Goal: Task Accomplishment & Management: Manage account settings

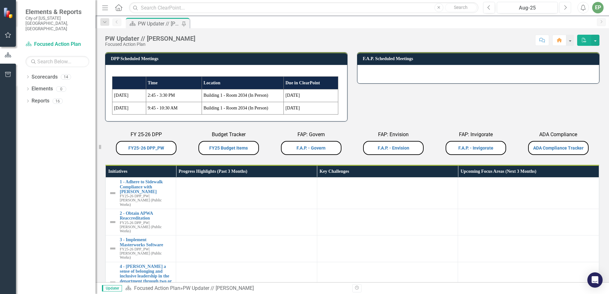
click at [566, 9] on icon "Next" at bounding box center [566, 8] width 4 height 6
click at [145, 150] on link "FY25-26 DPP_PW" at bounding box center [146, 148] width 36 height 5
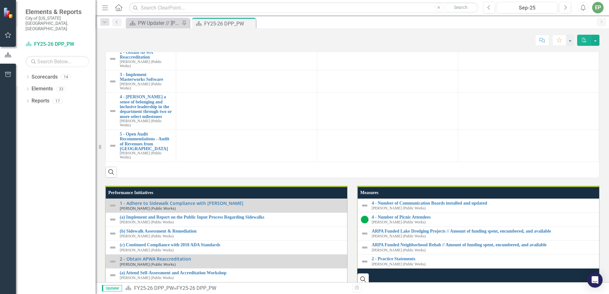
scroll to position [606, 0]
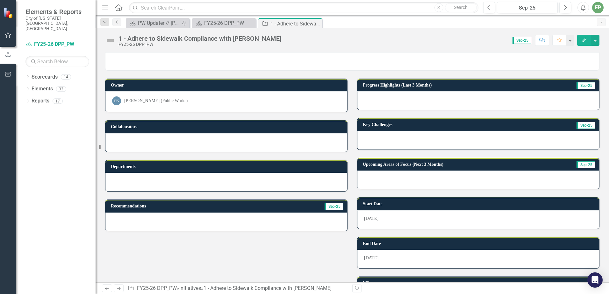
click at [109, 41] on img at bounding box center [110, 40] width 10 height 10
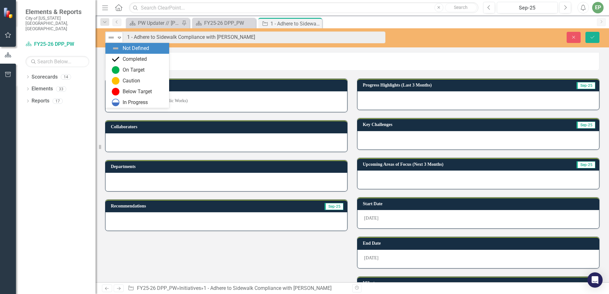
click at [113, 40] on img at bounding box center [111, 38] width 8 height 8
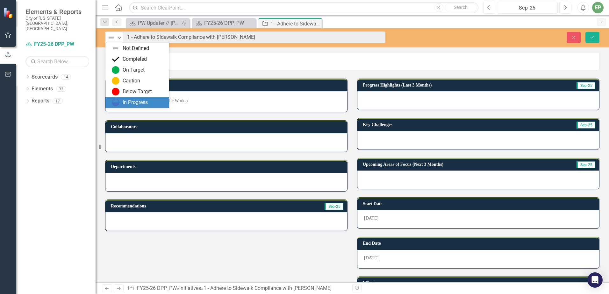
click at [118, 101] on img at bounding box center [116, 103] width 8 height 8
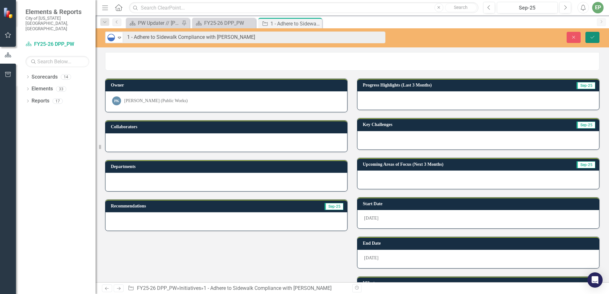
click at [596, 37] on button "Save" at bounding box center [593, 37] width 14 height 11
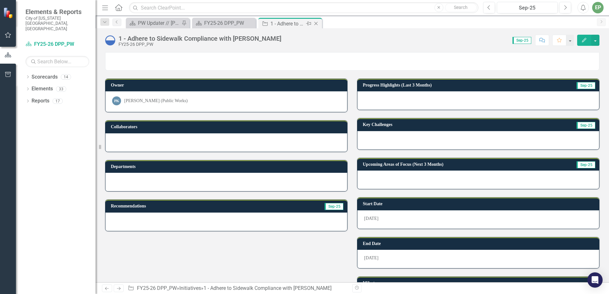
click at [316, 23] on icon "Close" at bounding box center [316, 23] width 6 height 5
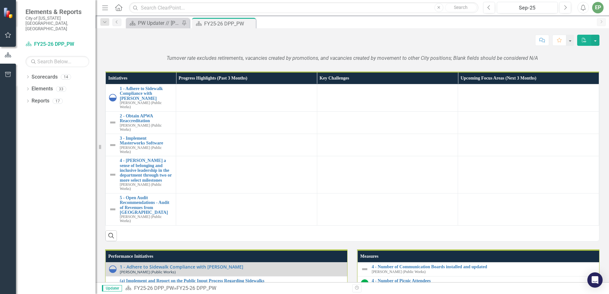
scroll to position [574, 0]
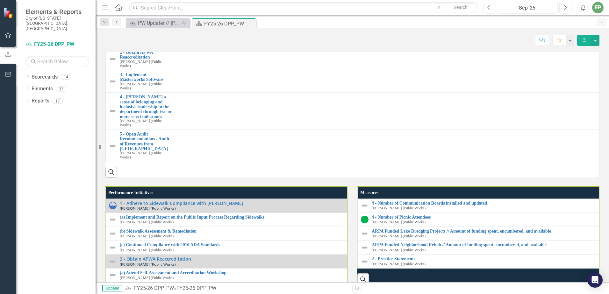
click at [192, 30] on div at bounding box center [246, 27] width 134 height 8
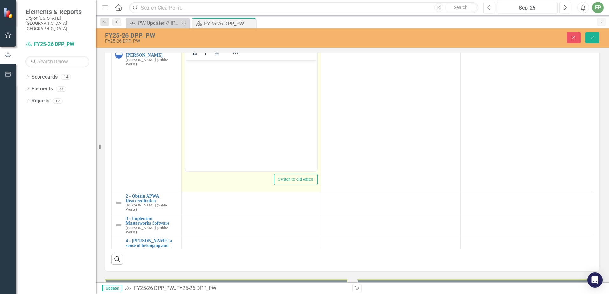
scroll to position [0, 0]
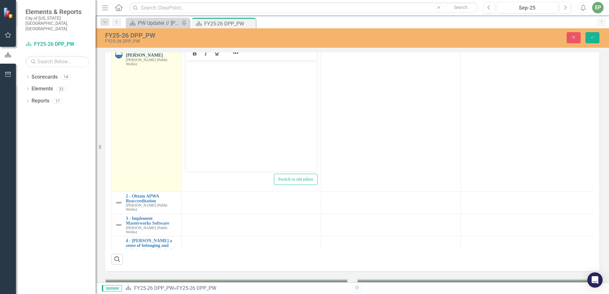
click at [143, 58] on link "1 - Adhere to Sidewalk Compliance with [PERSON_NAME]" at bounding box center [152, 50] width 52 height 15
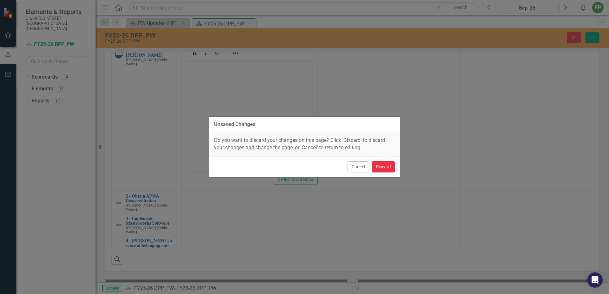
click at [384, 166] on button "Discard" at bounding box center [383, 167] width 23 height 11
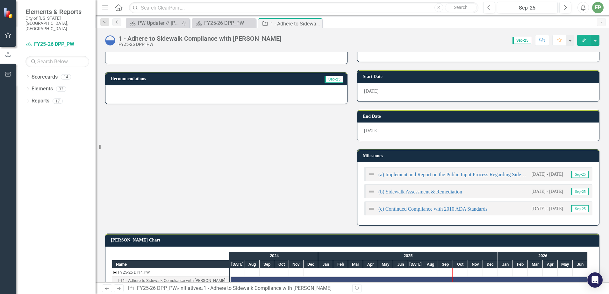
scroll to position [159, 0]
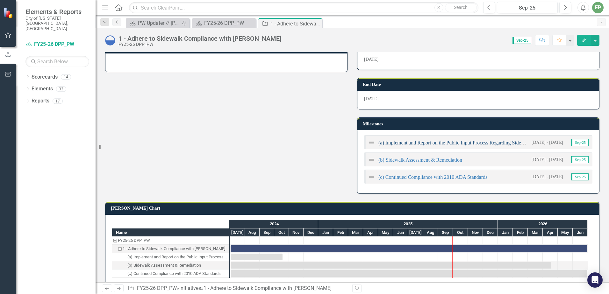
click at [454, 142] on link "(a) Implement and Report on the Public Input Process Regarding Sidewalks" at bounding box center [456, 142] width 155 height 5
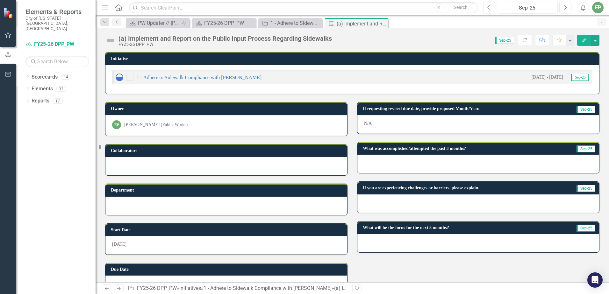
click at [111, 41] on img at bounding box center [110, 40] width 10 height 10
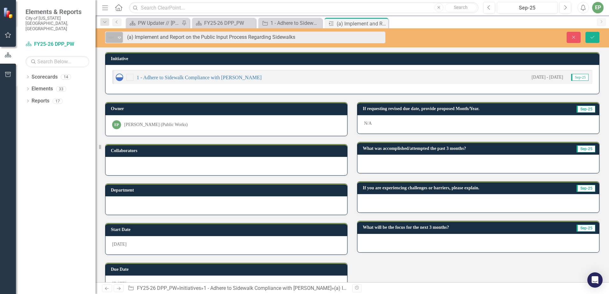
click at [119, 39] on icon at bounding box center [119, 38] width 3 height 2
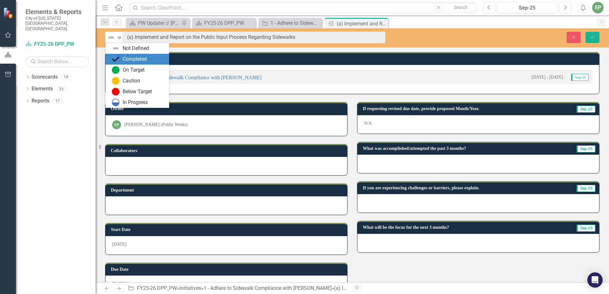
click at [125, 57] on div "Completed" at bounding box center [135, 59] width 24 height 7
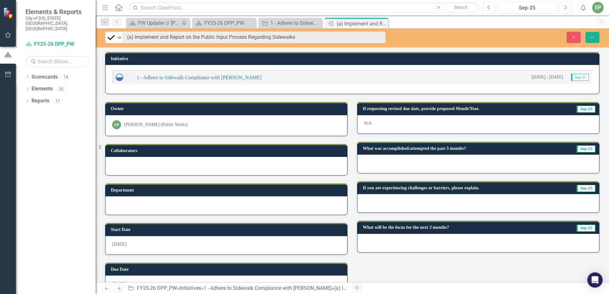
click at [390, 163] on div at bounding box center [479, 164] width 242 height 18
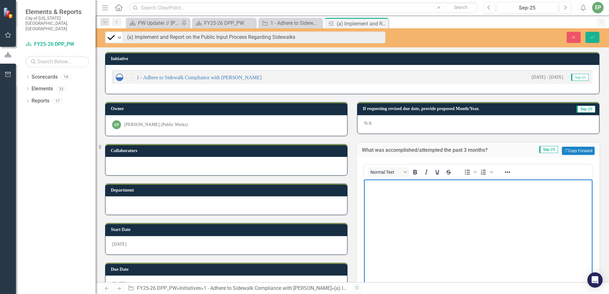
click at [392, 192] on body "Rich Text Area. Press ALT-0 for help." at bounding box center [478, 227] width 229 height 96
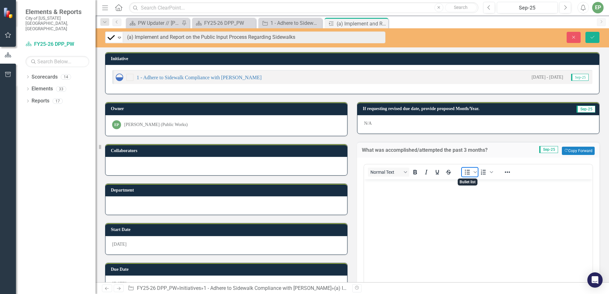
click at [465, 172] on icon "Bullet list" at bounding box center [467, 172] width 5 height 5
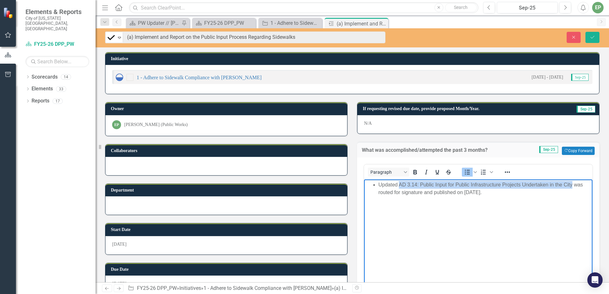
drag, startPoint x: 400, startPoint y: 185, endPoint x: 573, endPoint y: 185, distance: 173.4
click at [573, 185] on li "Updated AD 3.14: Public Input for Public Infrastructure Projects Undertaken in …" at bounding box center [485, 188] width 213 height 15
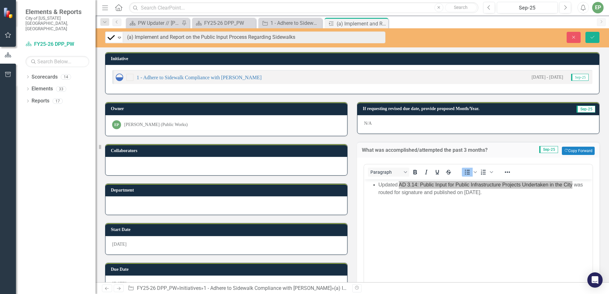
drag, startPoint x: 191, startPoint y: 5, endPoint x: 437, endPoint y: 163, distance: 292.5
click at [437, 163] on div "Paragraph To open the popup, press Shift+Enter To open the popup, press Shift+E…" at bounding box center [479, 227] width 230 height 129
click at [505, 172] on icon "Reveal or hide additional toolbar items" at bounding box center [507, 172] width 5 height 1
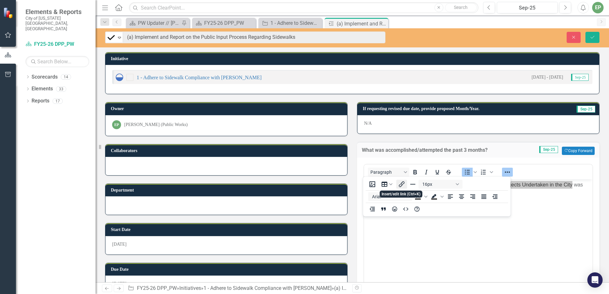
click at [399, 181] on icon "Insert/edit link" at bounding box center [402, 185] width 8 height 8
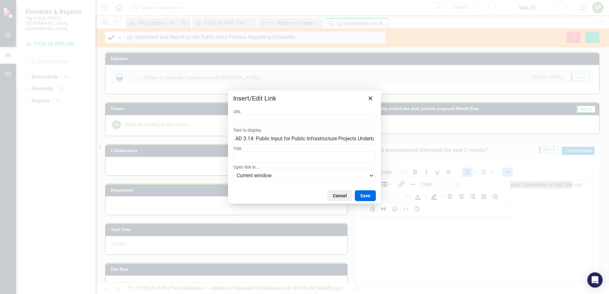
type input "https://vbgov.sharepoint.com/sites/Beachnet/Organization/Administrative%20Direc…"
click at [361, 194] on button "Save" at bounding box center [365, 196] width 21 height 11
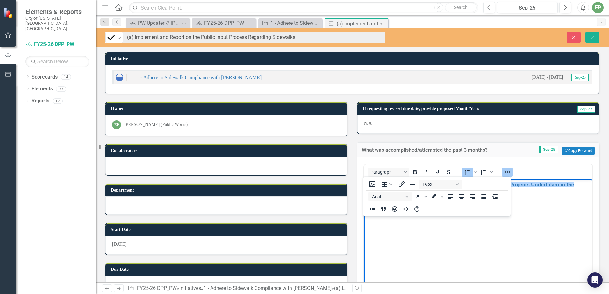
click at [504, 170] on icon "Reveal or hide additional toolbar items" at bounding box center [508, 173] width 8 height 8
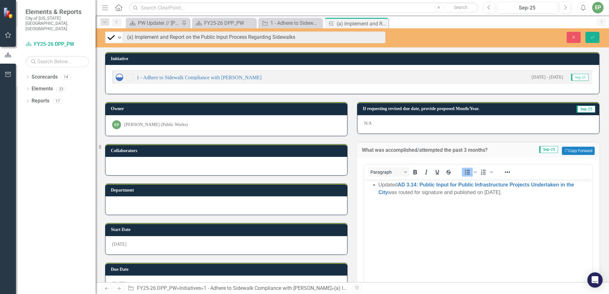
click at [504, 209] on body "Updated AD 3.14: Public Input for Public Infrastructure Projects Undertaken in …" at bounding box center [478, 227] width 229 height 96
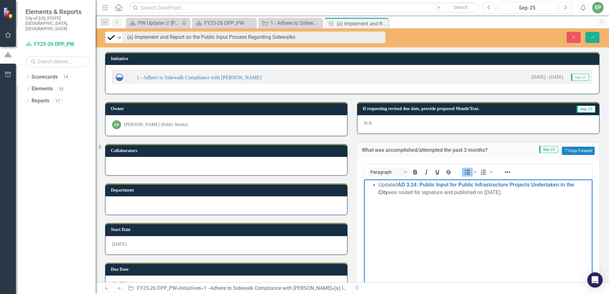
click at [544, 193] on li "Updated AD 3.14: Public Input for Public Infrastructure Projects Undertaken in …" at bounding box center [485, 188] width 213 height 15
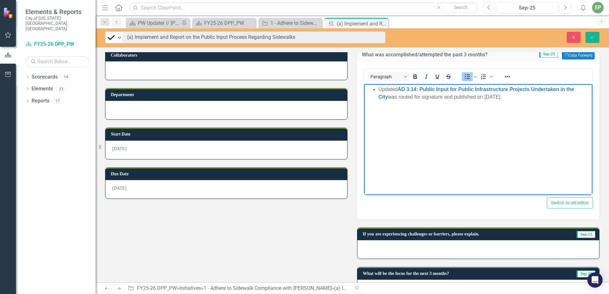
scroll to position [118, 0]
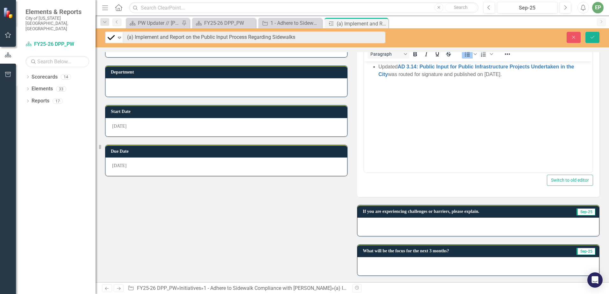
click at [462, 229] on div at bounding box center [479, 227] width 242 height 18
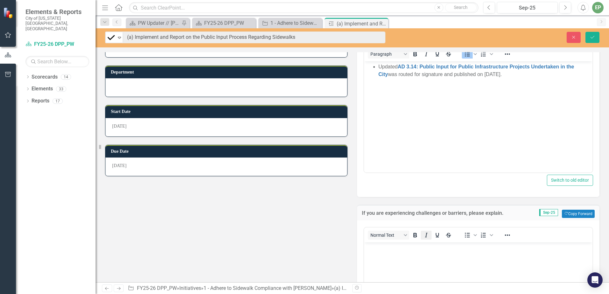
scroll to position [0, 0]
click at [414, 253] on body "Rich Text Area. Press ALT-0 for help." at bounding box center [478, 291] width 229 height 96
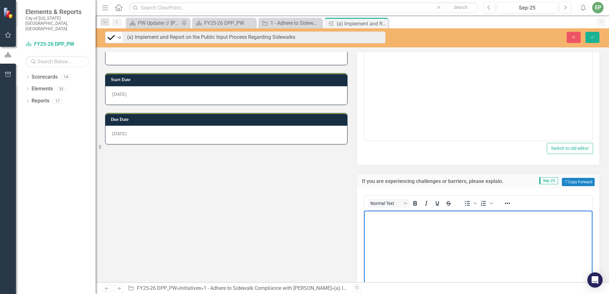
scroll to position [182, 0]
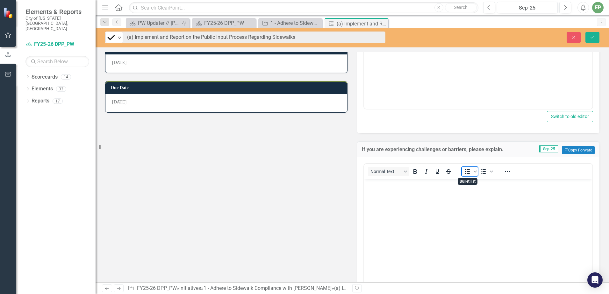
click at [464, 175] on icon "Bullet list" at bounding box center [468, 172] width 8 height 8
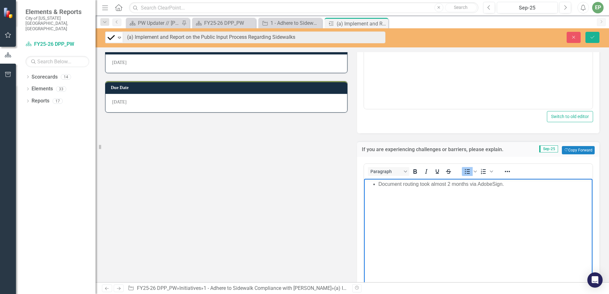
click at [494, 185] on li "Document routing took almost 2 months via AdobeSign." at bounding box center [485, 184] width 213 height 8
click at [493, 184] on li "Document routing took almost 2 months via AdobeAcrobat Sign." at bounding box center [485, 184] width 213 height 8
click at [563, 185] on li "Document routing took almost 2 months via Adobe Acrobat Sign." at bounding box center [485, 184] width 213 height 8
click at [562, 185] on li "Document routing took almost 2 months via Adobe Acrobat Sign." at bounding box center [485, 184] width 213 height 8
click at [594, 41] on button "Save" at bounding box center [593, 37] width 14 height 11
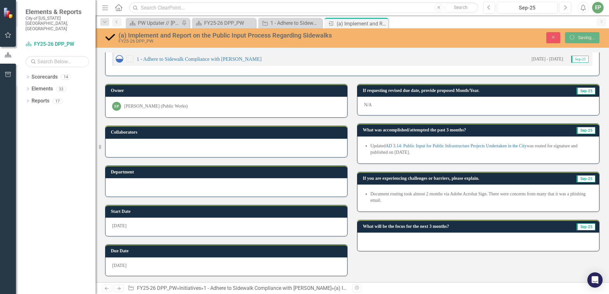
scroll to position [19, 0]
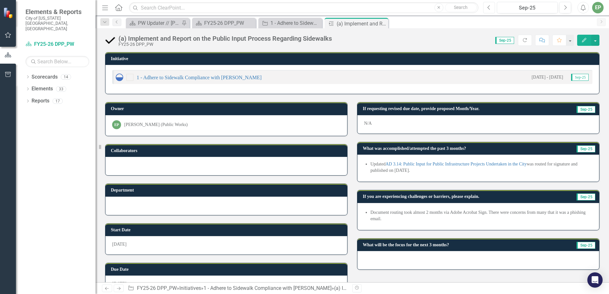
click at [495, 9] on button "Previous" at bounding box center [489, 7] width 12 height 11
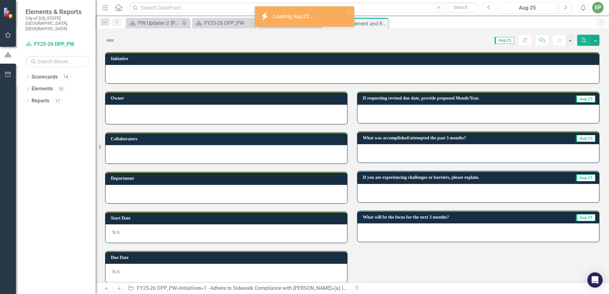
click at [494, 9] on button "Previous" at bounding box center [489, 7] width 12 height 11
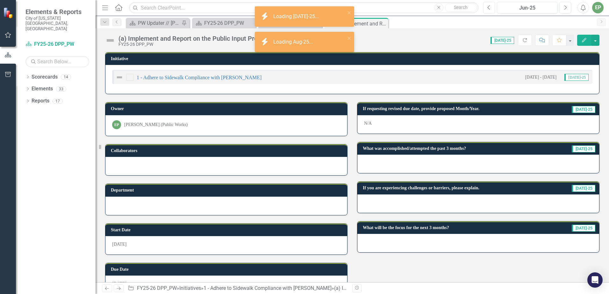
click at [494, 9] on button "Previous" at bounding box center [489, 7] width 12 height 11
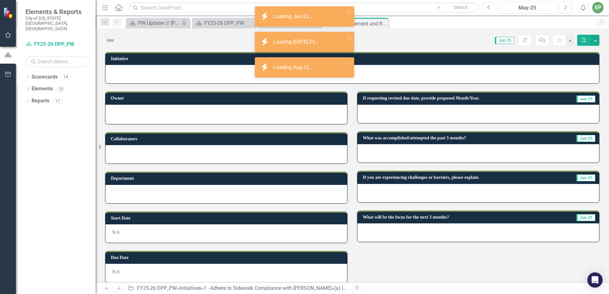
click at [494, 9] on button "Previous" at bounding box center [489, 7] width 12 height 11
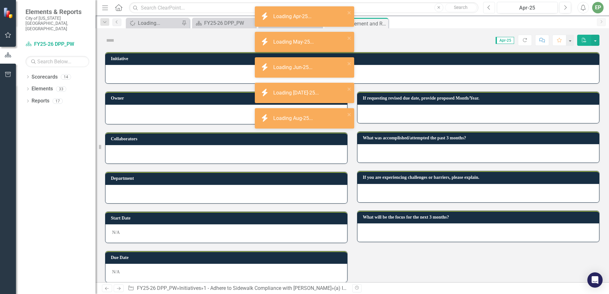
click at [494, 9] on button "Previous" at bounding box center [489, 7] width 12 height 11
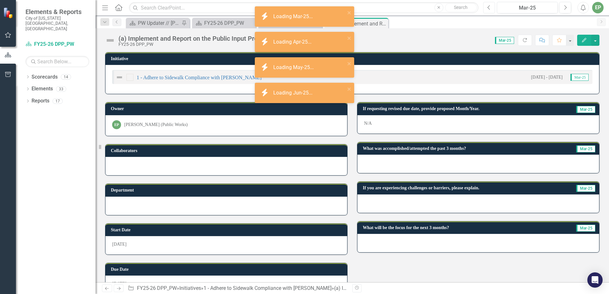
click at [494, 9] on button "Previous" at bounding box center [489, 7] width 12 height 11
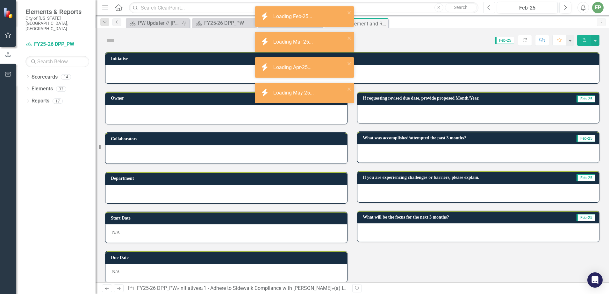
click at [494, 9] on button "Previous" at bounding box center [489, 7] width 12 height 11
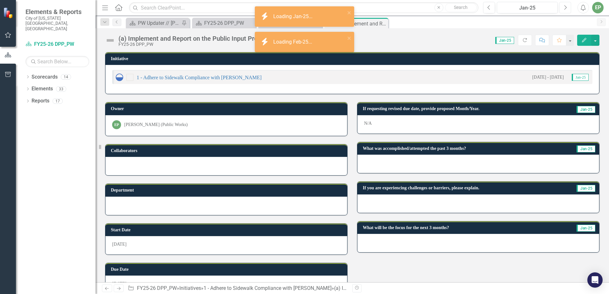
click at [566, 8] on icon "Next" at bounding box center [566, 8] width 4 height 6
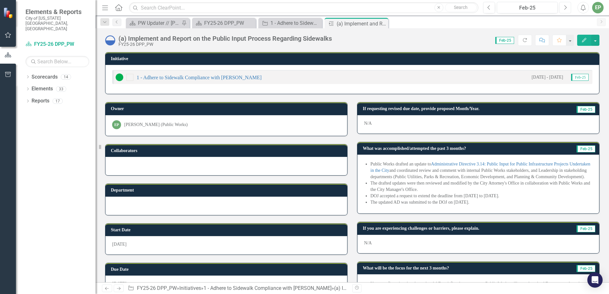
scroll to position [32, 0]
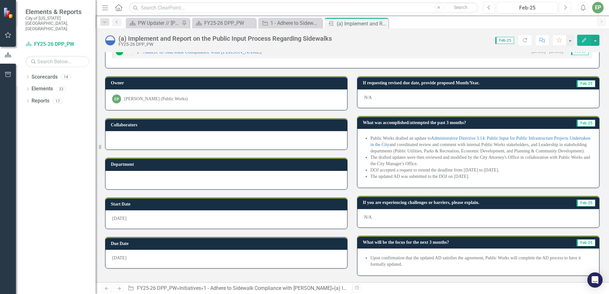
click at [570, 11] on button "Next" at bounding box center [566, 7] width 12 height 11
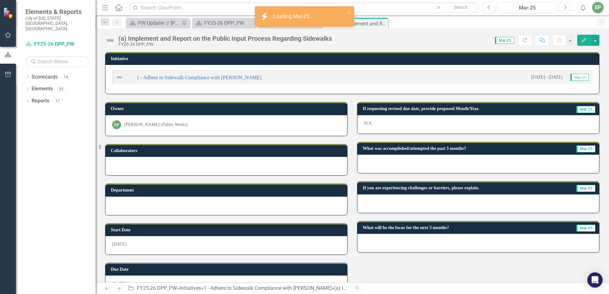
click at [570, 11] on button "Next" at bounding box center [566, 7] width 12 height 11
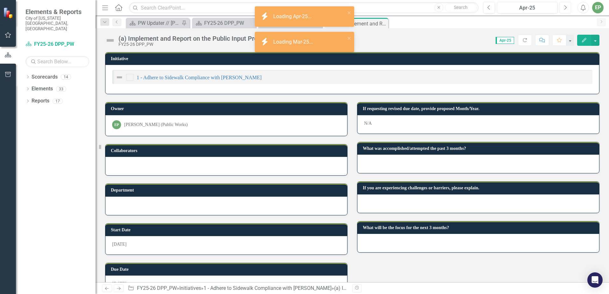
click at [570, 11] on button "Next" at bounding box center [566, 7] width 12 height 11
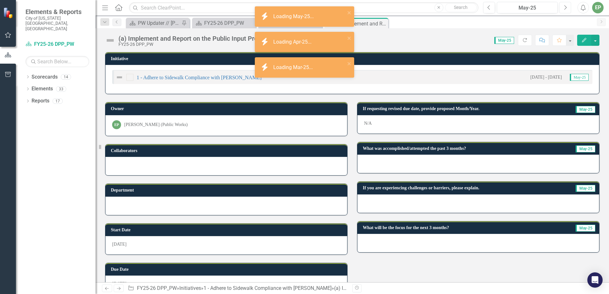
click at [570, 11] on button "Next" at bounding box center [566, 7] width 12 height 11
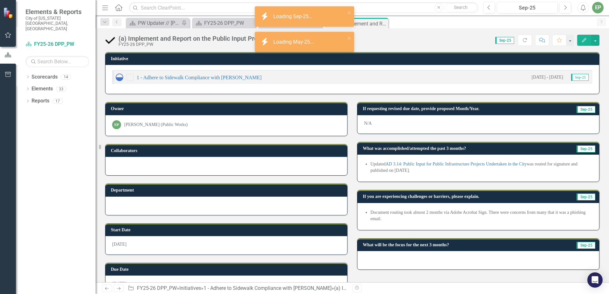
click at [397, 178] on div "Updated AD 3.14: Public Input for Public Infrastructure Projects Undertaken in …" at bounding box center [479, 168] width 242 height 27
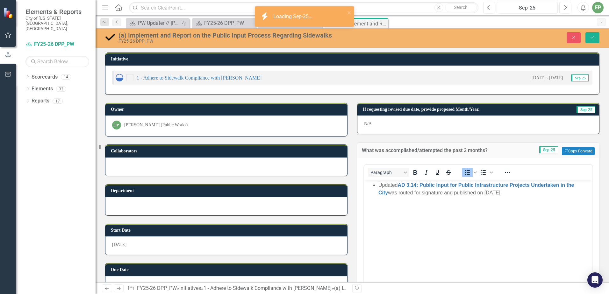
click at [381, 185] on li "Updated AD 3.14: Public Input for Public Infrastructure Projects Undertaken in …" at bounding box center [485, 189] width 213 height 15
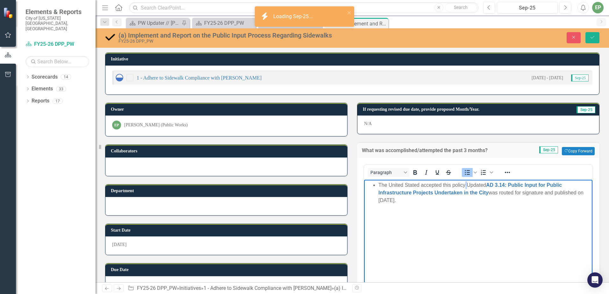
click at [466, 185] on li "The United Stated accepted this policy Updated AD 3.14: Public Input for Public…" at bounding box center [485, 193] width 213 height 23
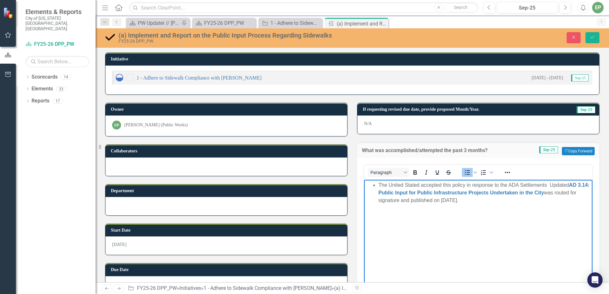
click at [430, 184] on li "The United Stated accepted this policy in response to the ADA Settlements Updat…" at bounding box center [485, 193] width 213 height 23
click at [422, 184] on li "The United Stated accepted this policy in response to the ADA Settlements Updat…" at bounding box center [485, 193] width 213 height 23
click at [496, 185] on li "The United Stated notified the City Attorney's Office on accepted this policy i…" at bounding box center [485, 193] width 213 height 23
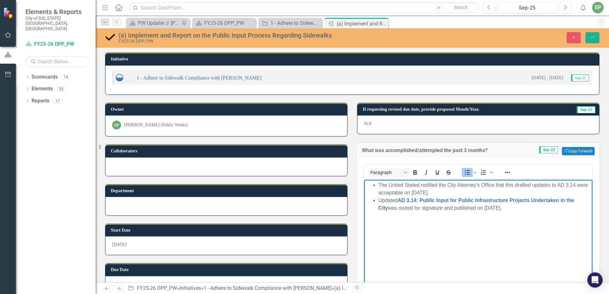
scroll to position [127, 0]
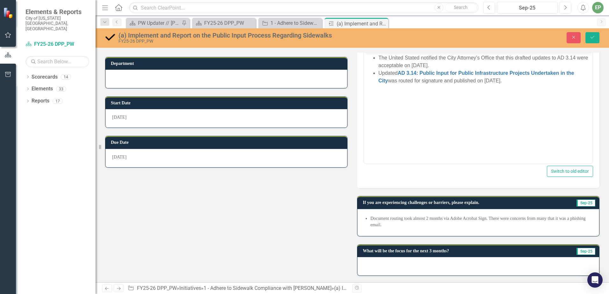
click at [474, 222] on li "Document routing took almost 2 months via Adobe Acrobat Sign. There were concer…" at bounding box center [482, 222] width 222 height 13
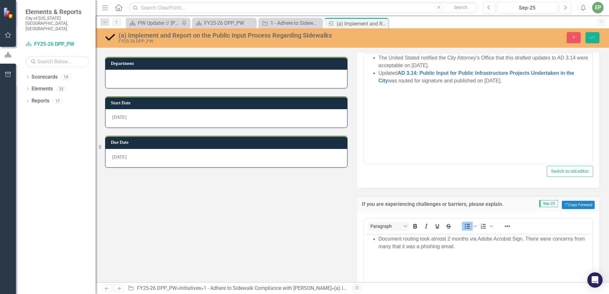
scroll to position [0, 0]
click at [378, 238] on ul "Document routing took almost 2 months via Adobe Acrobat Sign. There were concer…" at bounding box center [478, 243] width 225 height 15
click at [403, 239] on li "Document routing took almost 2 months via Adobe Acrobat Sign. There were concer…" at bounding box center [485, 243] width 213 height 15
click at [379, 238] on li "Document routing took almost 2 months via Adobe Acrobat Sign. There were concer…" at bounding box center [485, 243] width 213 height 15
click at [591, 37] on icon "Save" at bounding box center [593, 37] width 6 height 4
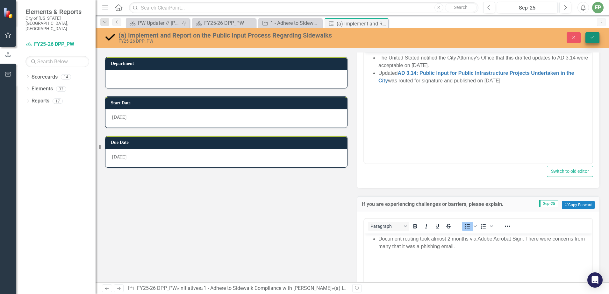
scroll to position [19, 0]
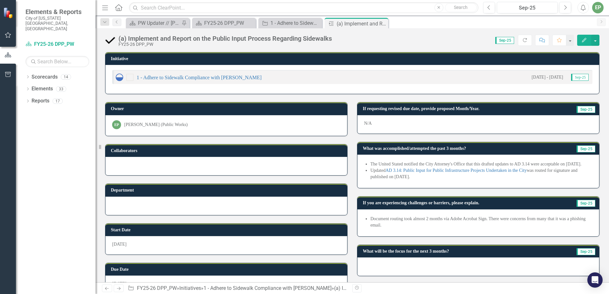
click at [407, 180] on li "Updated AD 3.14: Public Input for Public Infrastructure Projects Undertaken in …" at bounding box center [482, 174] width 222 height 13
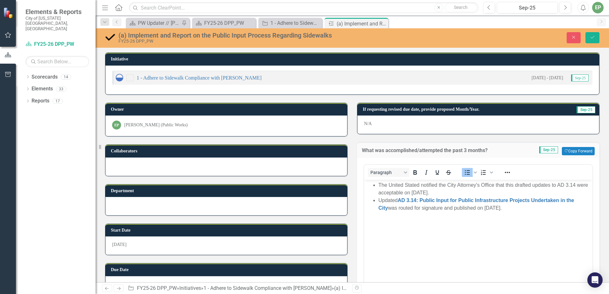
scroll to position [0, 0]
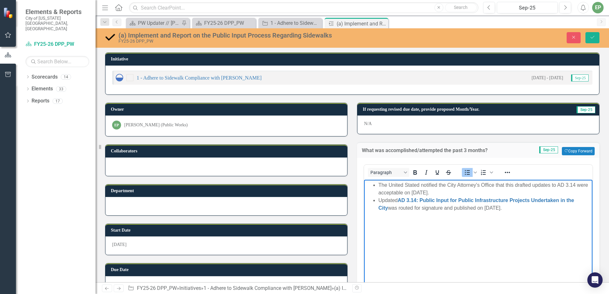
click at [468, 208] on li "Updated AD 3.14: Public Input for Public Infrastructure Projects Undertaken in …" at bounding box center [485, 204] width 213 height 15
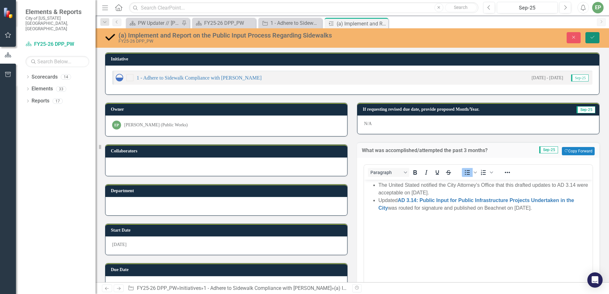
click at [593, 40] on button "Save" at bounding box center [593, 37] width 14 height 11
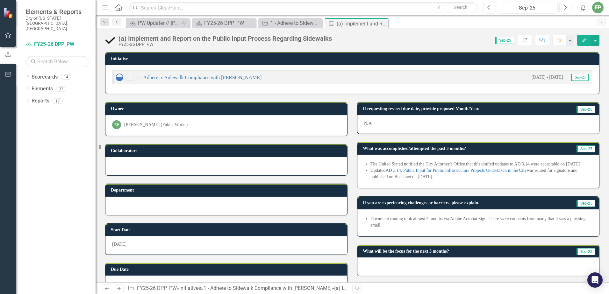
click at [557, 164] on li "The United Stated notified the City Attorney's Office that this drafted updates…" at bounding box center [482, 164] width 222 height 6
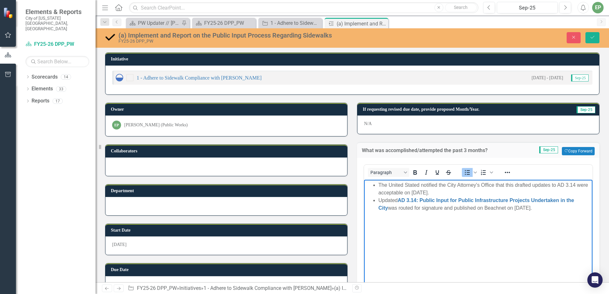
click at [484, 193] on li "The United Stated notified the City Attorney's Office that this drafted updates…" at bounding box center [485, 189] width 213 height 15
click at [597, 35] on button "Save" at bounding box center [593, 37] width 14 height 11
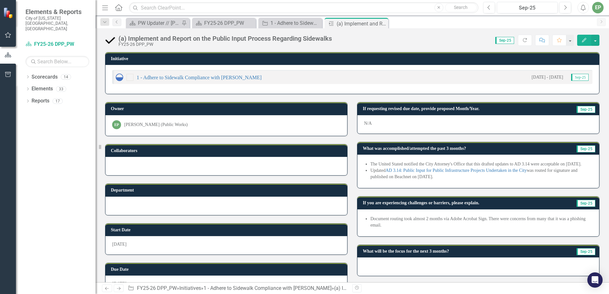
scroll to position [18, 0]
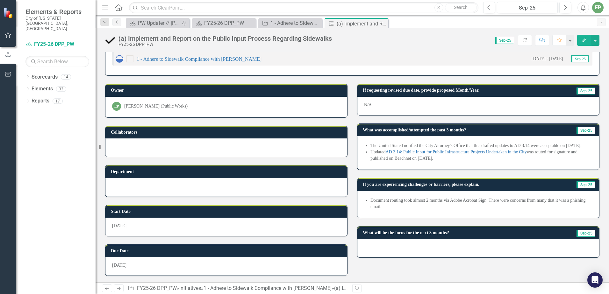
click at [463, 210] on li "Document routing took almost 2 months via Adobe Acrobat Sign. There were concer…" at bounding box center [482, 204] width 222 height 13
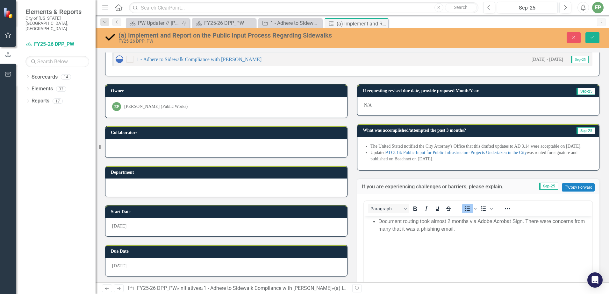
scroll to position [0, 0]
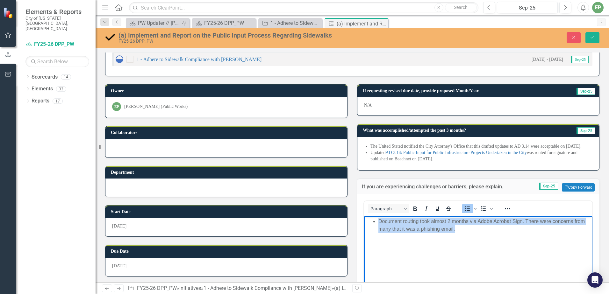
drag, startPoint x: 491, startPoint y: 231, endPoint x: 182, endPoint y: 185, distance: 312.3
click at [364, 216] on html "Document routing took almost 2 months via Adobe Acrobat Sign. There were concer…" at bounding box center [478, 264] width 229 height 96
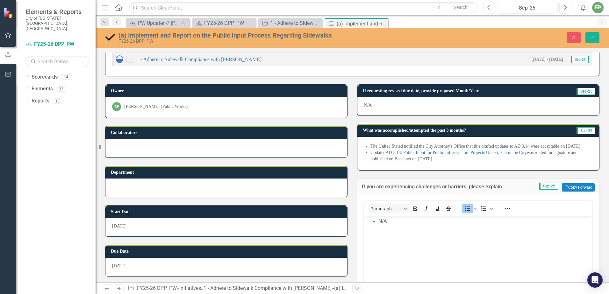
click at [490, 180] on div "If you are experiencing challenges or barriers, please explain. Sep-25 Copy For…" at bounding box center [478, 261] width 252 height 181
click at [452, 155] on link "AD 3.14: Public Input for Public Infrastructure Projects Undertaken in the City" at bounding box center [456, 152] width 141 height 5
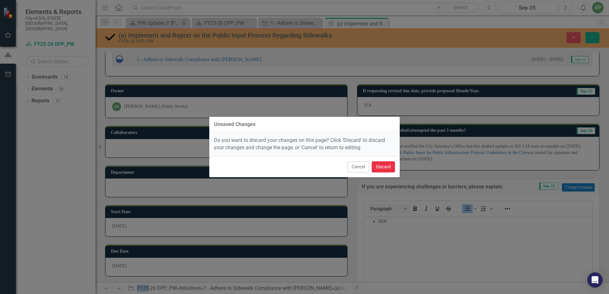
click at [381, 166] on button "Discard" at bounding box center [383, 167] width 23 height 11
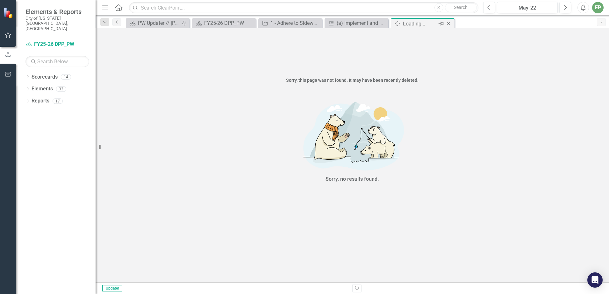
click at [449, 25] on icon "Close" at bounding box center [449, 23] width 6 height 5
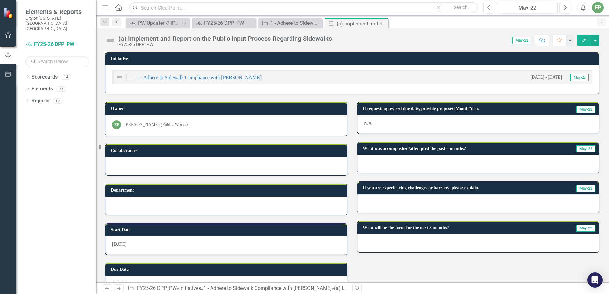
click at [0, 0] on icon "Close" at bounding box center [0, 0] width 0 height 0
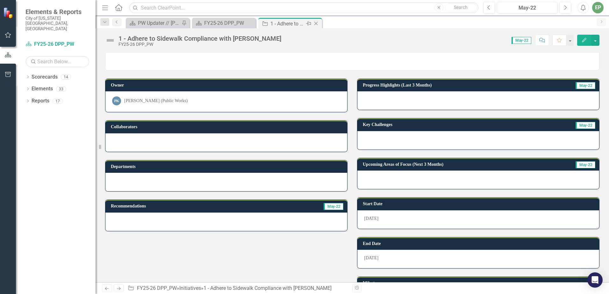
click at [318, 24] on icon "Close" at bounding box center [316, 23] width 6 height 5
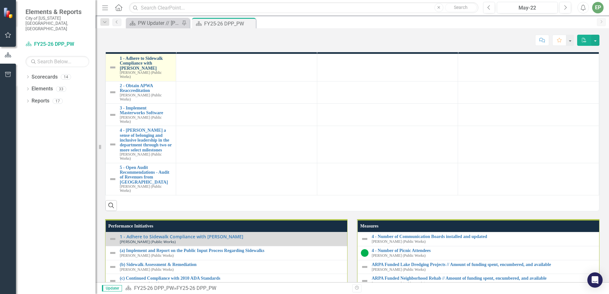
scroll to position [540, 0]
click at [531, 10] on div "May-22" at bounding box center [527, 8] width 56 height 8
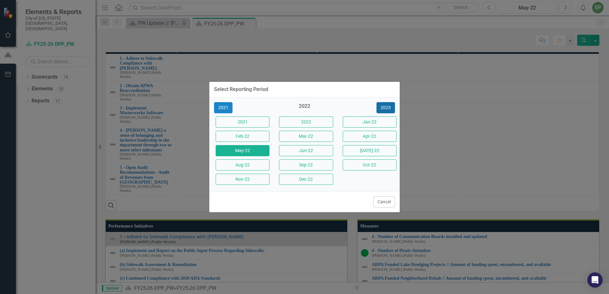
click at [385, 107] on button "2023" at bounding box center [386, 107] width 18 height 11
click at [385, 107] on button "2025" at bounding box center [386, 107] width 18 height 11
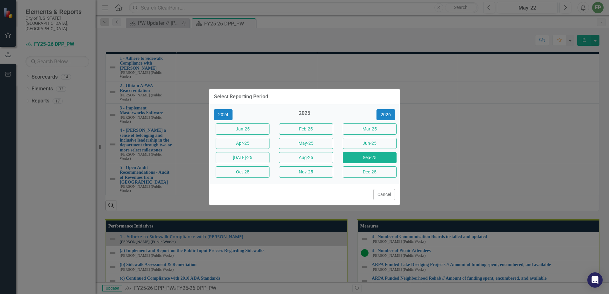
click at [371, 157] on button "Sep-25" at bounding box center [370, 157] width 54 height 11
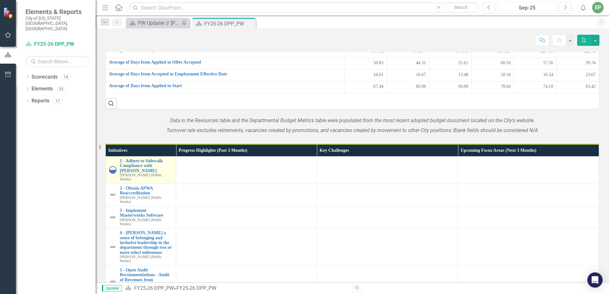
scroll to position [627, 0]
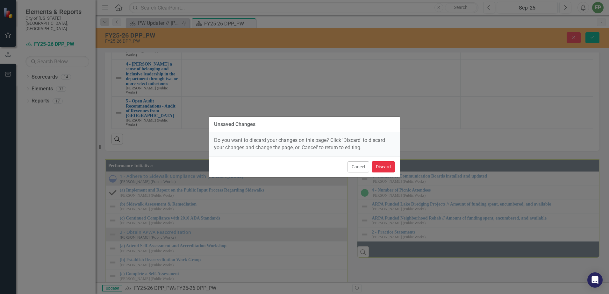
click at [390, 164] on button "Discard" at bounding box center [383, 167] width 23 height 11
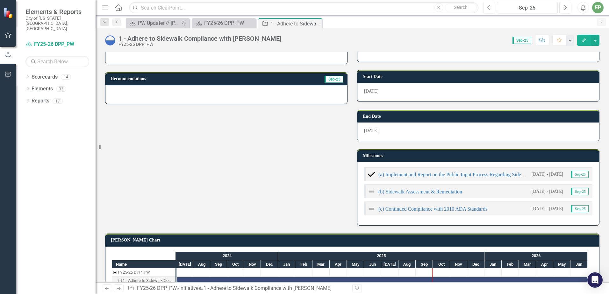
scroll to position [159, 0]
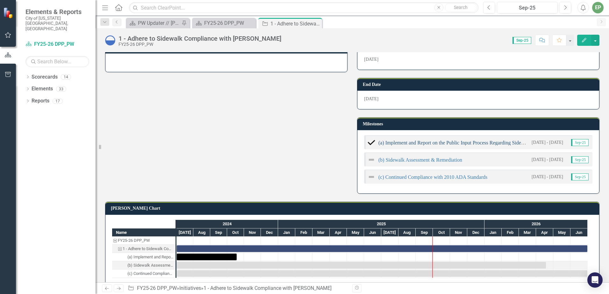
click at [410, 141] on link "(a) Implement and Report on the Public Input Process Regarding Sidewalks" at bounding box center [456, 142] width 155 height 5
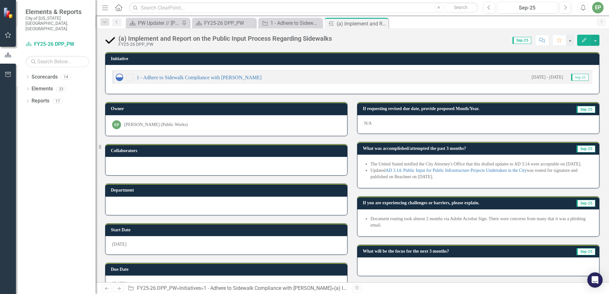
click at [470, 163] on li "The United Stated notified the City Attorney's Office that this drafted updates…" at bounding box center [482, 164] width 222 height 6
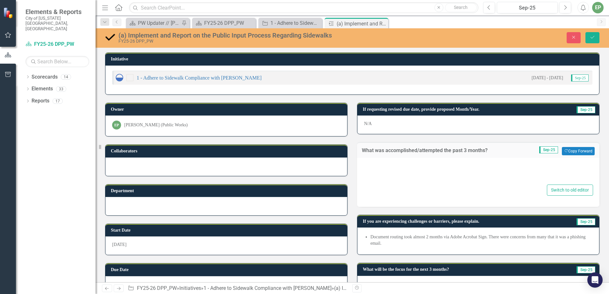
type textarea "<ul> <li>The United Stated notified the City Attorney's Office that this drafte…"
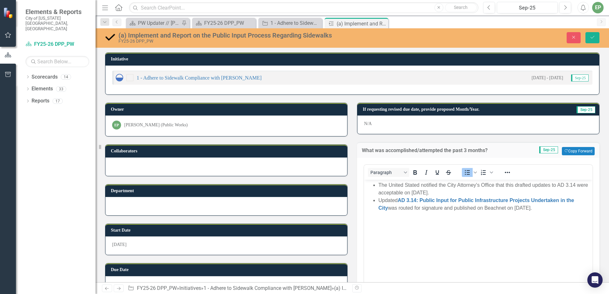
scroll to position [64, 0]
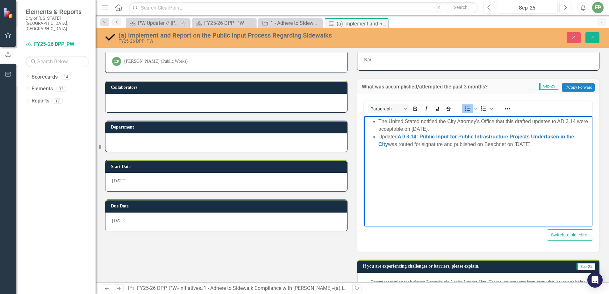
click at [440, 121] on li "The United Stated notified the City Attorney's Office that this drafted updates…" at bounding box center [485, 125] width 213 height 15
drag, startPoint x: 440, startPoint y: 120, endPoint x: 341, endPoint y: 120, distance: 99.8
click at [364, 120] on html "The United Stated notified the City Attorney's Office that this drafted updates…" at bounding box center [478, 164] width 229 height 96
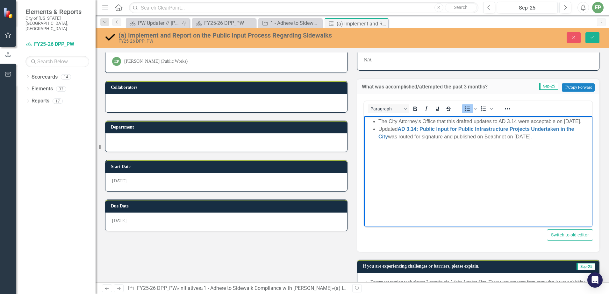
click at [439, 121] on li "The City Attorney's Office that this drafted updates to AD 3.14 were acceptable…" at bounding box center [485, 122] width 213 height 8
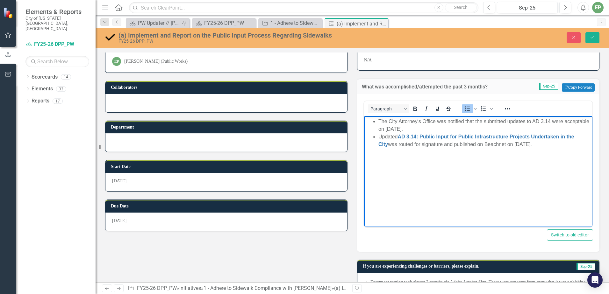
drag, startPoint x: 465, startPoint y: 128, endPoint x: 405, endPoint y: 128, distance: 60.2
click at [405, 128] on li "The City Attorney's Office was notified that the submitted updates to AD 3.14 w…" at bounding box center [485, 125] width 213 height 15
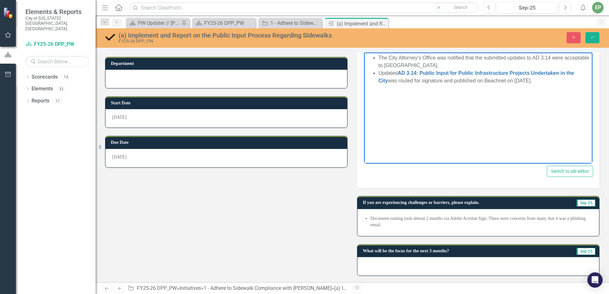
click at [485, 219] on li "Document routing took almost 2 months via Adobe Acrobat Sign. There were concer…" at bounding box center [482, 222] width 222 height 13
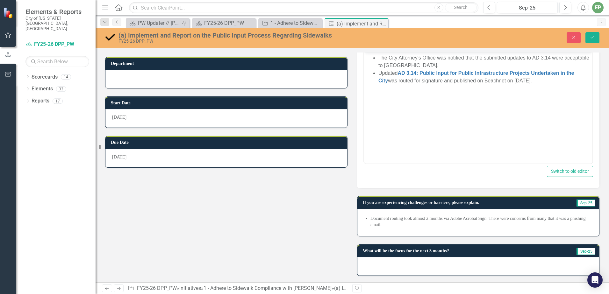
click at [485, 219] on li "Document routing took almost 2 months via Adobe Acrobat Sign. There were concer…" at bounding box center [482, 222] width 222 height 13
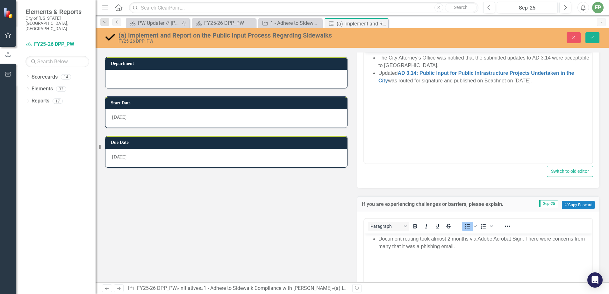
scroll to position [0, 0]
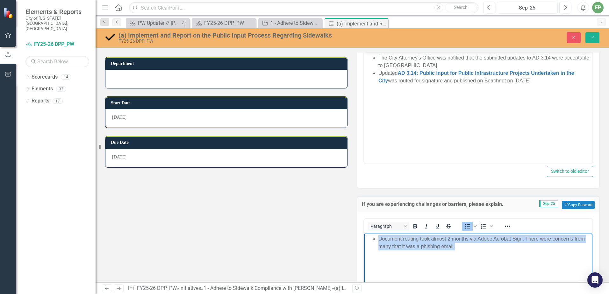
drag, startPoint x: 433, startPoint y: 244, endPoint x: 681, endPoint y: 441, distance: 316.9
click at [364, 234] on html "Document routing took almost 2 months via Adobe Acrobat Sign. There were concer…" at bounding box center [478, 282] width 229 height 96
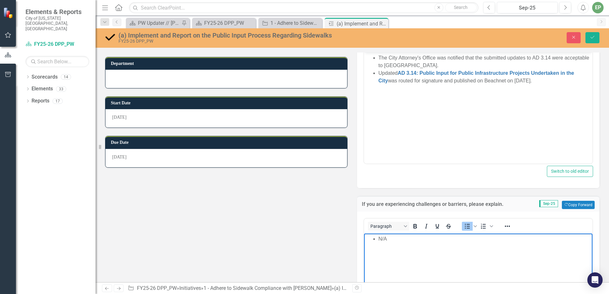
scroll to position [260, 0]
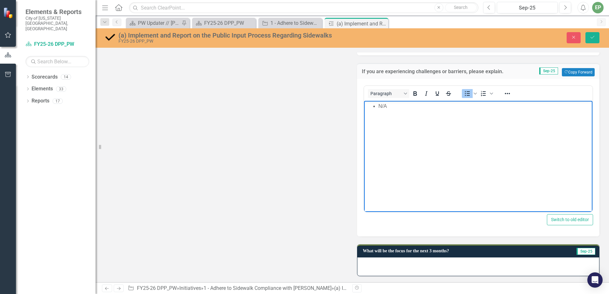
click at [413, 263] on div at bounding box center [479, 267] width 242 height 18
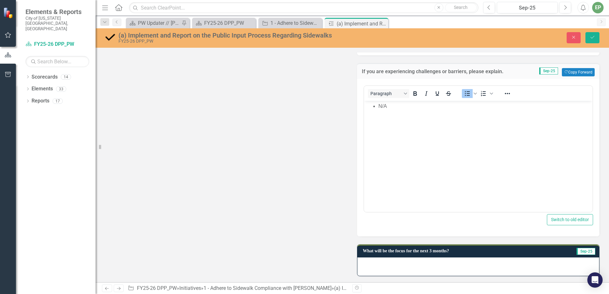
click at [413, 263] on div at bounding box center [479, 267] width 242 height 18
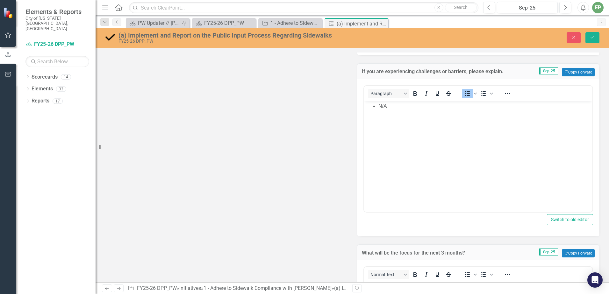
scroll to position [356, 0]
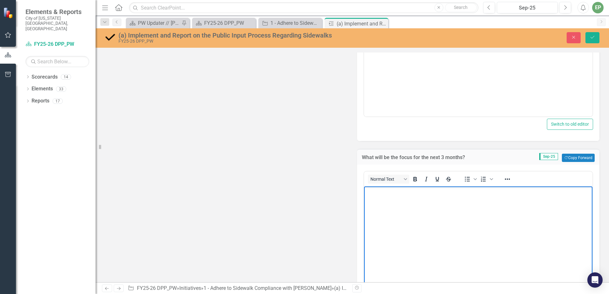
click at [397, 222] on body "Rich Text Area. Press ALT-0 for help." at bounding box center [478, 235] width 229 height 96
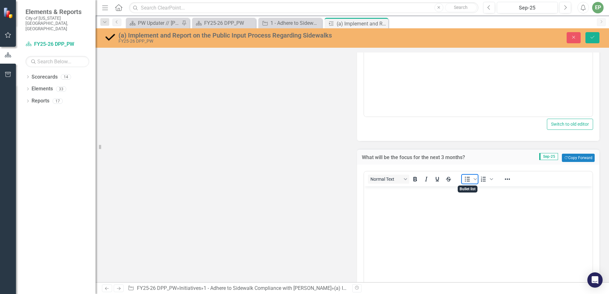
click at [464, 181] on icon "Bullet list" at bounding box center [468, 180] width 8 height 8
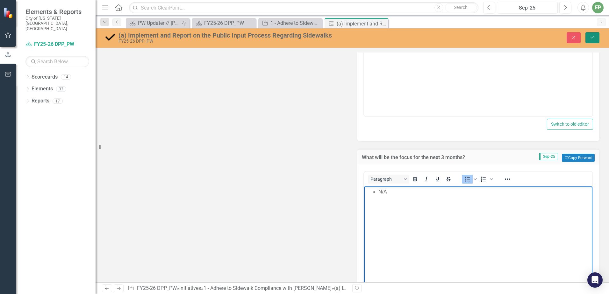
click at [590, 41] on button "Save" at bounding box center [593, 37] width 14 height 11
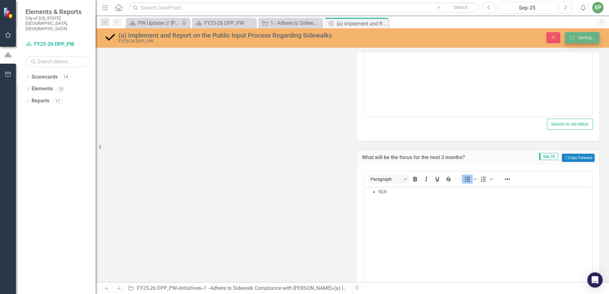
scroll to position [19, 0]
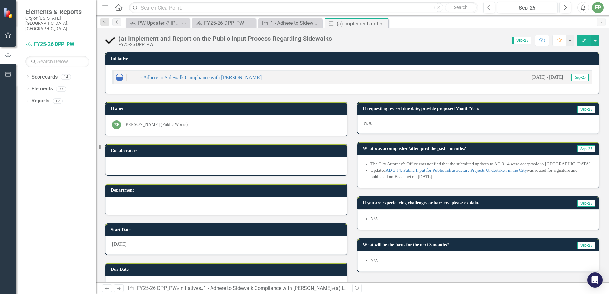
click at [456, 177] on li "Updated AD 3.14: Public Input for Public Infrastructure Projects Undertaken in …" at bounding box center [482, 174] width 222 height 13
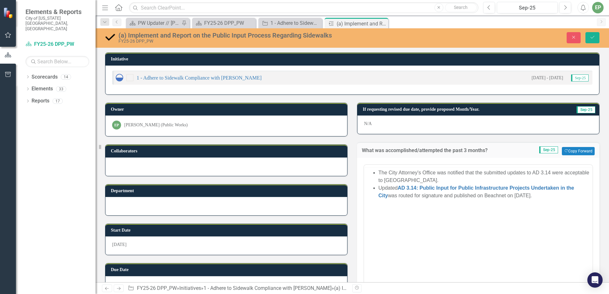
scroll to position [0, 0]
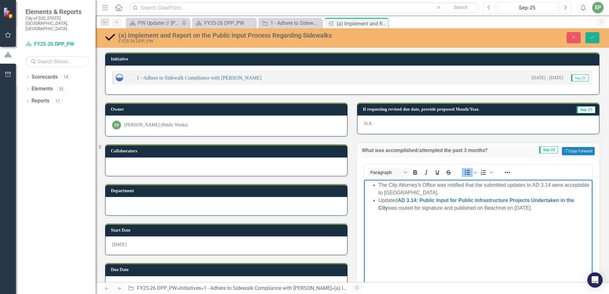
drag, startPoint x: 556, startPoint y: 207, endPoint x: 374, endPoint y: 202, distance: 182.1
click at [379, 202] on li "Updated AD 3.14: Public Input for Public Infrastructure Projects Undertaken in …" at bounding box center [485, 204] width 213 height 15
copy li "Updated AD 3.14: Public Input for Public Infrastructure Projects Undertaken in …"
click at [589, 39] on button "Save" at bounding box center [593, 37] width 14 height 11
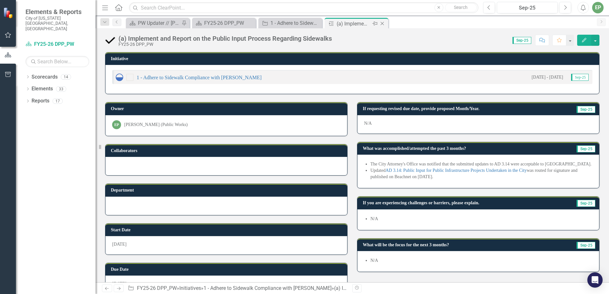
click at [384, 23] on icon "Close" at bounding box center [382, 23] width 6 height 5
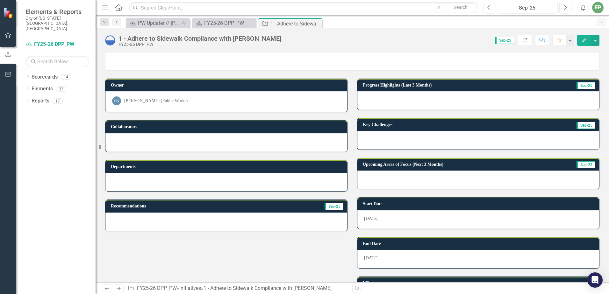
click at [385, 105] on div at bounding box center [479, 100] width 242 height 18
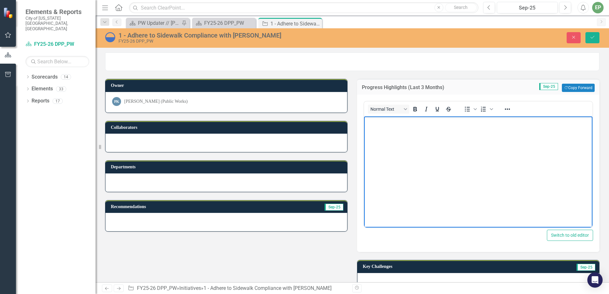
click at [390, 142] on body "Rich Text Area. Press ALT-0 for help." at bounding box center [478, 165] width 229 height 96
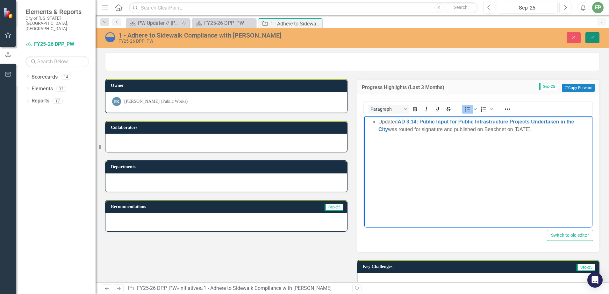
click at [589, 33] on button "Save" at bounding box center [593, 37] width 14 height 11
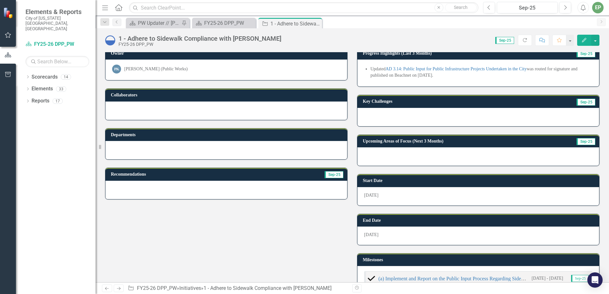
scroll to position [159, 0]
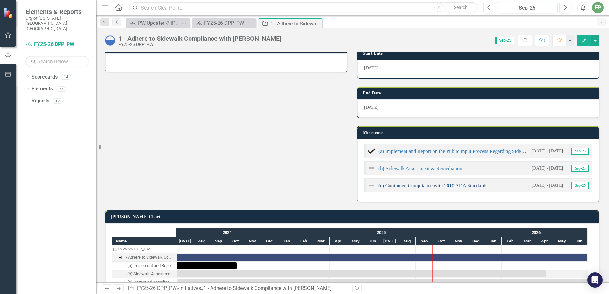
click at [431, 187] on link "(c) Continued Compliance with 2010 ADA Standards" at bounding box center [433, 185] width 109 height 5
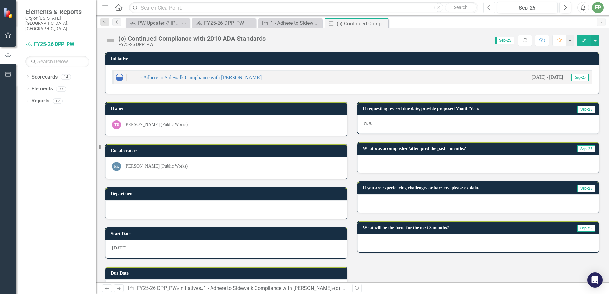
click at [491, 8] on button "Previous" at bounding box center [489, 7] width 12 height 11
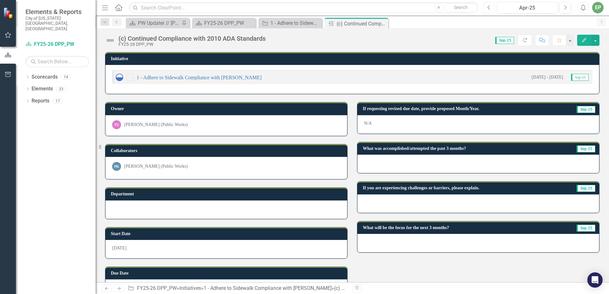
click at [491, 8] on button "Previous" at bounding box center [489, 7] width 12 height 11
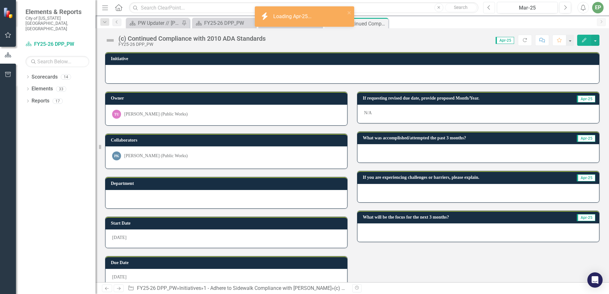
click at [491, 8] on button "Previous" at bounding box center [489, 7] width 12 height 11
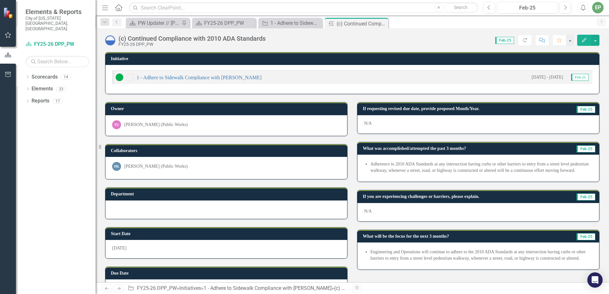
click at [404, 170] on li "Adherence to 2010 ADA Standards at any intersection having curbs or other barri…" at bounding box center [482, 167] width 222 height 13
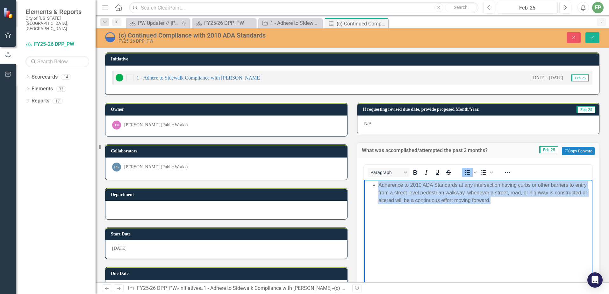
drag, startPoint x: 503, startPoint y: 207, endPoint x: 368, endPoint y: 185, distance: 136.6
click at [368, 185] on body "Adherence to 2010 ADA Standards at any intersection having curbs or other barri…" at bounding box center [478, 228] width 229 height 96
copy li "Adherence to 2010 ADA Standards at any intersection having curbs or other barri…"
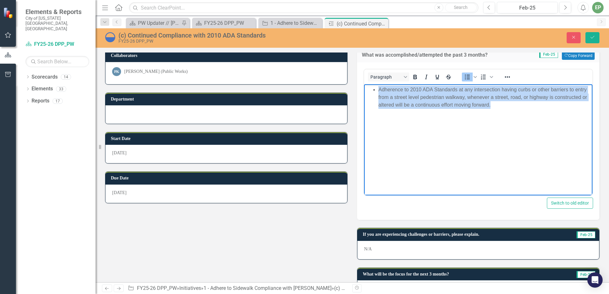
scroll to position [127, 0]
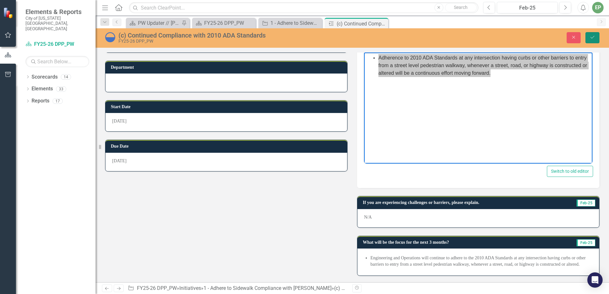
click at [596, 39] on button "Save" at bounding box center [593, 37] width 14 height 11
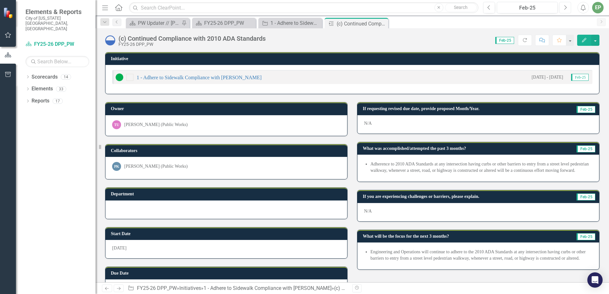
click at [566, 10] on icon "Next" at bounding box center [566, 8] width 4 height 6
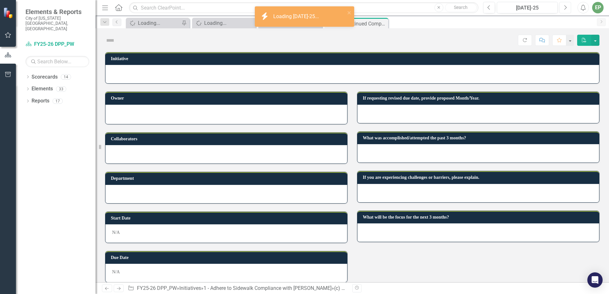
click at [566, 10] on icon "Next" at bounding box center [566, 8] width 4 height 6
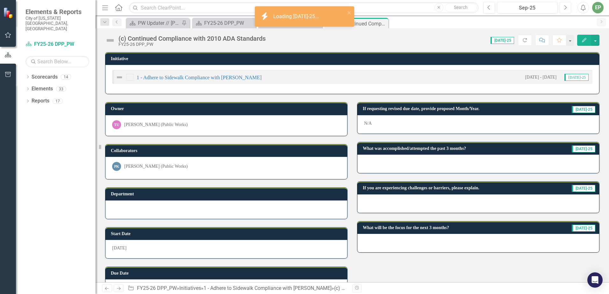
click at [566, 10] on icon "Next" at bounding box center [566, 8] width 4 height 6
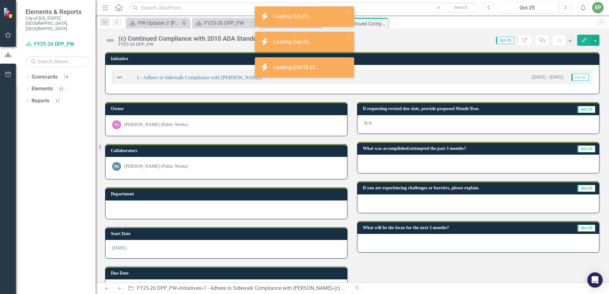
click at [490, 8] on icon "Previous" at bounding box center [490, 8] width 4 height 6
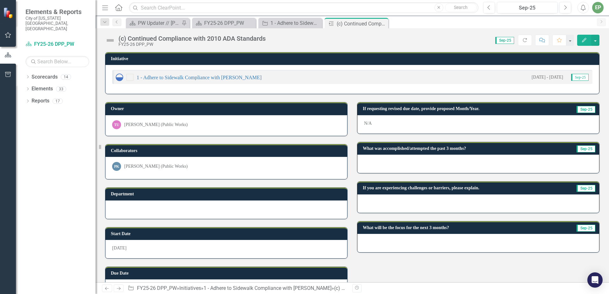
click at [425, 164] on div at bounding box center [479, 164] width 242 height 18
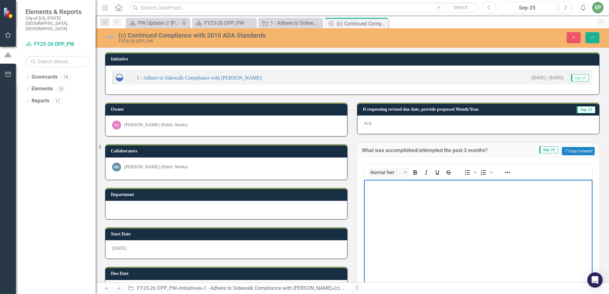
click at [410, 188] on p "Rich Text Area. Press ALT-0 for help." at bounding box center [478, 186] width 225 height 8
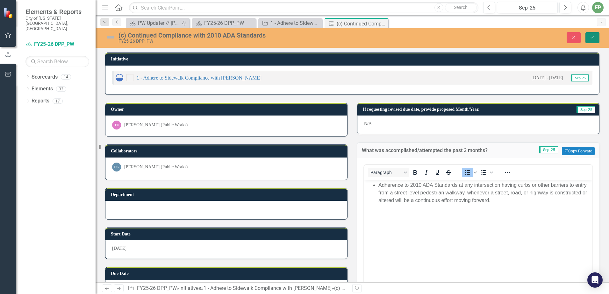
click at [593, 36] on icon "Save" at bounding box center [593, 37] width 6 height 4
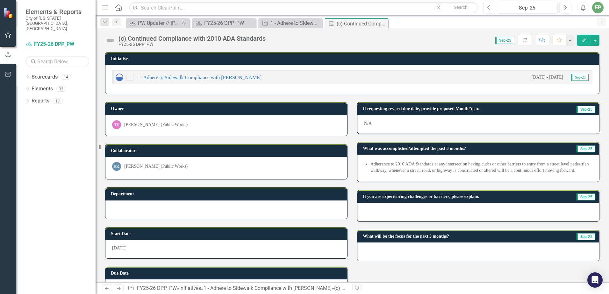
click at [434, 217] on div at bounding box center [479, 212] width 242 height 18
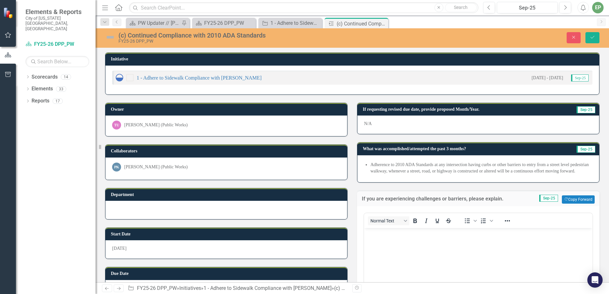
click at [417, 236] on p "Rich Text Area. Press ALT-0 for help." at bounding box center [478, 234] width 225 height 8
click at [468, 221] on icon "Bullet list" at bounding box center [468, 221] width 8 height 8
click at [594, 37] on icon "Save" at bounding box center [593, 37] width 6 height 4
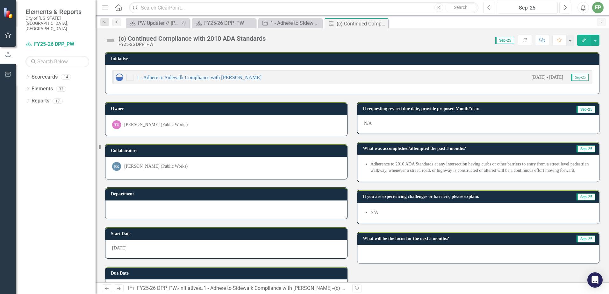
click at [492, 7] on button "Previous" at bounding box center [489, 7] width 12 height 11
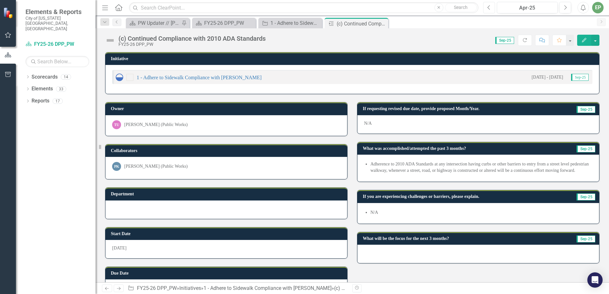
click at [492, 7] on button "Previous" at bounding box center [489, 7] width 12 height 11
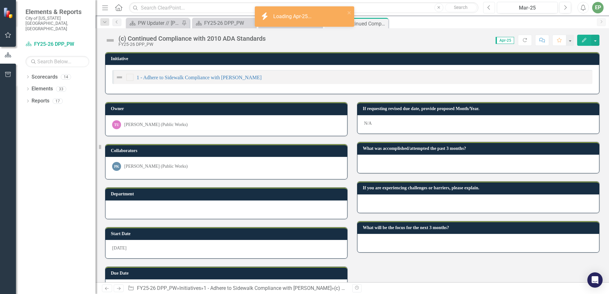
click at [492, 7] on button "Previous" at bounding box center [489, 7] width 12 height 11
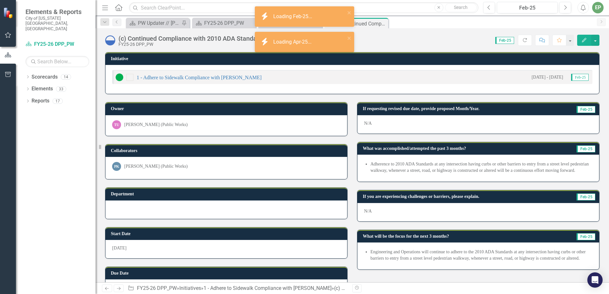
click at [443, 260] on li "Engineering and Operations will continue to adhere to the 2010 ADA Standards at…" at bounding box center [482, 255] width 222 height 13
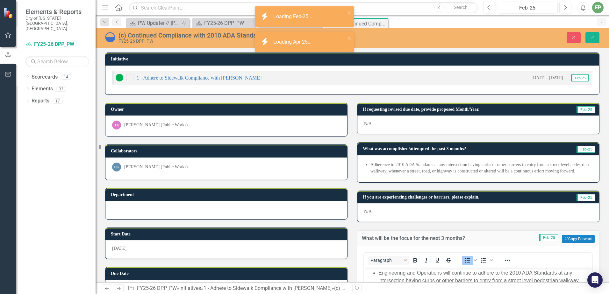
click at [525, 274] on li "Engineering and Operations will continue to adhere to the 2010 ADA Standards at…" at bounding box center [485, 281] width 213 height 23
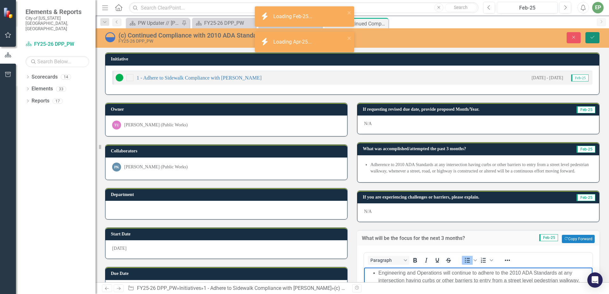
click at [588, 37] on button "Save" at bounding box center [593, 37] width 14 height 11
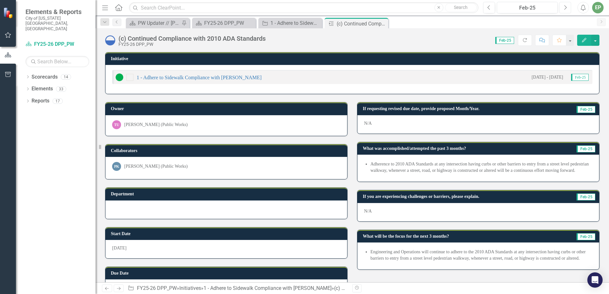
click at [565, 9] on icon "Next" at bounding box center [566, 8] width 4 height 6
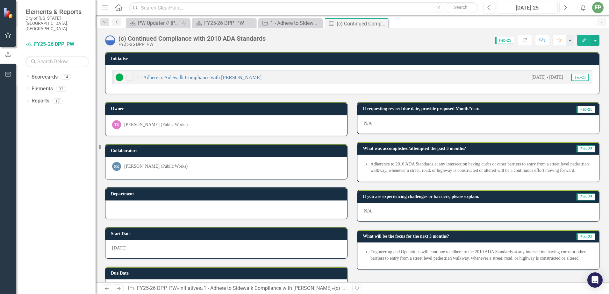
click at [565, 9] on icon "Next" at bounding box center [566, 8] width 4 height 6
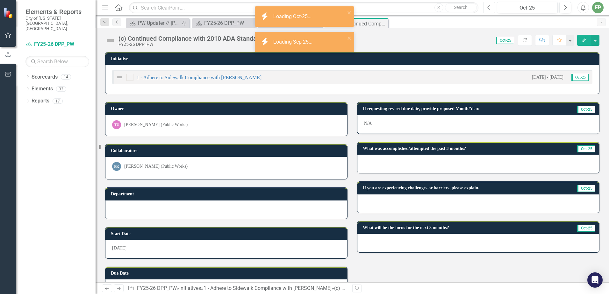
click at [485, 9] on button "Previous" at bounding box center [489, 7] width 12 height 11
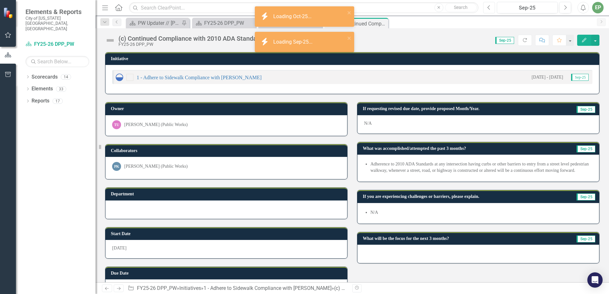
scroll to position [22, 0]
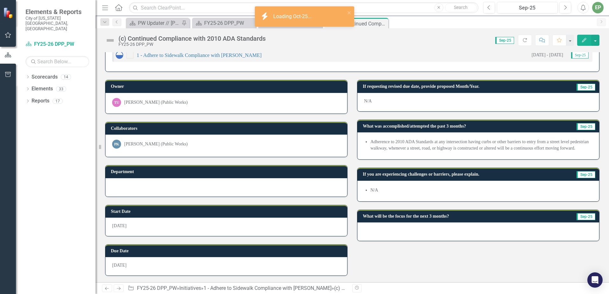
click at [415, 234] on div at bounding box center [479, 232] width 242 height 18
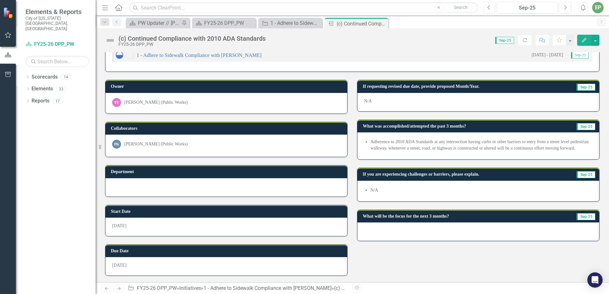
click at [415, 234] on div at bounding box center [479, 232] width 242 height 18
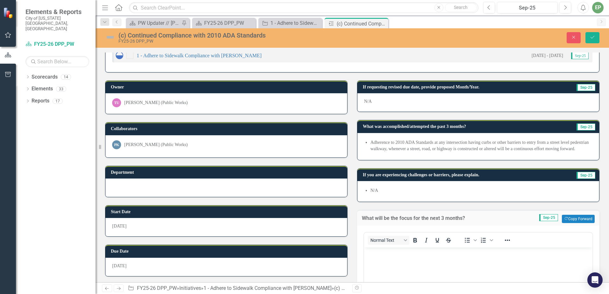
scroll to position [0, 0]
click at [408, 266] on body "Rich Text Area. Press ALT-0 for help." at bounding box center [478, 296] width 229 height 96
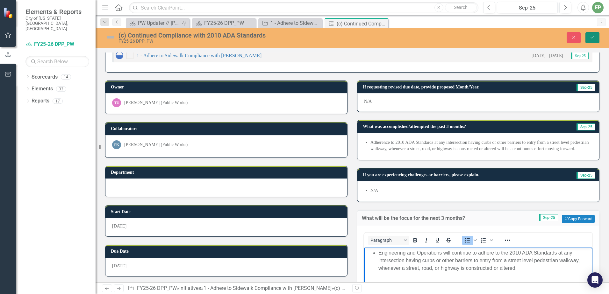
click at [595, 39] on icon "Save" at bounding box center [593, 37] width 6 height 4
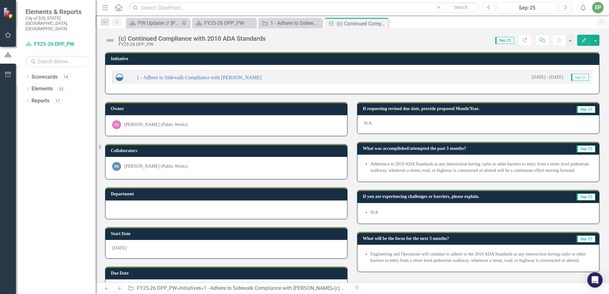
click at [108, 41] on img at bounding box center [110, 40] width 10 height 10
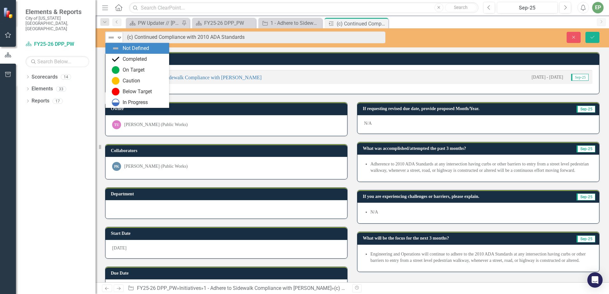
click at [113, 41] on img at bounding box center [111, 38] width 8 height 8
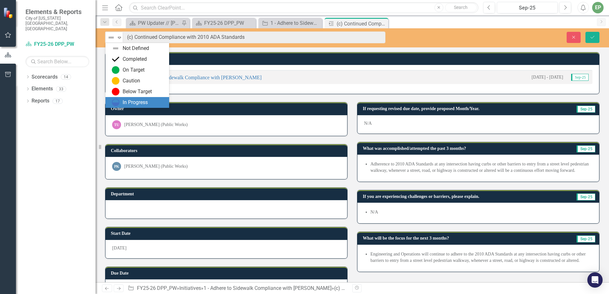
click at [127, 97] on div "In Progress" at bounding box center [137, 102] width 64 height 11
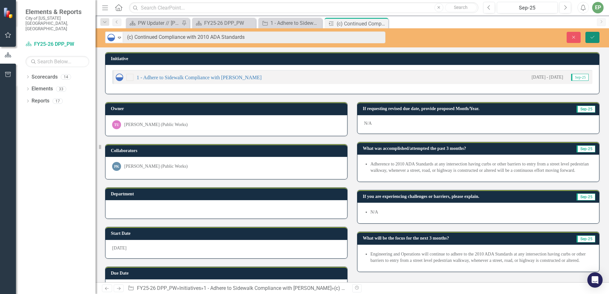
click at [594, 40] on button "Save" at bounding box center [593, 37] width 14 height 11
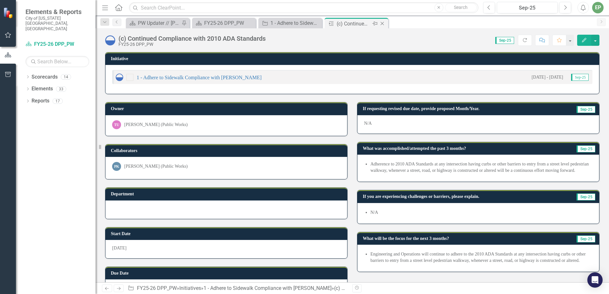
click at [385, 23] on icon "Close" at bounding box center [382, 23] width 6 height 5
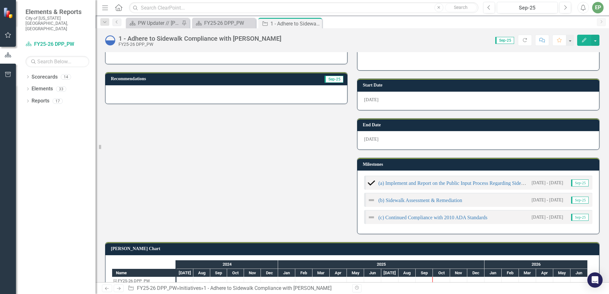
scroll to position [159, 0]
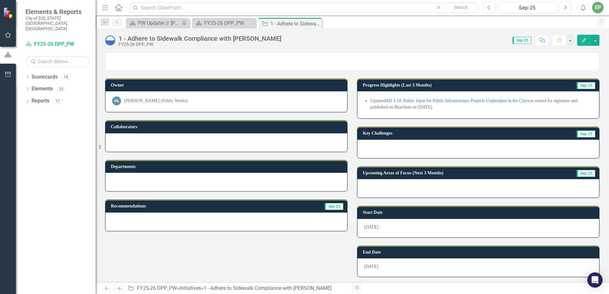
scroll to position [96, 0]
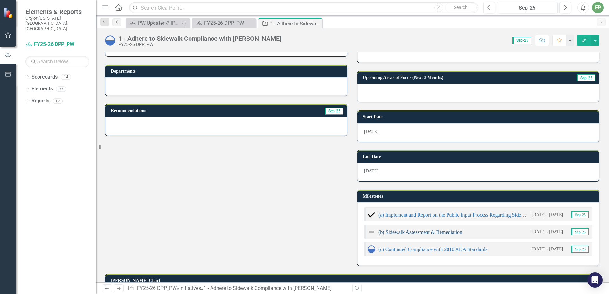
click at [433, 234] on link "(b) Sidewalk Assessment & Remediation" at bounding box center [421, 232] width 84 height 5
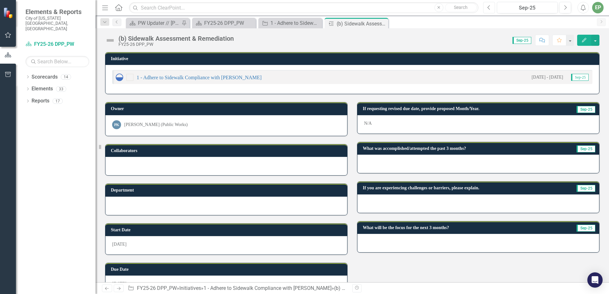
click at [486, 5] on button "Previous" at bounding box center [489, 7] width 12 height 11
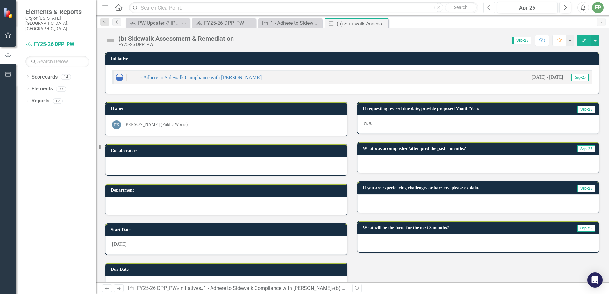
click at [486, 5] on button "Previous" at bounding box center [489, 7] width 12 height 11
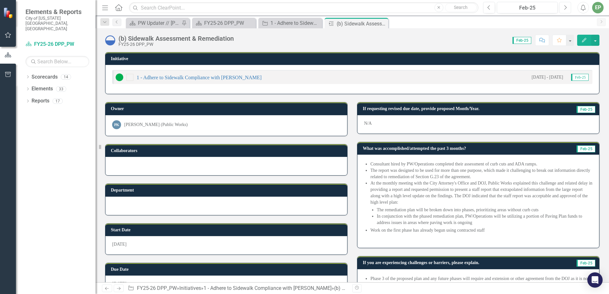
click at [565, 8] on icon "Next" at bounding box center [566, 8] width 4 height 6
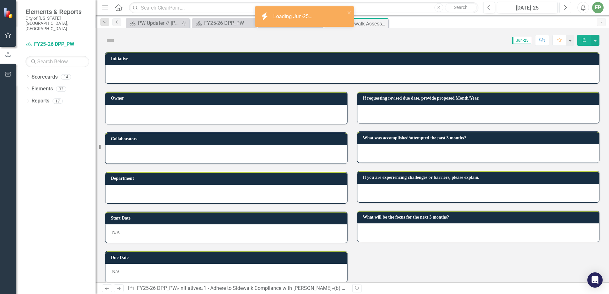
click at [565, 8] on icon "Next" at bounding box center [566, 8] width 4 height 6
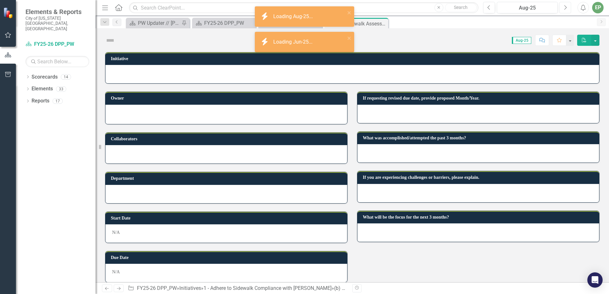
click at [565, 8] on icon "Next" at bounding box center [566, 8] width 4 height 6
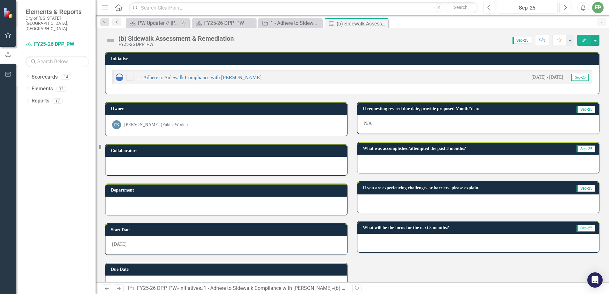
click at [110, 38] on img at bounding box center [110, 40] width 10 height 10
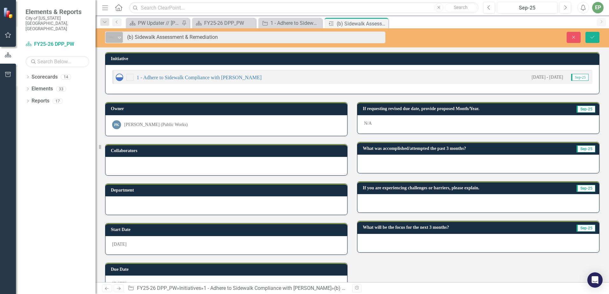
click at [111, 39] on img at bounding box center [111, 38] width 8 height 8
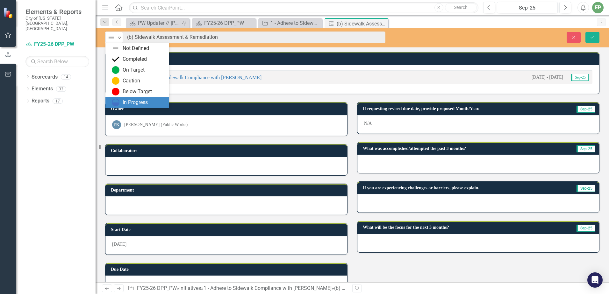
click at [126, 103] on div "In Progress" at bounding box center [135, 102] width 25 height 7
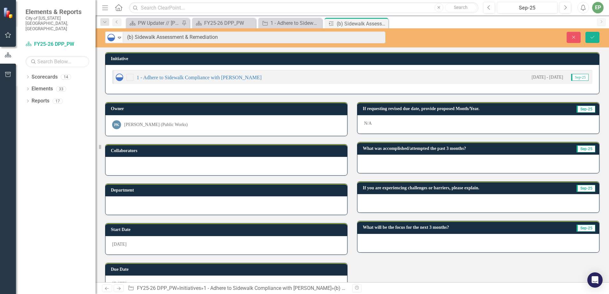
click at [470, 165] on div at bounding box center [479, 164] width 242 height 18
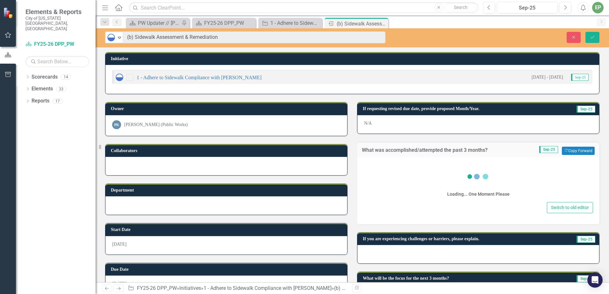
click at [454, 168] on div "Loading... One Moment Please" at bounding box center [478, 182] width 62 height 37
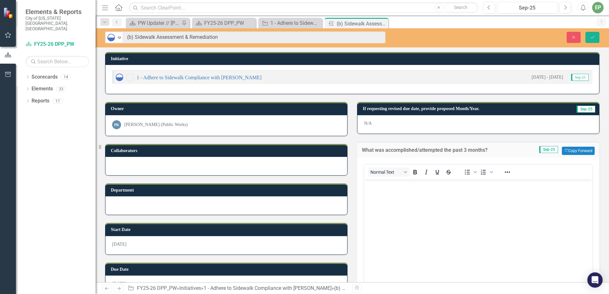
click at [469, 207] on body "Rich Text Area. Press ALT-0 for help." at bounding box center [478, 227] width 229 height 96
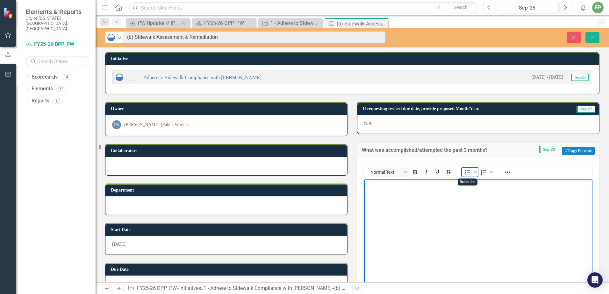
click at [466, 172] on icon "Bullet list" at bounding box center [468, 173] width 8 height 8
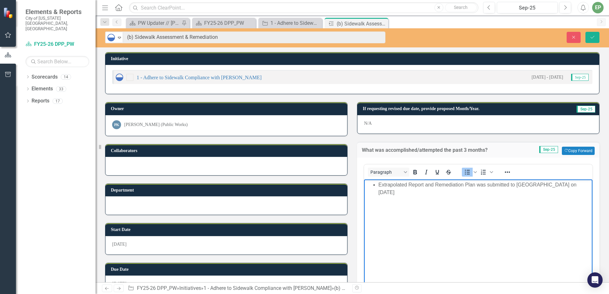
click at [479, 184] on li "Extrapolated Report and Remediation Plan was submitted to [GEOGRAPHIC_DATA] on …" at bounding box center [485, 188] width 213 height 15
click at [580, 189] on li "Extrapolated Report and Remediation Plan to satisfy Section G.23 (Sidewalks) of…" at bounding box center [485, 188] width 213 height 15
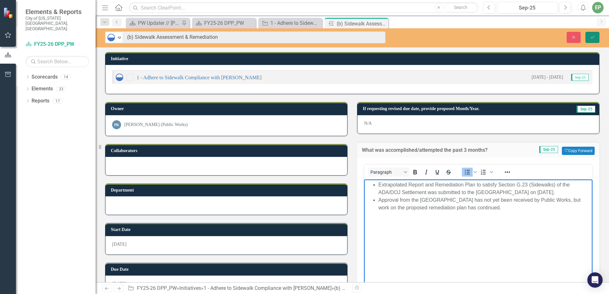
click at [594, 41] on button "Save" at bounding box center [593, 37] width 14 height 11
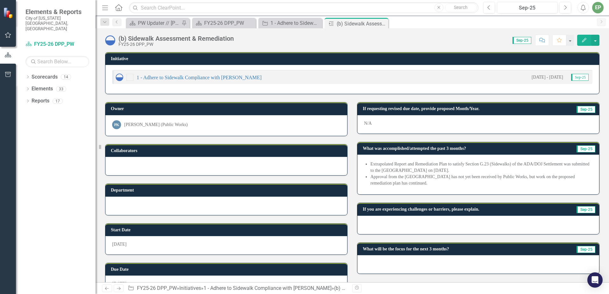
scroll to position [18, 0]
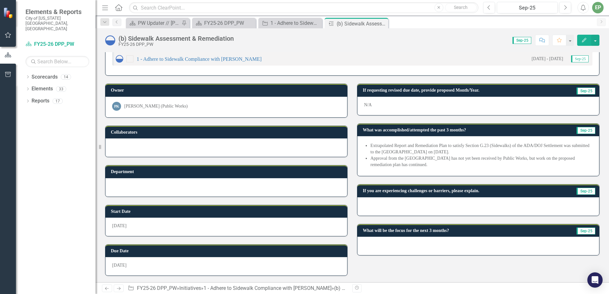
click at [437, 166] on li "Approval from the [GEOGRAPHIC_DATA] has not yet been received by Public Works, …" at bounding box center [482, 162] width 222 height 13
click at [382, 25] on icon "Close" at bounding box center [382, 23] width 6 height 5
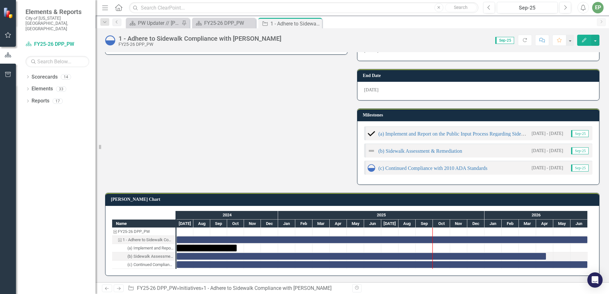
scroll to position [145, 0]
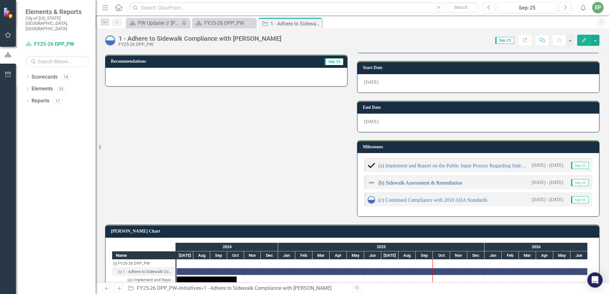
click at [423, 182] on link "(b) Sidewalk Assessment & Remediation" at bounding box center [421, 182] width 84 height 5
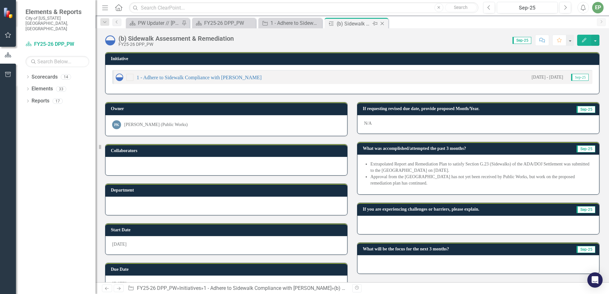
click at [383, 24] on icon "Close" at bounding box center [382, 23] width 6 height 5
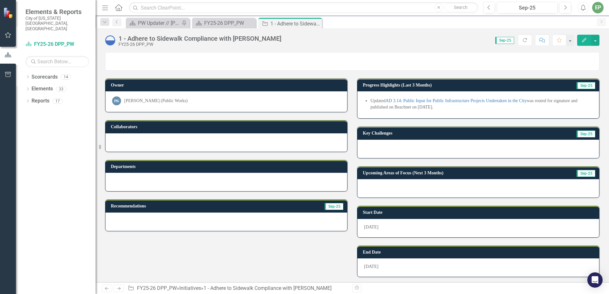
scroll to position [177, 0]
click at [316, 24] on icon "Close" at bounding box center [316, 23] width 6 height 5
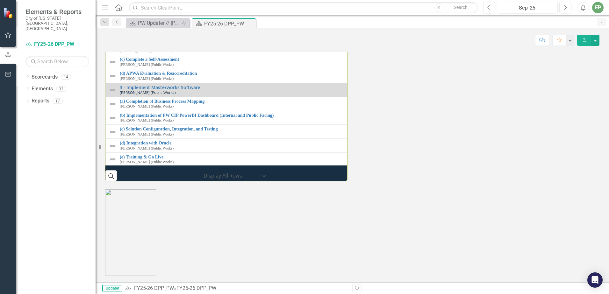
scroll to position [819, 0]
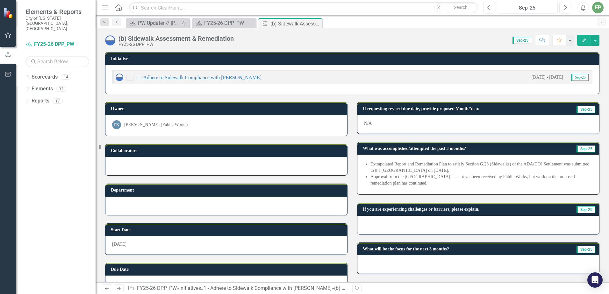
click at [484, 172] on li "Extrapolated Report and Remediation Plan to satisfy Section G.23 (Sidewalks) of…" at bounding box center [482, 167] width 222 height 13
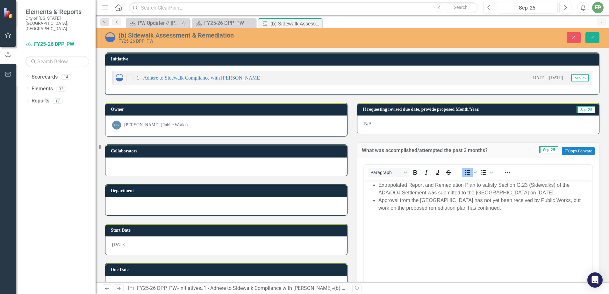
click at [494, 208] on li "Approval from the [GEOGRAPHIC_DATA] has not yet been received by Public Works, …" at bounding box center [485, 204] width 213 height 15
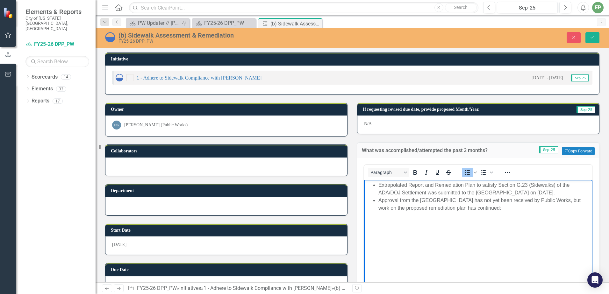
click at [380, 186] on li "Extrapolated Report and Remediation Plan to satisfy Section G.23 (Sidewalks) of…" at bounding box center [485, 189] width 213 height 15
click at [471, 207] on li "Approval from the United States has not yet been received by Public Works, but …" at bounding box center [485, 204] width 213 height 15
click at [515, 210] on li "Approval from the United States has not yet been received by Public Works, but …" at bounding box center [485, 204] width 213 height 15
click at [539, 208] on li "Approval from the United States has not yet been received by Public Works, but …" at bounding box center [485, 208] width 213 height 23
click at [481, 208] on li "Approval from the United States has not yet been received by Public Works, but …" at bounding box center [485, 208] width 213 height 23
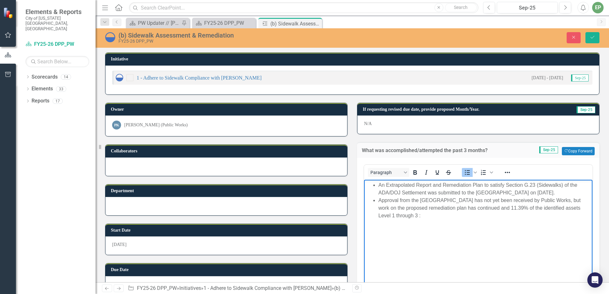
click at [555, 208] on li "Approval from the United States has not yet been received by Public Works, but …" at bounding box center [485, 208] width 213 height 23
click at [424, 216] on li "Approval from the United States has not yet been received by Public Works, but …" at bounding box center [485, 208] width 213 height 23
drag, startPoint x: 434, startPoint y: 216, endPoint x: 437, endPoint y: 214, distance: 3.8
click at [434, 216] on li "Approval from the United States has not yet been received by Public Works, but …" at bounding box center [485, 208] width 213 height 23
click at [509, 212] on li "Approval from the United States has not yet been received by Public Works, but …" at bounding box center [485, 208] width 213 height 23
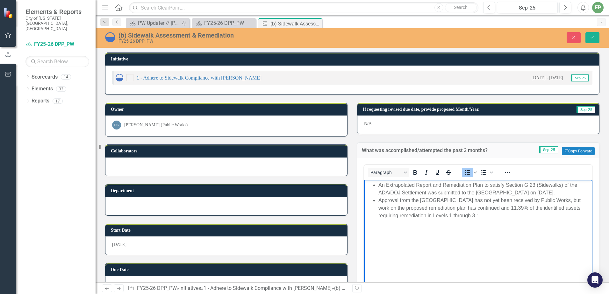
click at [476, 214] on li "Approval from the United States has not yet been received by Public Works, but …" at bounding box center [485, 208] width 213 height 23
click at [485, 207] on li "Approval from the United States has not yet been received by Public Works, but …" at bounding box center [485, 208] width 213 height 23
click at [521, 215] on li "Approval from the United States has not yet been received by Public Works, but …" at bounding box center [485, 208] width 213 height 23
drag, startPoint x: 518, startPoint y: 216, endPoint x: 505, endPoint y: 216, distance: 13.1
click at [513, 216] on li "Approval from the United States has not yet been received by Public Works, but …" at bounding box center [485, 208] width 213 height 23
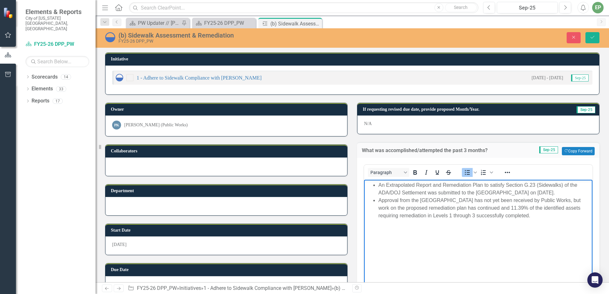
click at [501, 216] on li "Approval from the United States has not yet been received by Public Works, but …" at bounding box center [485, 208] width 213 height 23
drag, startPoint x: 515, startPoint y: 215, endPoint x: 485, endPoint y: 220, distance: 30.0
click at [485, 220] on li "Approval from the United States has not yet been received by Public Works, but …" at bounding box center [485, 208] width 213 height 23
click at [529, 227] on p "Rich Text Area. Press ALT-0 for help." at bounding box center [478, 229] width 225 height 8
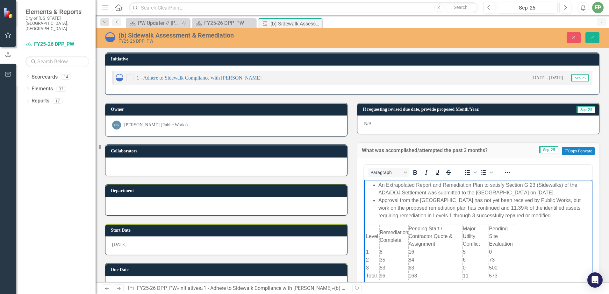
click at [561, 223] on body "An Extrapolated Report and Remediation Plan to satisfy Section G.23 (Sidewalks)…" at bounding box center [478, 231] width 229 height 102
click at [483, 251] on td "5" at bounding box center [476, 253] width 26 height 8
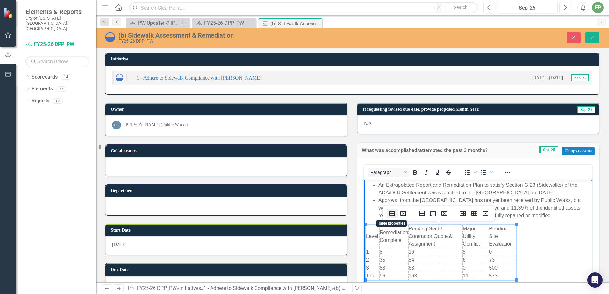
click at [391, 214] on icon "Table properties" at bounding box center [393, 214] width 8 height 8
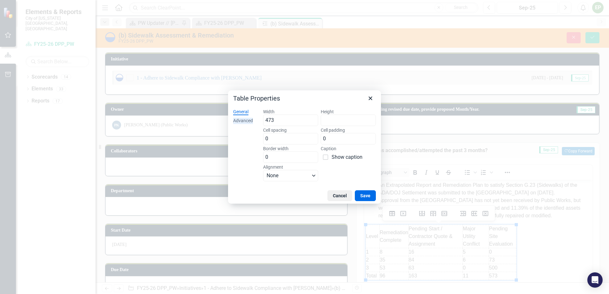
click at [239, 121] on div "Advanced" at bounding box center [243, 121] width 20 height 6
click at [241, 110] on div "General" at bounding box center [240, 112] width 15 height 6
click at [292, 159] on input "0" at bounding box center [290, 157] width 55 height 11
click at [239, 114] on div "General" at bounding box center [240, 112] width 15 height 6
click at [242, 123] on div "Advanced" at bounding box center [243, 121] width 20 height 6
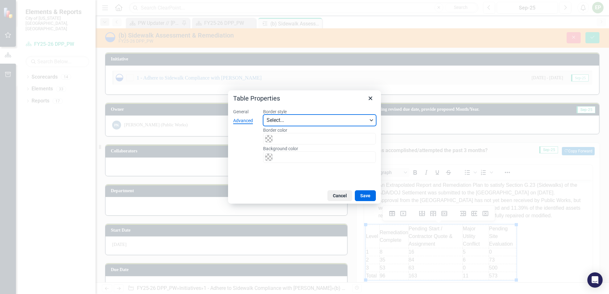
click at [304, 119] on span "Select..." at bounding box center [317, 121] width 101 height 8
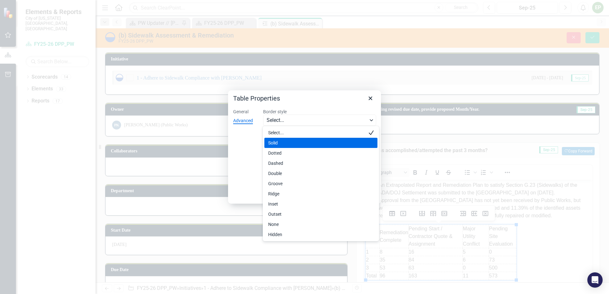
click at [288, 138] on div "Solid" at bounding box center [321, 143] width 113 height 10
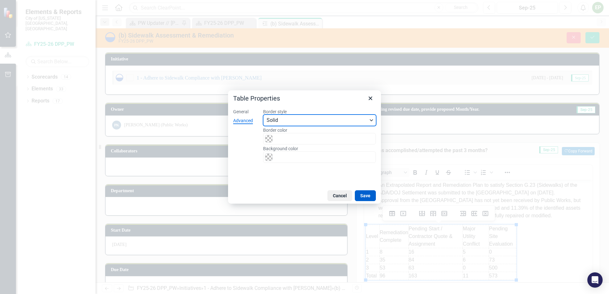
click at [367, 197] on button "Save" at bounding box center [365, 196] width 21 height 11
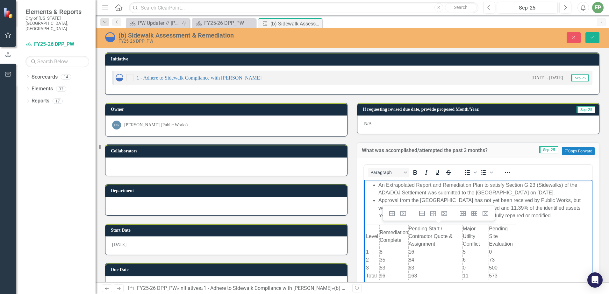
click at [568, 240] on body "An Extrapolated Report and Remediation Plan to satisfy Section G.23 (Sidewalks)…" at bounding box center [478, 231] width 229 height 102
click at [392, 232] on td "Remediation Complete" at bounding box center [394, 236] width 29 height 23
click at [387, 215] on button "Table properties" at bounding box center [392, 213] width 11 height 9
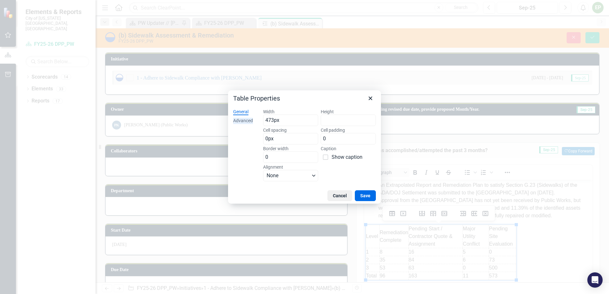
click at [246, 121] on div "Advanced" at bounding box center [243, 121] width 20 height 6
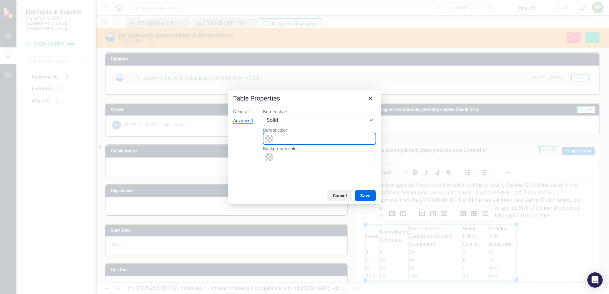
click at [290, 140] on input "Border color" at bounding box center [319, 138] width 113 height 11
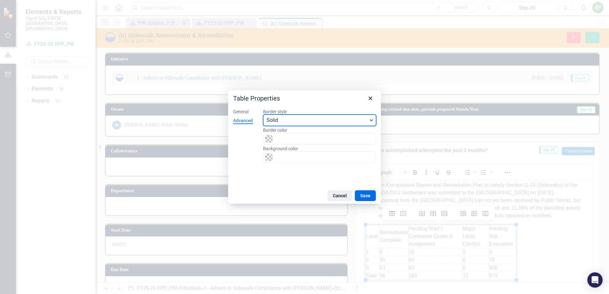
click at [368, 120] on button "Solid" at bounding box center [319, 120] width 113 height 11
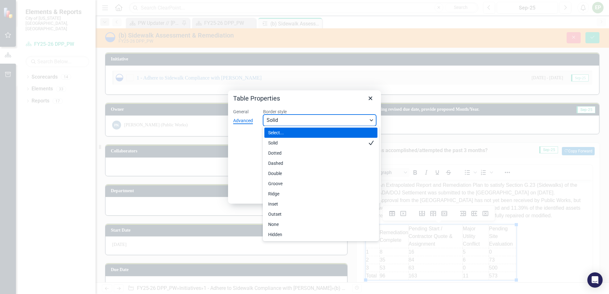
click at [368, 120] on button "Solid" at bounding box center [319, 120] width 113 height 11
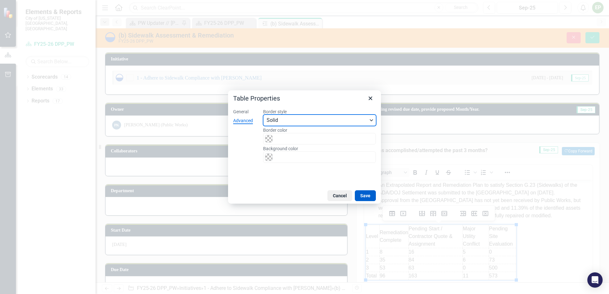
click at [362, 195] on button "Save" at bounding box center [365, 196] width 21 height 11
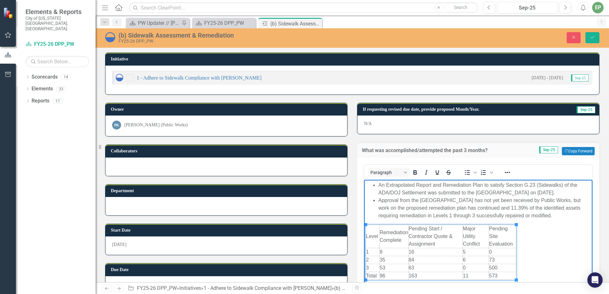
click at [400, 235] on td "Remediation Complete" at bounding box center [394, 236] width 29 height 23
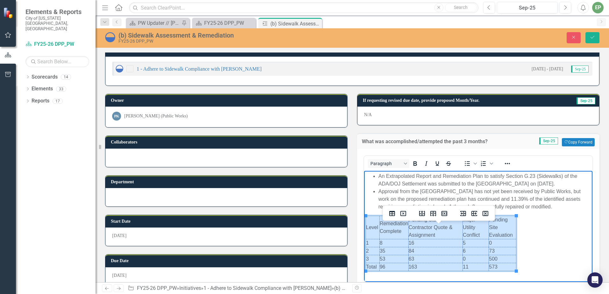
drag, startPoint x: 375, startPoint y: 228, endPoint x: 502, endPoint y: 267, distance: 132.5
click at [502, 273] on html "An Extrapolated Report and Remediation Plan to satisfy Section G.23 (Sidewalks)…" at bounding box center [478, 222] width 229 height 102
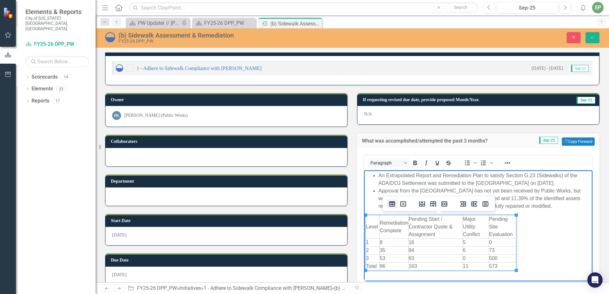
click at [392, 204] on icon "Table properties" at bounding box center [393, 204] width 8 height 8
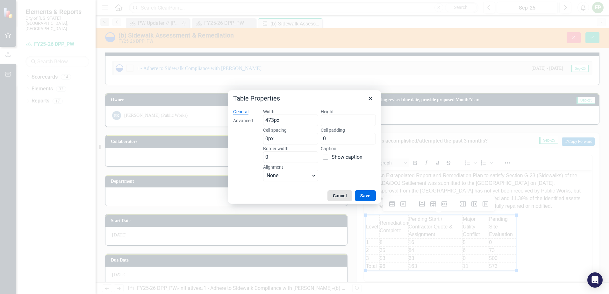
click at [347, 199] on button "Cancel" at bounding box center [340, 196] width 25 height 11
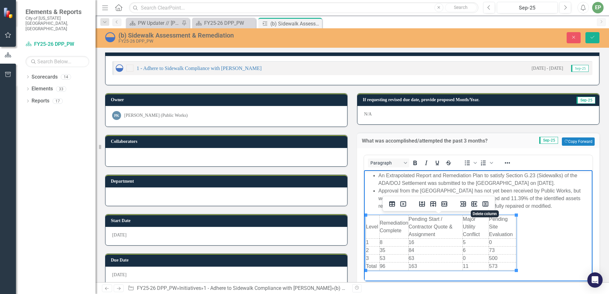
click at [450, 240] on td "16" at bounding box center [436, 243] width 54 height 8
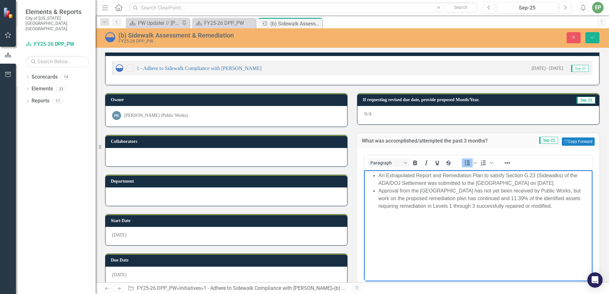
click at [475, 208] on li "Approval from the United States has not yet been received by Public Works, but …" at bounding box center [485, 198] width 213 height 23
click at [422, 218] on p "Rich Text Area. Press ALT-0 for help." at bounding box center [478, 219] width 225 height 8
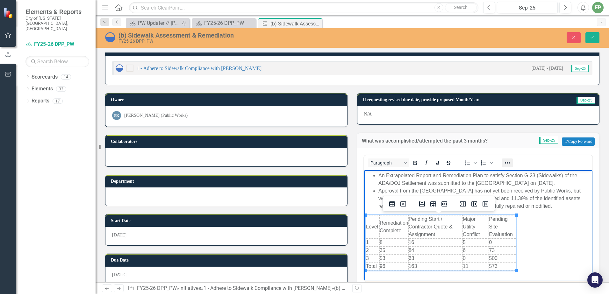
click at [505, 163] on icon "Reveal or hide additional toolbar items" at bounding box center [507, 163] width 5 height 1
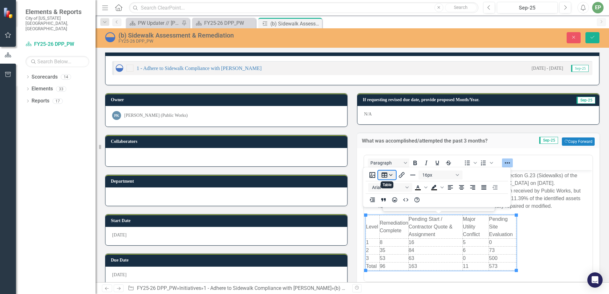
click at [392, 173] on button "Table" at bounding box center [387, 175] width 18 height 9
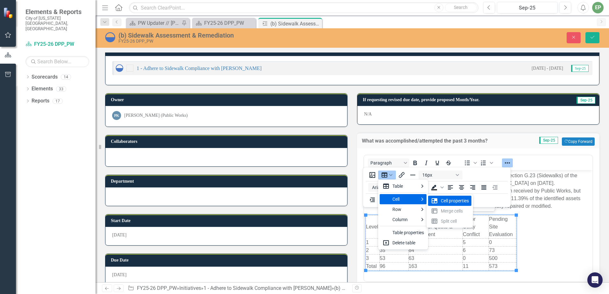
click at [461, 198] on div "Cell properties" at bounding box center [455, 201] width 28 height 8
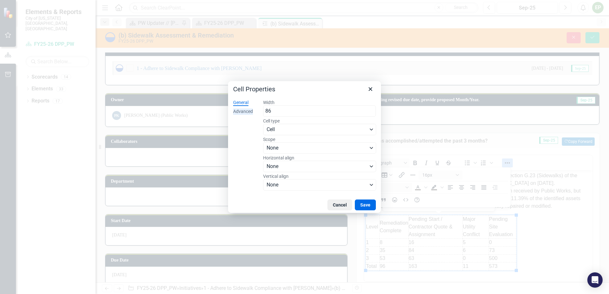
click at [246, 112] on div "Advanced" at bounding box center [243, 112] width 20 height 6
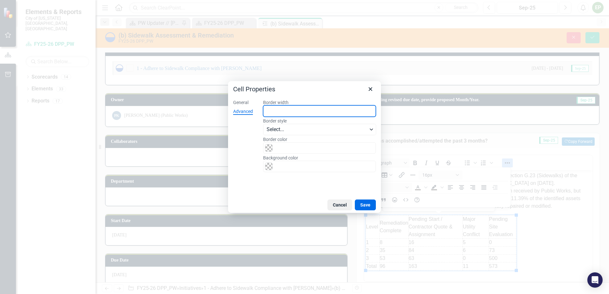
click at [270, 109] on input "Border width" at bounding box center [319, 110] width 113 height 11
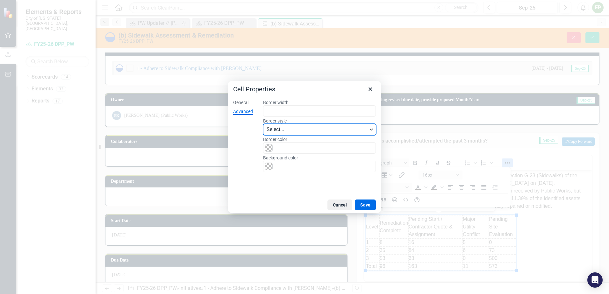
click at [374, 129] on button "Select..." at bounding box center [319, 129] width 113 height 11
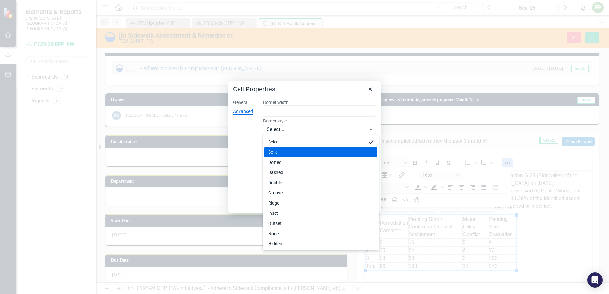
click at [302, 150] on div "Solid" at bounding box center [316, 153] width 97 height 8
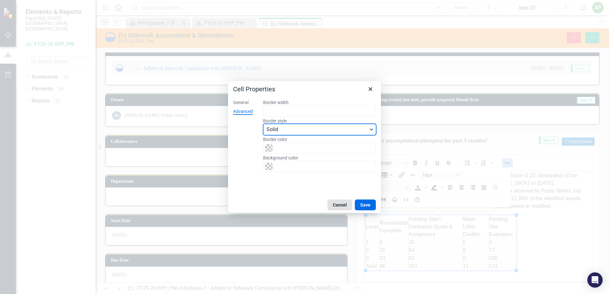
click at [343, 204] on button "Cancel" at bounding box center [340, 205] width 25 height 11
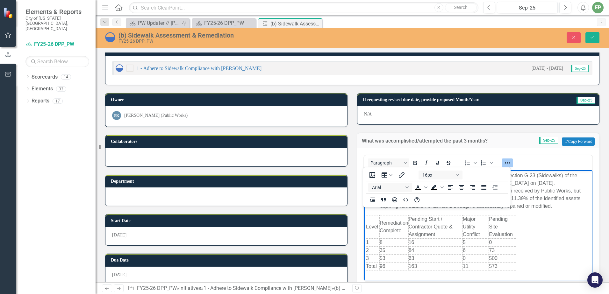
click at [540, 239] on body "An Extrapolated Report and Remediation Plan to satisfy Section G.23 (Sidewalks)…" at bounding box center [478, 222] width 229 height 102
click at [372, 225] on td "Level" at bounding box center [373, 227] width 14 height 23
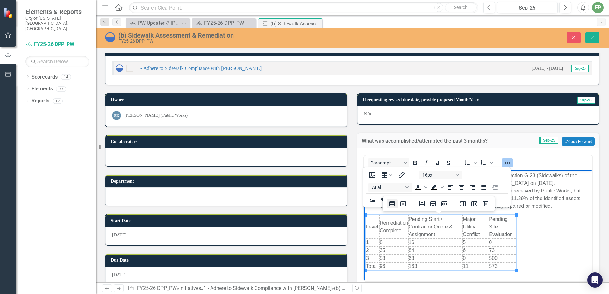
click at [395, 205] on icon "Table properties" at bounding box center [392, 204] width 6 height 5
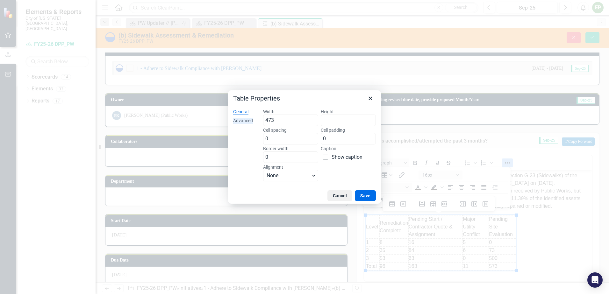
click at [243, 124] on div "Advanced" at bounding box center [243, 121] width 20 height 6
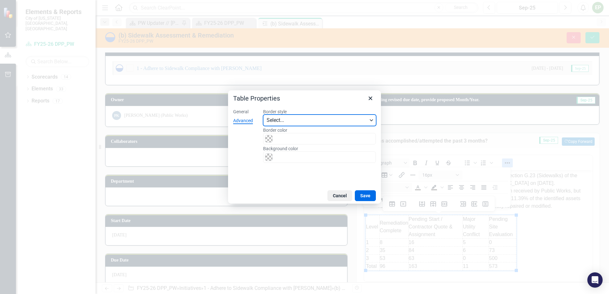
click at [291, 124] on button "Select..." at bounding box center [319, 120] width 113 height 11
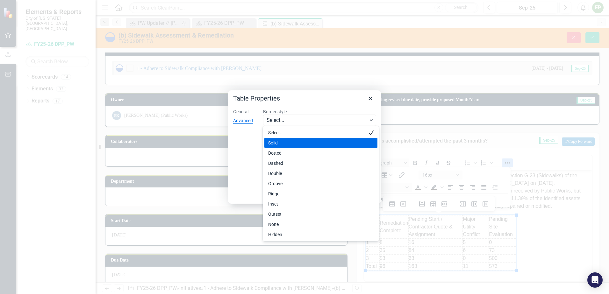
click at [284, 139] on div "Solid" at bounding box center [316, 143] width 97 height 8
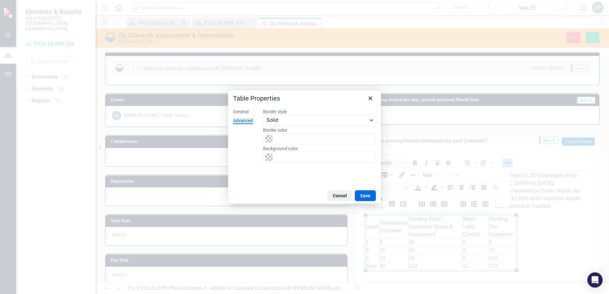
click at [377, 196] on div "Cancel Save" at bounding box center [304, 196] width 153 height 16
click at [374, 196] on button "Save" at bounding box center [365, 196] width 21 height 11
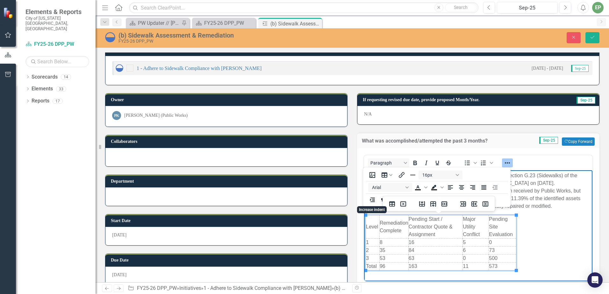
click at [459, 242] on td "16" at bounding box center [436, 243] width 54 height 8
click at [507, 164] on icon "Reveal or hide additional toolbar items" at bounding box center [508, 163] width 8 height 8
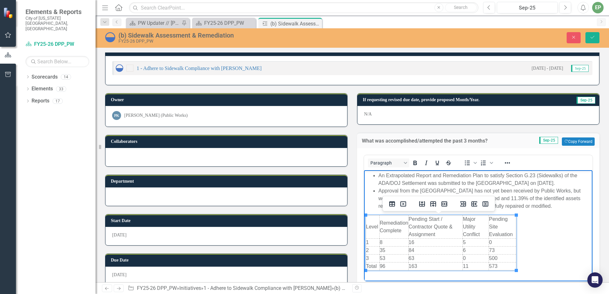
click at [471, 240] on td "5" at bounding box center [476, 243] width 26 height 8
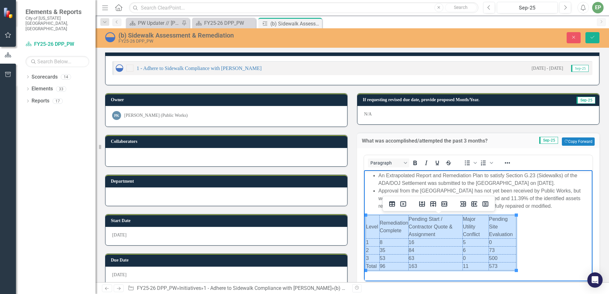
drag, startPoint x: 375, startPoint y: 220, endPoint x: 498, endPoint y: 266, distance: 131.3
click at [498, 266] on tbody "Level Remediation Complete Pending Start / Contractor Quote & Assignment Major …" at bounding box center [441, 243] width 150 height 55
click at [506, 163] on icon "Reveal or hide additional toolbar items" at bounding box center [508, 163] width 8 height 8
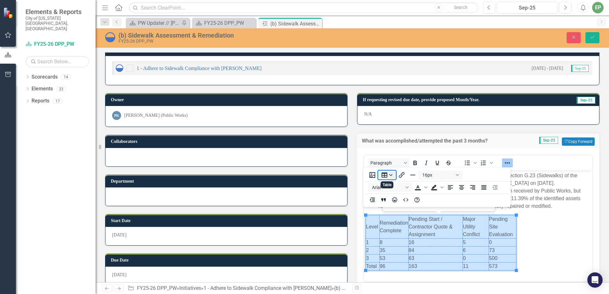
click at [391, 172] on button "Table" at bounding box center [387, 175] width 18 height 9
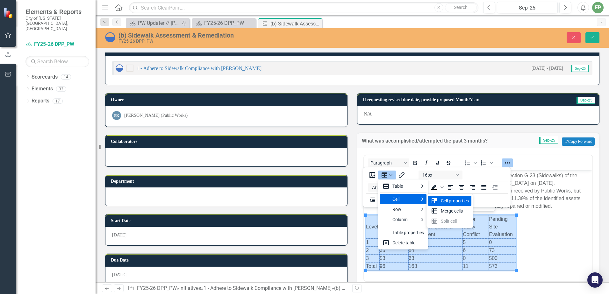
click at [464, 201] on div "Cell properties" at bounding box center [455, 201] width 28 height 8
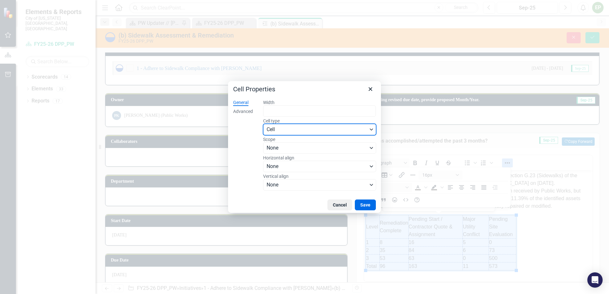
click at [303, 127] on span "Cell" at bounding box center [317, 130] width 101 height 8
click at [304, 131] on span "Cell" at bounding box center [317, 130] width 101 height 8
click at [242, 112] on div "Advanced" at bounding box center [243, 112] width 20 height 6
click at [279, 132] on span "Select..." at bounding box center [317, 130] width 101 height 8
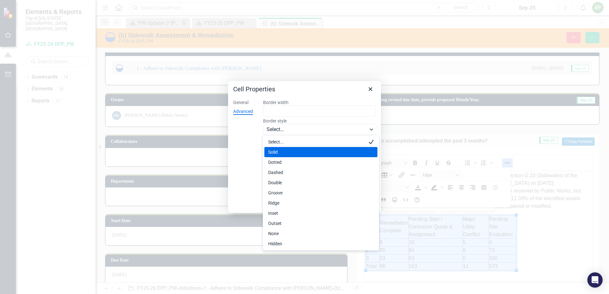
click at [278, 152] on div "Solid" at bounding box center [316, 153] width 97 height 8
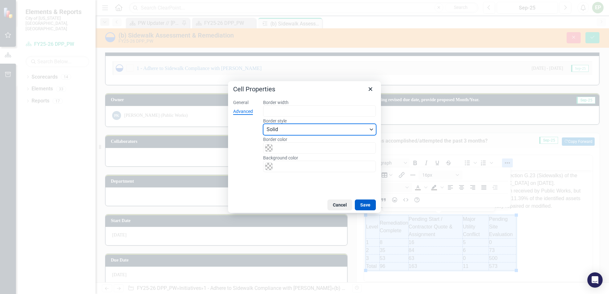
click at [371, 201] on button "Save" at bounding box center [365, 205] width 21 height 11
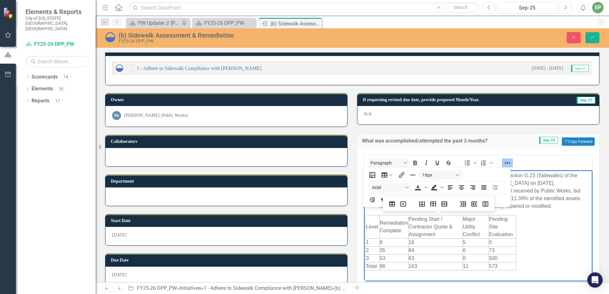
click at [539, 233] on body "An Extrapolated Report and Remediation Plan to satisfy Section G.23 (Sidewalks)…" at bounding box center [478, 222] width 229 height 102
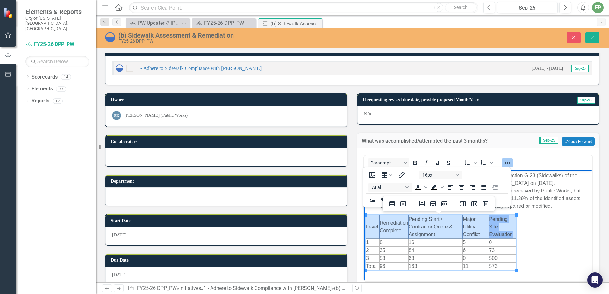
drag, startPoint x: 371, startPoint y: 227, endPoint x: 503, endPoint y: 228, distance: 131.6
click at [503, 228] on tr "Level Remediation Complete Pending Start / Contractor Quote & Assignment Major …" at bounding box center [441, 227] width 150 height 23
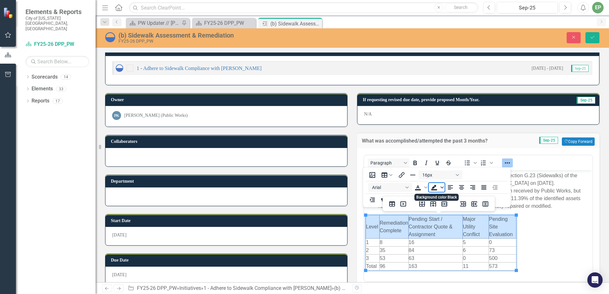
click at [442, 191] on span "Background color Black" at bounding box center [442, 187] width 5 height 9
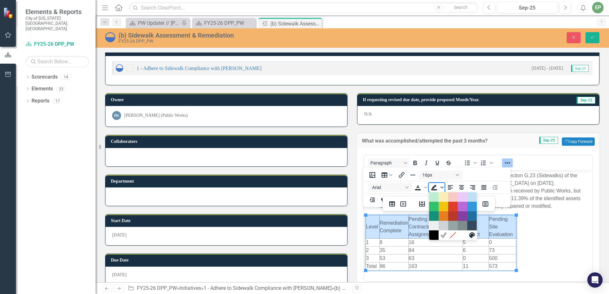
click at [442, 191] on span "Background color Black" at bounding box center [442, 187] width 5 height 9
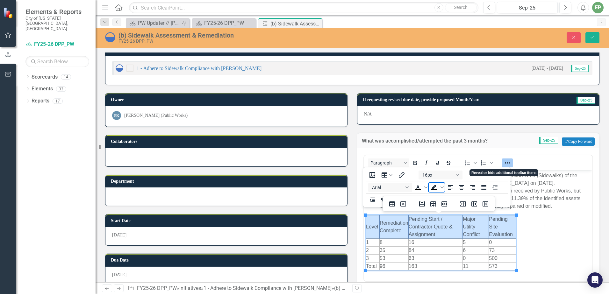
click at [508, 162] on icon "Reveal or hide additional toolbar items" at bounding box center [508, 163] width 8 height 8
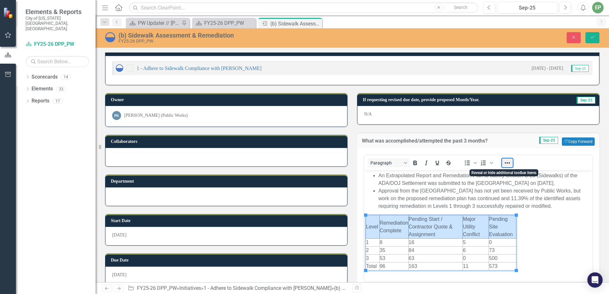
click at [508, 162] on button "Reveal or hide additional toolbar items" at bounding box center [507, 163] width 11 height 9
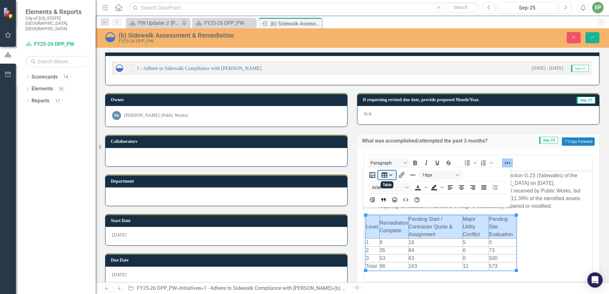
click at [389, 173] on button "Table" at bounding box center [387, 175] width 18 height 9
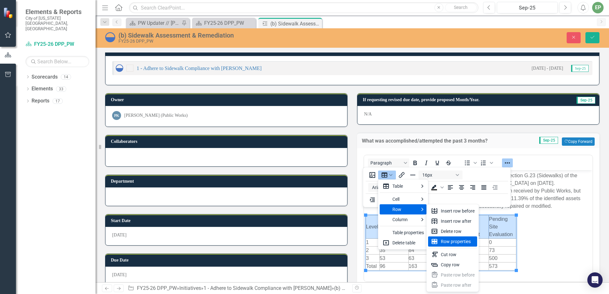
click at [458, 242] on div "Row properties" at bounding box center [458, 242] width 34 height 8
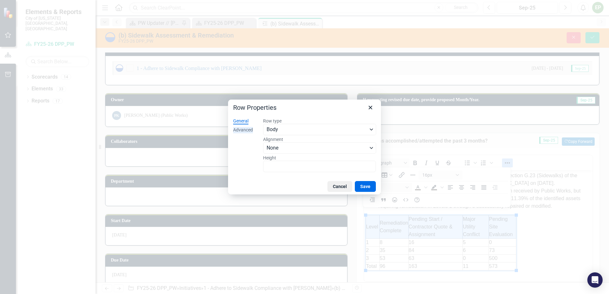
click at [251, 128] on div "Advanced" at bounding box center [243, 130] width 20 height 6
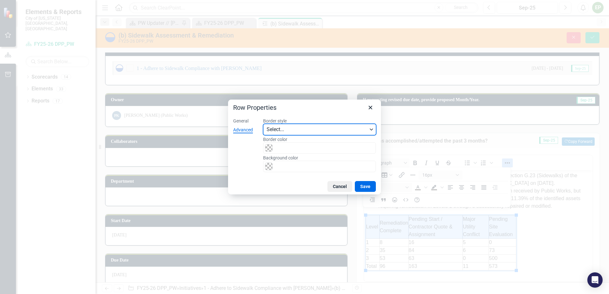
click at [280, 133] on span "Select..." at bounding box center [317, 130] width 101 height 8
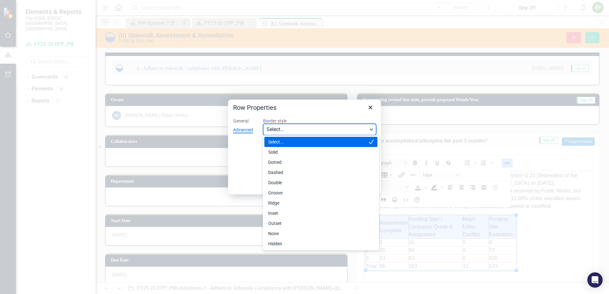
click at [280, 133] on span "Select..." at bounding box center [317, 130] width 101 height 8
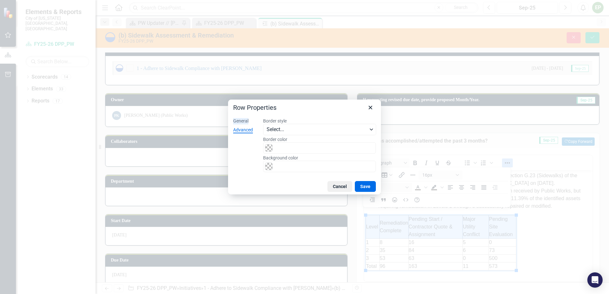
click at [243, 124] on div "General" at bounding box center [240, 121] width 15 height 6
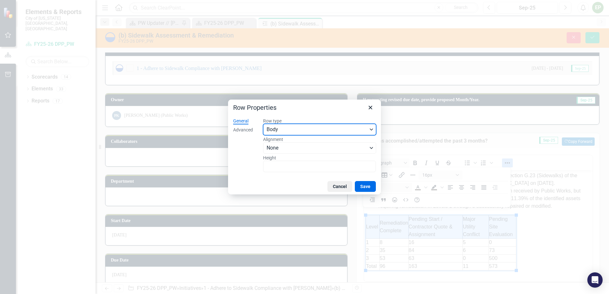
click at [291, 129] on span "Body" at bounding box center [317, 130] width 101 height 8
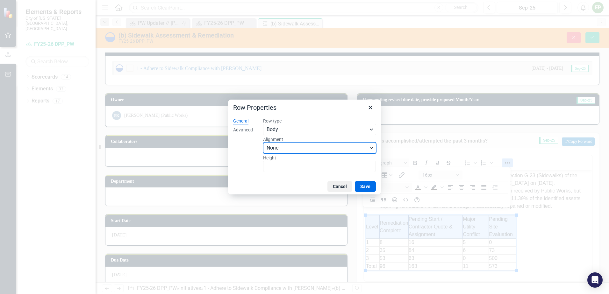
click at [284, 150] on span "None" at bounding box center [317, 148] width 101 height 8
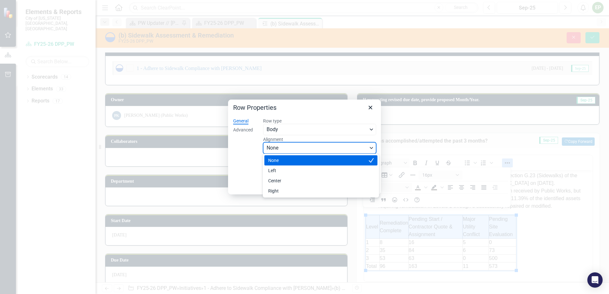
click at [284, 150] on span "None" at bounding box center [317, 148] width 101 height 8
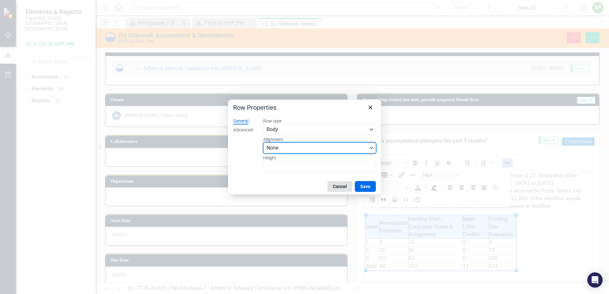
click at [338, 188] on button "Cancel" at bounding box center [340, 186] width 25 height 11
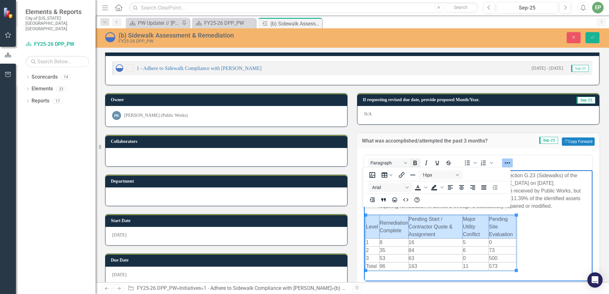
click at [414, 163] on icon "Bold" at bounding box center [416, 163] width 4 height 4
click at [504, 164] on icon "Reveal or hide additional toolbar items" at bounding box center [508, 163] width 8 height 8
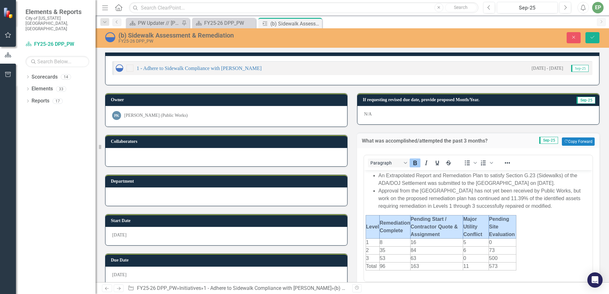
click at [364, 215] on div "Paragraph To open the popup, press Shift+Enter To open the popup, press Shift+E…" at bounding box center [479, 218] width 230 height 127
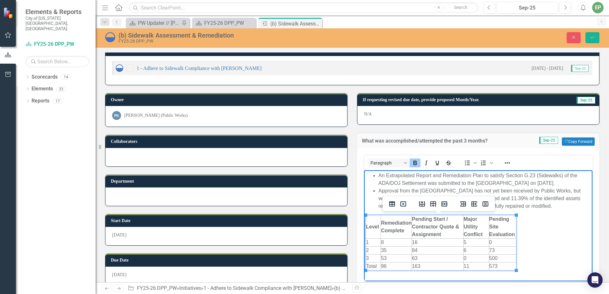
click at [379, 268] on td "Total" at bounding box center [373, 267] width 15 height 8
drag, startPoint x: 376, startPoint y: 266, endPoint x: 492, endPoint y: 266, distance: 116.0
click at [492, 266] on tr "Total 96 163 11 573" at bounding box center [441, 267] width 150 height 8
click at [425, 164] on icon "Italic" at bounding box center [426, 163] width 3 height 4
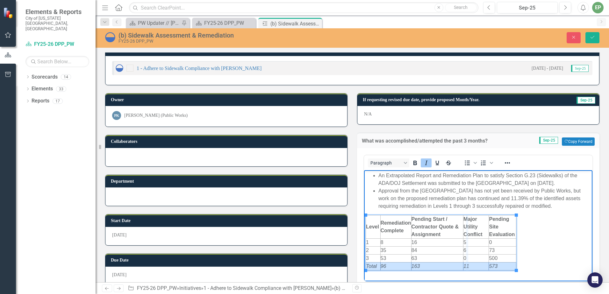
drag, startPoint x: 463, startPoint y: 229, endPoint x: 467, endPoint y: 228, distance: 4.2
drag, startPoint x: 516, startPoint y: 226, endPoint x: 524, endPoint y: 225, distance: 8.4
drag, startPoint x: 524, startPoint y: 225, endPoint x: 530, endPoint y: 225, distance: 5.4
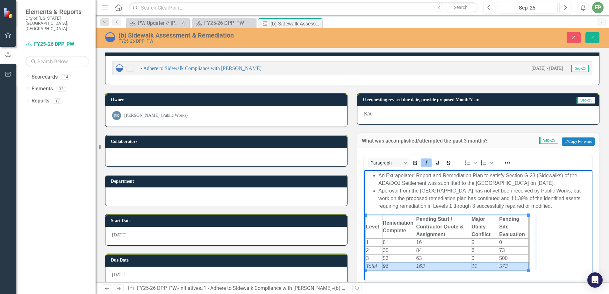
drag, startPoint x: 530, startPoint y: 225, endPoint x: 537, endPoint y: 224, distance: 7.7
drag, startPoint x: 536, startPoint y: 228, endPoint x: 582, endPoint y: 227, distance: 46.5
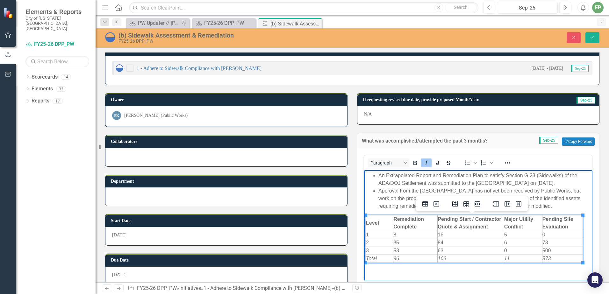
click at [466, 220] on strong "Pending Start / Contractor Quote & Assignment" at bounding box center [469, 223] width 63 height 13
click at [429, 266] on html "An Extrapolated Report and Remediation Plan to satisfy Section G.23 (Sidewalks)…" at bounding box center [478, 219] width 229 height 96
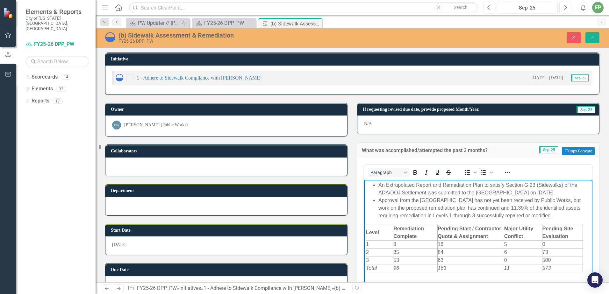
scroll to position [119, 0]
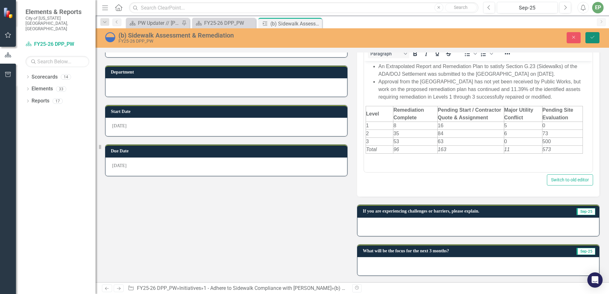
click at [595, 39] on icon "Save" at bounding box center [593, 37] width 6 height 4
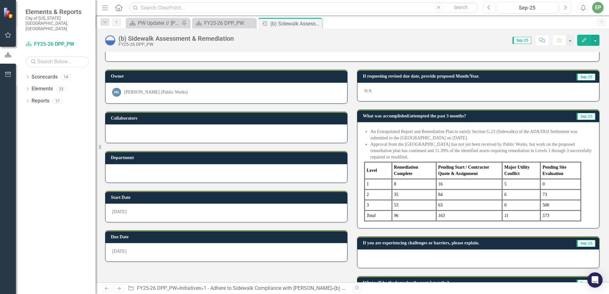
scroll to position [64, 0]
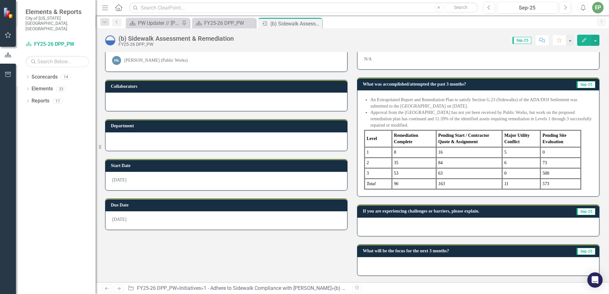
click at [402, 140] on strong "Remediation Complete" at bounding box center [406, 138] width 24 height 11
click at [466, 225] on div at bounding box center [479, 227] width 242 height 18
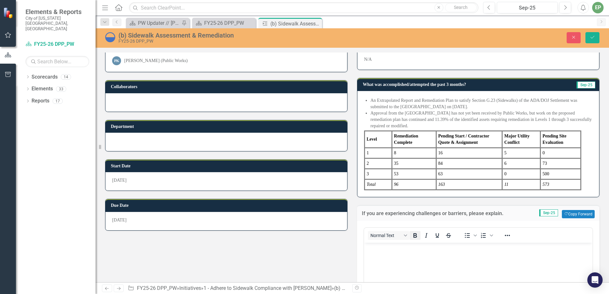
scroll to position [0, 0]
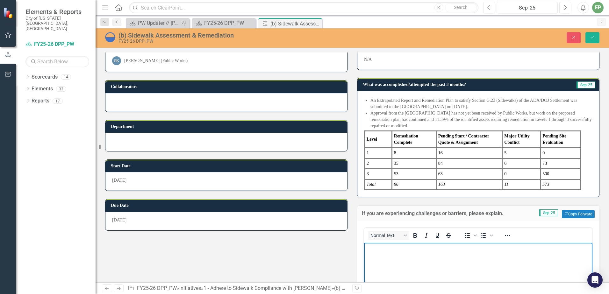
click at [402, 250] on p "Rich Text Area. Press ALT-0 for help." at bounding box center [478, 248] width 225 height 8
click at [465, 238] on icon "Bullet list" at bounding box center [468, 236] width 8 height 8
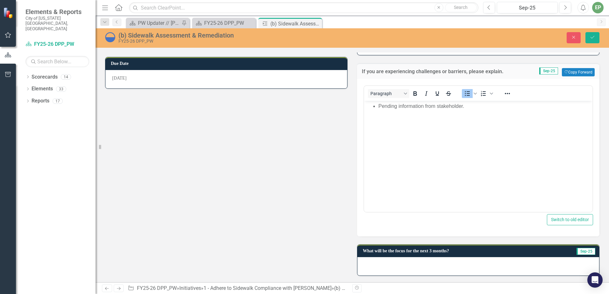
click at [459, 267] on div at bounding box center [479, 267] width 242 height 18
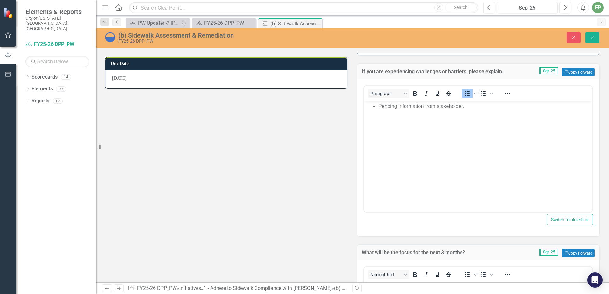
scroll to position [334, 0]
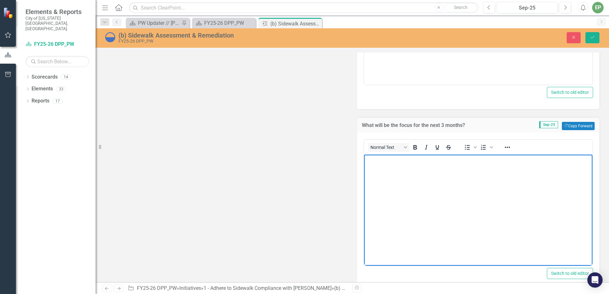
click at [411, 228] on body "Rich Text Area. Press ALT-0 for help." at bounding box center [478, 203] width 229 height 96
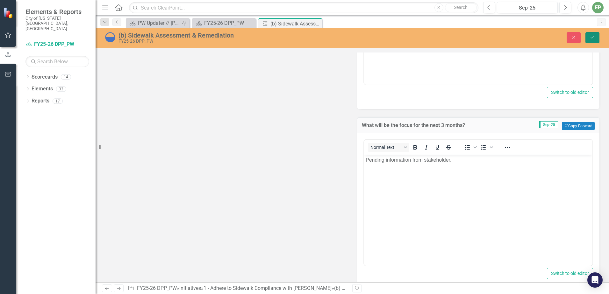
click at [596, 40] on button "Save" at bounding box center [593, 37] width 14 height 11
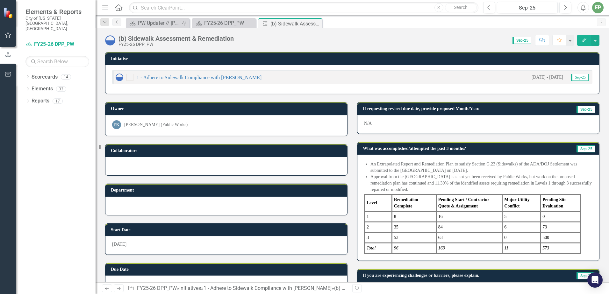
click at [456, 178] on li "Approval from the United States has not yet been received by Public Works, but …" at bounding box center [482, 183] width 222 height 19
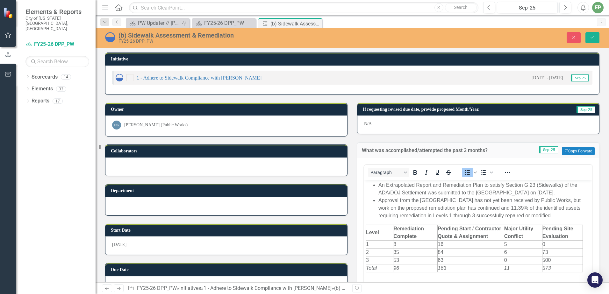
scroll to position [0, 0]
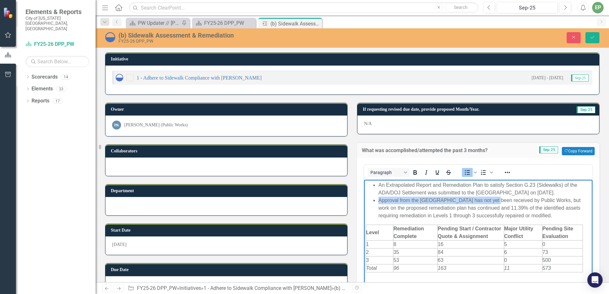
drag, startPoint x: 379, startPoint y: 201, endPoint x: 489, endPoint y: 203, distance: 109.7
click at [489, 203] on li "Approval from the United States has not yet been received by Public Works, but …" at bounding box center [485, 208] width 213 height 23
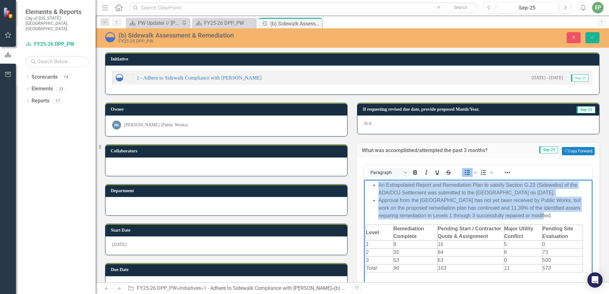
drag, startPoint x: 533, startPoint y: 215, endPoint x: 375, endPoint y: 182, distance: 160.6
click at [375, 182] on ul "An Extrapolated Report and Remediation Plan to satisfy Section G.23 (Sidewalks)…" at bounding box center [478, 201] width 225 height 38
copy ul "An Extrapolated Report and Remediation Plan to satisfy Section G.23 (Sidewalks)…"
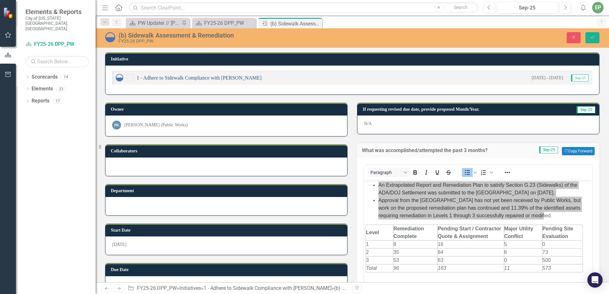
click at [161, 79] on link "1 - Adhere to Sidewalk Compliance with [PERSON_NAME]" at bounding box center [199, 77] width 125 height 5
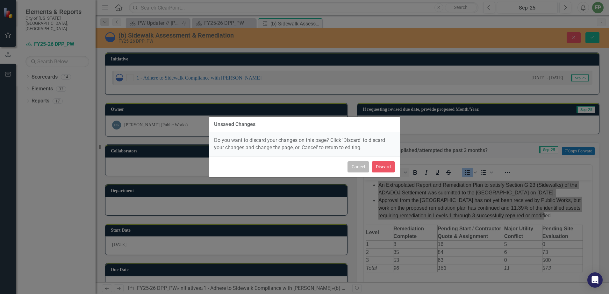
click at [361, 166] on button "Cancel" at bounding box center [359, 167] width 22 height 11
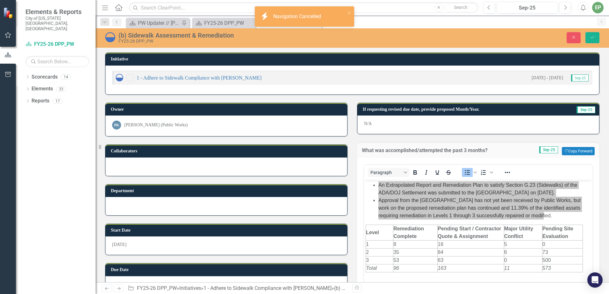
click at [594, 40] on div "Unsaved Changes Do you want to discard your changes on this page? Click 'Discar…" at bounding box center [304, 147] width 609 height 294
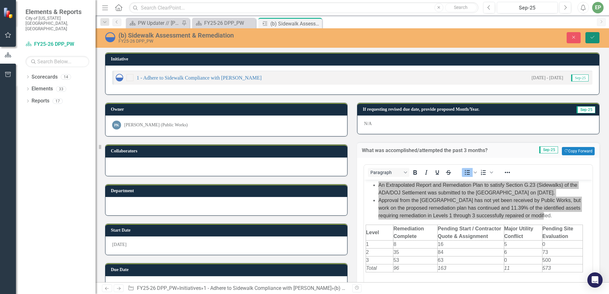
click at [593, 38] on icon "Save" at bounding box center [593, 37] width 6 height 4
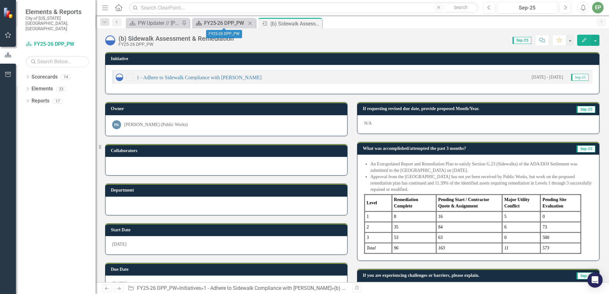
click at [224, 24] on div "FY25-26 DPP_PW" at bounding box center [225, 23] width 42 height 8
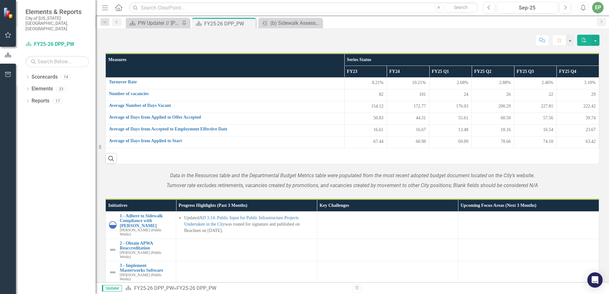
scroll to position [542, 0]
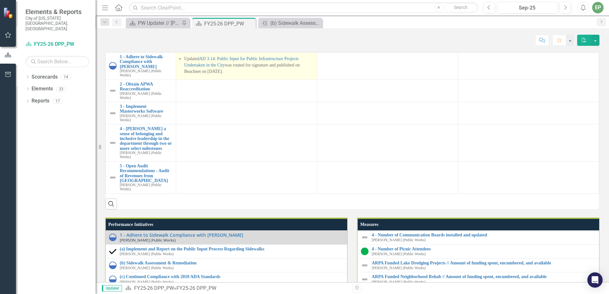
click at [283, 75] on li "Updated AD 3.14: Public Input for Public Infrastructure Projects Undertaken in …" at bounding box center [249, 65] width 130 height 19
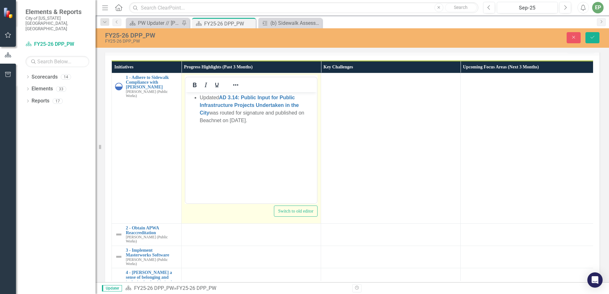
scroll to position [47, 0]
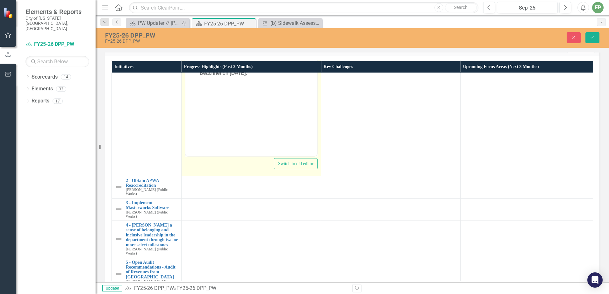
click at [242, 96] on body "Updated AD 3.14: Public Input for Public Infrastructure Projects Undertaken in …" at bounding box center [251, 93] width 132 height 96
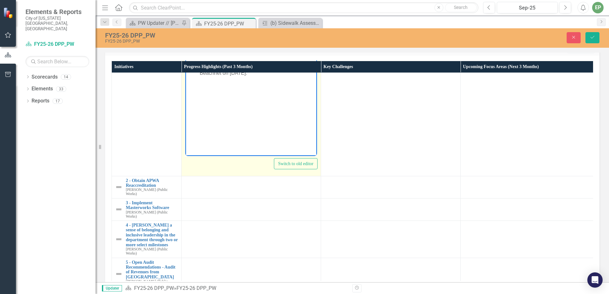
click at [283, 76] on li "Updated AD 3.14: Public Input for Public Infrastructure Projects Undertaken in …" at bounding box center [258, 61] width 116 height 31
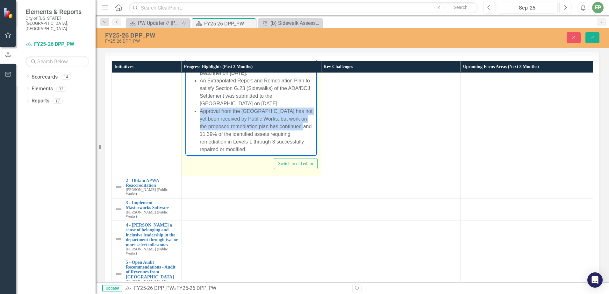
drag, startPoint x: 198, startPoint y: 134, endPoint x: 200, endPoint y: 113, distance: 21.5
click at [200, 113] on ul "Updated AD 3.14: Public Input for Public Infrastructure Projects Undertaken in …" at bounding box center [251, 103] width 128 height 115
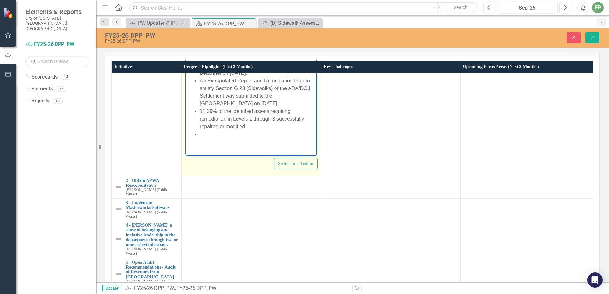
click at [227, 118] on li "11.39% of the identified assets requiring remediation in Levels 1 through 3 suc…" at bounding box center [258, 118] width 116 height 23
click at [277, 118] on li "11.39% of the identified assets requiring remediation (in Levels 1 through 3 su…" at bounding box center [258, 118] width 116 height 23
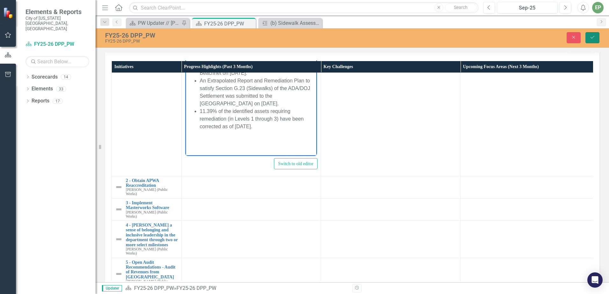
click at [596, 37] on button "Save" at bounding box center [593, 37] width 14 height 11
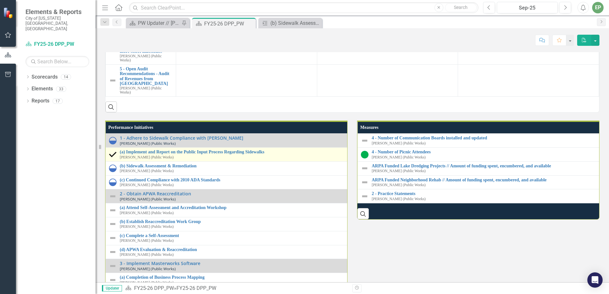
scroll to position [637, 0]
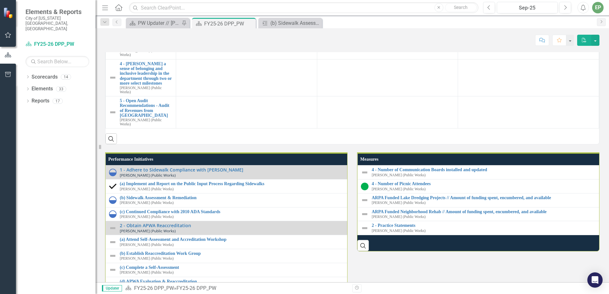
click at [135, 26] on link "2 - Obtain APWA Reaccreditation" at bounding box center [146, 22] width 53 height 10
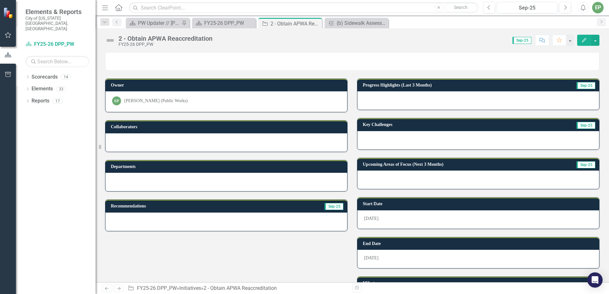
click at [105, 41] on div "2 - Obtain APWA Reaccreditation FY25-26 DPP_PW Score: N/A Sep-25 Completed Comm…" at bounding box center [353, 37] width 514 height 19
click at [111, 40] on img at bounding box center [110, 40] width 10 height 10
click at [112, 40] on img at bounding box center [110, 40] width 10 height 10
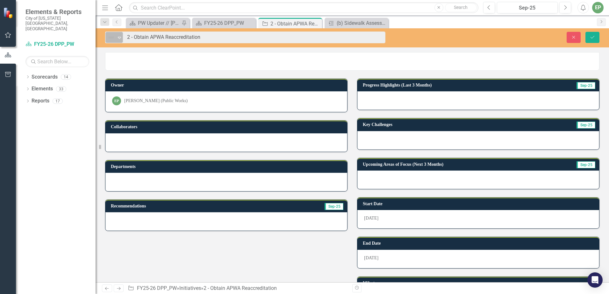
click at [116, 36] on icon "Expand" at bounding box center [119, 37] width 6 height 5
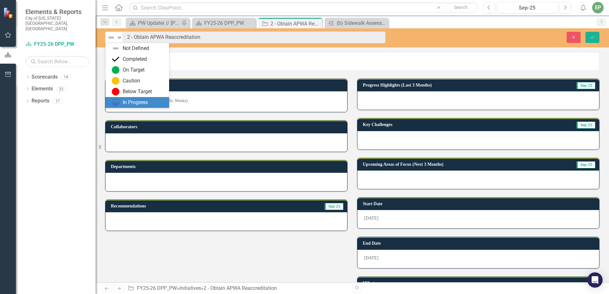
click at [122, 102] on div "In Progress" at bounding box center [139, 103] width 54 height 8
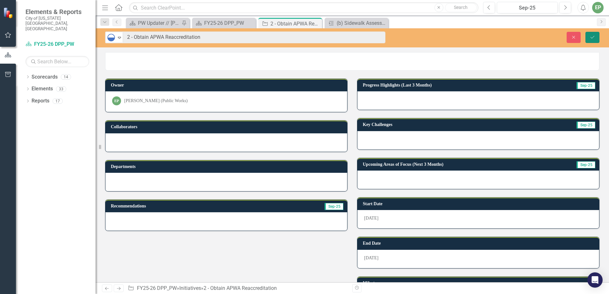
click at [594, 42] on button "Save" at bounding box center [593, 37] width 14 height 11
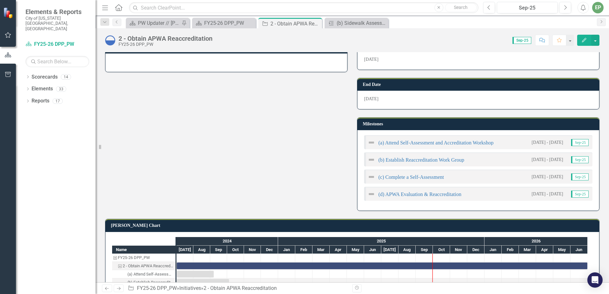
scroll to position [194, 0]
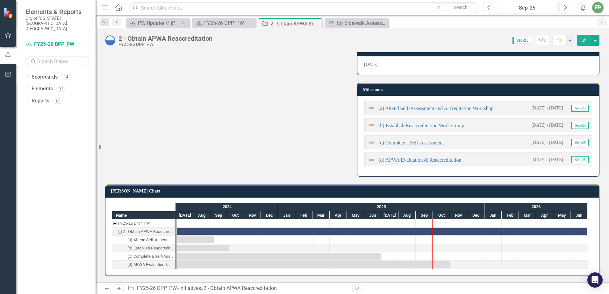
click at [490, 6] on icon "Previous" at bounding box center [490, 8] width 4 height 6
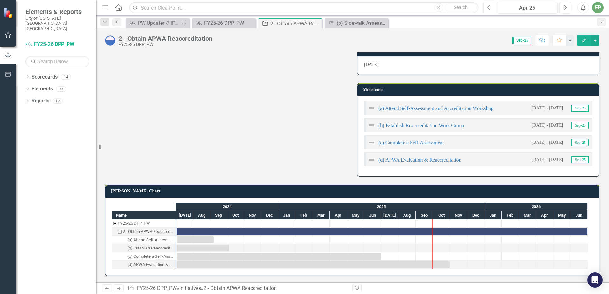
click at [490, 6] on icon "Previous" at bounding box center [490, 8] width 4 height 6
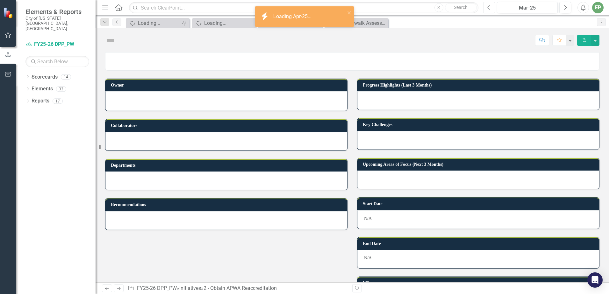
click at [490, 6] on icon "Previous" at bounding box center [490, 8] width 4 height 6
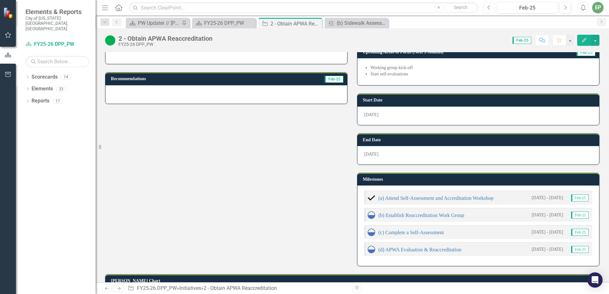
scroll to position [191, 0]
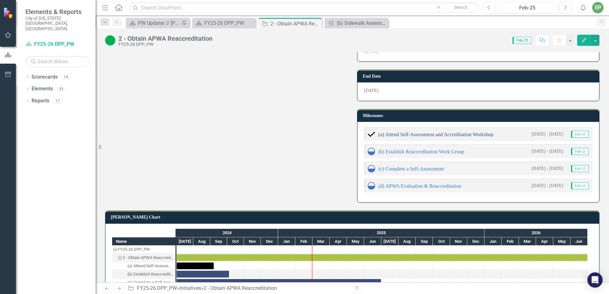
click at [418, 132] on link "(a) Attend Self-Assessment and Accreditation Workshop" at bounding box center [436, 134] width 115 height 5
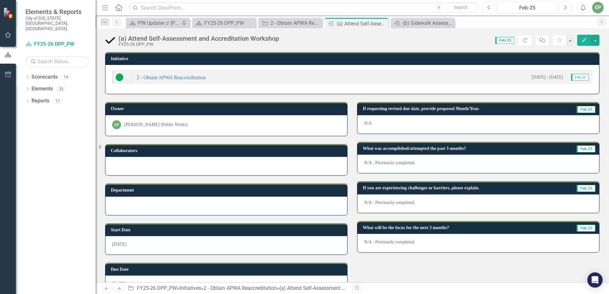
click at [488, 5] on icon "Previous" at bounding box center [490, 8] width 4 height 6
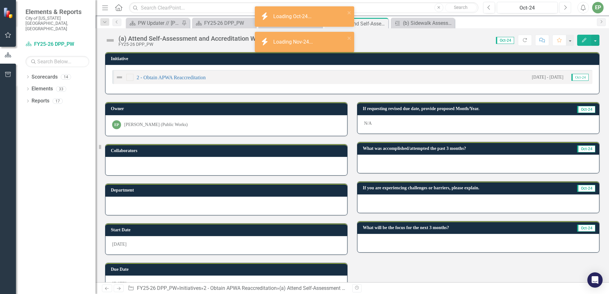
click at [561, 10] on button "Next" at bounding box center [566, 7] width 12 height 11
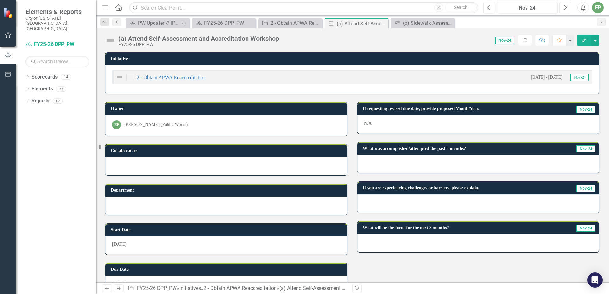
click at [562, 9] on button "Next" at bounding box center [566, 7] width 12 height 11
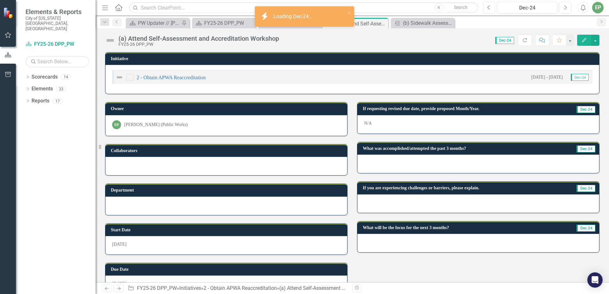
click at [492, 9] on button "Previous" at bounding box center [489, 7] width 12 height 11
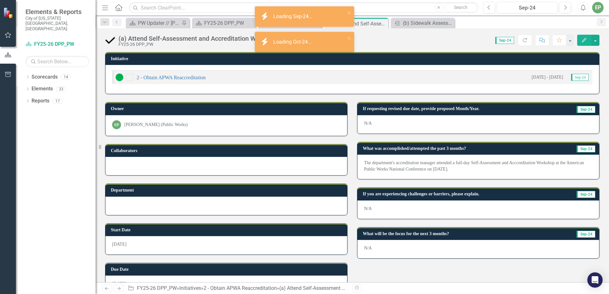
click at [427, 167] on p "The department's accreditation manager attended a full-day Self-Assessment and …" at bounding box center [478, 166] width 229 height 13
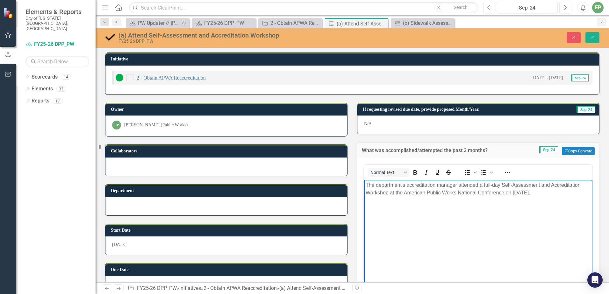
drag, startPoint x: 564, startPoint y: 192, endPoint x: 704, endPoint y: 350, distance: 211.1
click at [364, 180] on html "The department's accreditation manager attended a full-day Self-Assessment and …" at bounding box center [478, 228] width 229 height 96
copy p "The department's accreditation manager attended a full-day Self-Assessment and …"
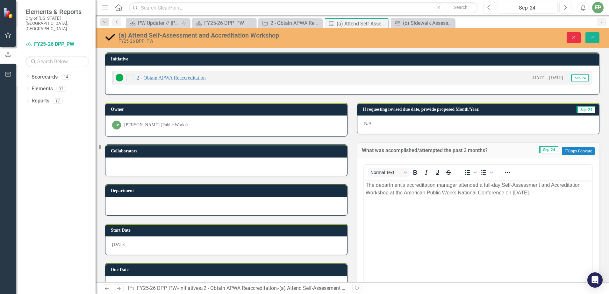
click at [570, 37] on button "Close" at bounding box center [574, 37] width 14 height 11
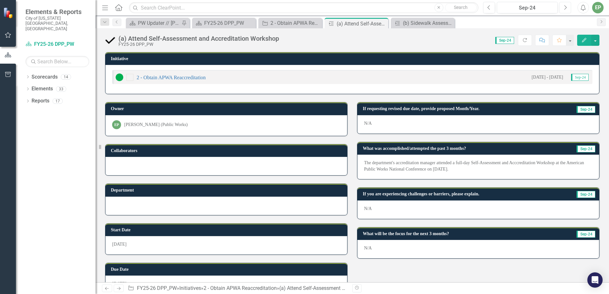
click at [561, 10] on button "Next" at bounding box center [566, 7] width 12 height 11
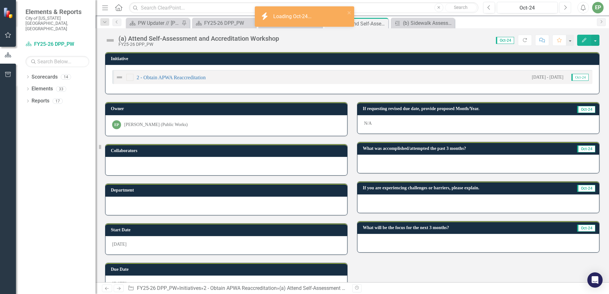
click at [561, 10] on button "Next" at bounding box center [566, 7] width 12 height 11
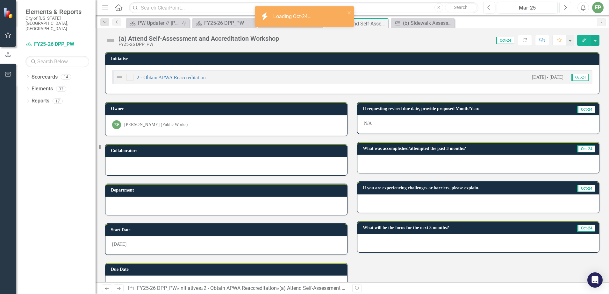
click at [561, 10] on button "Next" at bounding box center [566, 7] width 12 height 11
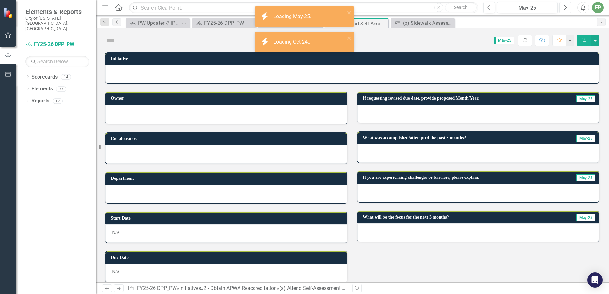
click at [561, 10] on button "Next" at bounding box center [566, 7] width 12 height 11
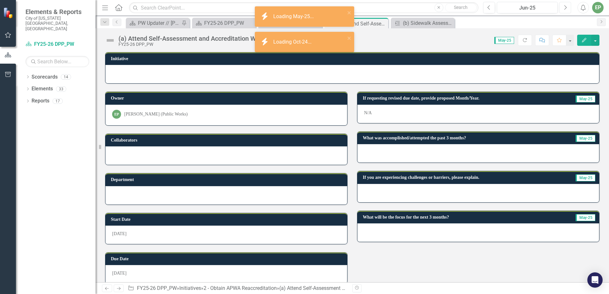
click at [561, 10] on button "Next" at bounding box center [566, 7] width 12 height 11
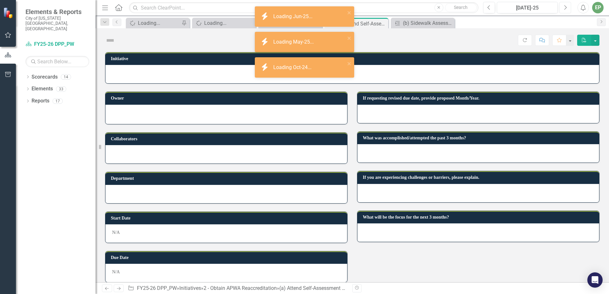
click at [561, 10] on button "Next" at bounding box center [566, 7] width 12 height 11
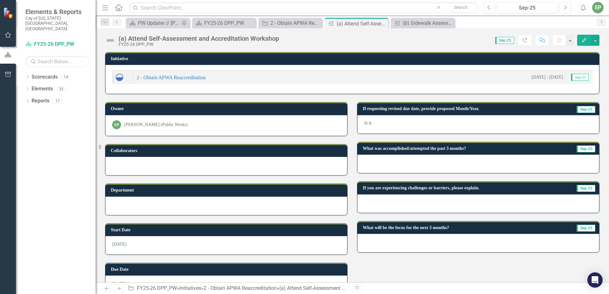
click at [114, 40] on img at bounding box center [110, 40] width 10 height 10
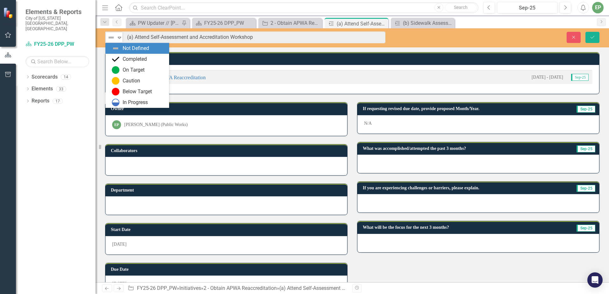
click at [121, 39] on icon "Expand" at bounding box center [119, 37] width 6 height 5
click at [121, 57] on div "Completed" at bounding box center [139, 59] width 54 height 8
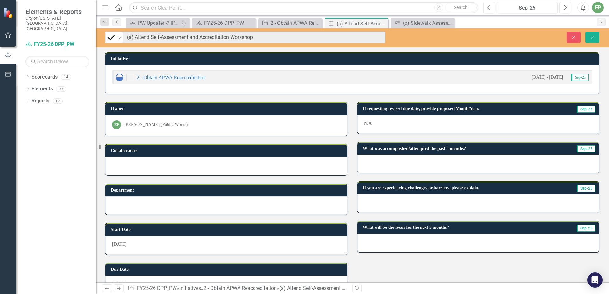
click at [459, 165] on div at bounding box center [479, 164] width 242 height 18
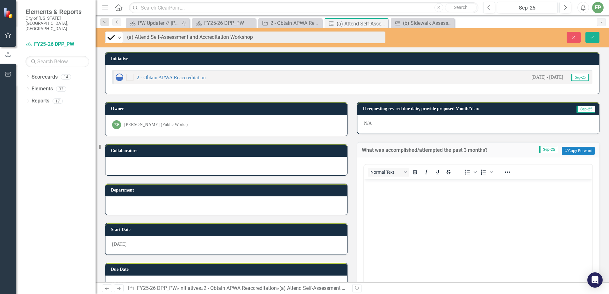
click at [403, 199] on body "Rich Text Area. Press ALT-0 for help." at bounding box center [478, 227] width 229 height 96
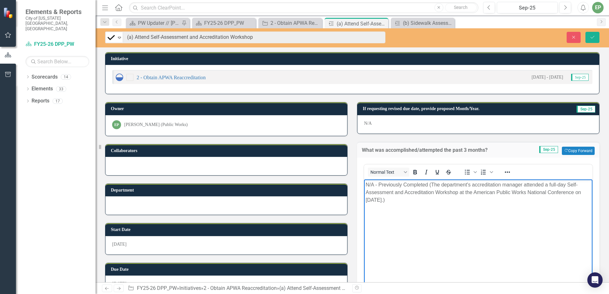
scroll to position [118, 0]
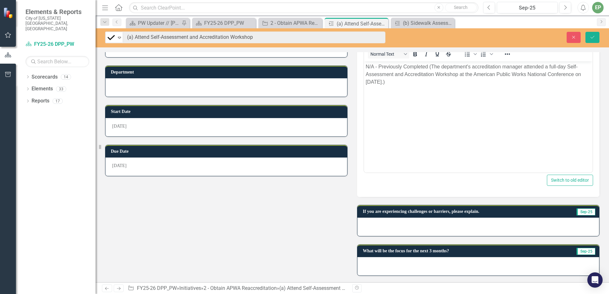
click at [440, 222] on div at bounding box center [479, 227] width 242 height 18
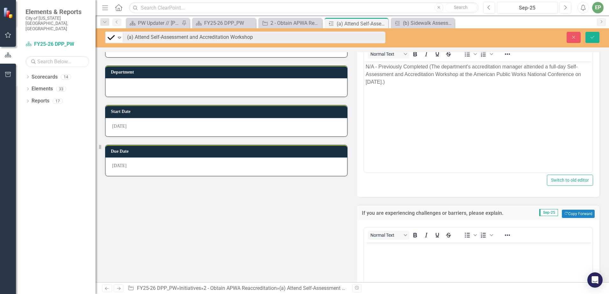
scroll to position [0, 0]
click at [418, 254] on body "Rich Text Area. Press ALT-0 for help." at bounding box center [478, 291] width 229 height 96
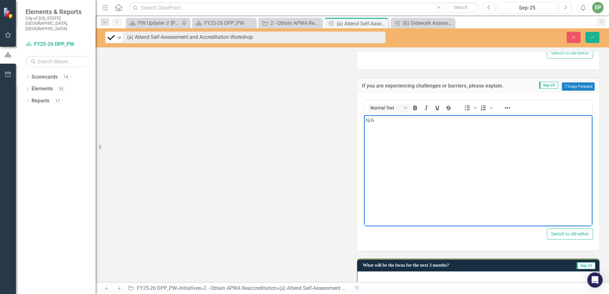
scroll to position [260, 0]
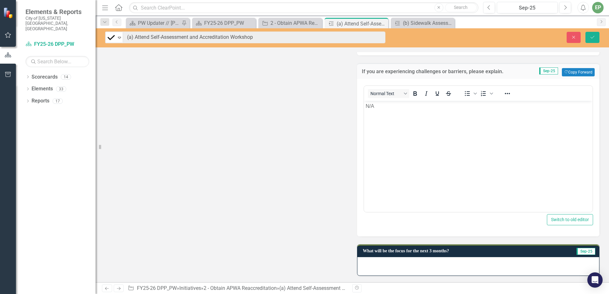
click at [421, 265] on div at bounding box center [479, 267] width 242 height 18
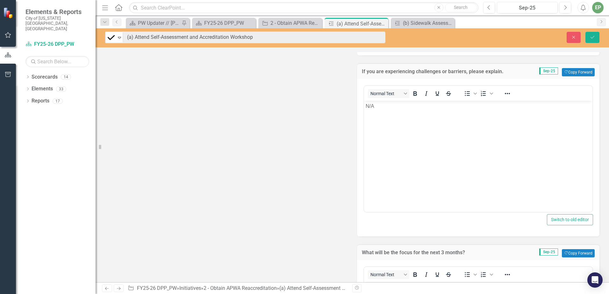
scroll to position [388, 0]
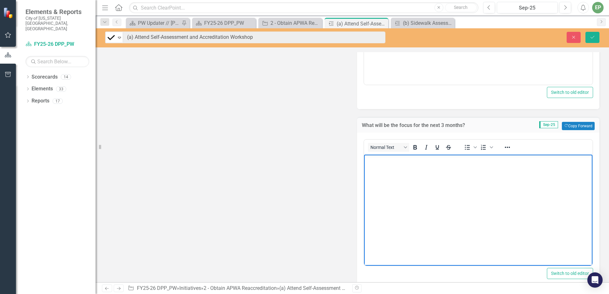
click at [411, 226] on body "Rich Text Area. Press ALT-0 for help." at bounding box center [478, 203] width 229 height 96
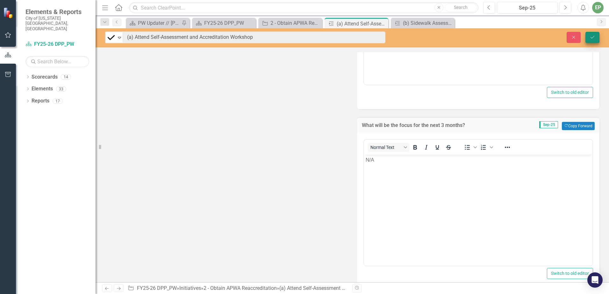
click at [592, 36] on icon "Save" at bounding box center [593, 37] width 6 height 4
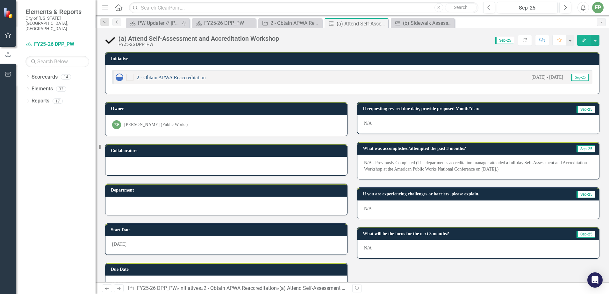
click at [162, 76] on link "2 - Obtain APWA Reaccreditation" at bounding box center [171, 77] width 69 height 5
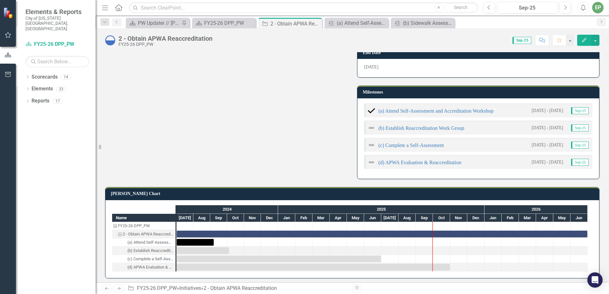
scroll to position [194, 0]
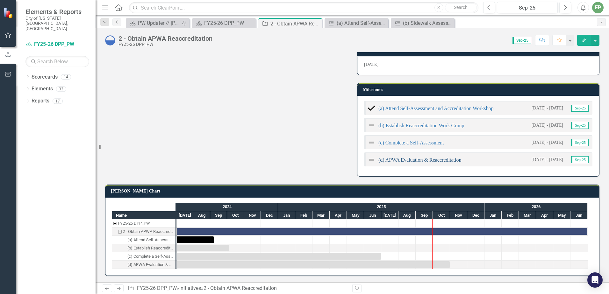
click at [451, 161] on link "(d) APWA Evaluation & Reaccreditation" at bounding box center [420, 159] width 83 height 5
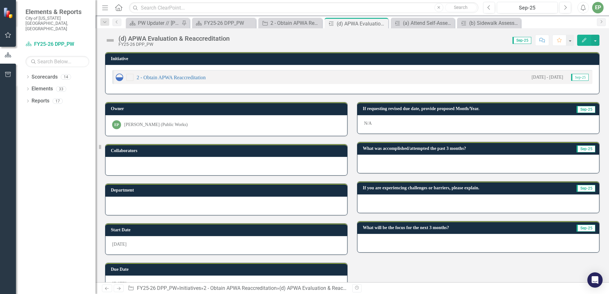
click at [108, 38] on img at bounding box center [110, 40] width 10 height 10
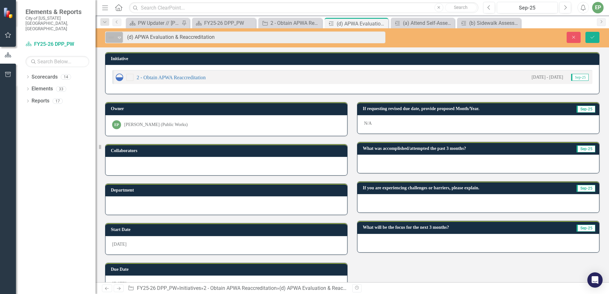
click at [107, 39] on div "Not Defined" at bounding box center [112, 37] width 10 height 9
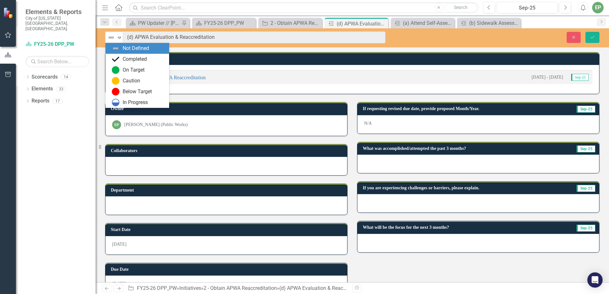
click at [146, 49] on div "Not Defined" at bounding box center [136, 48] width 26 height 7
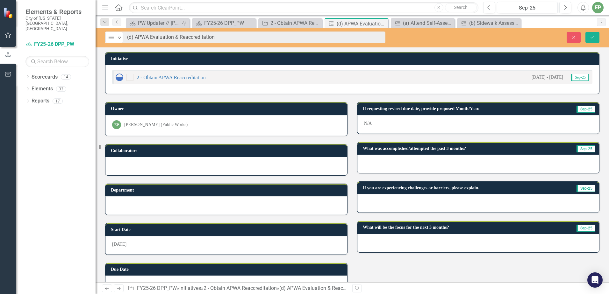
click at [417, 165] on div at bounding box center [479, 164] width 242 height 18
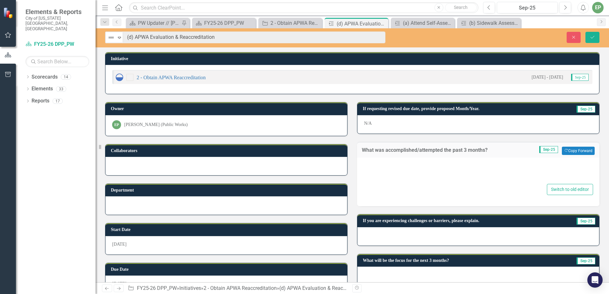
click at [420, 179] on div at bounding box center [479, 173] width 230 height 20
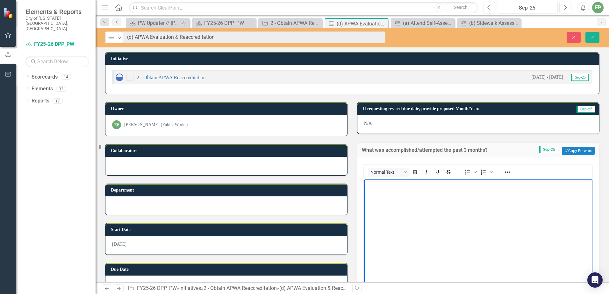
click at [420, 189] on body "Rich Text Area. Press ALT-0 for help." at bounding box center [478, 227] width 229 height 96
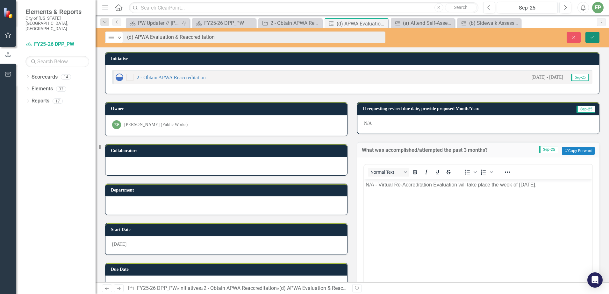
click at [594, 39] on icon "Save" at bounding box center [593, 37] width 6 height 4
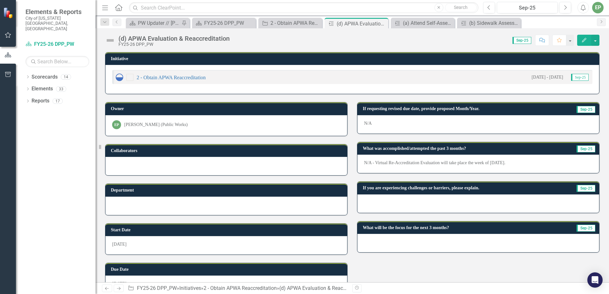
click at [480, 205] on div at bounding box center [479, 204] width 242 height 18
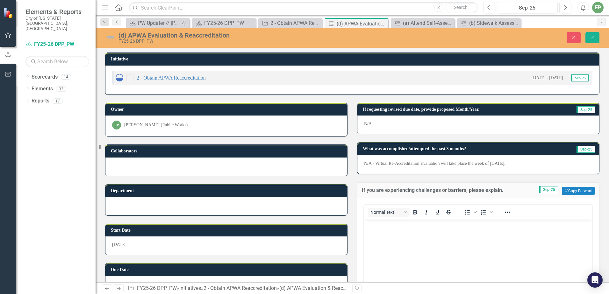
click at [426, 241] on body "Rich Text Area. Press ALT-0 for help." at bounding box center [478, 268] width 229 height 96
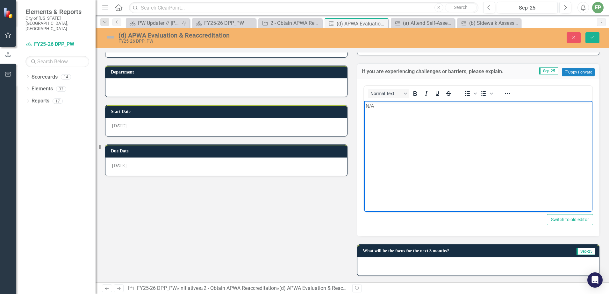
click at [416, 268] on div at bounding box center [479, 267] width 242 height 18
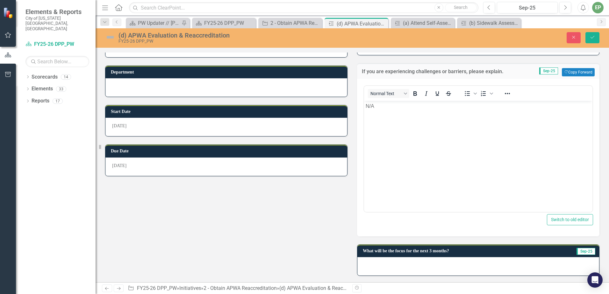
click at [416, 268] on div at bounding box center [479, 267] width 242 height 18
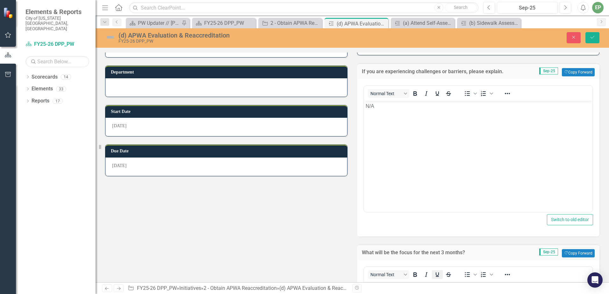
scroll to position [246, 0]
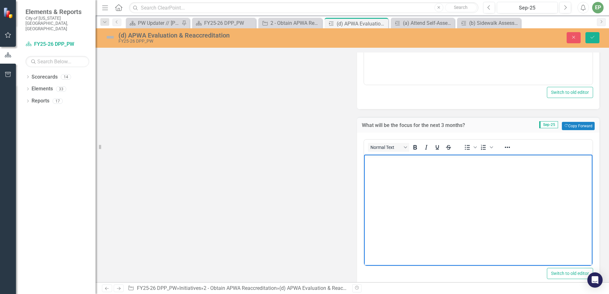
click at [444, 201] on body "Rich Text Area. Press ALT-0 for help." at bounding box center [478, 203] width 229 height 96
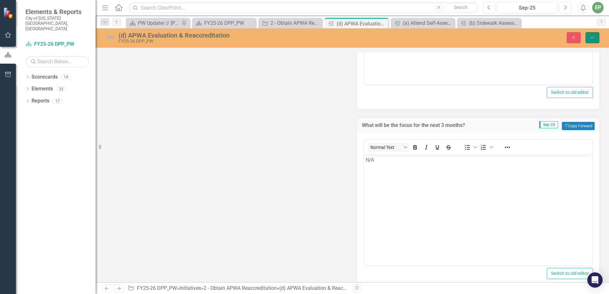
click at [595, 41] on button "Save" at bounding box center [593, 37] width 14 height 11
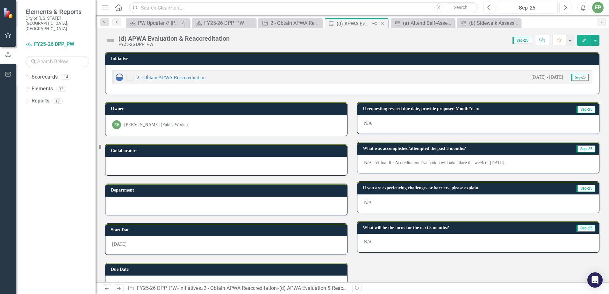
click at [384, 22] on icon "Close" at bounding box center [382, 23] width 6 height 5
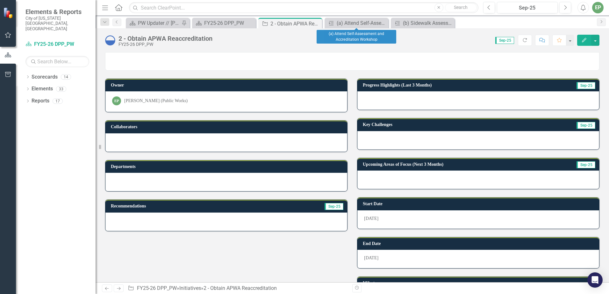
click at [0, 0] on icon at bounding box center [0, 0] width 0 height 0
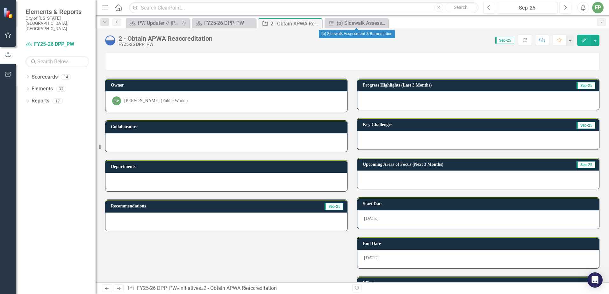
click at [0, 0] on icon at bounding box center [0, 0] width 0 height 0
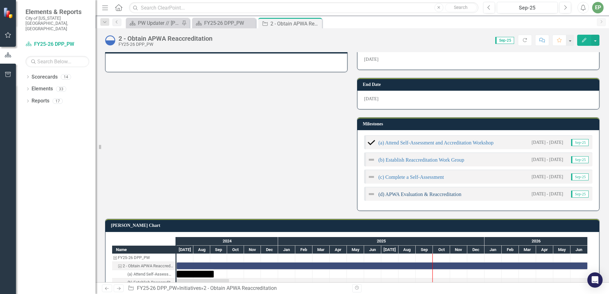
click at [449, 193] on link "(d) APWA Evaluation & Reaccreditation" at bounding box center [420, 194] width 83 height 5
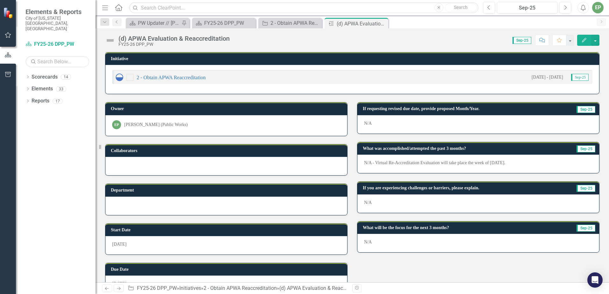
click at [473, 122] on div "N/A" at bounding box center [479, 124] width 242 height 18
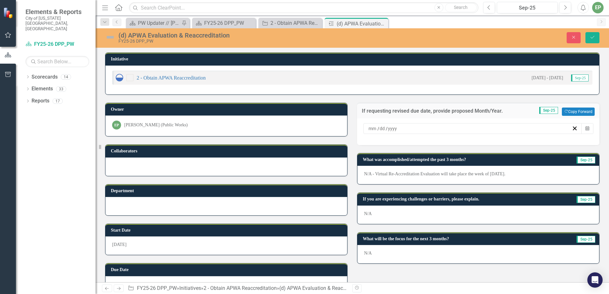
click at [403, 129] on div "/ /" at bounding box center [470, 129] width 204 height 6
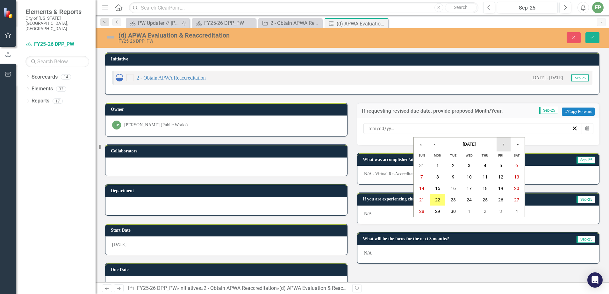
click at [504, 145] on button "›" at bounding box center [504, 145] width 14 height 14
click at [439, 213] on abbr "26" at bounding box center [437, 211] width 5 height 5
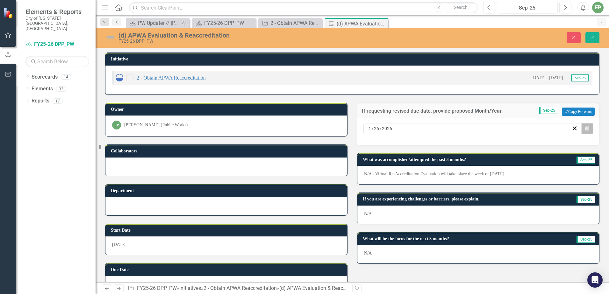
click at [586, 128] on icon "button" at bounding box center [588, 128] width 4 height 4
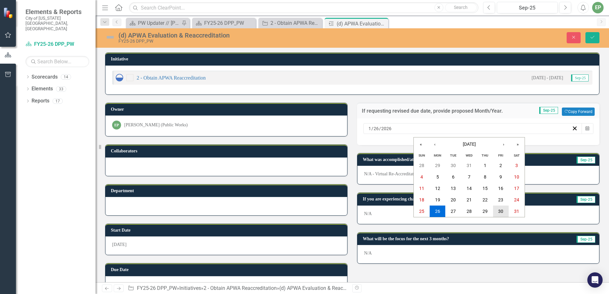
click at [505, 211] on button "30" at bounding box center [501, 211] width 16 height 11
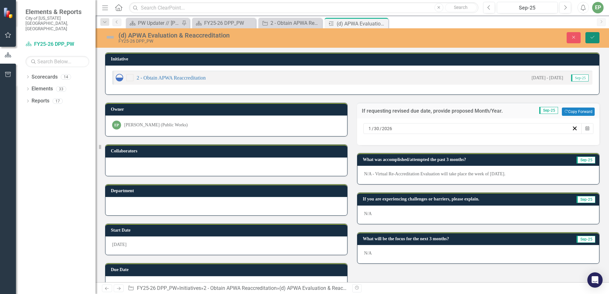
click at [597, 37] on button "Save" at bounding box center [593, 37] width 14 height 11
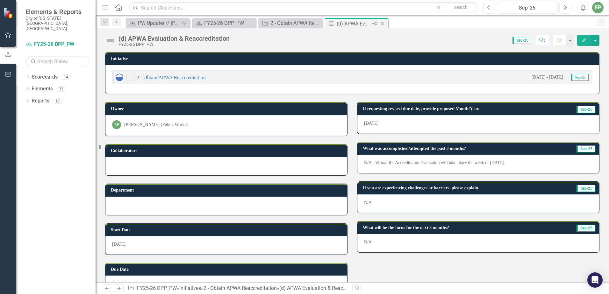
click at [385, 23] on icon "Close" at bounding box center [382, 23] width 6 height 5
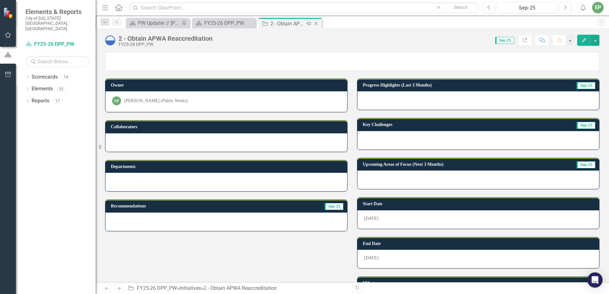
click at [294, 25] on div "2 - Obtain APWA Reaccreditation" at bounding box center [288, 24] width 34 height 8
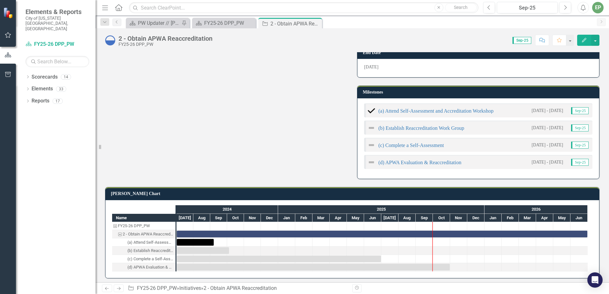
scroll to position [194, 0]
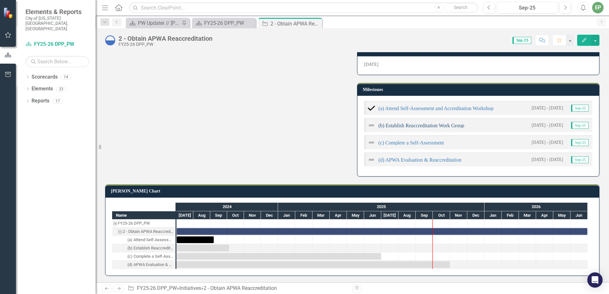
click at [444, 125] on link "(b) Establish Reaccreditation Work Group" at bounding box center [422, 125] width 86 height 5
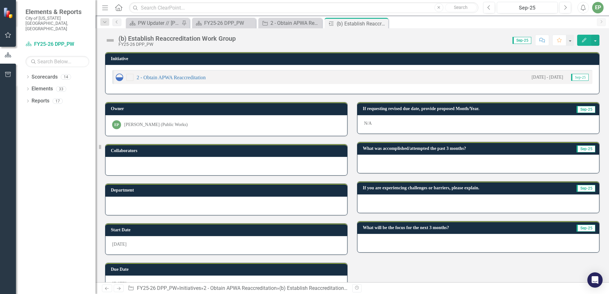
click at [110, 38] on img at bounding box center [110, 40] width 10 height 10
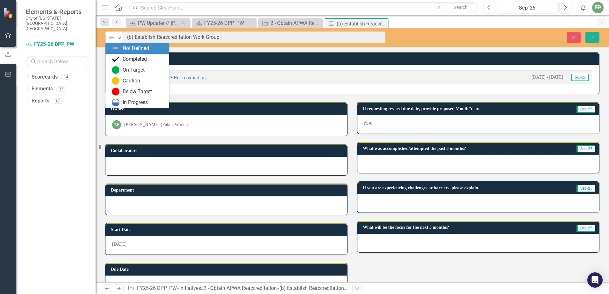
click at [120, 37] on icon "Expand" at bounding box center [119, 37] width 6 height 5
click at [125, 59] on div "Completed" at bounding box center [135, 59] width 24 height 7
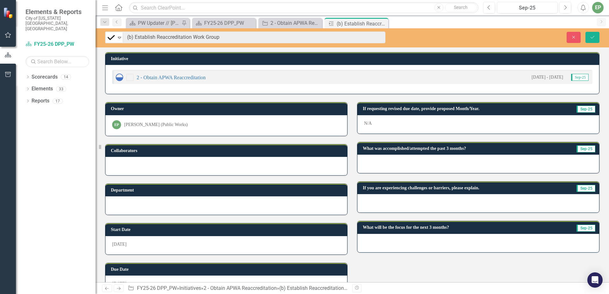
click at [409, 171] on div at bounding box center [479, 164] width 242 height 18
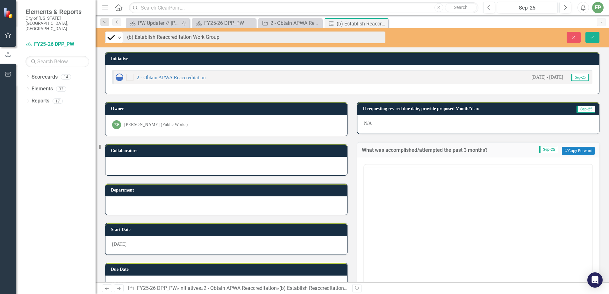
click at [416, 162] on div "Switch to old editor" at bounding box center [478, 237] width 243 height 158
click at [484, 207] on body "Rich Text Area. Press ALT-0 for help." at bounding box center [478, 227] width 229 height 96
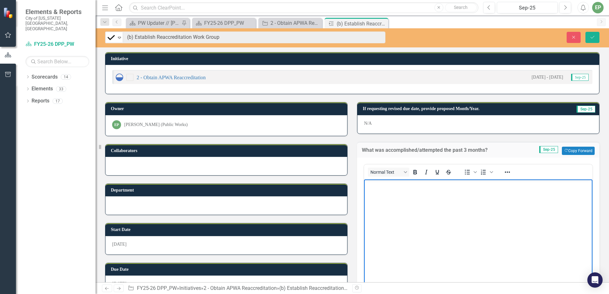
click at [442, 208] on body "Rich Text Area. Press ALT-0 for help." at bounding box center [478, 227] width 229 height 96
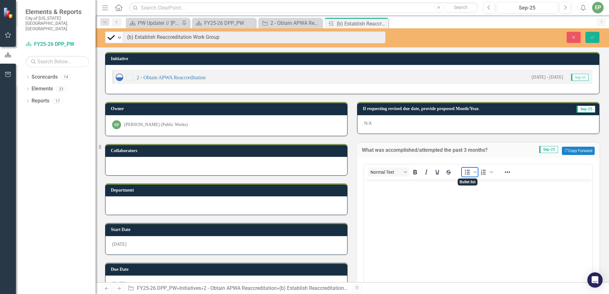
click at [463, 176] on span "Bullet list" at bounding box center [467, 172] width 11 height 9
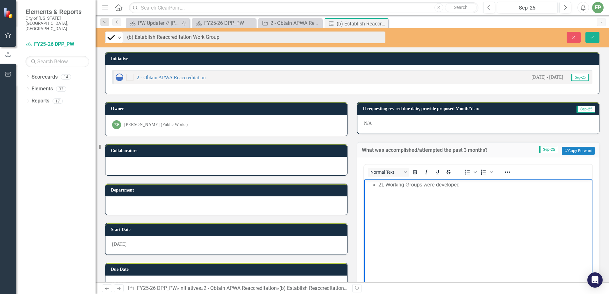
click at [471, 210] on body "21 Working Groups were developed" at bounding box center [478, 227] width 229 height 96
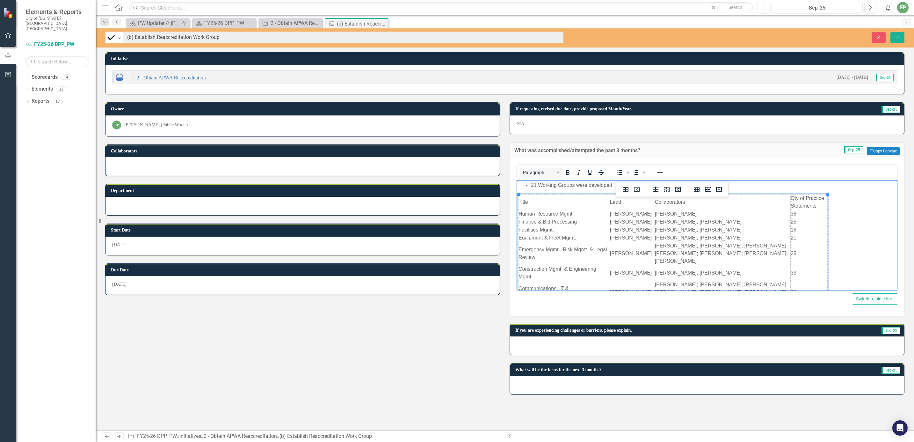
click at [598, 204] on td "Title" at bounding box center [564, 202] width 91 height 16
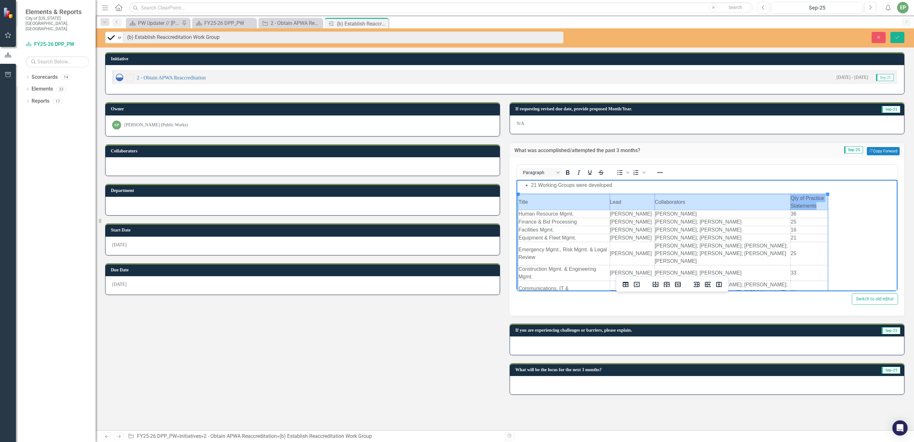
drag, startPoint x: 519, startPoint y: 199, endPoint x: 804, endPoint y: 202, distance: 284.6
click at [609, 202] on tr "Title Lead Collaborators Qty of Practice Statements" at bounding box center [673, 202] width 309 height 16
click at [567, 169] on icon "Bold" at bounding box center [568, 173] width 8 height 8
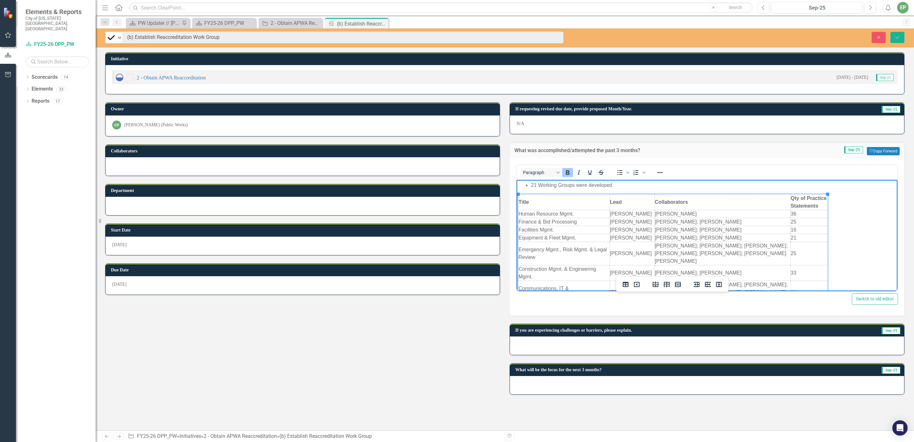
click at [555, 201] on td "Title" at bounding box center [564, 202] width 91 height 16
click at [521, 195] on td "Title" at bounding box center [564, 202] width 91 height 16
click at [609, 172] on button "Reveal or hide additional toolbar items" at bounding box center [660, 172] width 11 height 9
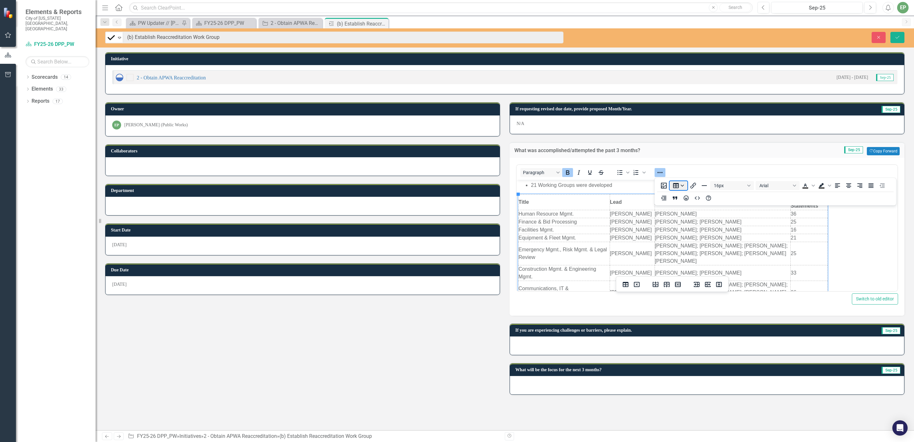
click at [609, 187] on button "Table" at bounding box center [679, 185] width 18 height 9
click at [609, 196] on icon "Table" at bounding box center [714, 196] width 2 height 3
click at [609, 245] on div "Table properties" at bounding box center [700, 243] width 32 height 8
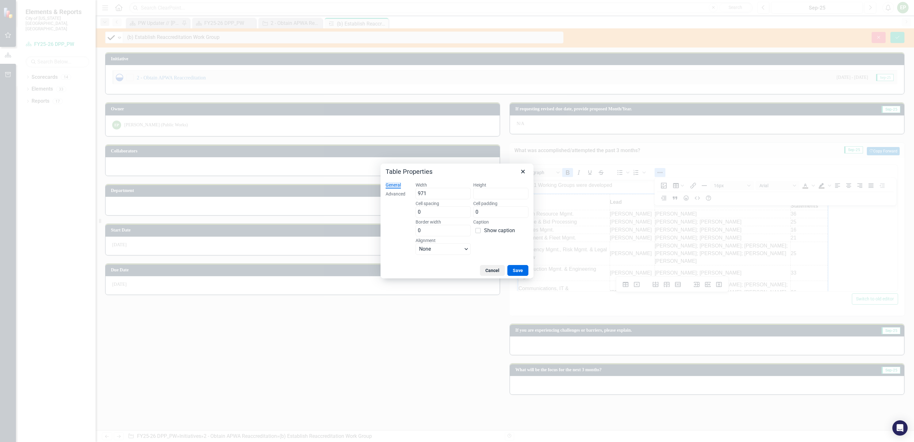
click at [384, 195] on div "General Advanced" at bounding box center [396, 220] width 30 height 86
click at [392, 194] on div "Advanced" at bounding box center [396, 194] width 20 height 6
click at [479, 190] on span "Select..." at bounding box center [469, 194] width 101 height 8
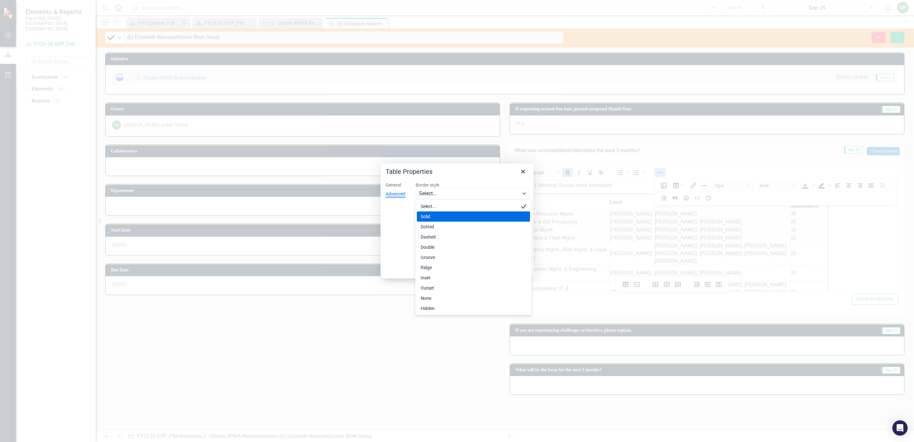
click at [458, 214] on div "Solid" at bounding box center [469, 217] width 97 height 8
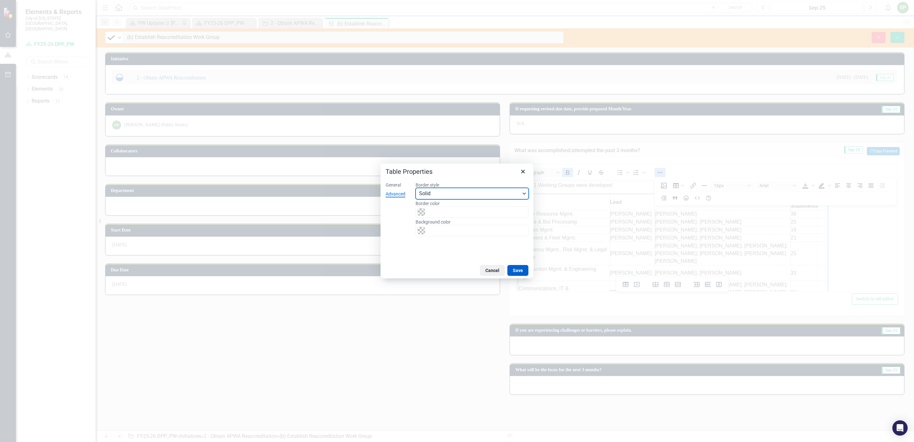
click at [517, 273] on button "Save" at bounding box center [517, 270] width 21 height 11
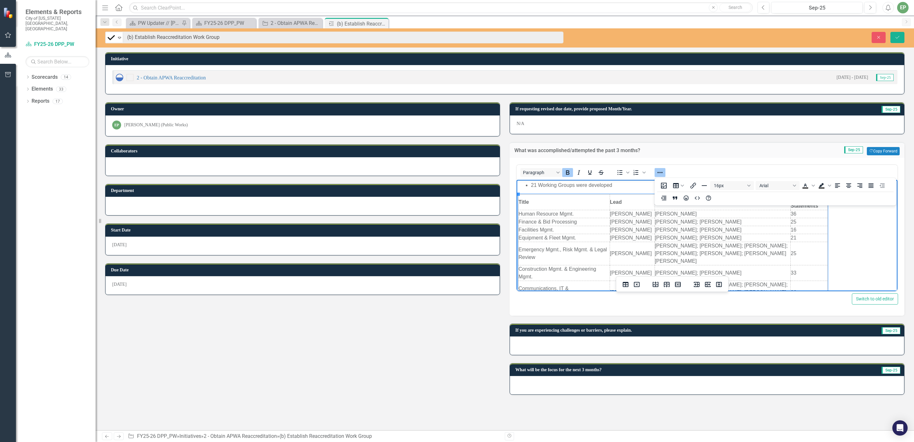
click at [560, 204] on td "Title" at bounding box center [564, 202] width 91 height 16
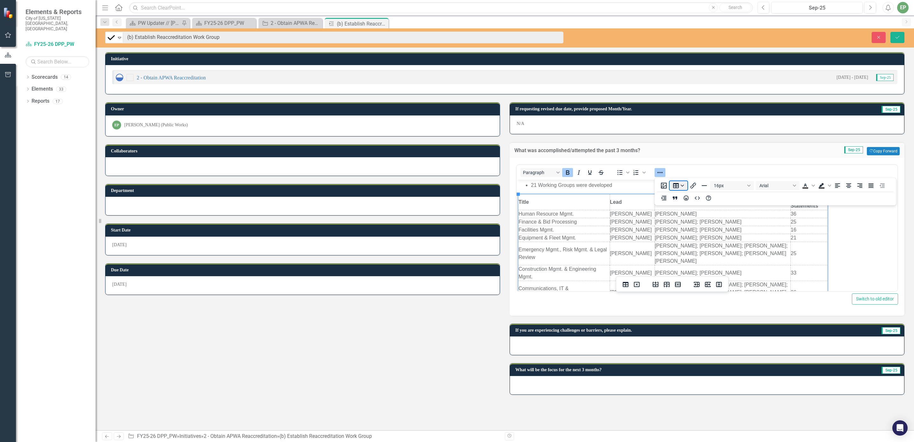
click at [609, 185] on button "Table" at bounding box center [679, 185] width 18 height 9
click at [609, 212] on div "Cell" at bounding box center [697, 210] width 26 height 8
click at [609, 211] on div "Cell properties" at bounding box center [747, 212] width 28 height 8
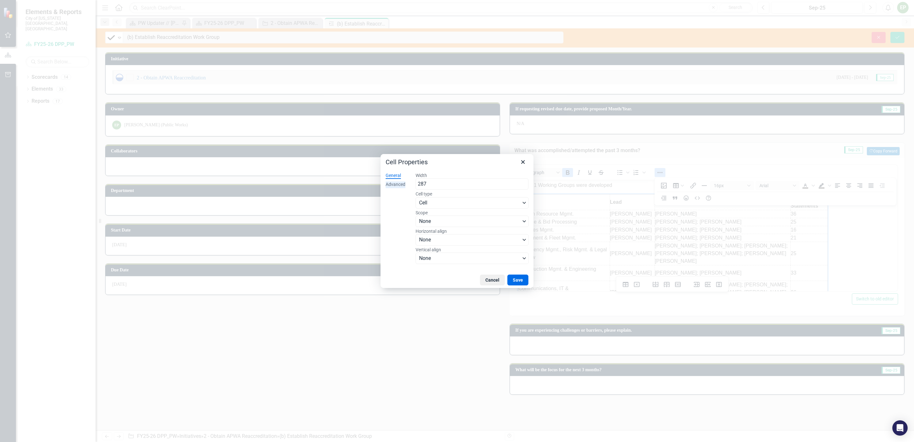
click at [392, 186] on div "Advanced" at bounding box center [396, 184] width 20 height 6
click at [438, 201] on span "Select..." at bounding box center [469, 203] width 101 height 8
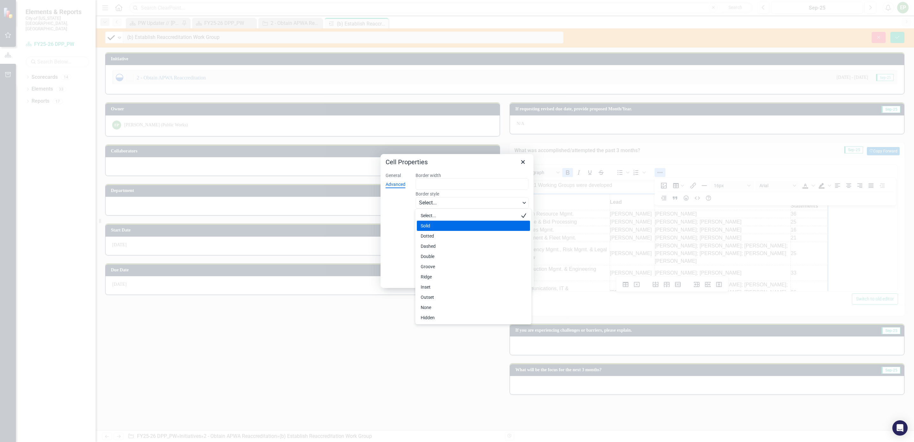
click at [436, 227] on div "Solid" at bounding box center [469, 226] width 97 height 8
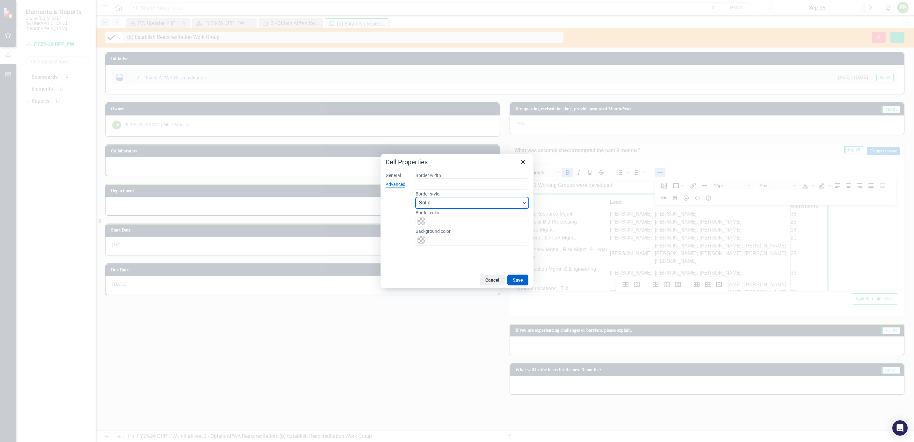
click at [518, 279] on button "Save" at bounding box center [517, 279] width 21 height 11
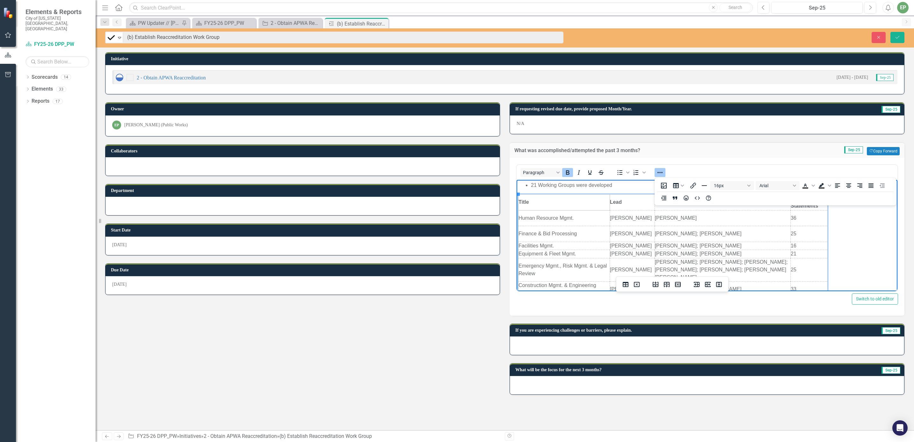
click at [591, 204] on td "Title" at bounding box center [564, 202] width 91 height 16
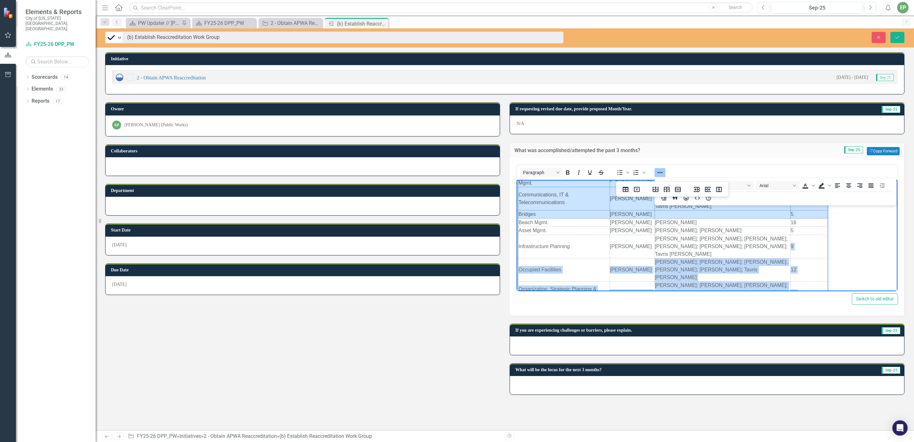
scroll to position [175, 0]
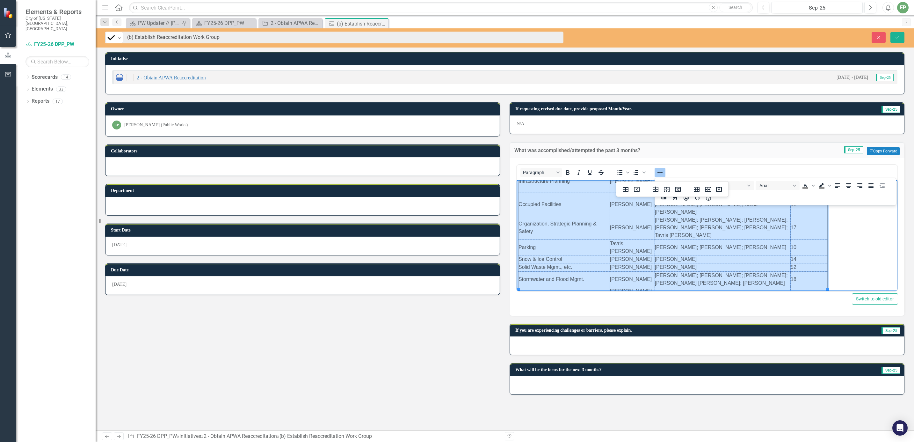
drag, startPoint x: 598, startPoint y: 203, endPoint x: 817, endPoint y: 281, distance: 232.2
click at [609, 281] on html "21 Working Groups were developed Title Lead Collaborators Qty of Practice State…" at bounding box center [707, 170] width 381 height 332
click at [609, 191] on icon "Table properties" at bounding box center [626, 189] width 6 height 5
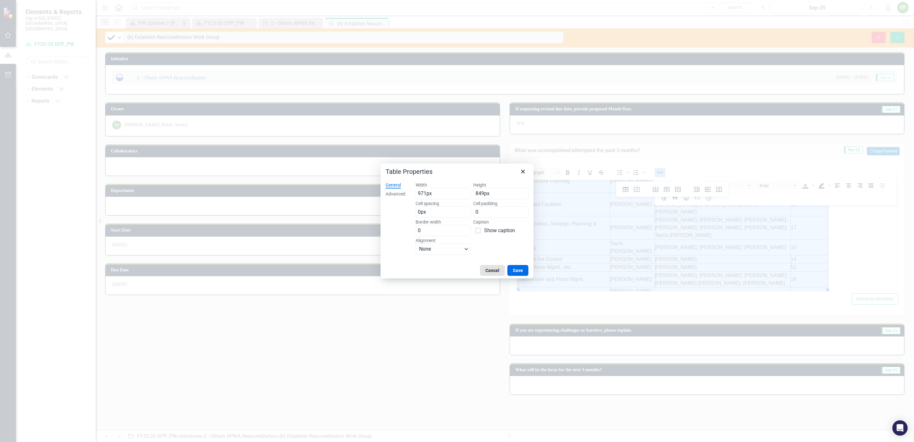
click at [495, 272] on button "Cancel" at bounding box center [492, 270] width 25 height 11
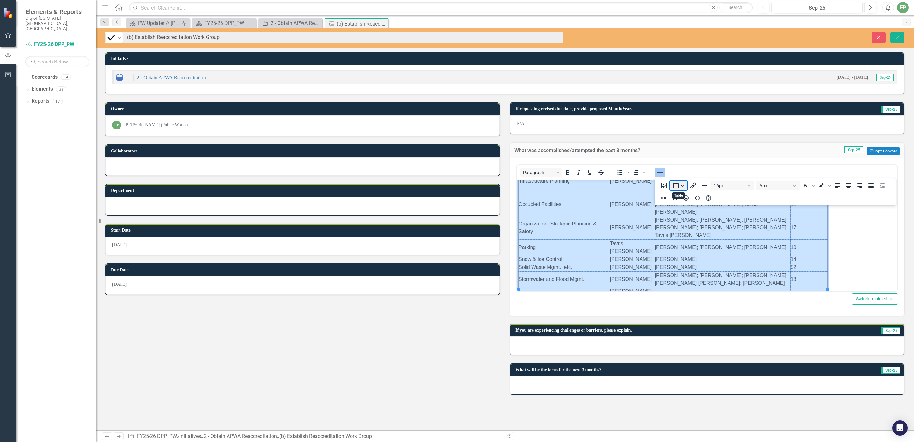
click at [609, 187] on button "Table" at bounding box center [679, 185] width 18 height 9
click at [609, 211] on div "Cell" at bounding box center [697, 210] width 26 height 8
click at [609, 212] on div "Cell properties" at bounding box center [747, 212] width 28 height 8
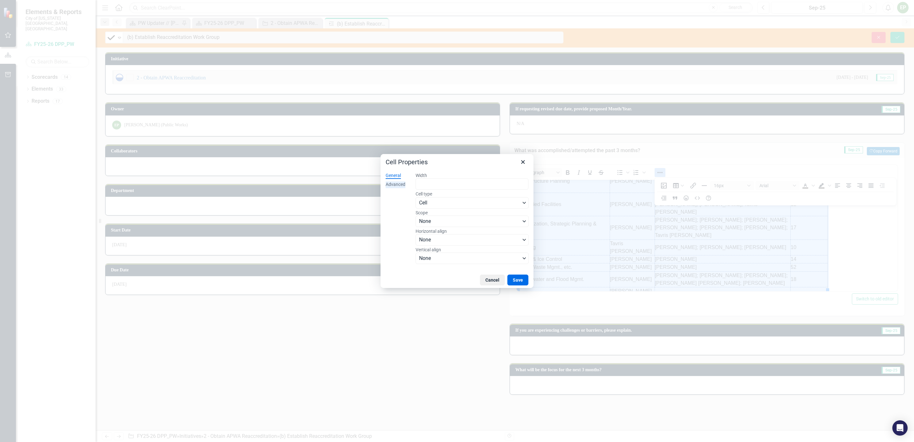
click at [400, 185] on div "Advanced" at bounding box center [396, 184] width 20 height 6
click at [461, 203] on span "Select..." at bounding box center [469, 203] width 101 height 8
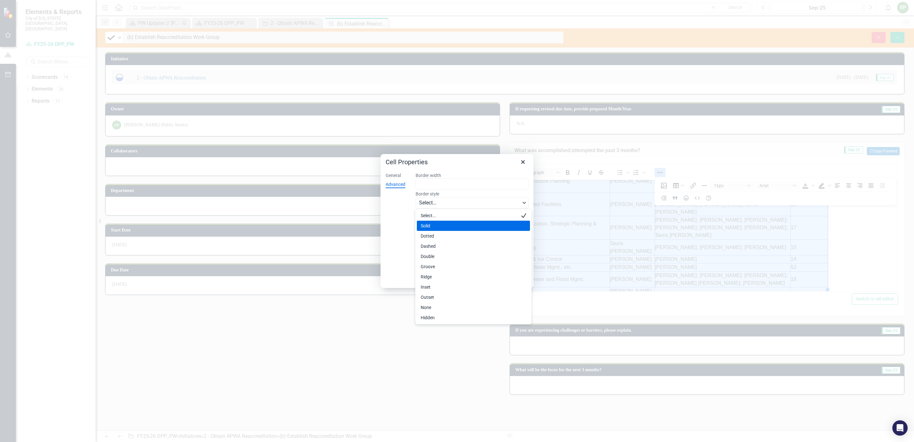
click at [455, 226] on div "Solid" at bounding box center [469, 226] width 97 height 8
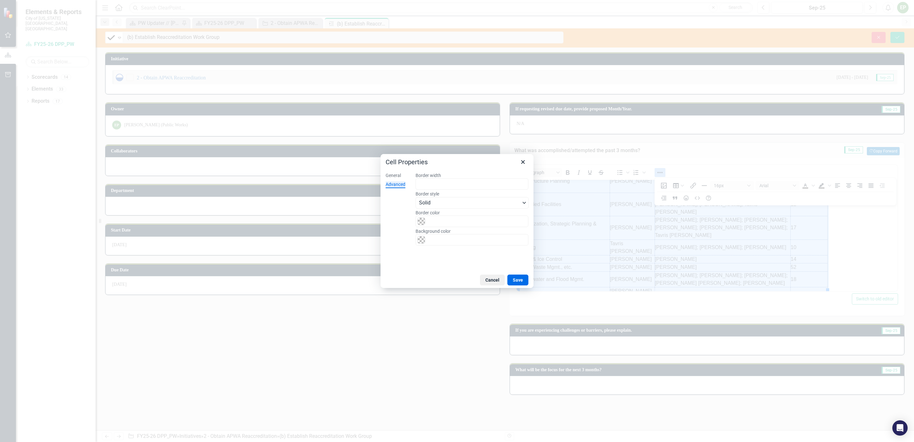
click at [531, 279] on div "Cancel Save" at bounding box center [457, 280] width 153 height 16
click at [527, 279] on button "Save" at bounding box center [517, 279] width 21 height 11
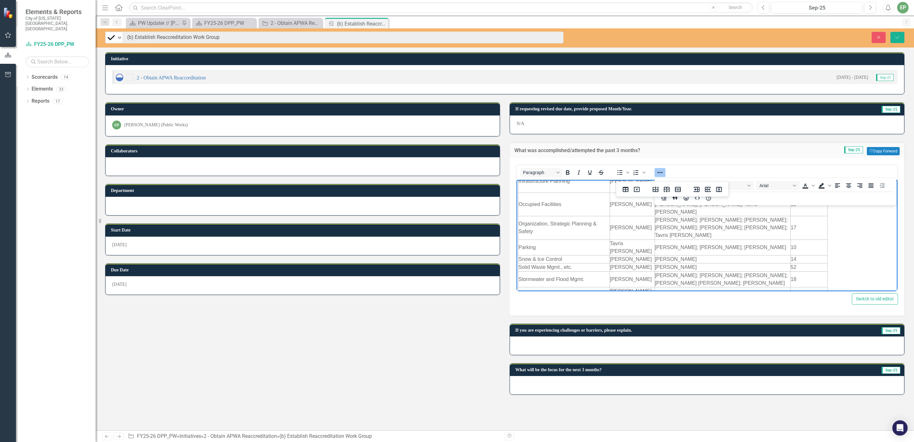
click at [609, 242] on body "21 Working Groups were developed Title Lead Collaborators Qty of Practice State…" at bounding box center [707, 170] width 381 height 332
click at [609, 175] on icon "Reveal or hide additional toolbar items" at bounding box center [660, 173] width 8 height 8
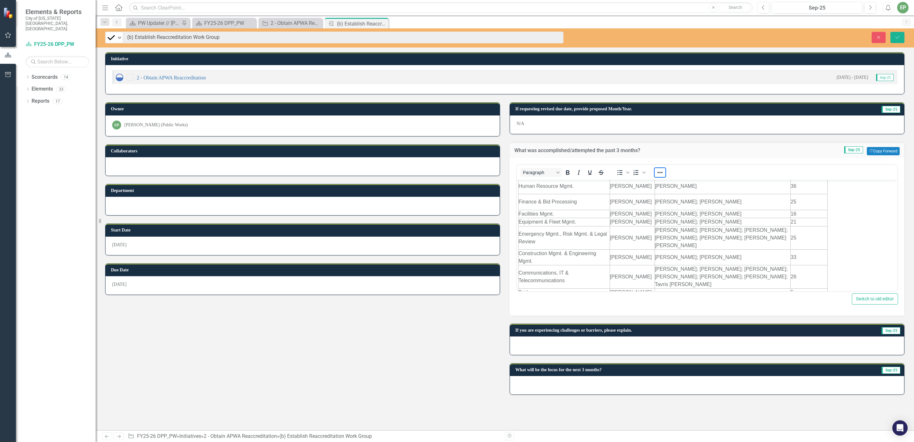
scroll to position [0, 0]
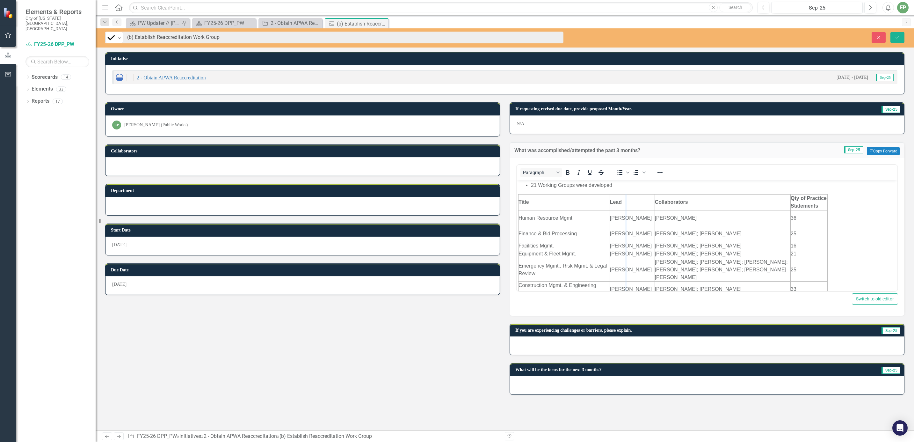
drag, startPoint x: 609, startPoint y: 219, endPoint x: 626, endPoint y: 218, distance: 17.3
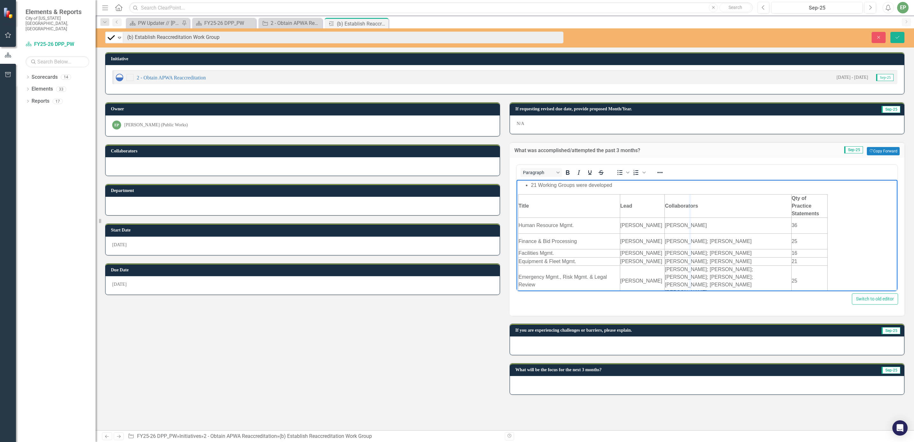
drag, startPoint x: 664, startPoint y: 211, endPoint x: 691, endPoint y: 211, distance: 27.1
drag, startPoint x: 791, startPoint y: 228, endPoint x: 804, endPoint y: 227, distance: 13.1
drag, startPoint x: 827, startPoint y: 222, endPoint x: 839, endPoint y: 221, distance: 12.4
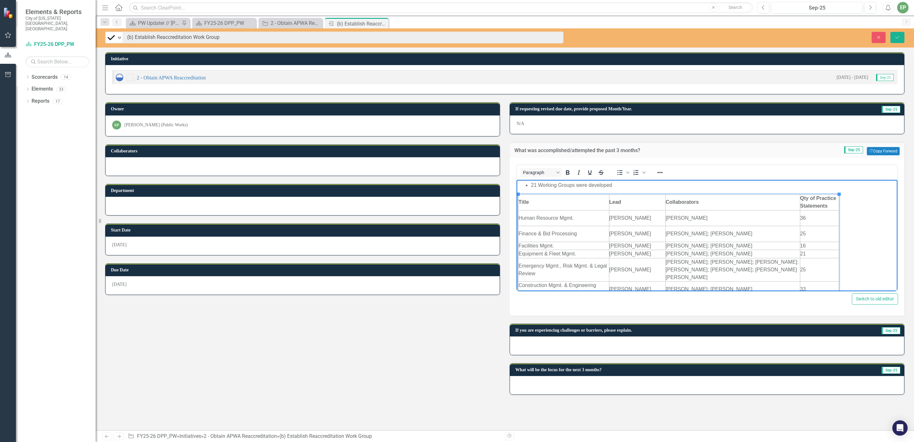
click at [528, 201] on strong "Title" at bounding box center [524, 201] width 11 height 5
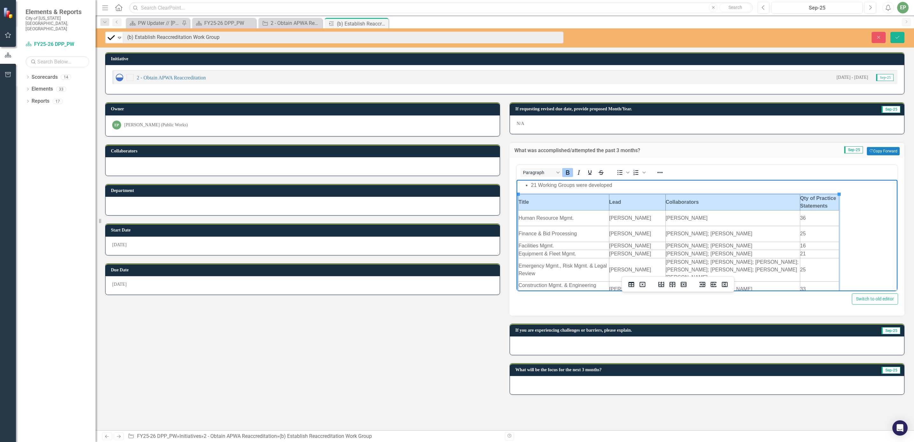
drag, startPoint x: 539, startPoint y: 200, endPoint x: 837, endPoint y: 202, distance: 297.7
click at [609, 203] on html "21 Working Groups were developed Title Lead Collaborators Qty of Practice State…" at bounding box center [707, 348] width 381 height 339
click at [609, 224] on td "Emily C. Reaves" at bounding box center [732, 218] width 134 height 16
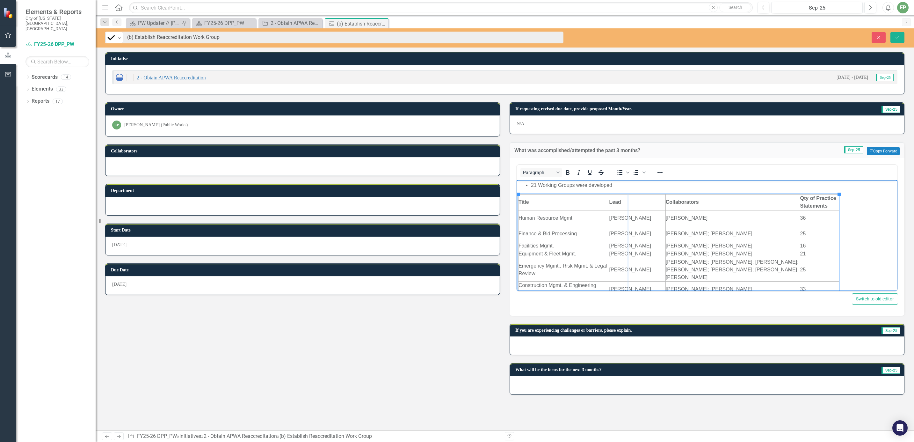
drag, startPoint x: 608, startPoint y: 232, endPoint x: 629, endPoint y: 232, distance: 21.4
click at [609, 199] on td "Lead" at bounding box center [643, 205] width 68 height 23
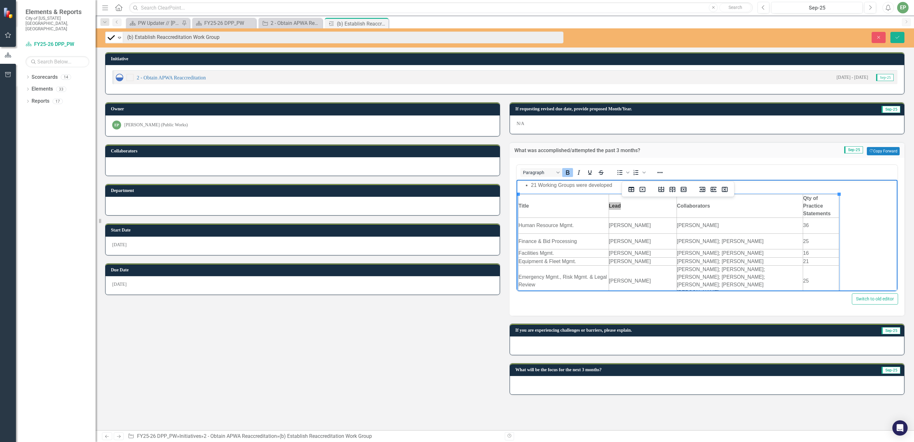
click at [609, 223] on div "Initiative 2 - Obtain APWA Reaccreditation 7/1/24 - 6/30/26 Sep-25 Owner EP Eli…" at bounding box center [505, 222] width 818 height 357
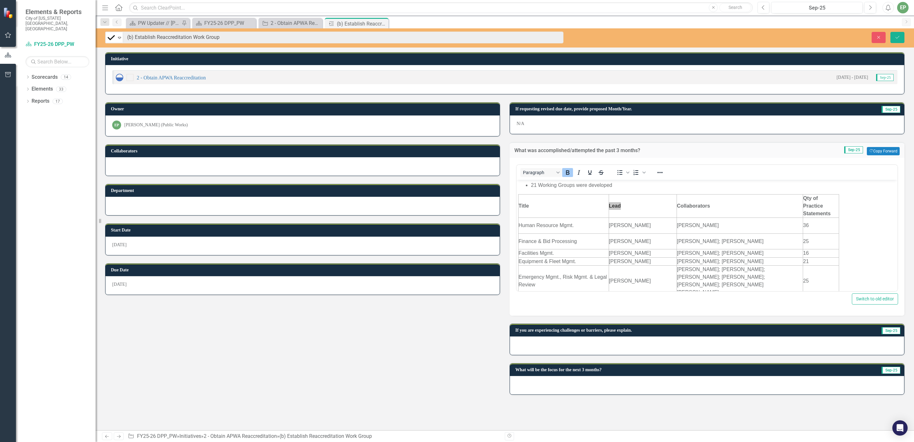
click at [609, 229] on div "Paragraph To open the popup, press Shift+Enter To open the popup, press Shift+E…" at bounding box center [707, 227] width 382 height 127
click at [609, 294] on div at bounding box center [707, 345] width 394 height 18
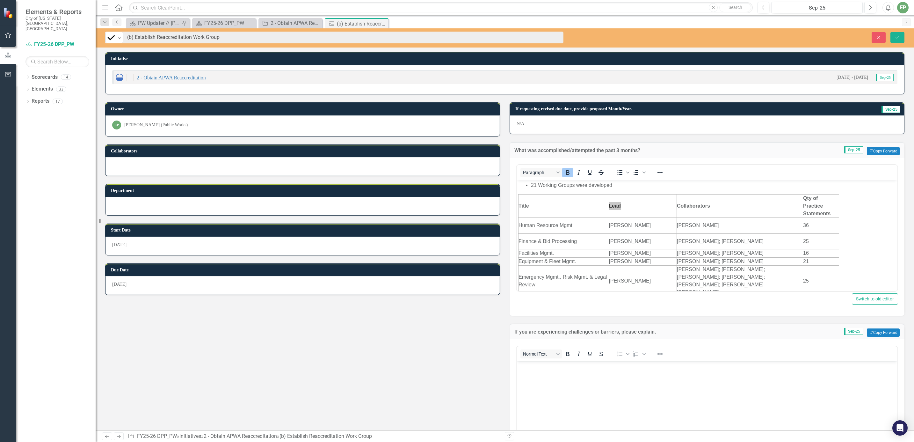
click at [597, 294] on body "Rich Text Area. Press ALT-0 for help." at bounding box center [707, 409] width 381 height 96
click at [609, 294] on h3 "If you are experiencing challenges or barriers, please explain." at bounding box center [652, 332] width 277 height 6
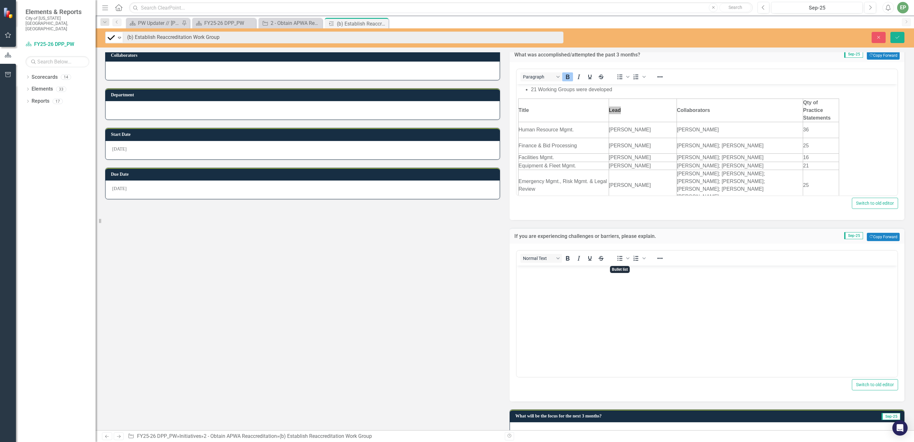
scroll to position [116, 0]
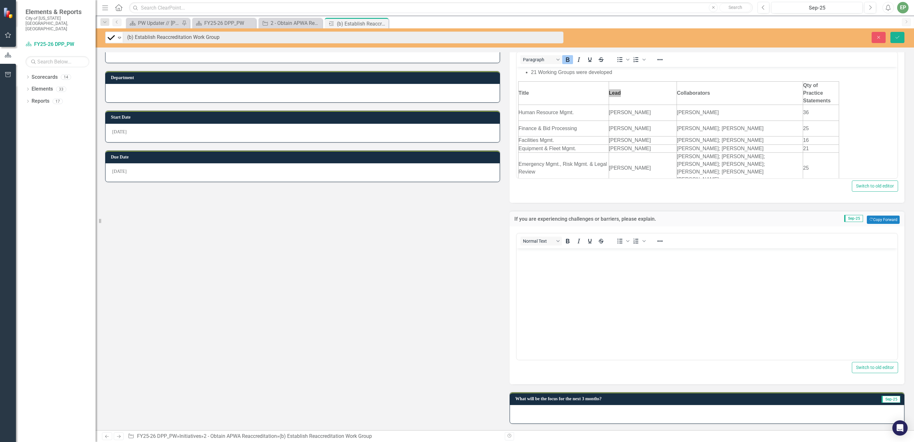
click at [609, 294] on div at bounding box center [707, 414] width 394 height 18
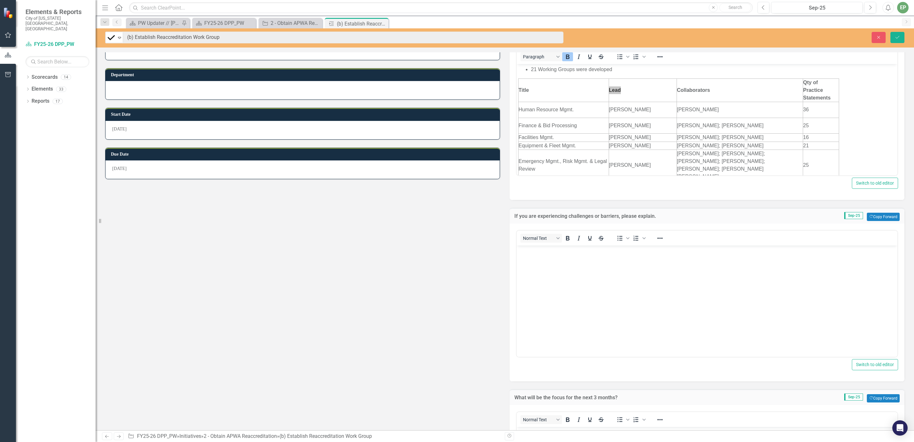
scroll to position [211, 0]
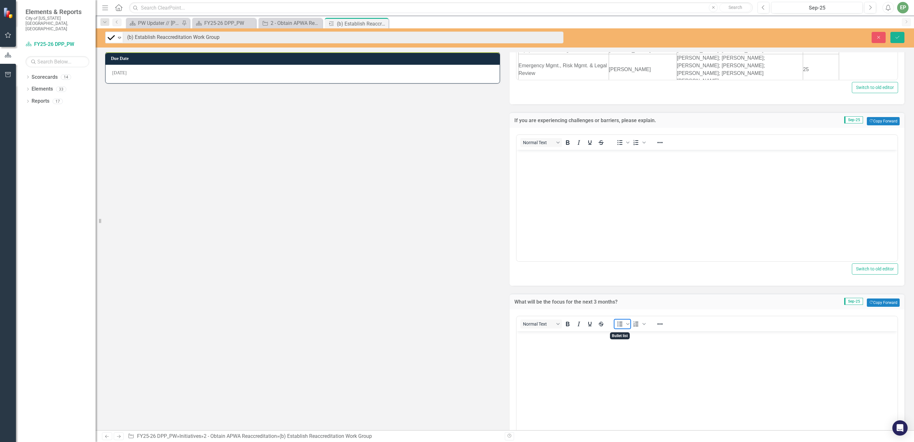
click at [609, 294] on icon "Bullet list" at bounding box center [620, 324] width 8 height 8
click at [570, 294] on body "Rich Text Area. Press ALT-0 for help." at bounding box center [707, 379] width 381 height 96
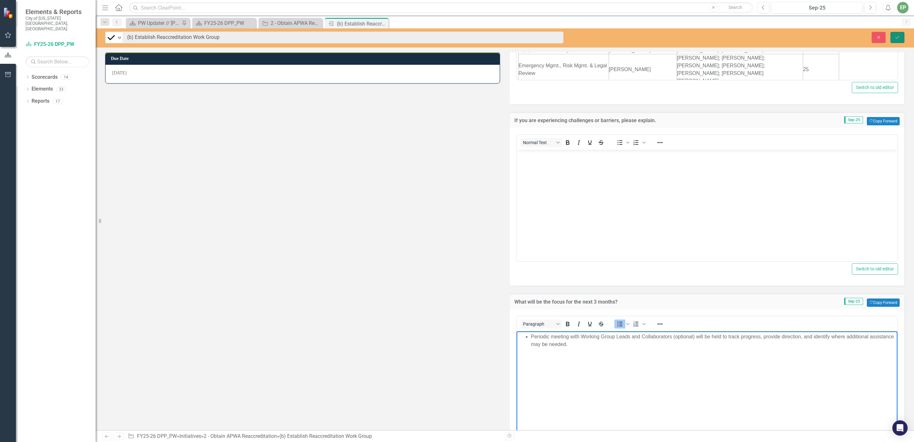
click at [609, 38] on icon "Save" at bounding box center [898, 37] width 6 height 4
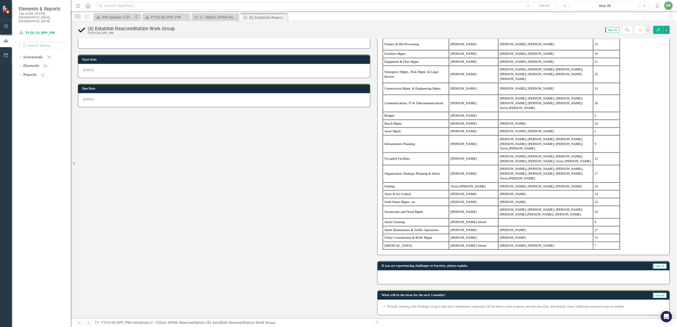
scroll to position [0, 0]
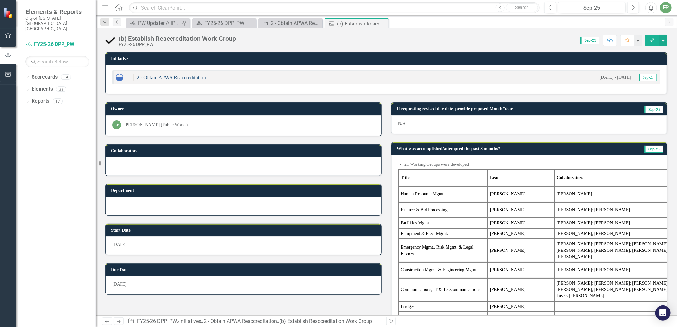
click at [158, 79] on link "2 - Obtain APWA Reaccreditation" at bounding box center [171, 77] width 69 height 5
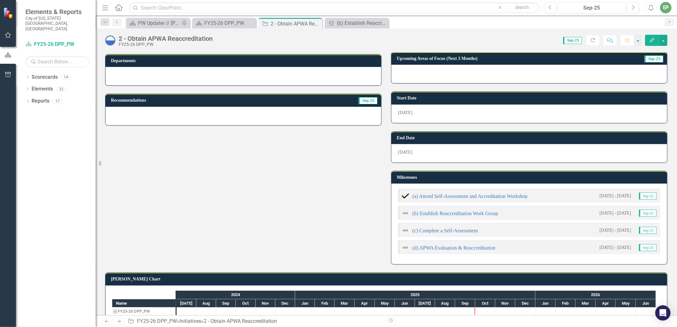
scroll to position [142, 0]
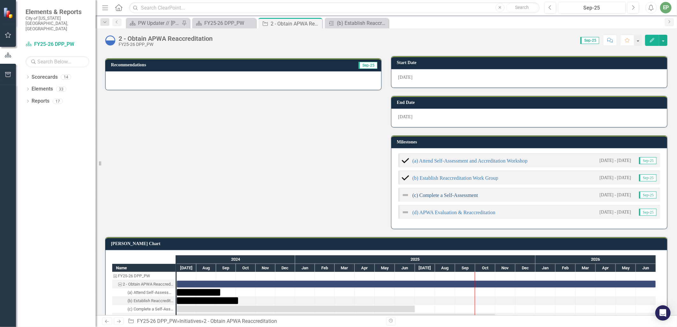
scroll to position [160, 0]
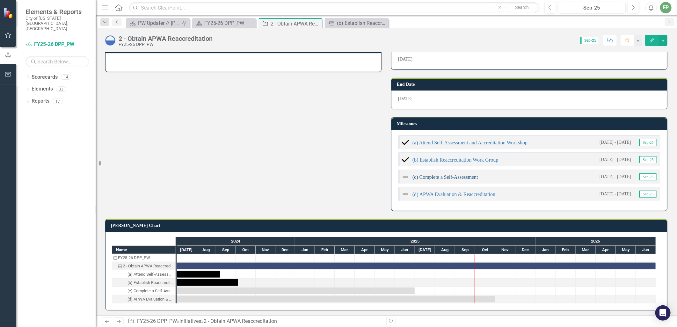
click at [437, 174] on link "(c) Complete a Self-Assessment" at bounding box center [445, 176] width 66 height 5
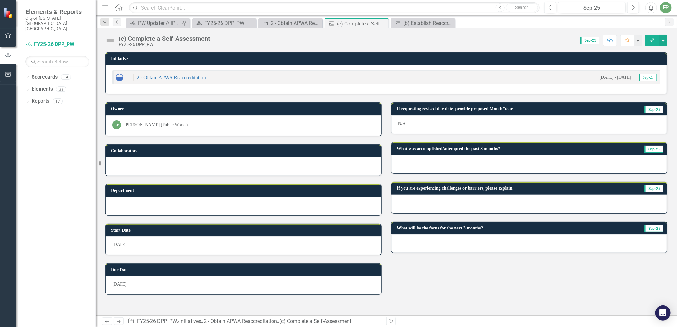
click at [457, 117] on div "N/A" at bounding box center [529, 124] width 276 height 18
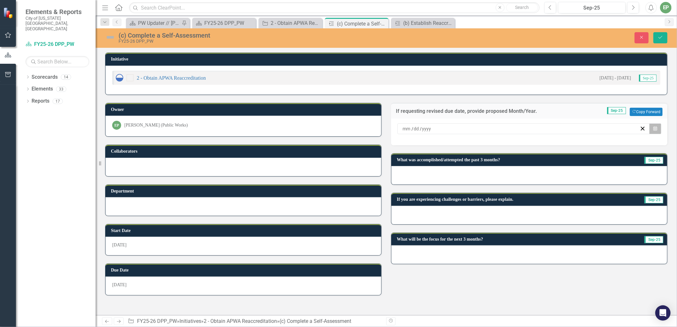
click at [653, 127] on icon "Calendar" at bounding box center [655, 129] width 4 height 4
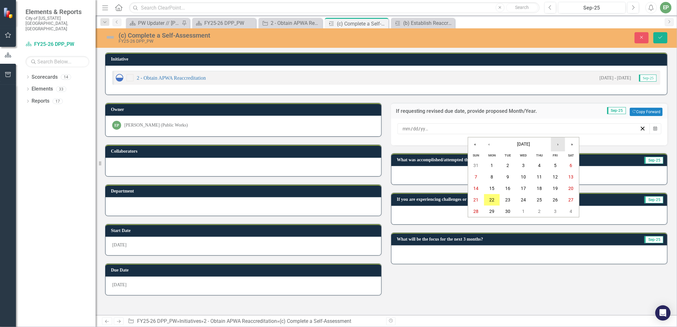
click at [559, 146] on button "›" at bounding box center [558, 144] width 14 height 14
click at [557, 201] on abbr "23" at bounding box center [555, 199] width 5 height 5
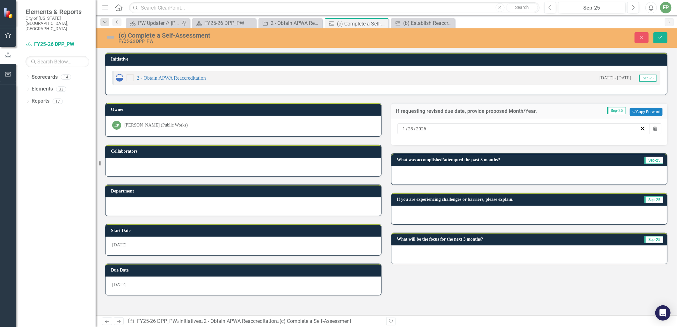
click at [113, 34] on img at bounding box center [110, 37] width 10 height 10
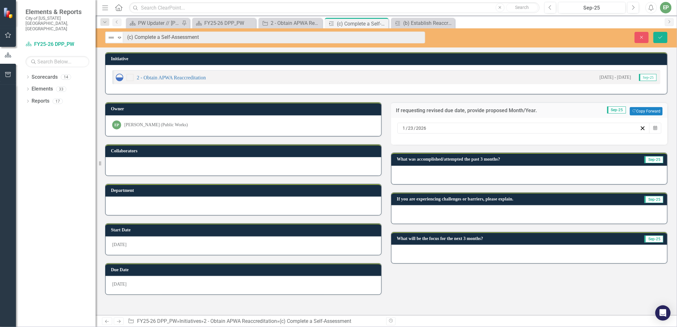
click at [113, 34] on img at bounding box center [111, 38] width 8 height 8
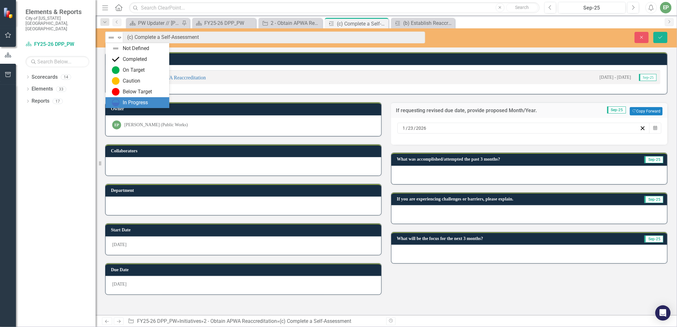
click at [140, 101] on div "In Progress" at bounding box center [135, 102] width 25 height 7
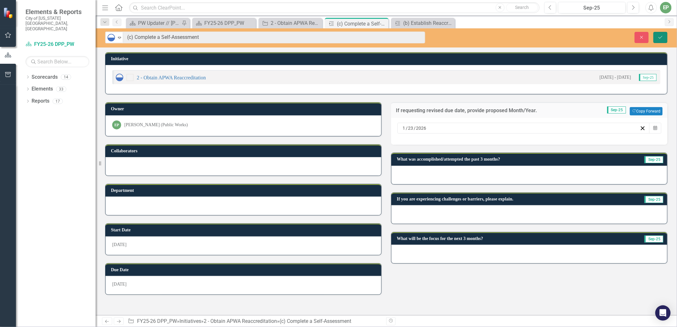
click at [663, 38] on icon "Save" at bounding box center [661, 37] width 6 height 4
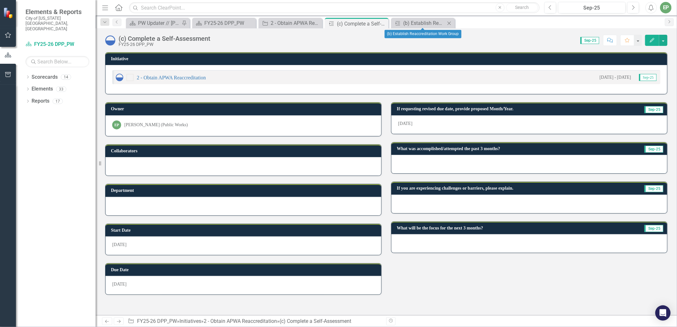
click at [451, 21] on icon "Close" at bounding box center [449, 23] width 6 height 5
click at [381, 24] on icon "Close" at bounding box center [382, 23] width 6 height 5
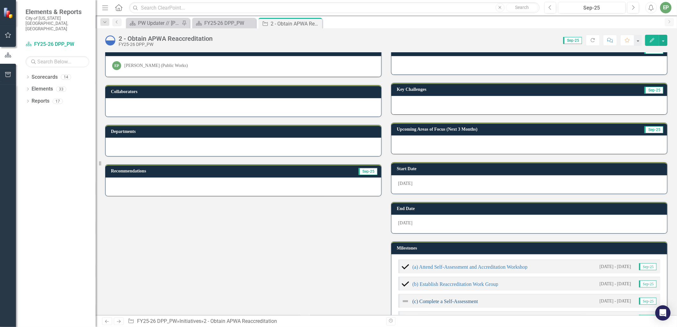
scroll to position [71, 0]
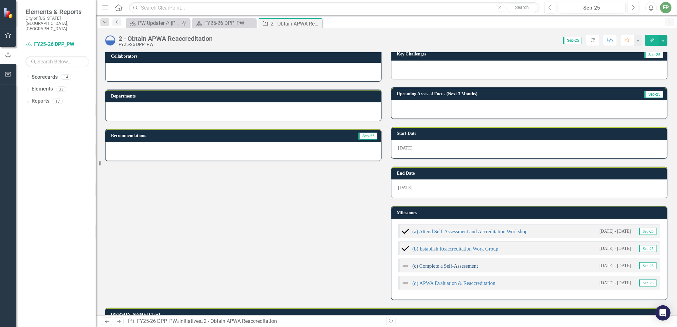
click at [429, 264] on link "(c) Complete a Self-Assessment" at bounding box center [445, 265] width 66 height 5
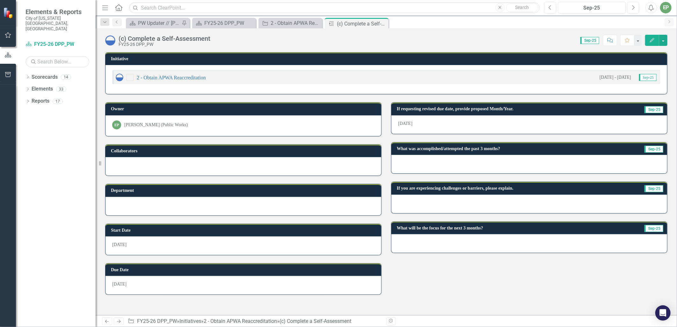
click at [439, 165] on div at bounding box center [529, 164] width 276 height 18
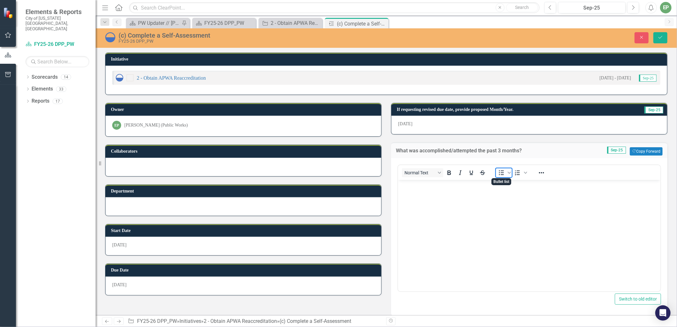
click at [498, 170] on icon "Bullet list" at bounding box center [502, 173] width 8 height 8
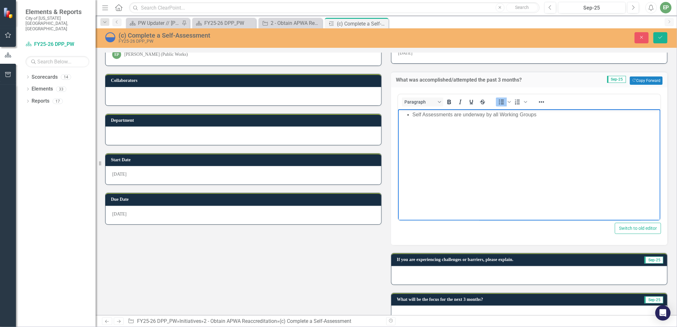
scroll to position [85, 0]
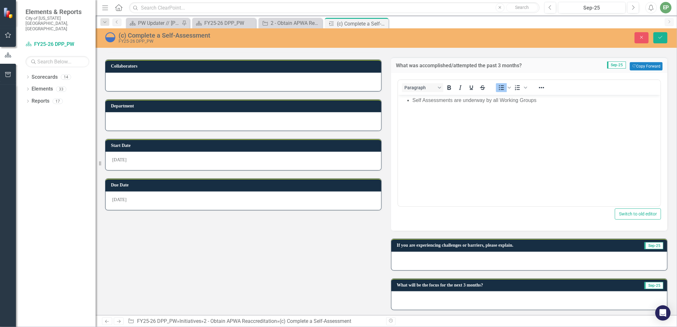
click at [522, 260] on div at bounding box center [529, 261] width 276 height 18
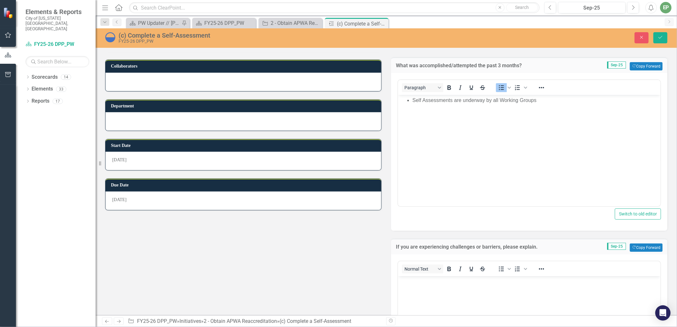
scroll to position [0, 0]
click at [516, 294] on body "Rich Text Area. Press ALT-0 for help." at bounding box center [529, 324] width 262 height 96
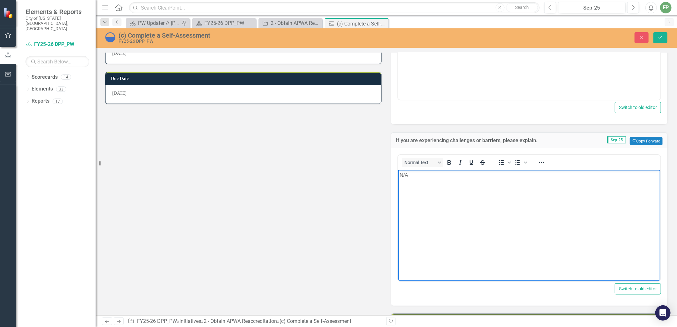
scroll to position [227, 0]
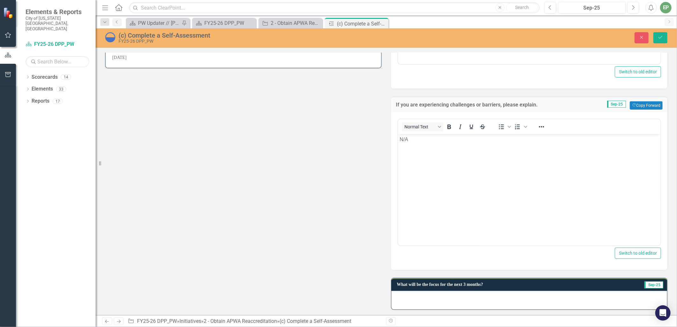
click at [482, 302] on div at bounding box center [529, 300] width 276 height 18
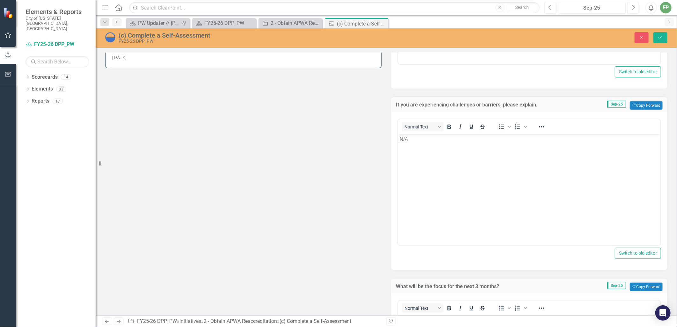
scroll to position [369, 0]
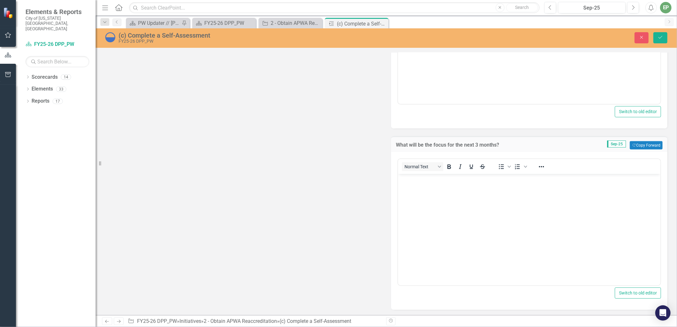
click at [471, 209] on body "Rich Text Area. Press ALT-0 for help." at bounding box center [529, 222] width 262 height 96
click at [500, 164] on icon "Bullet list" at bounding box center [501, 166] width 5 height 5
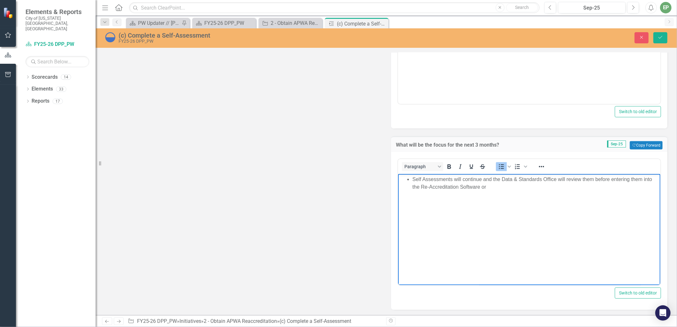
click at [611, 179] on li "Self Assessments will continue and the Data & Standards Office will review them…" at bounding box center [535, 183] width 246 height 15
click at [651, 178] on li "Self Assessments will continue and the Data & Standards Office will review them…" at bounding box center [535, 183] width 246 height 15
click at [573, 183] on li "Self Assessments will continue and the Data & Standards Office will review them…" at bounding box center [535, 183] width 246 height 15
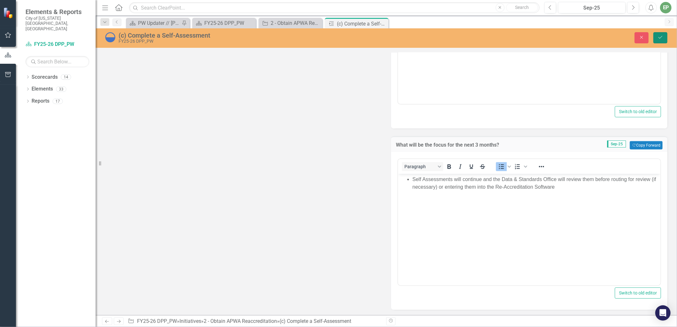
click at [661, 40] on button "Save" at bounding box center [660, 37] width 14 height 11
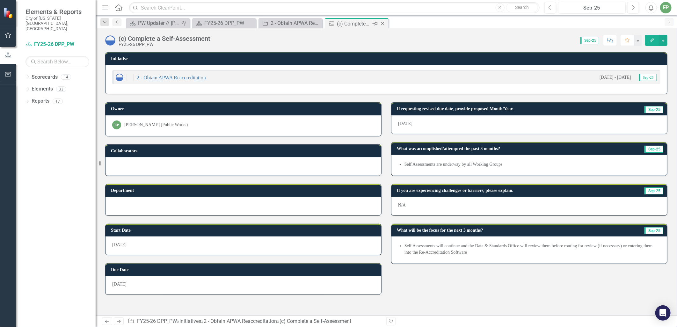
click at [386, 23] on div "Close" at bounding box center [383, 24] width 8 height 8
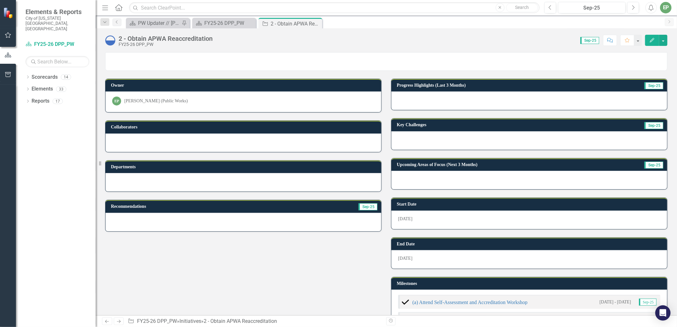
click at [477, 99] on div at bounding box center [529, 100] width 276 height 18
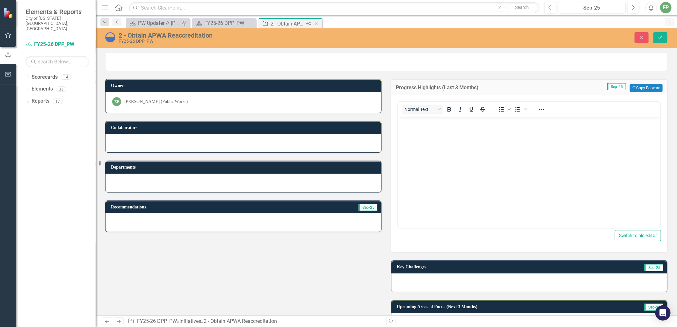
click at [317, 24] on icon at bounding box center [317, 24] width 4 height 4
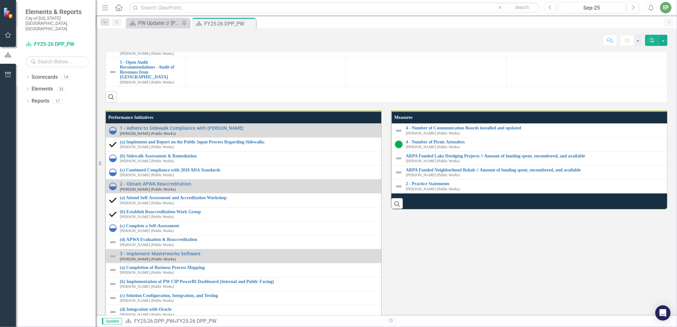
scroll to position [622, 0]
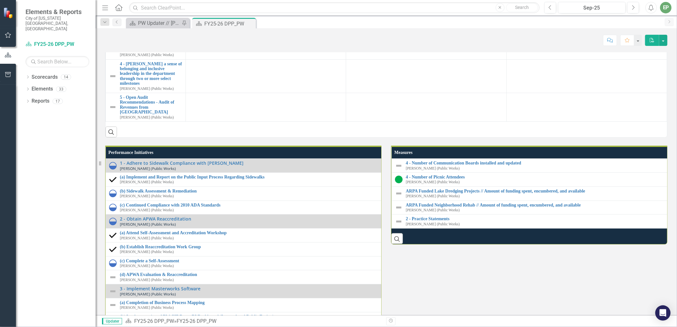
click at [134, 33] on link "2 - Obtain APWA Reaccreditation" at bounding box center [151, 29] width 62 height 10
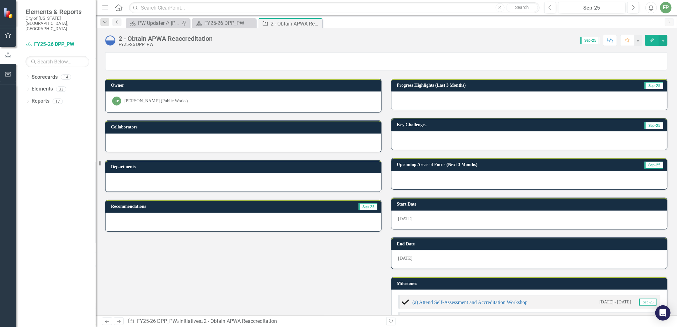
click at [434, 96] on div at bounding box center [529, 100] width 276 height 18
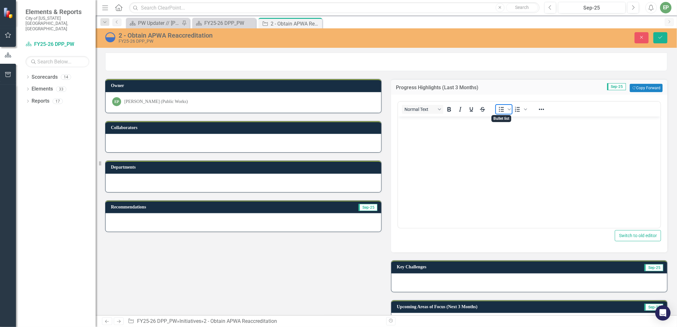
click at [498, 113] on icon "Bullet list" at bounding box center [502, 109] width 8 height 8
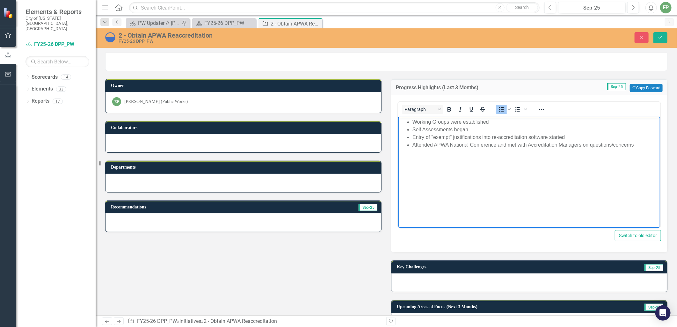
scroll to position [35, 0]
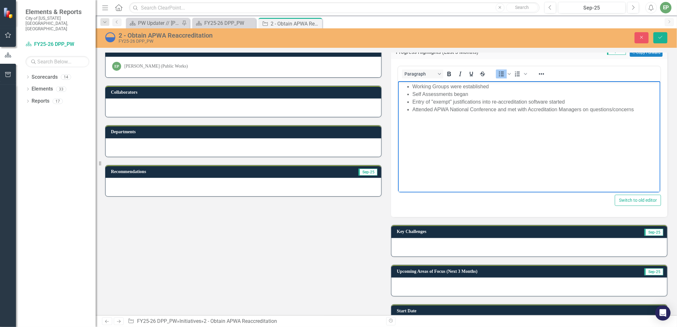
click at [442, 242] on div at bounding box center [529, 247] width 276 height 18
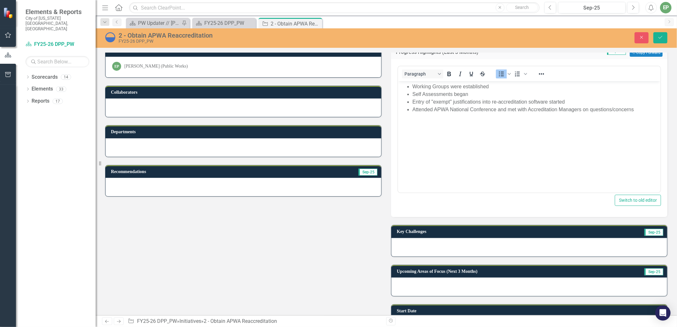
click at [442, 242] on div at bounding box center [529, 247] width 276 height 18
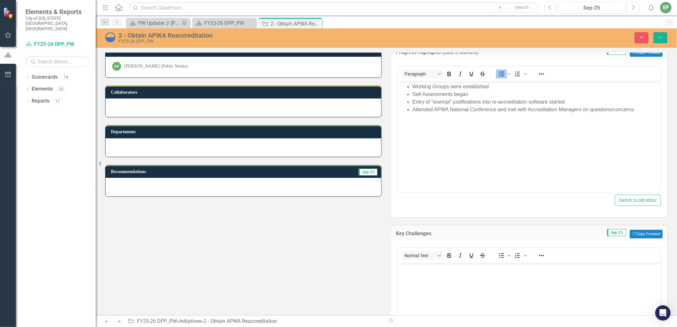
scroll to position [0, 0]
click at [432, 272] on p "Rich Text Area. Press ALT-0 for help." at bounding box center [528, 268] width 259 height 8
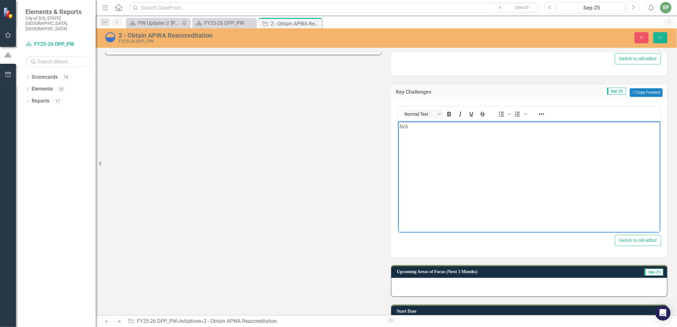
scroll to position [212, 0]
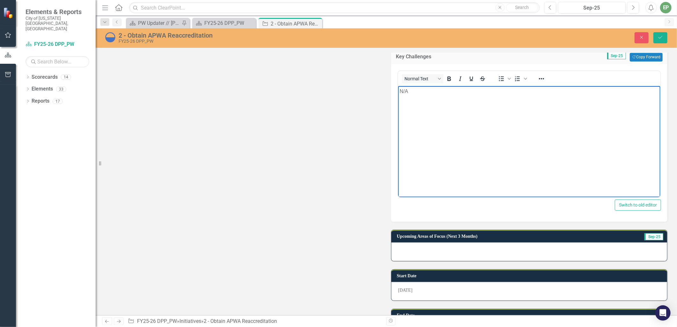
click at [458, 251] on div at bounding box center [529, 252] width 276 height 18
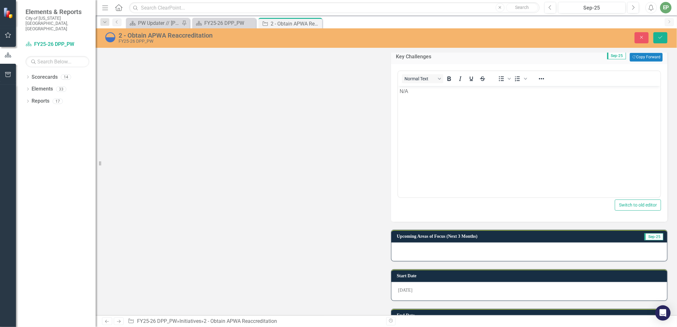
click at [458, 251] on div at bounding box center [529, 252] width 276 height 18
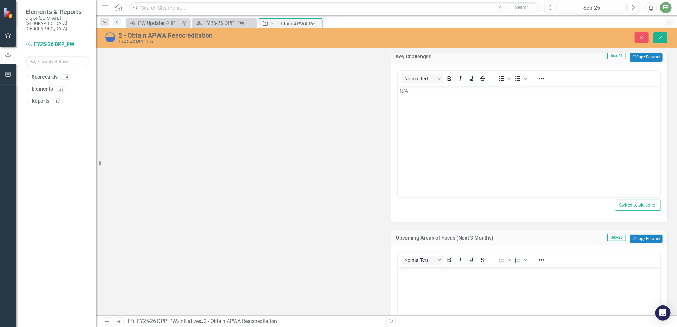
scroll to position [0, 0]
click at [426, 287] on body "Rich Text Area. Press ALT-0 for help." at bounding box center [529, 315] width 262 height 96
click at [498, 259] on icon "Bullet list" at bounding box center [502, 260] width 8 height 8
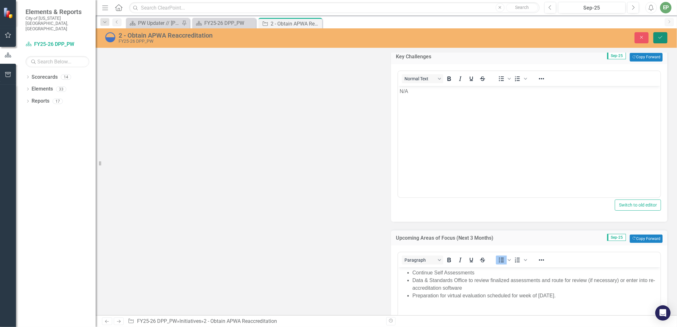
click at [662, 34] on button "Save" at bounding box center [660, 37] width 14 height 11
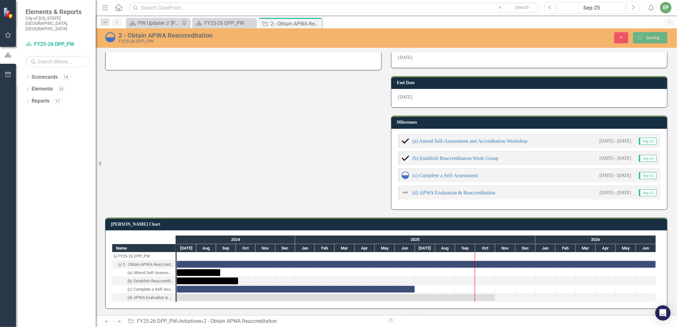
scroll to position [160, 0]
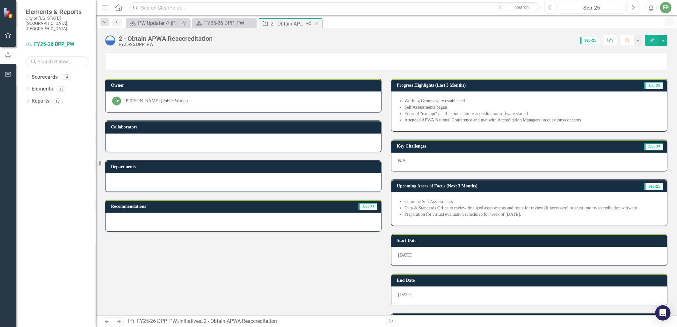
click at [319, 22] on icon "Close" at bounding box center [316, 23] width 6 height 5
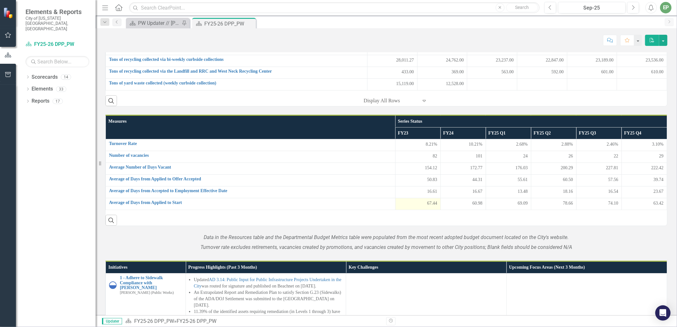
scroll to position [508, 0]
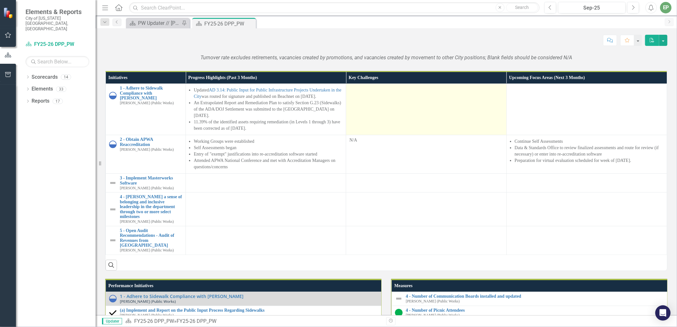
click at [379, 135] on td at bounding box center [426, 109] width 160 height 51
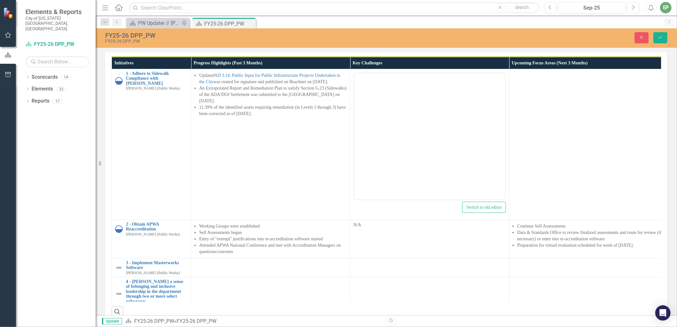
scroll to position [0, 0]
click at [391, 96] on p "Rich Text Area. Press ALT-0 for help." at bounding box center [429, 94] width 148 height 8
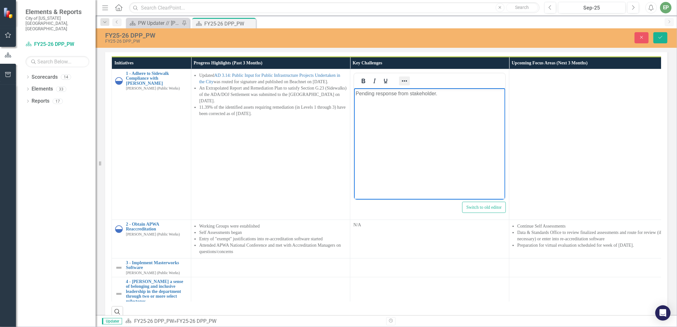
click at [406, 85] on icon "Reveal or hide additional toolbar items" at bounding box center [405, 81] width 8 height 8
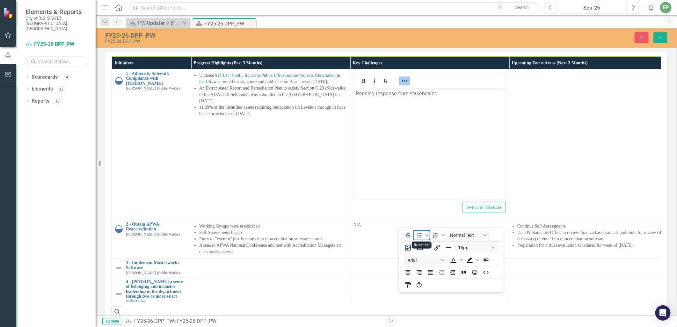
click at [420, 233] on icon "Bullet list" at bounding box center [419, 235] width 8 height 8
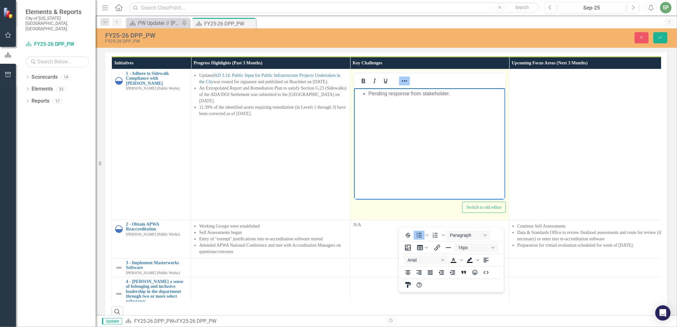
click at [405, 85] on icon "Reveal or hide additional toolbar items" at bounding box center [405, 81] width 8 height 8
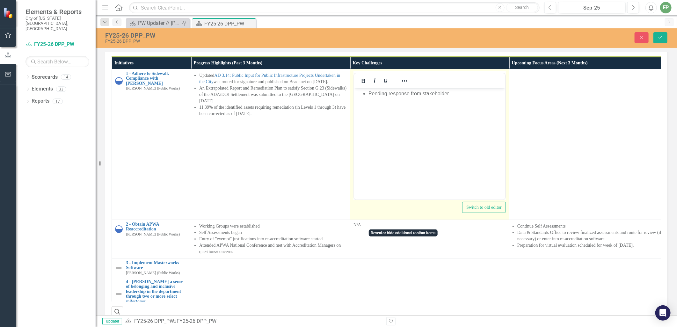
click at [394, 104] on body "Pending response from stakeholder." at bounding box center [429, 136] width 151 height 96
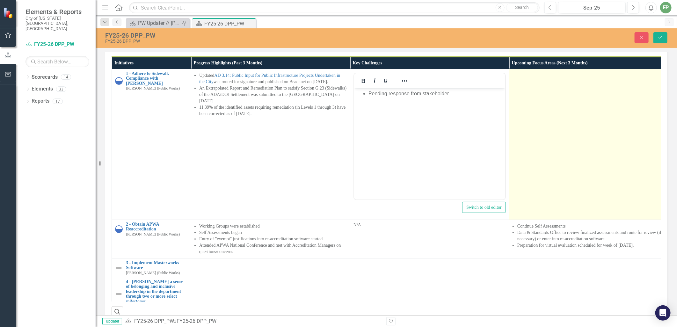
click at [550, 220] on td at bounding box center [588, 144] width 159 height 151
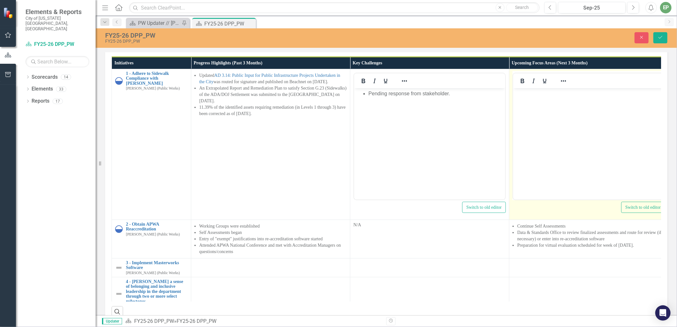
click at [556, 102] on body "Rich Text Area. Press ALT-0 for help." at bounding box center [588, 136] width 151 height 96
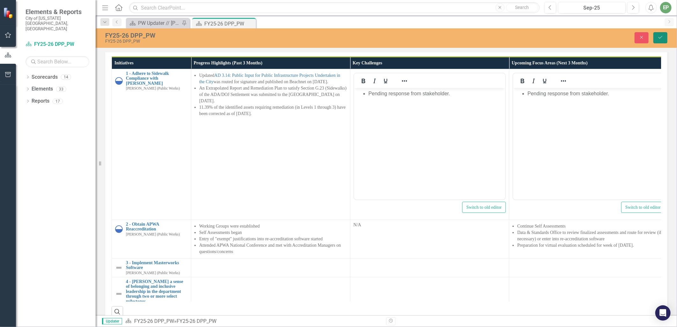
click at [657, 37] on button "Save" at bounding box center [660, 37] width 14 height 11
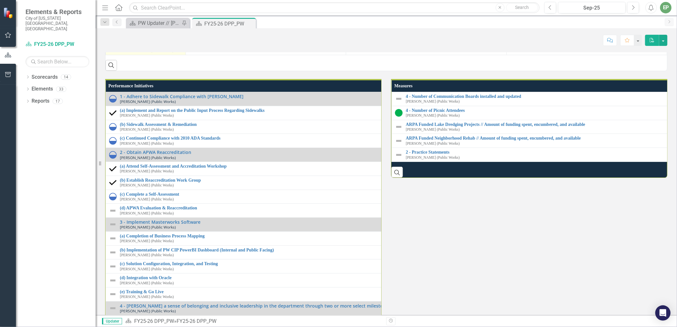
scroll to position [673, 0]
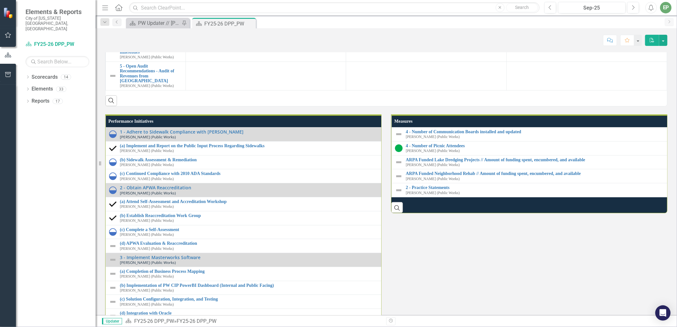
click at [161, 21] on link "3 - Implement Masterworks Software" at bounding box center [151, 16] width 62 height 10
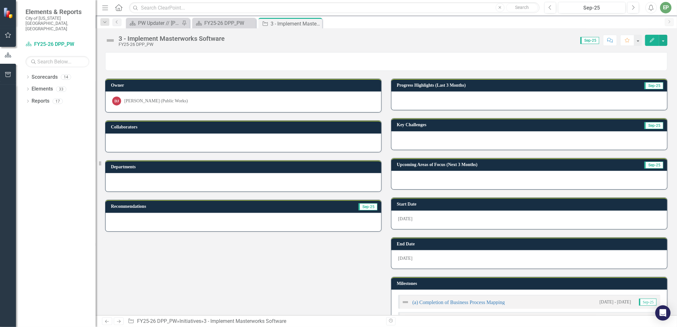
scroll to position [142, 0]
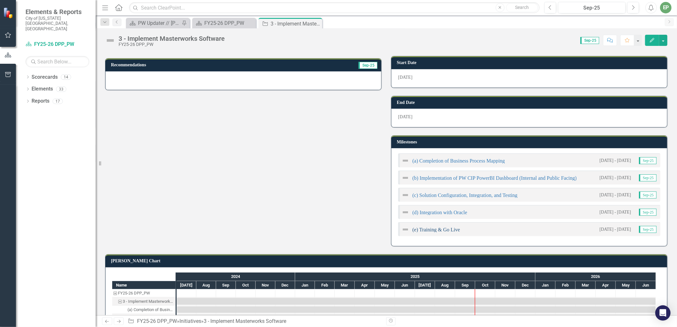
click at [446, 229] on link "(e) Training & Go Live" at bounding box center [435, 229] width 47 height 5
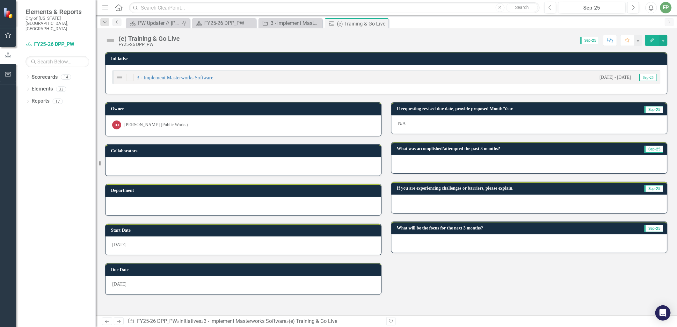
click at [113, 40] on img at bounding box center [110, 40] width 10 height 10
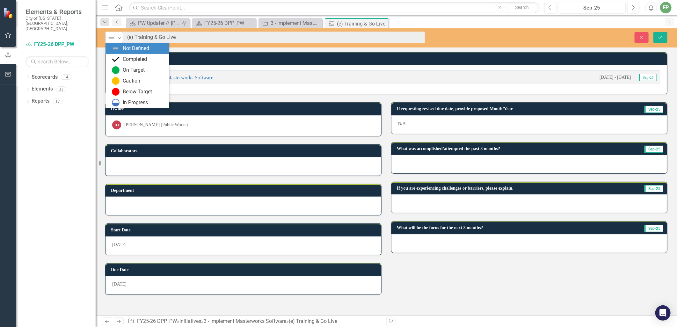
click at [121, 37] on icon "Expand" at bounding box center [119, 37] width 6 height 5
click at [119, 100] on img at bounding box center [116, 103] width 8 height 8
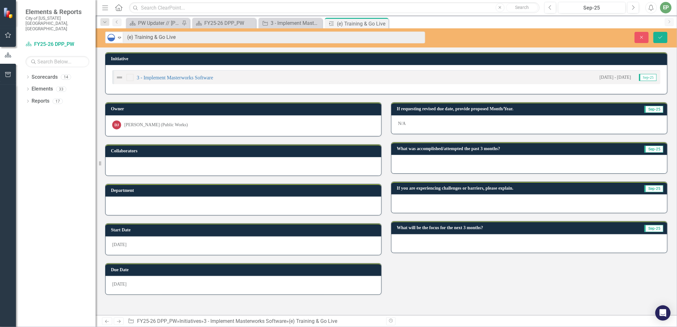
click at [453, 163] on div at bounding box center [529, 164] width 276 height 18
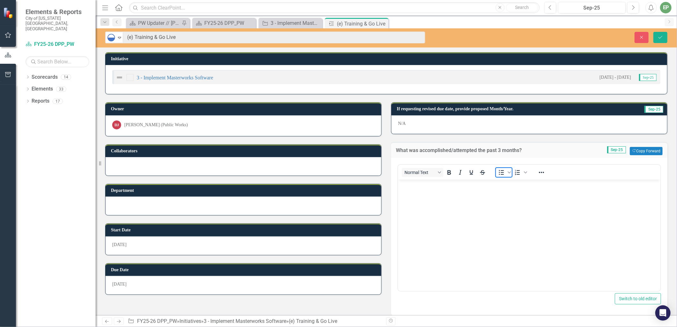
click at [498, 170] on icon "Bullet list" at bounding box center [502, 173] width 8 height 8
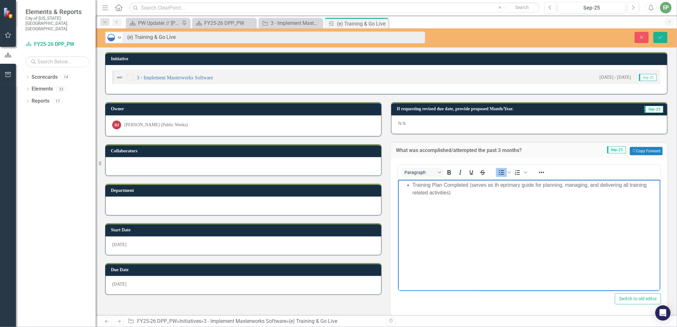
click at [501, 185] on li "Training Plan Completed (serves as th eprimary guide for planning, managing, an…" at bounding box center [535, 188] width 246 height 15
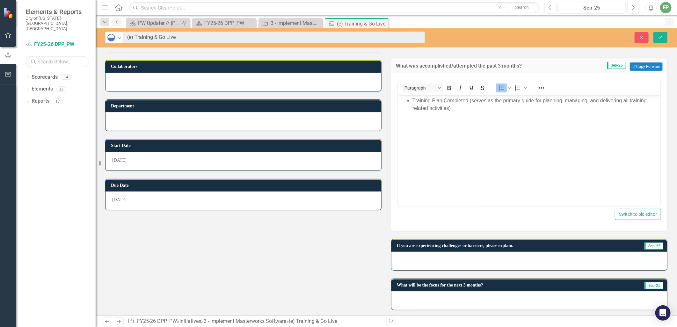
click at [434, 261] on div at bounding box center [529, 261] width 276 height 18
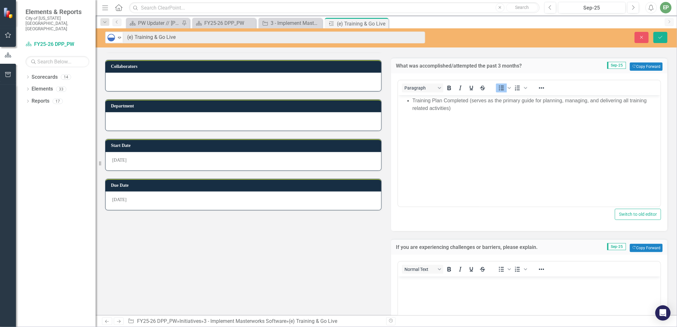
scroll to position [0, 0]
click at [476, 292] on body "Rich Text Area. Press ALT-0 for help." at bounding box center [529, 324] width 262 height 96
click at [500, 268] on icon "Bullet list" at bounding box center [502, 269] width 8 height 8
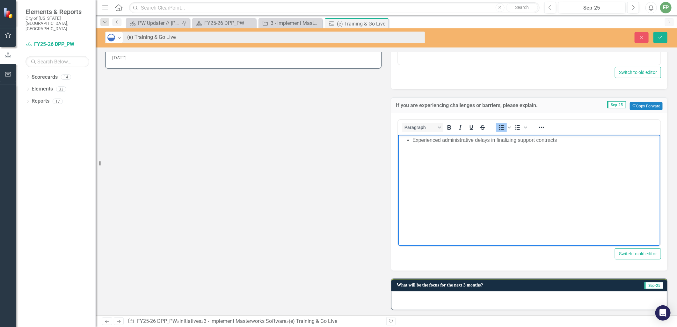
scroll to position [227, 0]
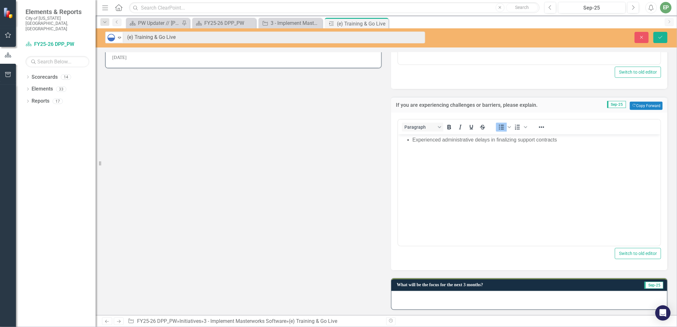
click at [474, 291] on div at bounding box center [529, 300] width 276 height 18
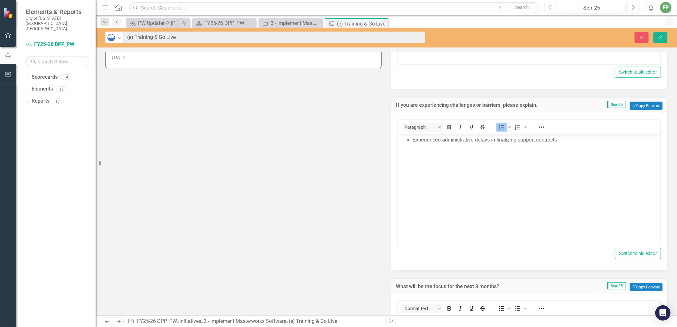
scroll to position [368, 0]
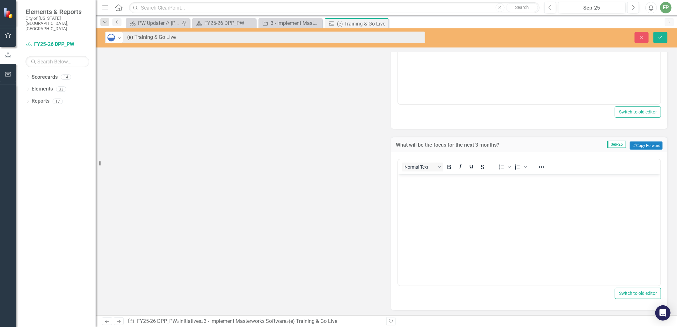
click at [469, 242] on body "Rich Text Area. Press ALT-0 for help." at bounding box center [529, 222] width 262 height 96
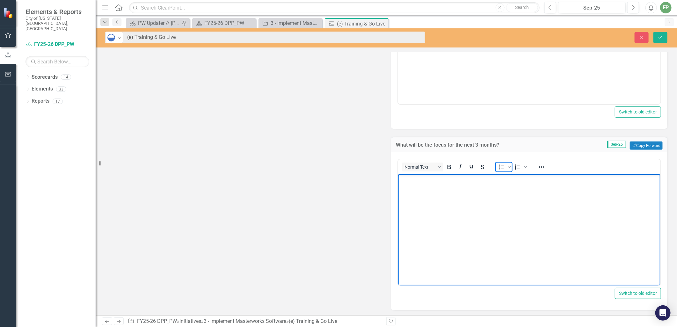
click at [499, 170] on span "Bullet list" at bounding box center [501, 167] width 11 height 9
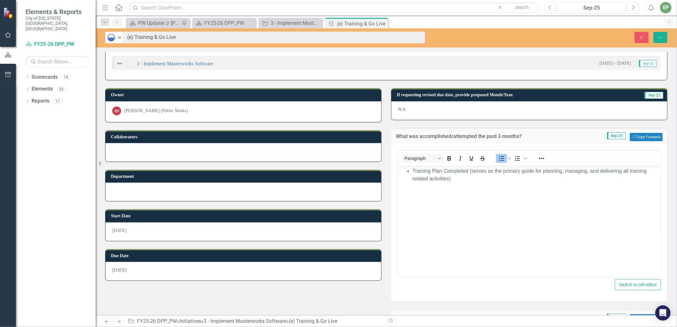
scroll to position [0, 0]
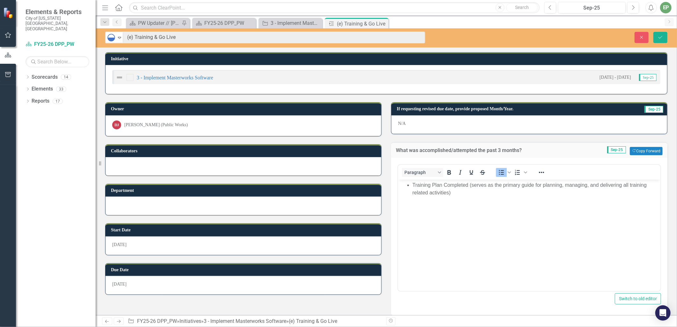
click at [407, 124] on div "N/A" at bounding box center [529, 124] width 276 height 18
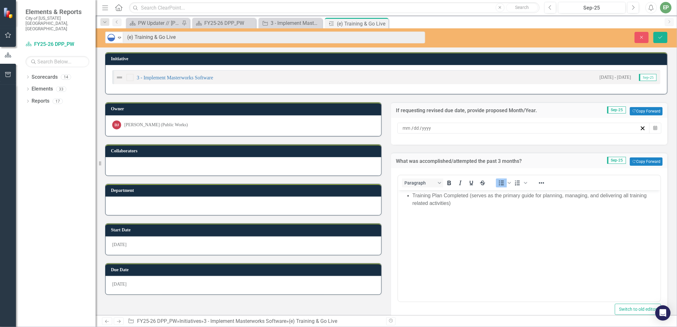
click at [439, 128] on div "/ /" at bounding box center [521, 128] width 238 height 6
click at [555, 143] on button "›" at bounding box center [555, 144] width 14 height 14
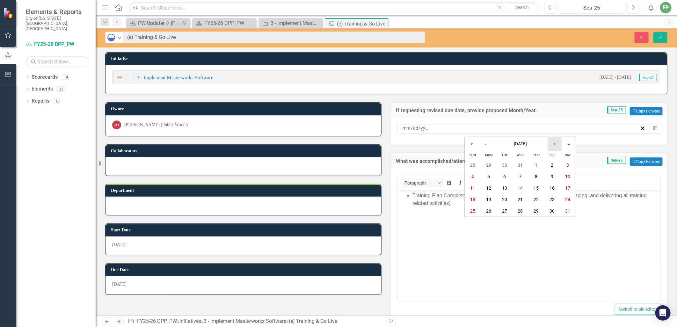
click at [555, 143] on button "›" at bounding box center [555, 144] width 14 height 14
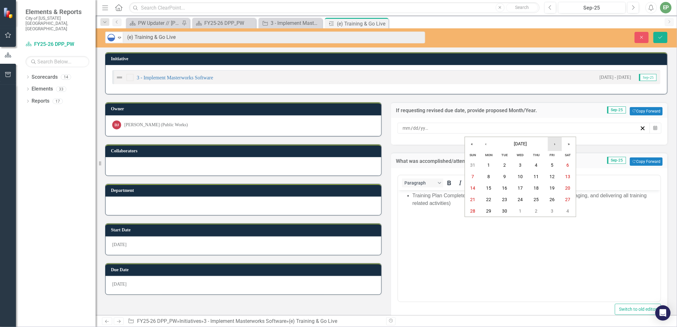
click at [555, 143] on button "›" at bounding box center [555, 144] width 14 height 14
click at [508, 164] on button "1" at bounding box center [505, 164] width 16 height 11
click at [664, 37] on button "Save" at bounding box center [660, 37] width 14 height 11
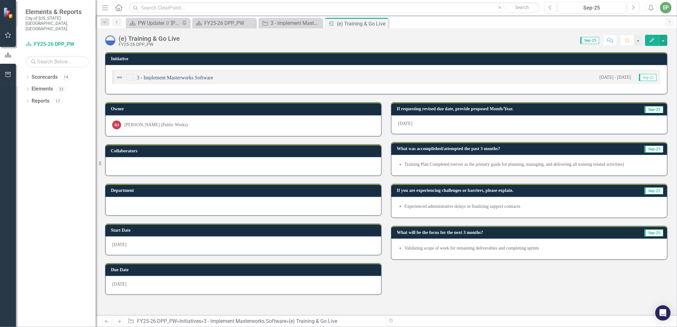
click at [177, 75] on link "3 - Implement Masterworks Software" at bounding box center [175, 77] width 76 height 5
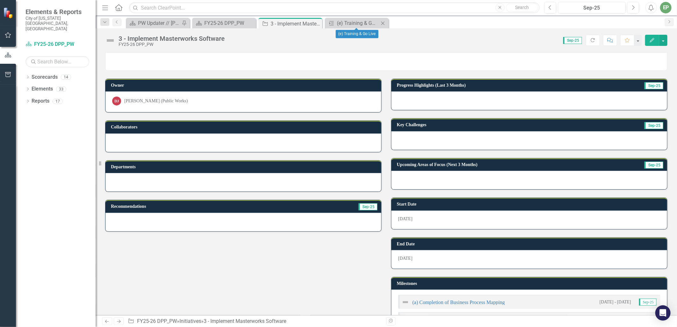
click at [382, 21] on icon "Close" at bounding box center [383, 23] width 6 height 5
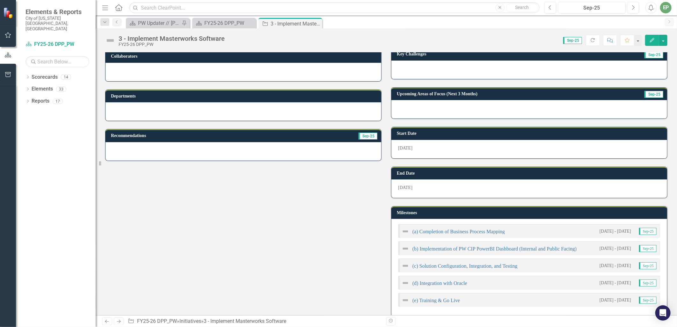
scroll to position [106, 0]
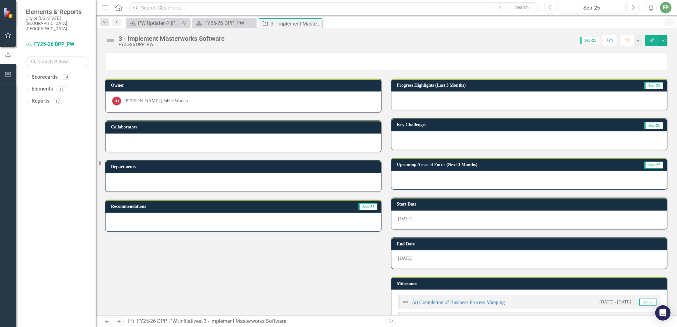
scroll to position [185, 0]
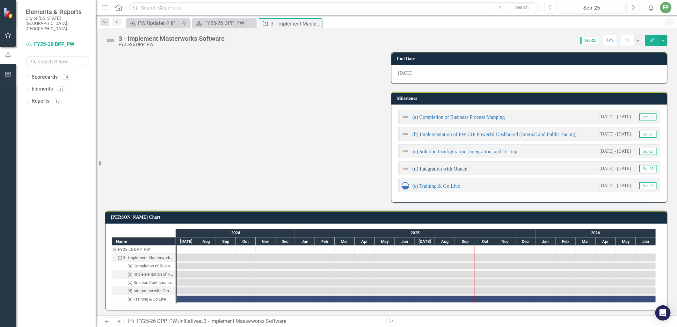
click at [442, 168] on link "(d) Integration with Oracle" at bounding box center [439, 168] width 55 height 5
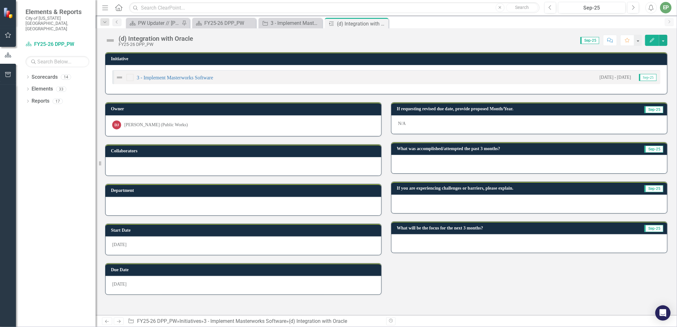
click at [113, 40] on img at bounding box center [110, 40] width 10 height 10
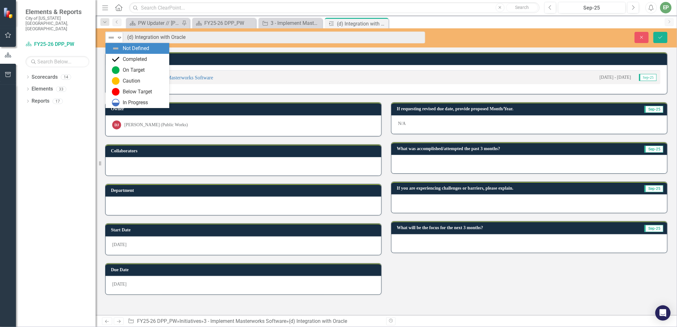
click at [113, 40] on img at bounding box center [111, 38] width 8 height 8
click at [122, 98] on div "In Progress" at bounding box center [137, 102] width 64 height 11
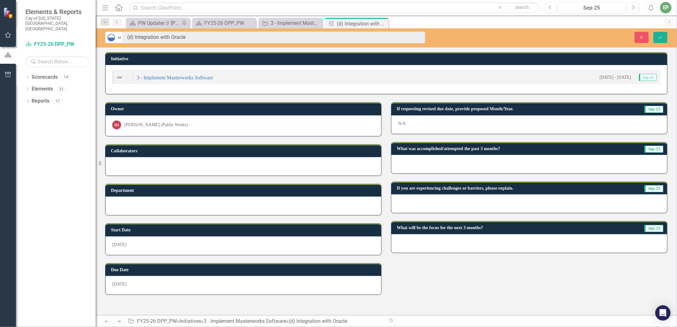
click at [471, 120] on div "N/A" at bounding box center [529, 124] width 276 height 18
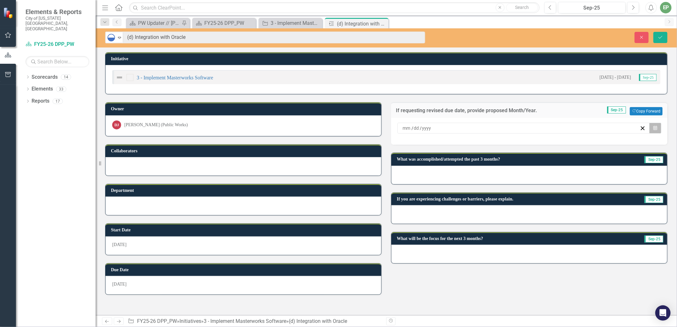
click at [658, 128] on button "Calendar" at bounding box center [655, 128] width 12 height 11
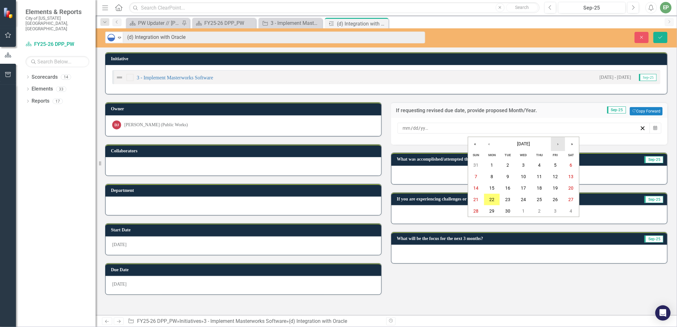
click at [555, 144] on button "›" at bounding box center [558, 144] width 14 height 14
click at [508, 173] on button "6" at bounding box center [508, 176] width 16 height 11
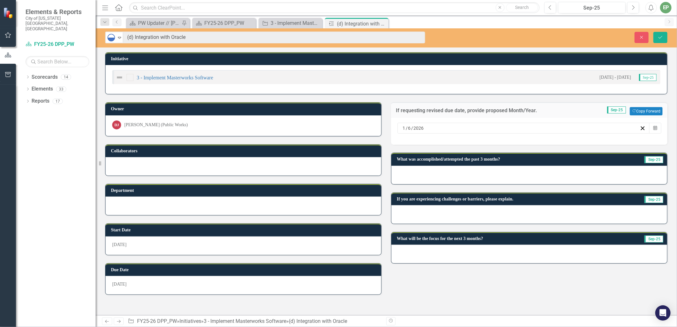
click at [490, 174] on div at bounding box center [529, 175] width 276 height 18
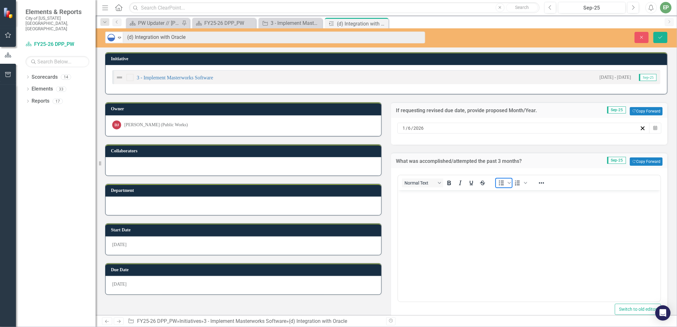
click at [496, 181] on span "Bullet list" at bounding box center [501, 182] width 11 height 9
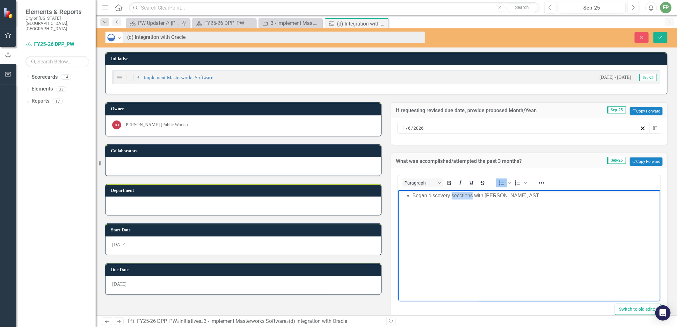
drag, startPoint x: 465, startPoint y: 194, endPoint x: 453, endPoint y: 235, distance: 43.2
click at [453, 235] on body "Began discovery secctions with Aurigo, AST" at bounding box center [529, 238] width 262 height 96
drag, startPoint x: 473, startPoint y: 197, endPoint x: 451, endPoint y: 197, distance: 22.3
click at [451, 197] on li "Began discovery secctions with Aurigo, AST" at bounding box center [535, 196] width 246 height 8
click at [490, 207] on body "Began discovery sessions with Aurigo, AST" at bounding box center [529, 238] width 262 height 96
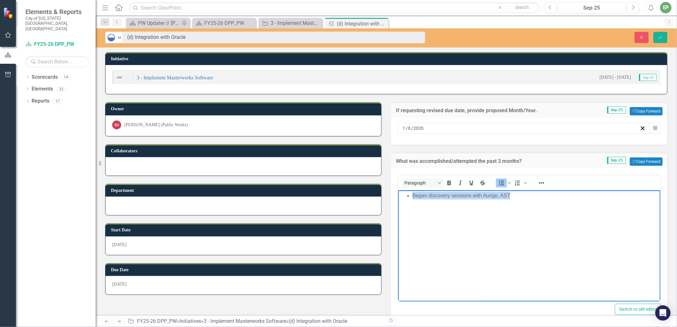
drag, startPoint x: 514, startPoint y: 197, endPoint x: 406, endPoint y: 202, distance: 108.2
click at [406, 202] on body "Began discovery sessions with Aurigo, AST" at bounding box center [529, 238] width 262 height 96
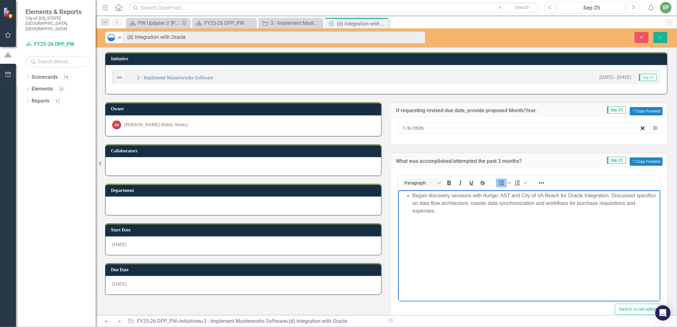
click at [612, 194] on li "Began discovery sessions with Aurigo, AST and City of VA Beach for Oracle Integ…" at bounding box center [535, 203] width 246 height 23
click at [497, 211] on li "Discussed specifics on data flow architecture, master data synchronization and …" at bounding box center [535, 207] width 246 height 15
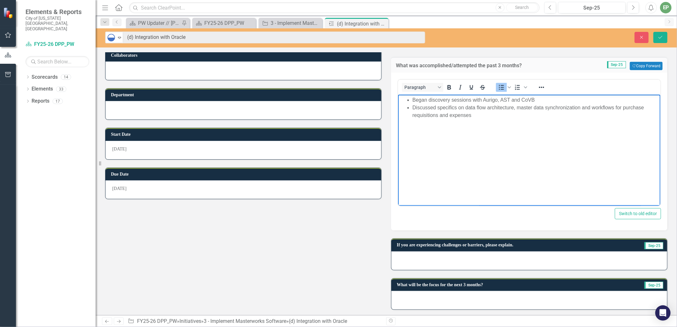
click at [442, 265] on div at bounding box center [529, 260] width 276 height 18
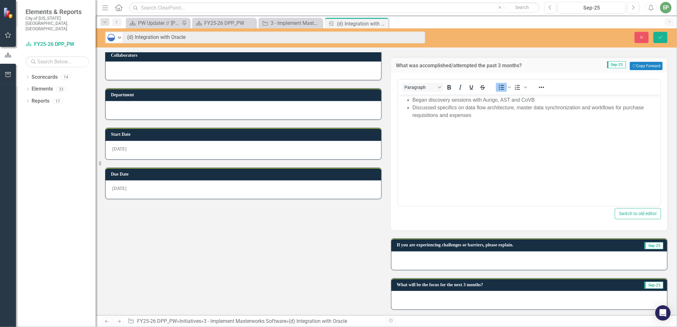
click at [442, 265] on div at bounding box center [529, 260] width 276 height 18
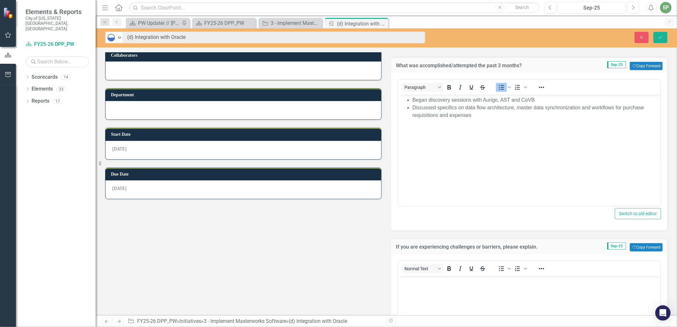
scroll to position [0, 0]
click at [475, 286] on body "Rich Text Area. Press ALT-0 for help." at bounding box center [529, 324] width 262 height 96
click at [499, 266] on icon "Bullet list" at bounding box center [501, 268] width 5 height 5
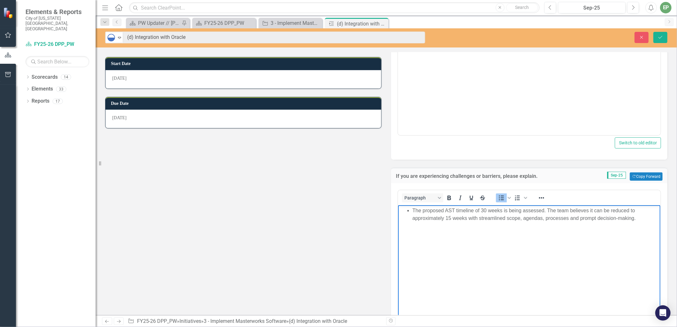
scroll to position [237, 0]
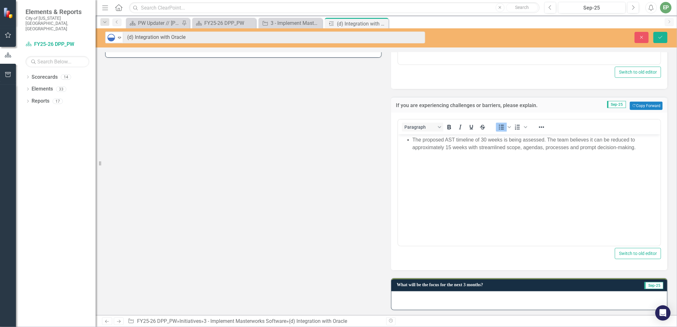
click at [514, 303] on div at bounding box center [529, 300] width 276 height 18
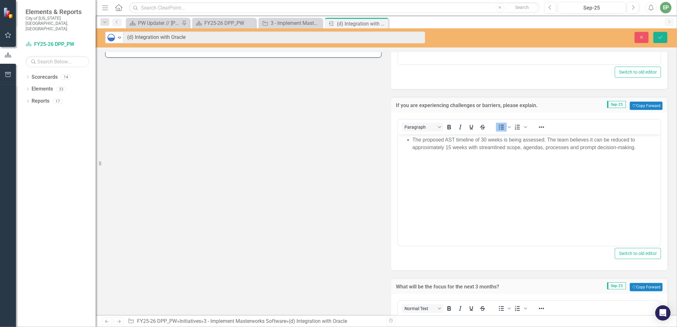
scroll to position [343, 0]
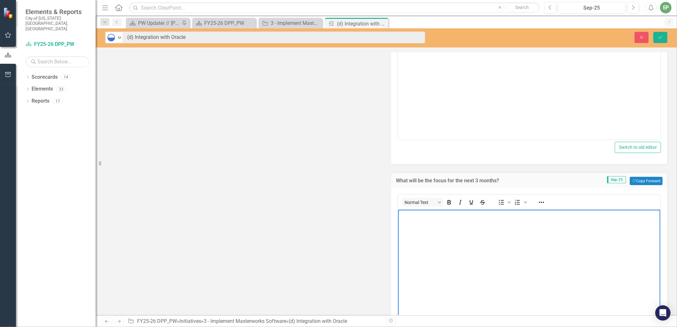
click at [460, 254] on body "Rich Text Area. Press ALT-0 for help." at bounding box center [529, 258] width 262 height 96
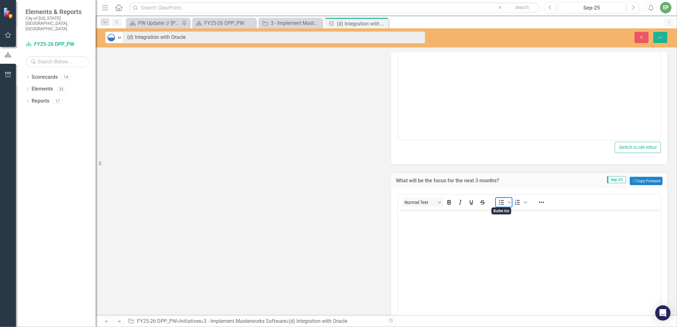
click at [499, 199] on icon "Bullet list" at bounding box center [502, 203] width 8 height 8
click at [657, 39] on button "Save" at bounding box center [660, 37] width 14 height 11
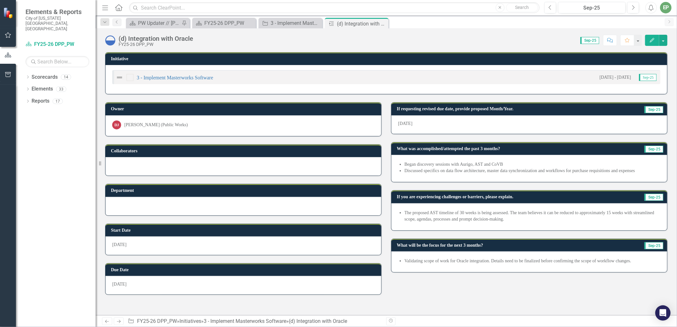
click at [0, 0] on icon at bounding box center [0, 0] width 0 height 0
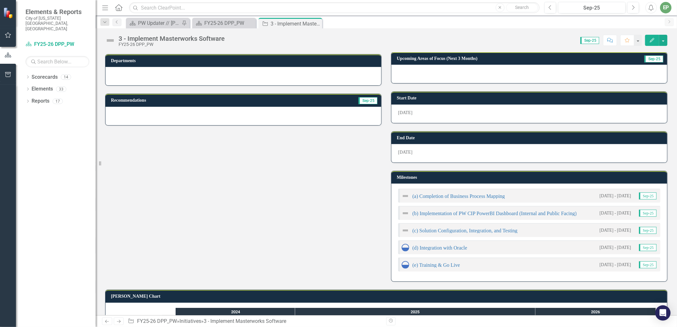
scroll to position [142, 0]
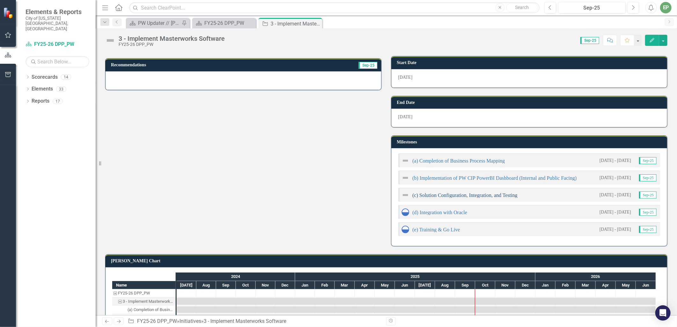
click at [495, 194] on link "(c) Solution Configuration, Integration, and Testing" at bounding box center [464, 195] width 105 height 5
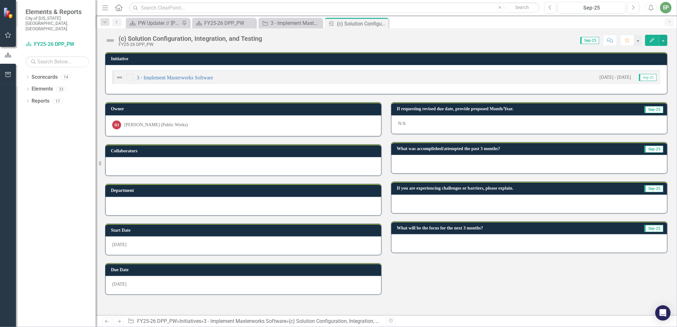
click at [450, 109] on h3 "If requesting revised due date, provide proposed Month/Year." at bounding box center [511, 108] width 229 height 5
click at [453, 122] on div "N/A" at bounding box center [529, 124] width 276 height 18
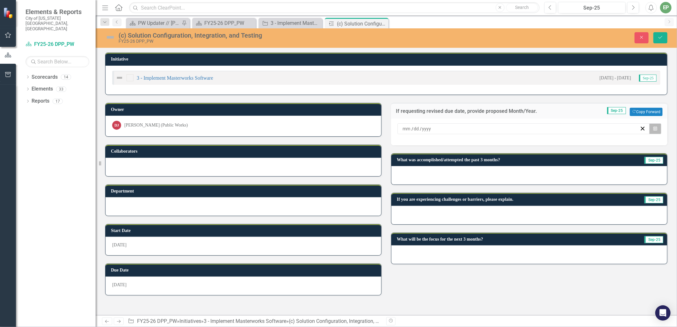
click at [656, 127] on icon "button" at bounding box center [655, 128] width 4 height 4
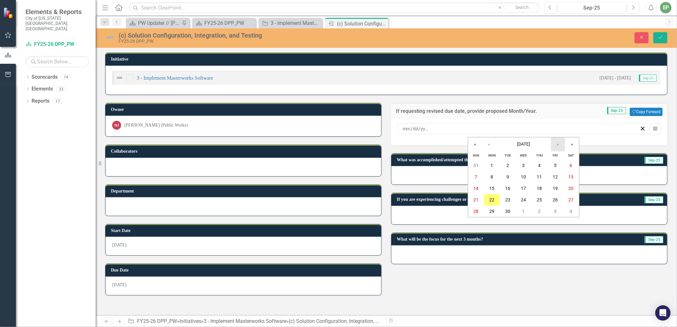
click at [558, 146] on button "›" at bounding box center [558, 144] width 14 height 14
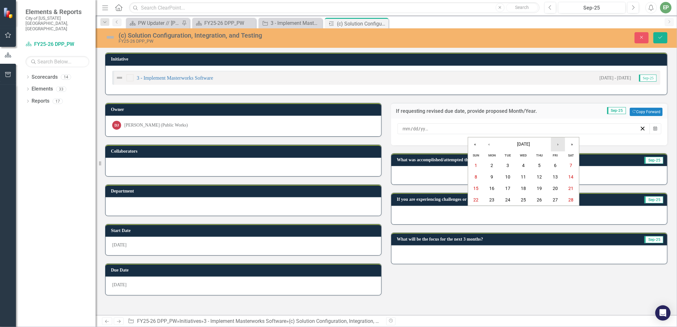
click at [558, 146] on button "›" at bounding box center [558, 144] width 14 height 14
click at [528, 199] on button "24" at bounding box center [524, 199] width 16 height 11
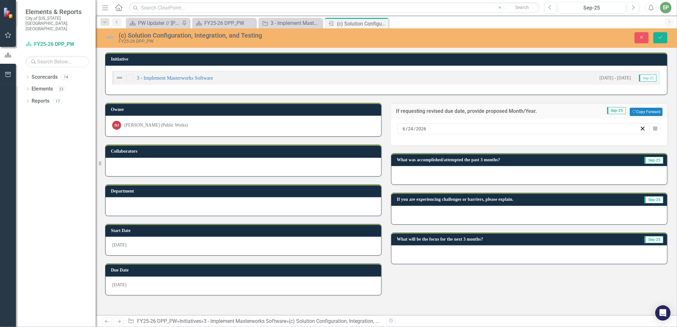
click at [473, 172] on div at bounding box center [529, 175] width 276 height 18
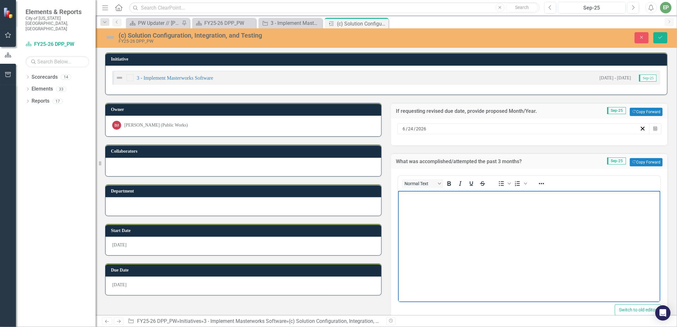
click at [556, 227] on body "Rich Text Area. Press ALT-0 for help." at bounding box center [529, 239] width 262 height 96
click at [498, 183] on icon "Bullet list" at bounding box center [502, 184] width 8 height 8
paste body "Rich Text Area. Press ALT-0 for help."
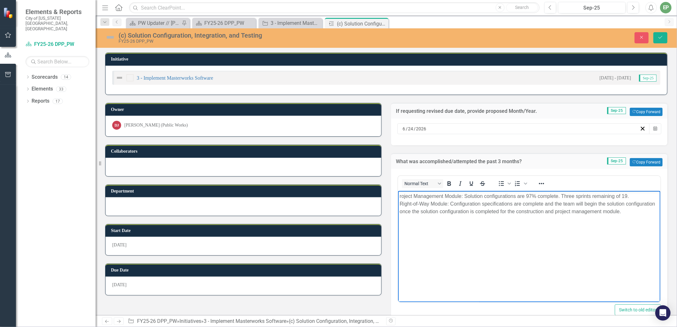
drag, startPoint x: 400, startPoint y: 195, endPoint x: 403, endPoint y: 195, distance: 3.5
click at [400, 195] on p "roject Management Module: Solution configurations are 97% complete. Three sprin…" at bounding box center [528, 203] width 259 height 23
click at [468, 195] on p "Project Management Module: Solution configurations are 97% complete. Three spri…" at bounding box center [528, 203] width 259 height 23
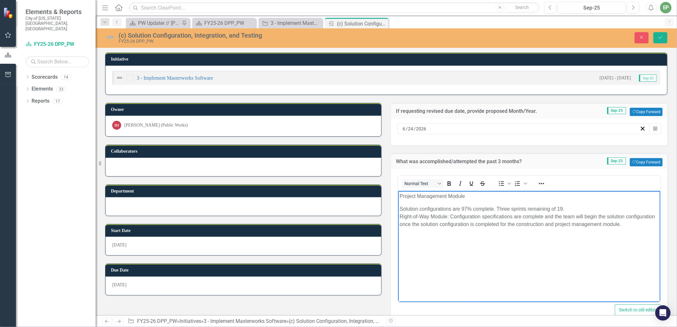
click at [497, 209] on p "Solution configurations are 97% complete. Three sprints remaining of 19. Right-…" at bounding box center [528, 216] width 259 height 23
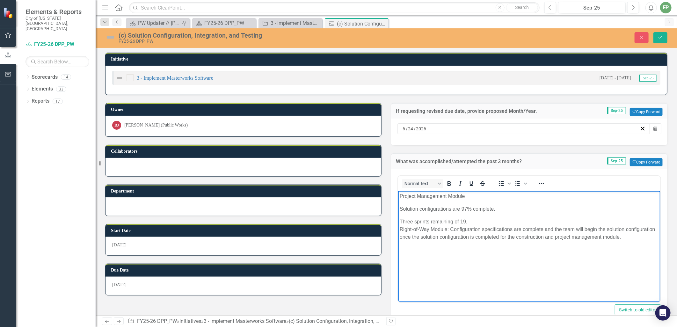
click at [484, 223] on p "Three sprints remaining of 19. Right-of-Way Module: Configuration specification…" at bounding box center [528, 229] width 259 height 23
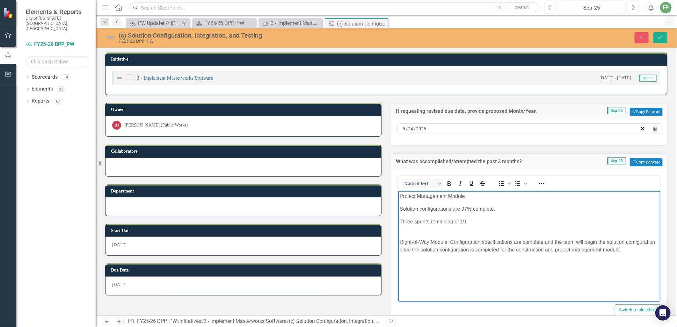
click at [449, 240] on p "Right-of-Way Module: Configuration specifications are complete and the team wil…" at bounding box center [528, 241] width 259 height 23
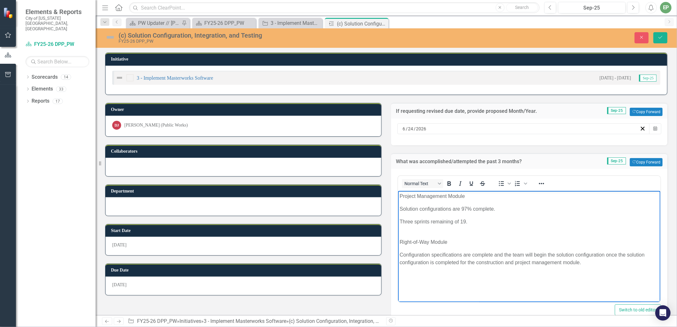
click at [445, 204] on body "Project Management Module Solution configurations are 97% complete. Three sprin…" at bounding box center [529, 239] width 262 height 96
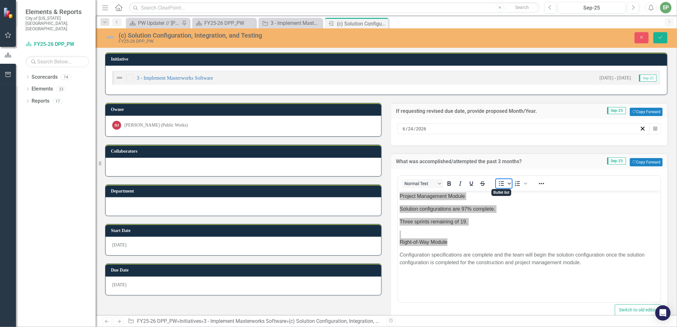
click at [509, 182] on span "Bullet list" at bounding box center [509, 183] width 5 height 9
click at [524, 182] on icon "Numbered list" at bounding box center [525, 183] width 3 height 3
click at [540, 182] on icon "Reveal or hide additional toolbar items" at bounding box center [542, 184] width 8 height 8
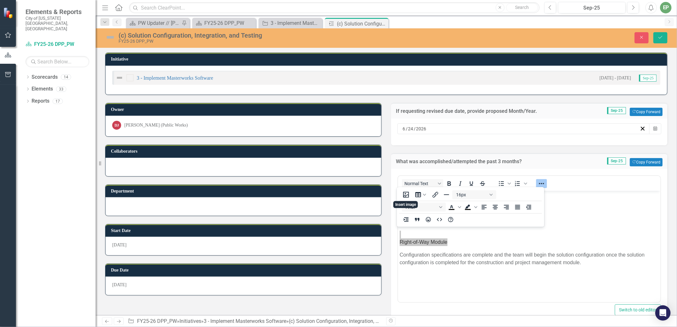
click at [570, 169] on div "Normal Text To open the popup, press Shift+Enter To open the popup, press Shift…" at bounding box center [529, 248] width 276 height 158
click at [458, 241] on p "Right-of-Way Module" at bounding box center [528, 237] width 259 height 15
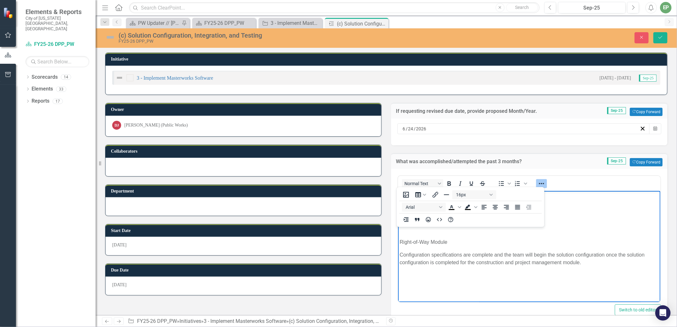
click at [538, 181] on icon "Reveal or hide additional toolbar items" at bounding box center [542, 184] width 8 height 8
click at [478, 222] on p "Three sprints remaining of 19." at bounding box center [528, 222] width 259 height 8
click at [500, 208] on p "Solution configurations are 97% complete." at bounding box center [528, 209] width 259 height 8
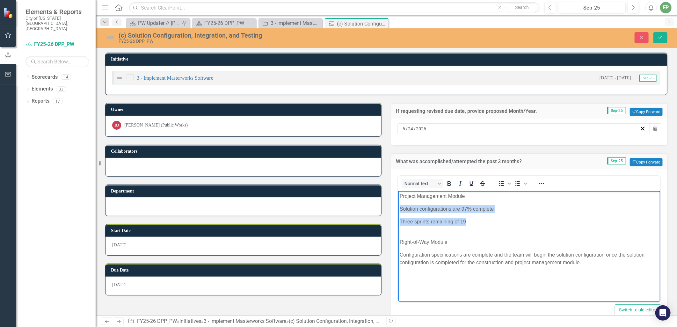
drag, startPoint x: 472, startPoint y: 219, endPoint x: 394, endPoint y: 204, distance: 80.1
click at [398, 204] on html "Project Management Module Solution configurations are 97% complete Three sprint…" at bounding box center [529, 239] width 262 height 96
click at [498, 184] on icon "Bullet list" at bounding box center [502, 184] width 8 height 8
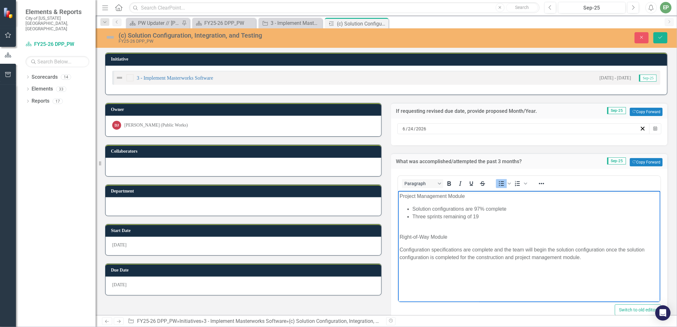
click at [447, 197] on p "Project Management Module" at bounding box center [528, 196] width 259 height 8
click at [447, 184] on icon "Bold" at bounding box center [449, 184] width 8 height 8
click at [438, 236] on p "Right-of-Way Module" at bounding box center [528, 232] width 259 height 15
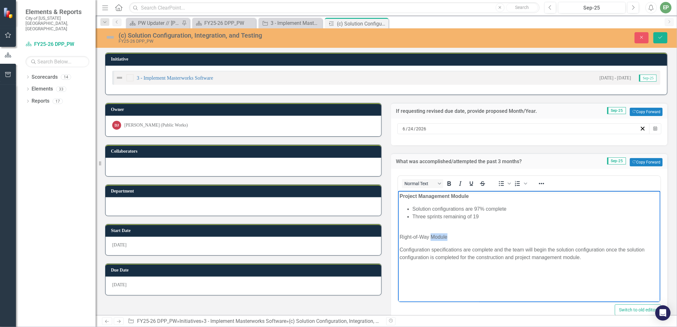
click at [438, 236] on p "Right-of-Way Module" at bounding box center [528, 232] width 259 height 15
click at [450, 180] on button "Bold" at bounding box center [449, 183] width 11 height 9
click at [400, 247] on p "Configuration specifications are complete and the team will begin the solution …" at bounding box center [528, 253] width 259 height 15
click at [499, 182] on icon "Bullet list" at bounding box center [502, 184] width 8 height 8
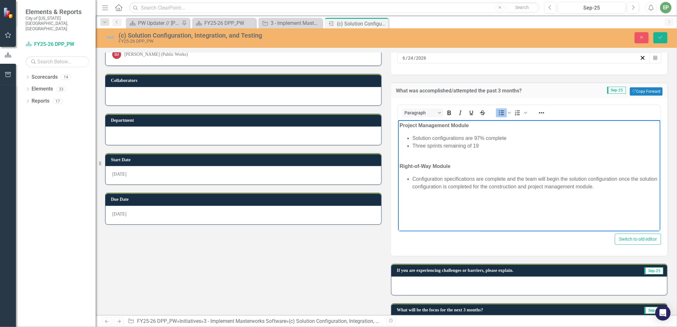
scroll to position [96, 0]
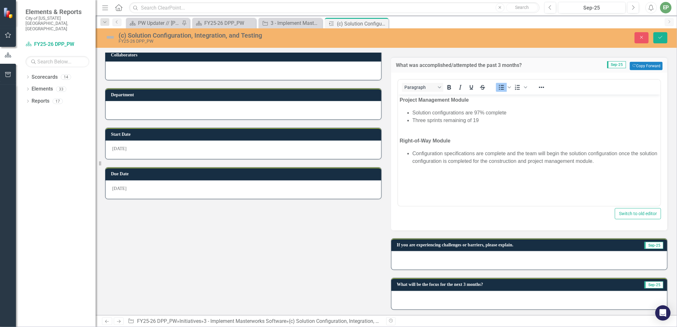
click at [478, 254] on div at bounding box center [529, 260] width 276 height 18
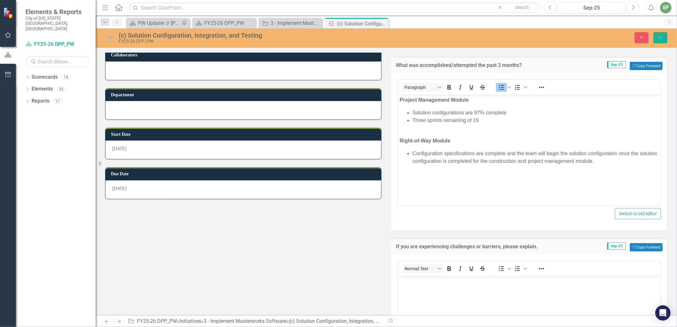
scroll to position [0, 0]
click at [498, 267] on icon "Bullet list" at bounding box center [502, 269] width 8 height 8
paste body "Rich Text Area. Press ALT-0 for help."
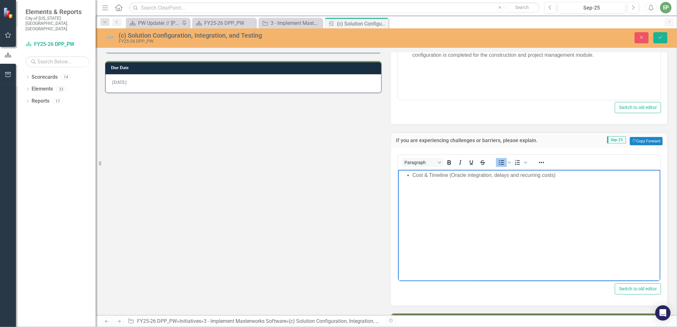
scroll to position [238, 0]
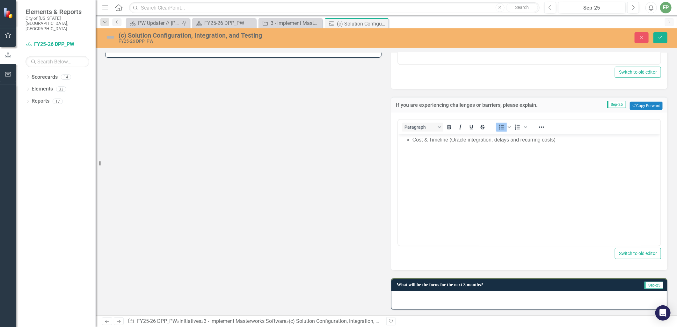
click at [475, 295] on div at bounding box center [529, 300] width 276 height 18
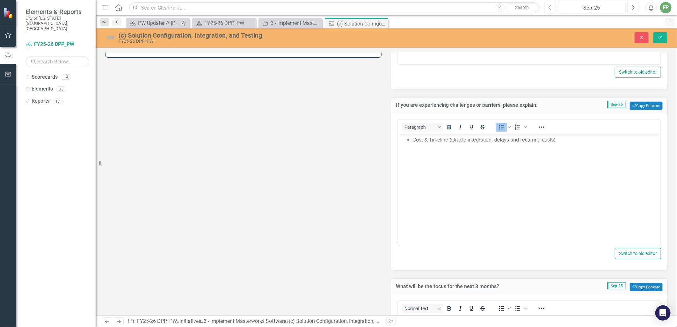
scroll to position [380, 0]
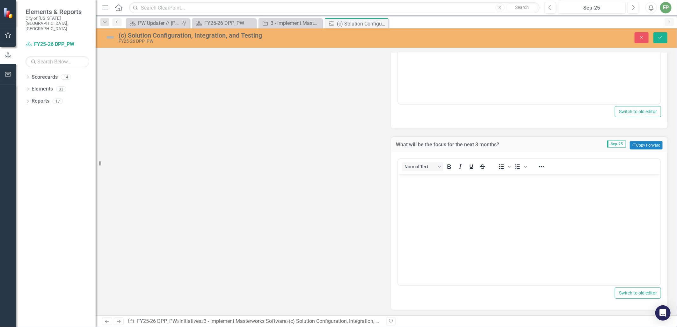
click at [498, 202] on body "Rich Text Area. Press ALT-0 for help." at bounding box center [529, 222] width 262 height 96
click at [500, 164] on icon "Bullet list" at bounding box center [502, 167] width 8 height 8
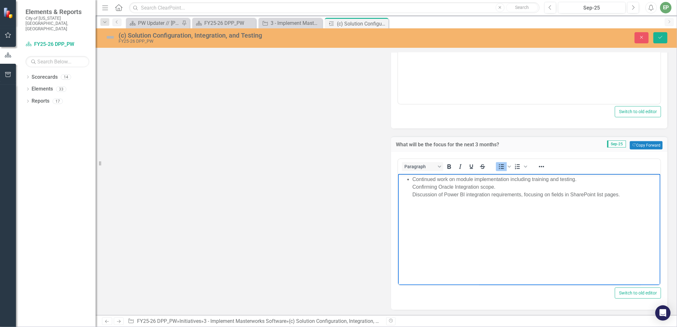
click at [409, 187] on ul "Continued work on module implementation including training and testing. Confirm…" at bounding box center [528, 186] width 259 height 23
click at [411, 194] on ul "Continued work on module implementation including training and testing. Confirm…" at bounding box center [528, 186] width 259 height 23
click at [664, 40] on button "Save" at bounding box center [660, 37] width 14 height 11
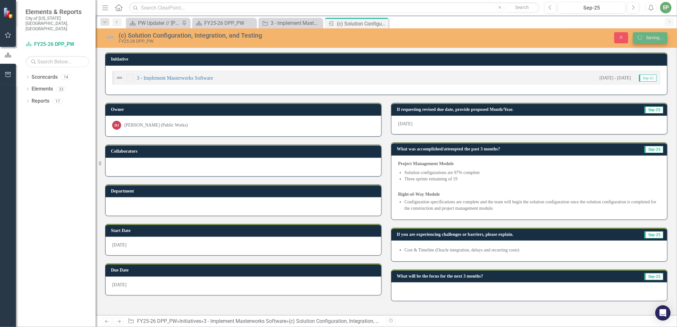
scroll to position [0, 0]
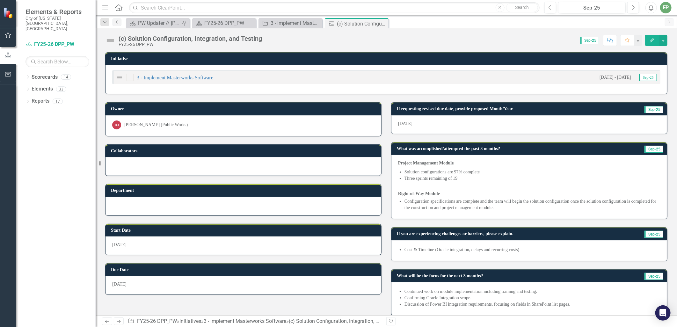
click at [108, 37] on img at bounding box center [110, 40] width 10 height 10
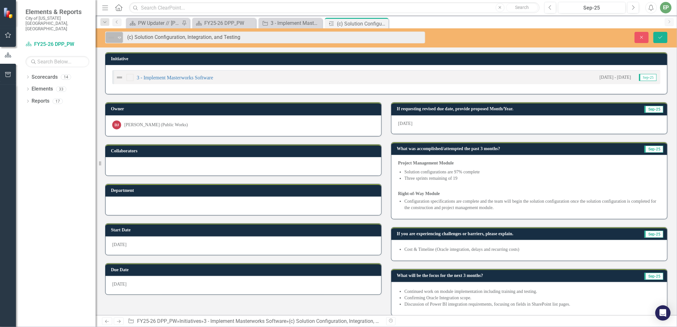
click at [116, 43] on div "Elements & Reports City of [US_STATE][GEOGRAPHIC_DATA], [GEOGRAPHIC_DATA] Score…" at bounding box center [338, 163] width 677 height 327
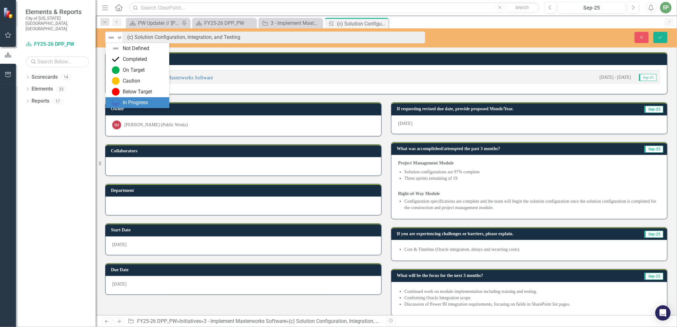
click at [122, 97] on div "In Progress" at bounding box center [137, 102] width 64 height 11
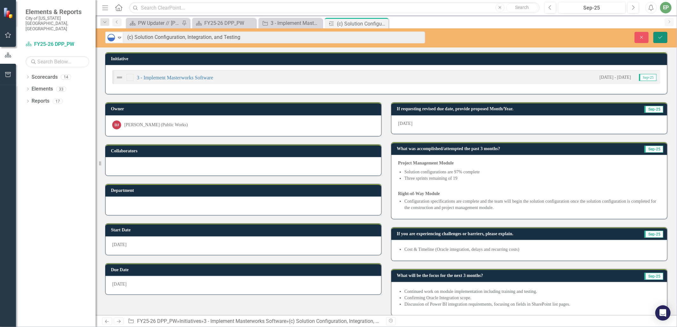
click at [656, 42] on button "Save" at bounding box center [660, 37] width 14 height 11
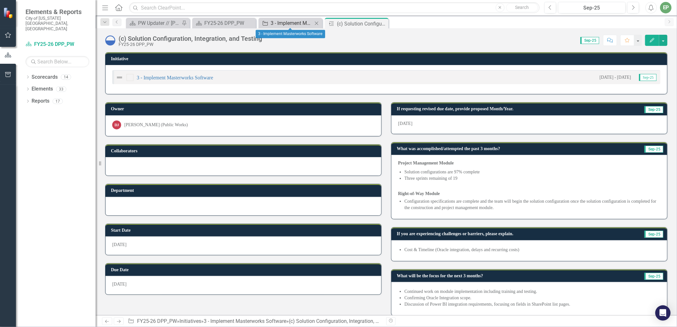
click at [295, 24] on div "3 - Implement Masterworks Software" at bounding box center [292, 23] width 42 height 8
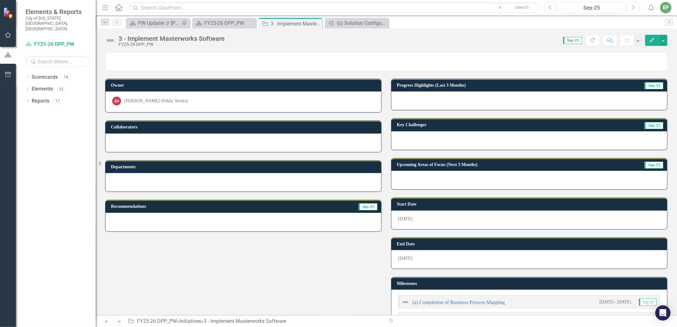
scroll to position [71, 0]
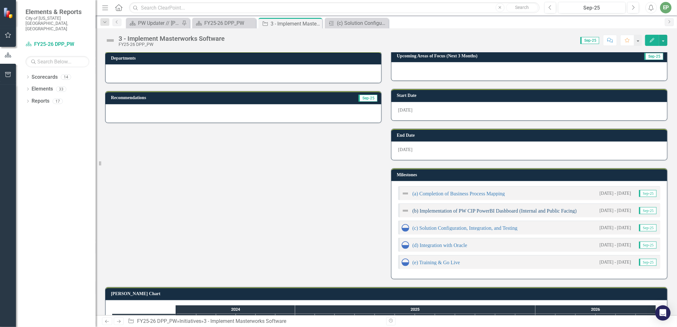
click at [445, 208] on link "(b) Implementation of PW CIP PowerBI Dashboard (Internal and Public Facing)" at bounding box center [494, 210] width 164 height 5
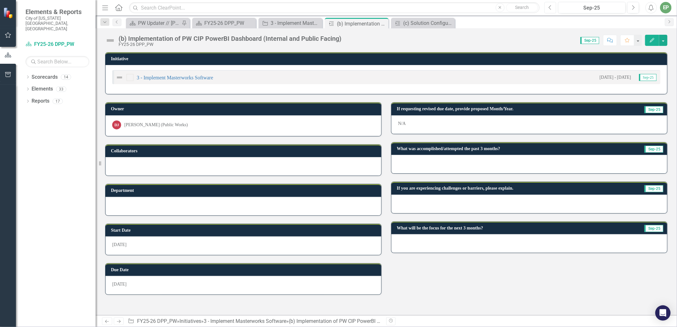
click at [550, 7] on icon "Previous" at bounding box center [551, 8] width 4 height 6
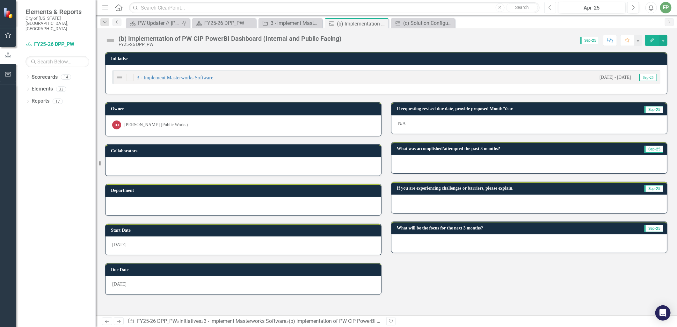
click at [550, 7] on icon "Previous" at bounding box center [551, 8] width 4 height 6
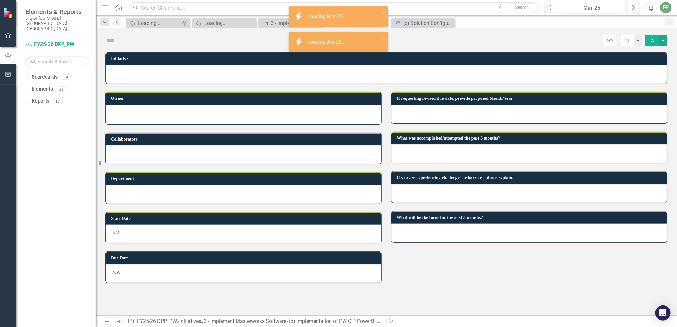
click at [550, 7] on icon "Previous" at bounding box center [551, 8] width 4 height 6
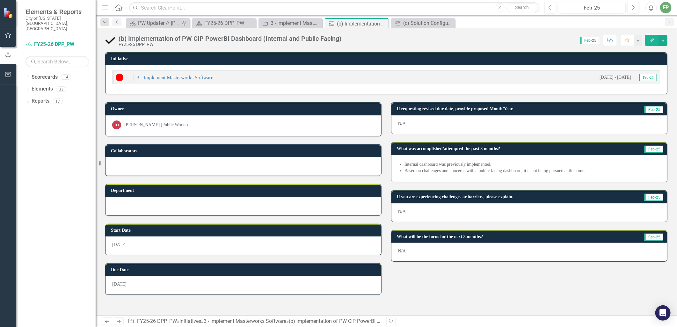
click at [454, 166] on li "Internal dashboard was previously implemented." at bounding box center [532, 164] width 256 height 6
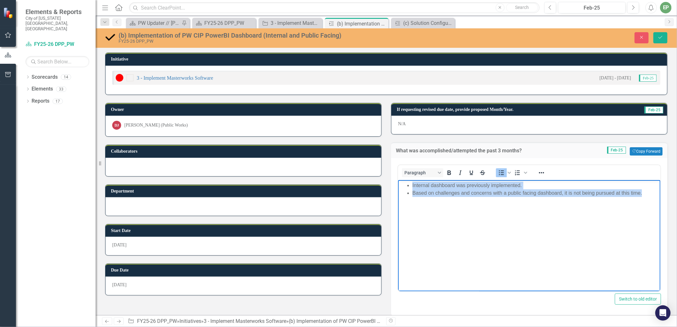
drag, startPoint x: 650, startPoint y: 194, endPoint x: 195, endPoint y: 184, distance: 455.9
click at [398, 184] on html "Internal dashboard was previously implemented. Based on challenges and concerns…" at bounding box center [529, 228] width 262 height 96
copy ul "Internal dashboard was previously implemented. Based on challenges and concerns…"
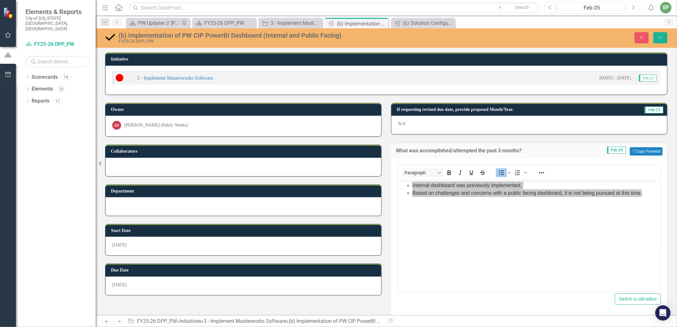
click at [636, 4] on button "Next" at bounding box center [633, 7] width 12 height 11
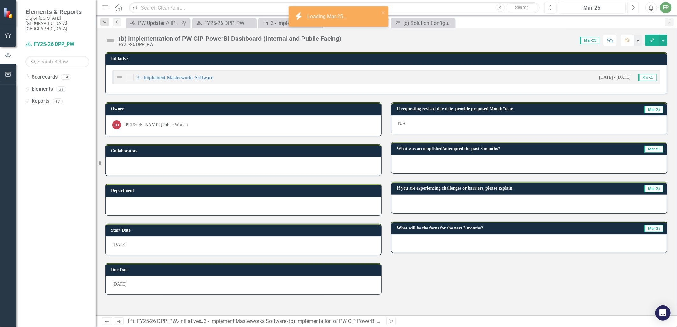
click at [636, 4] on button "Next" at bounding box center [633, 7] width 12 height 11
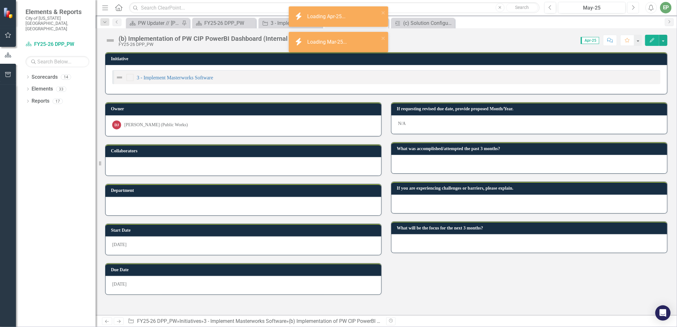
click at [636, 4] on button "Next" at bounding box center [633, 7] width 12 height 11
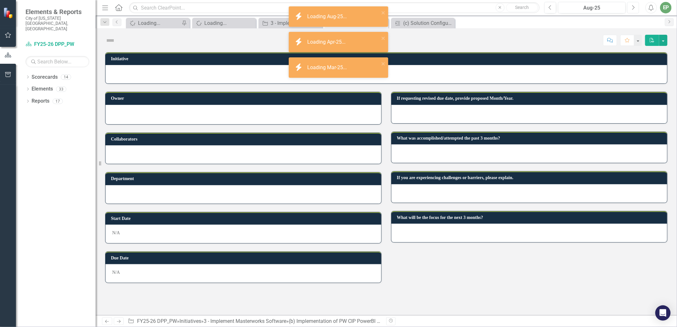
click at [636, 4] on button "Next" at bounding box center [633, 7] width 12 height 11
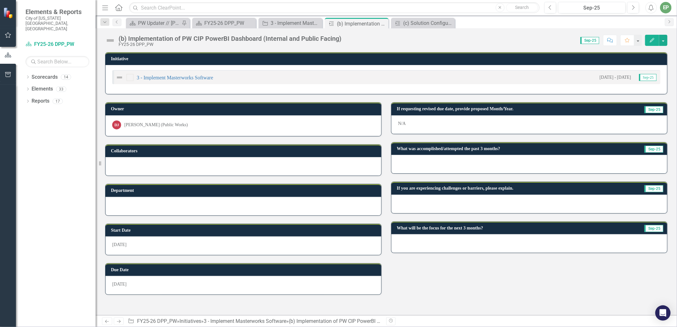
click at [117, 43] on div "(b) Implementation of PW CIP PowerBI Dashboard (Internal and Public Facing) FY2…" at bounding box center [224, 41] width 239 height 12
click at [113, 39] on img at bounding box center [110, 40] width 10 height 10
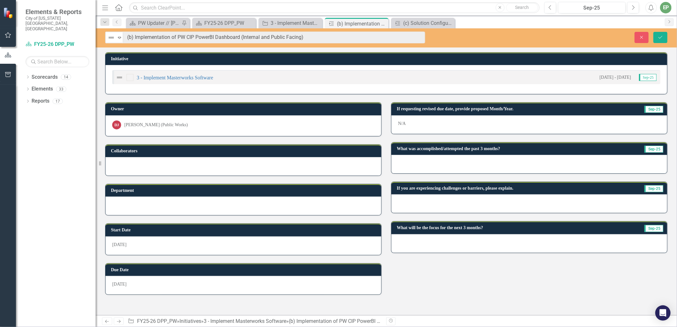
click at [113, 44] on div "Not Defined Expand (b) Implementation of PW CIP PowerBI Dashboard (Internal and…" at bounding box center [386, 37] width 581 height 19
click at [114, 42] on div "Not Defined" at bounding box center [112, 37] width 10 height 9
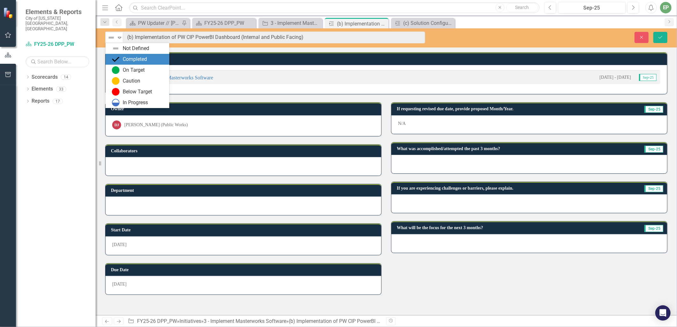
click at [115, 62] on img at bounding box center [116, 59] width 8 height 8
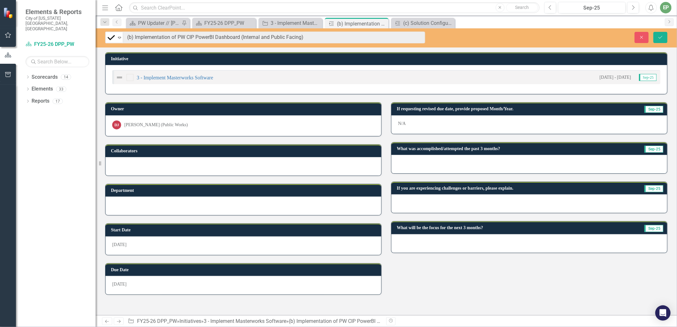
click at [496, 159] on div at bounding box center [529, 164] width 276 height 18
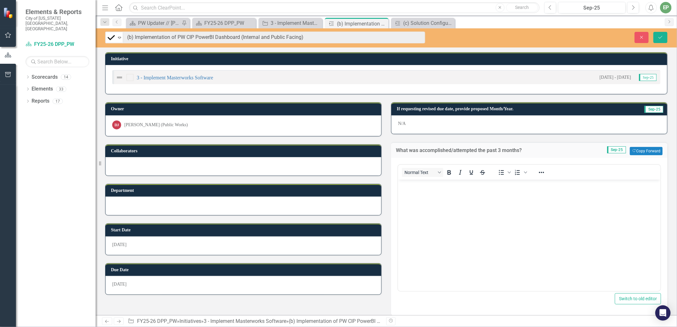
click at [457, 166] on div "Normal Text" at bounding box center [445, 172] width 94 height 12
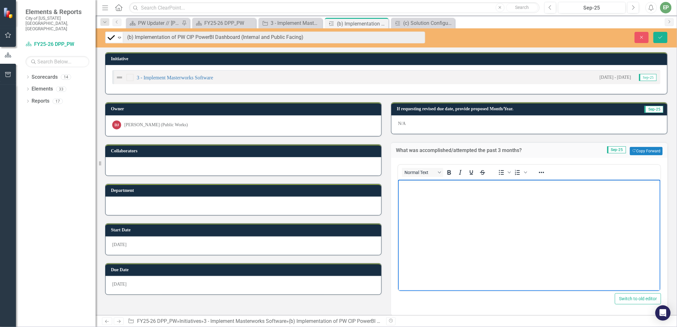
click at [452, 201] on body "Rich Text Area. Press ALT-0 for help." at bounding box center [529, 227] width 262 height 96
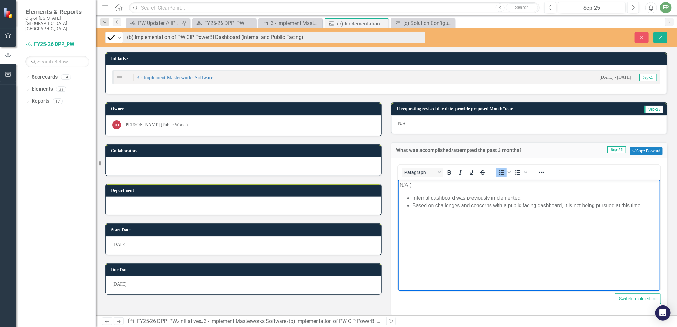
click at [412, 198] on li "Internal dashboard was previously implemented." at bounding box center [535, 198] width 246 height 8
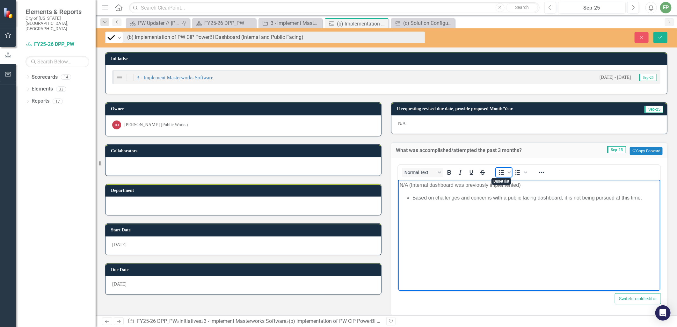
click at [498, 171] on icon "Bullet list" at bounding box center [502, 173] width 8 height 8
click at [541, 193] on li "Based on challenges and concerns with a public facing dashboard, it is not bein…" at bounding box center [535, 193] width 246 height 8
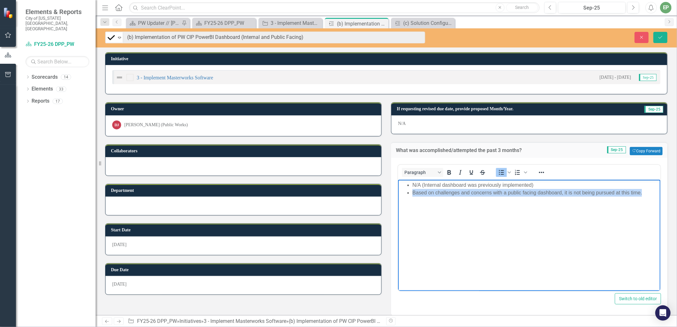
click at [541, 193] on li "Based on challenges and concerns with a public facing dashboard, it is not bein…" at bounding box center [535, 193] width 246 height 8
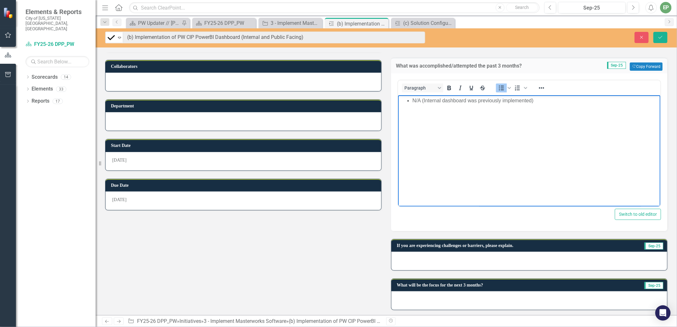
click at [539, 261] on div at bounding box center [529, 261] width 276 height 18
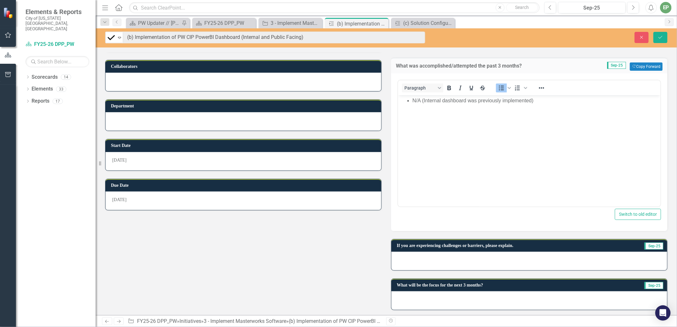
click at [539, 261] on div at bounding box center [529, 261] width 276 height 18
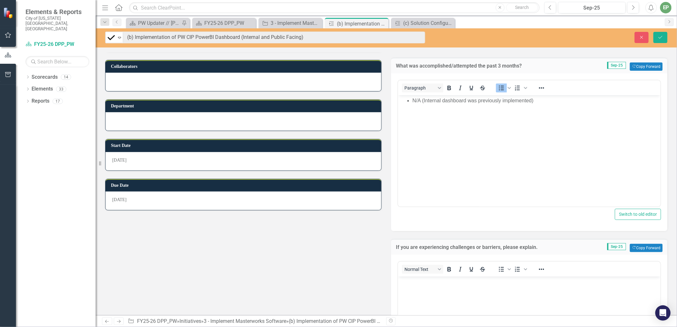
scroll to position [0, 0]
click at [471, 284] on p "Rich Text Area. Press ALT-0 for help." at bounding box center [528, 282] width 259 height 8
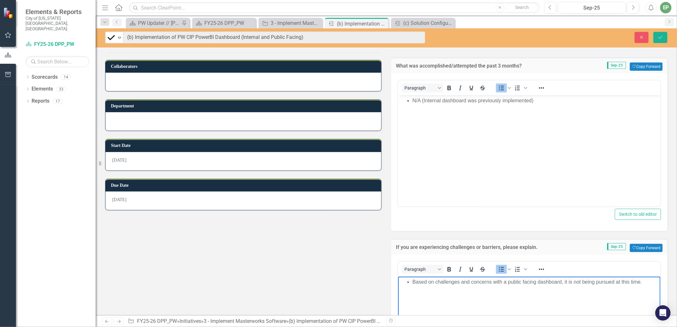
scroll to position [227, 0]
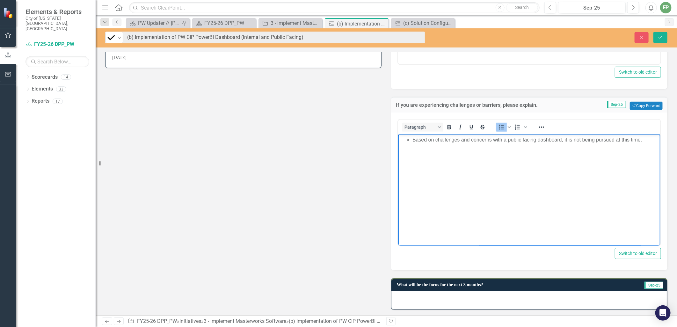
click at [458, 302] on div at bounding box center [529, 300] width 276 height 18
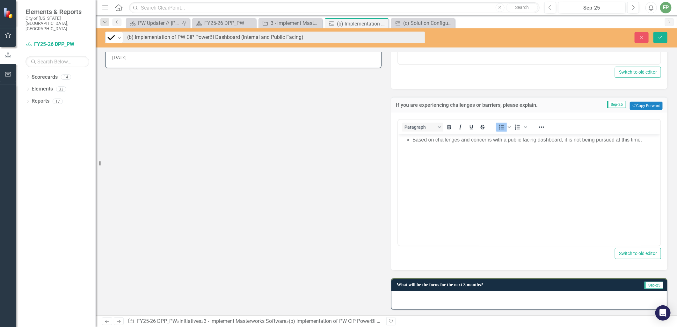
click at [458, 302] on div at bounding box center [529, 300] width 276 height 18
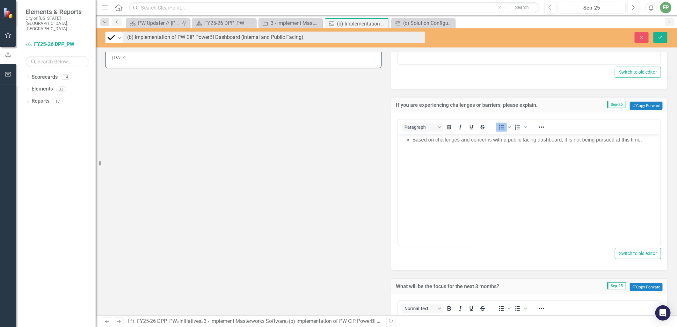
scroll to position [333, 0]
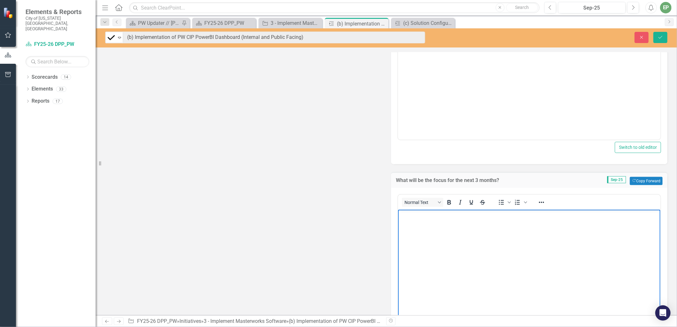
click at [470, 273] on body "Rich Text Area. Press ALT-0 for help." at bounding box center [529, 257] width 262 height 96
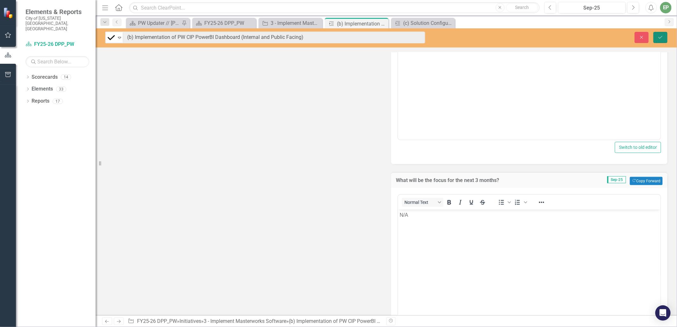
click at [659, 38] on icon "Save" at bounding box center [661, 37] width 6 height 4
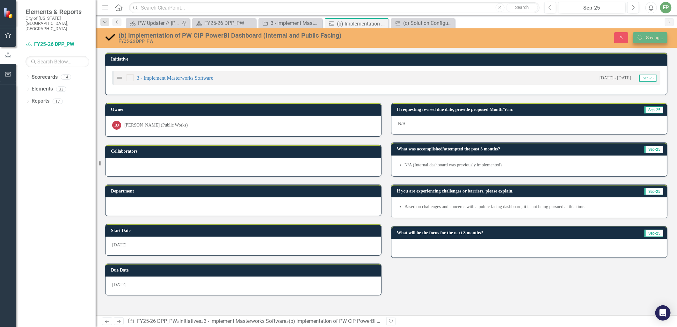
scroll to position [0, 0]
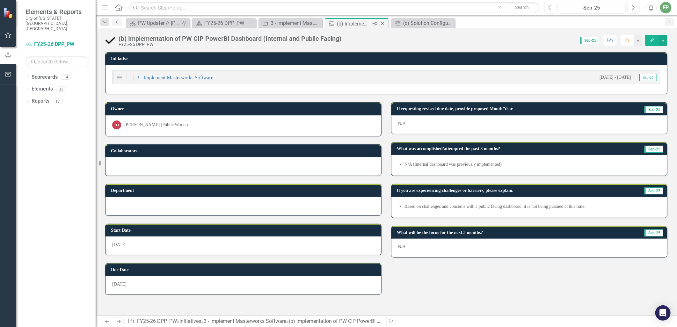
click at [383, 24] on icon "Close" at bounding box center [382, 23] width 6 height 5
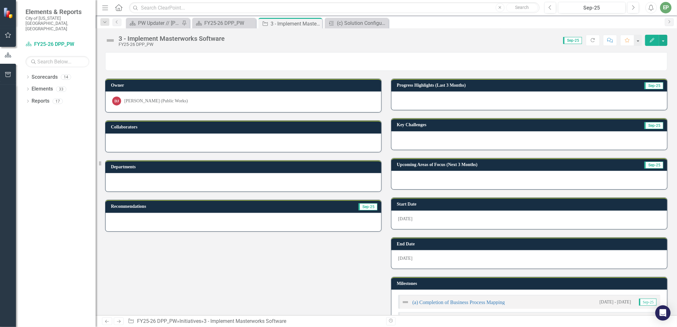
click at [0, 0] on icon at bounding box center [0, 0] width 0 height 0
click at [294, 22] on div "3 - Implement Masterworks Software" at bounding box center [288, 24] width 34 height 8
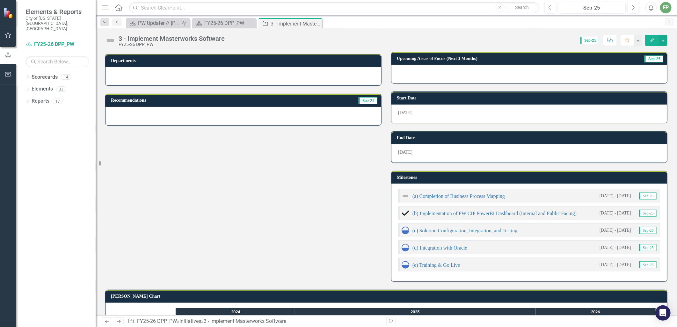
scroll to position [142, 0]
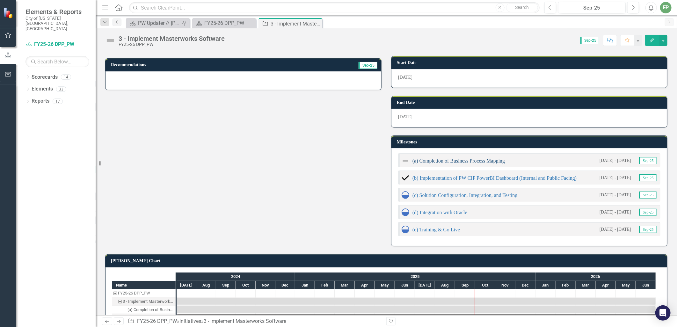
click at [488, 161] on link "(a) Completion of Business Process Mapping" at bounding box center [458, 160] width 92 height 5
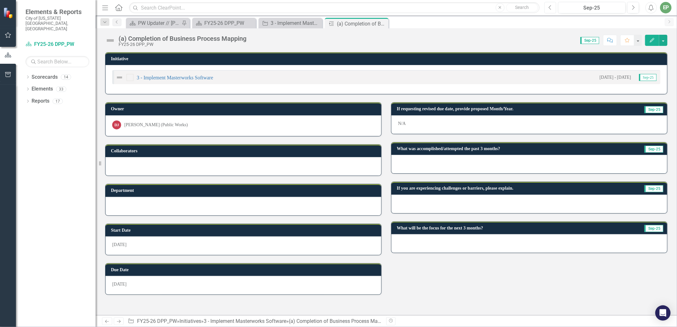
click at [547, 7] on button "Previous" at bounding box center [550, 7] width 12 height 11
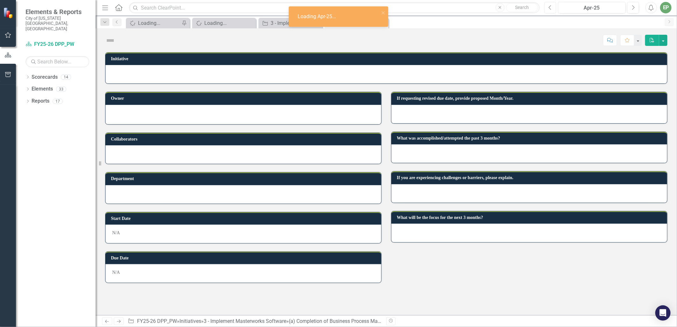
click at [547, 7] on button "Previous" at bounding box center [550, 7] width 12 height 11
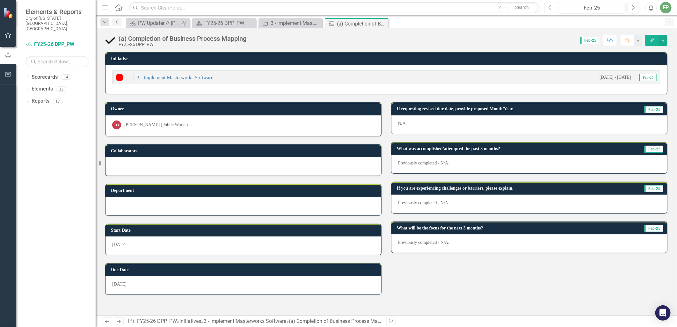
click at [549, 7] on icon "Previous" at bounding box center [551, 8] width 4 height 6
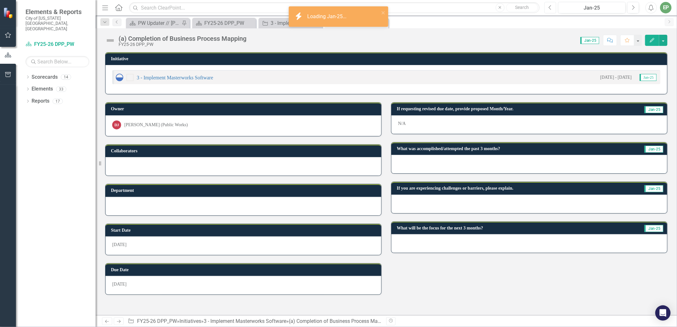
click at [549, 7] on icon "Previous" at bounding box center [551, 8] width 4 height 6
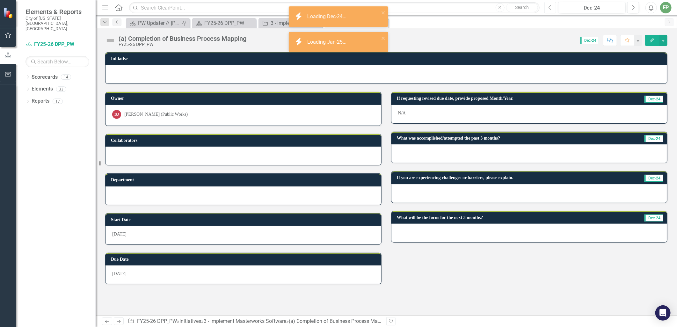
click at [549, 7] on icon "Previous" at bounding box center [551, 8] width 4 height 6
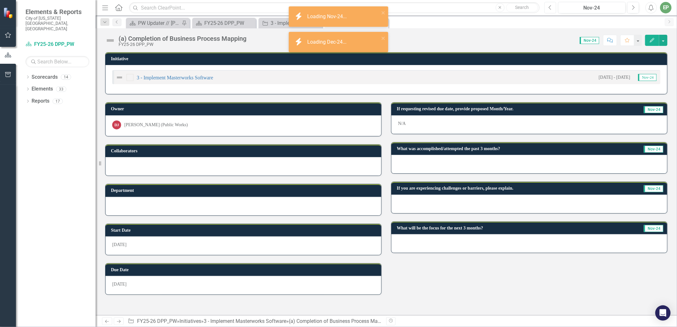
click at [549, 7] on icon "Previous" at bounding box center [551, 8] width 4 height 6
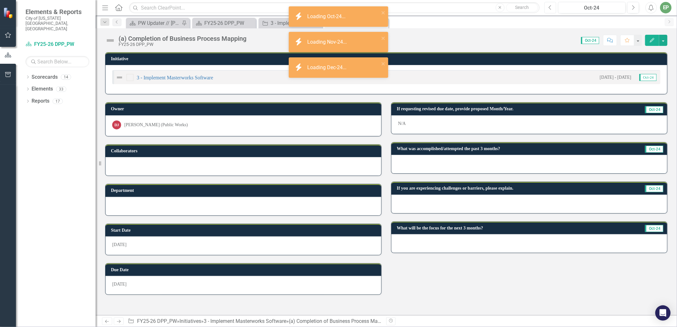
click at [549, 7] on icon "Previous" at bounding box center [551, 8] width 4 height 6
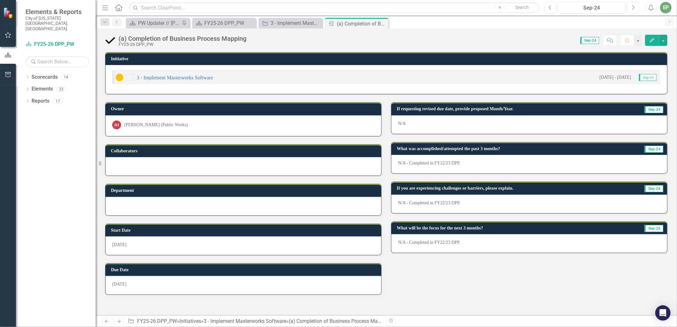
click at [629, 7] on button "Next" at bounding box center [633, 7] width 12 height 11
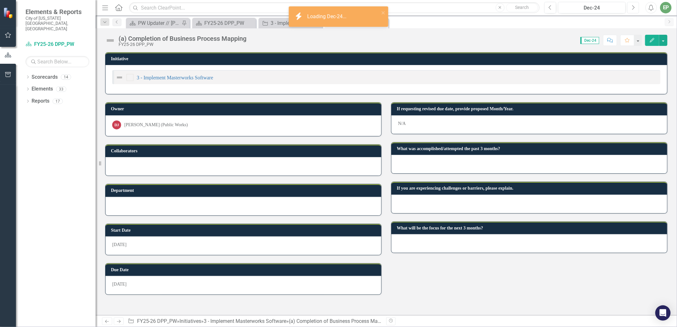
click at [629, 7] on button "Next" at bounding box center [633, 7] width 12 height 11
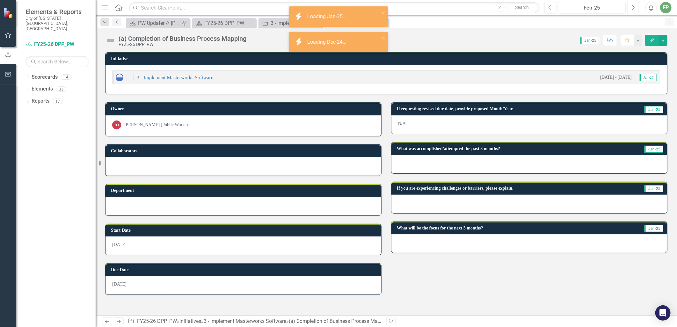
click at [629, 7] on button "Next" at bounding box center [633, 7] width 12 height 11
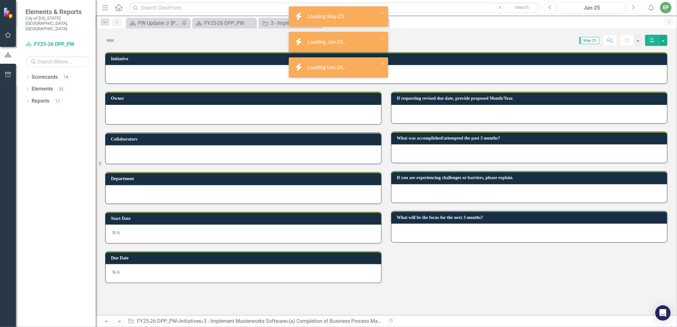
click at [629, 7] on button "Next" at bounding box center [633, 7] width 12 height 11
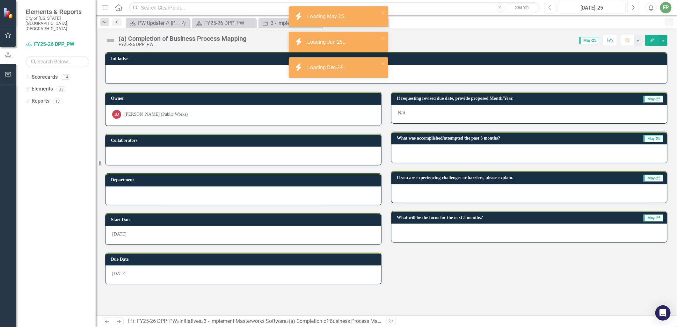
click at [629, 7] on button "Next" at bounding box center [633, 7] width 12 height 11
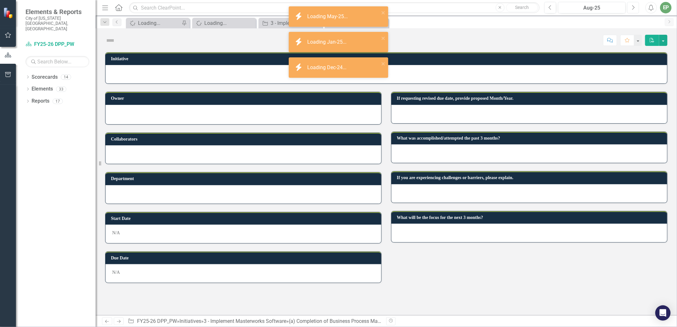
click at [629, 7] on button "Next" at bounding box center [633, 7] width 12 height 11
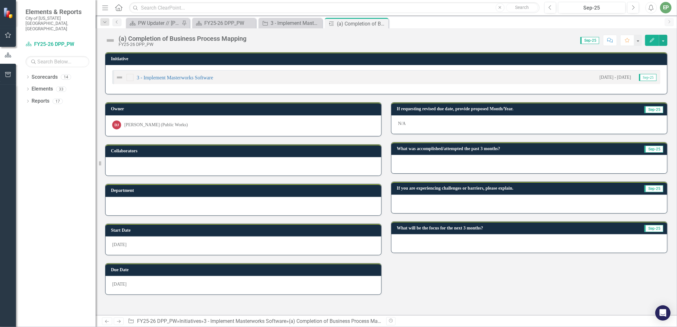
click at [112, 40] on img at bounding box center [110, 40] width 10 height 10
click at [111, 40] on img at bounding box center [110, 40] width 10 height 10
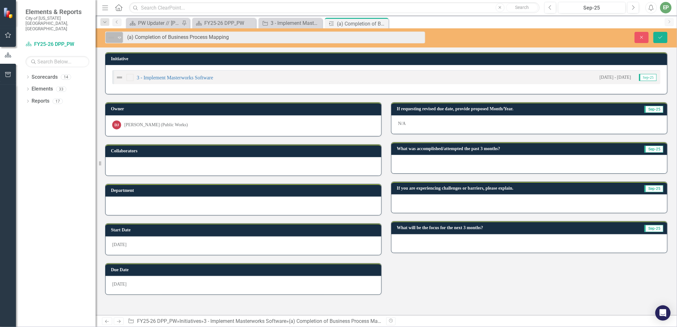
click at [113, 38] on img at bounding box center [111, 38] width 8 height 8
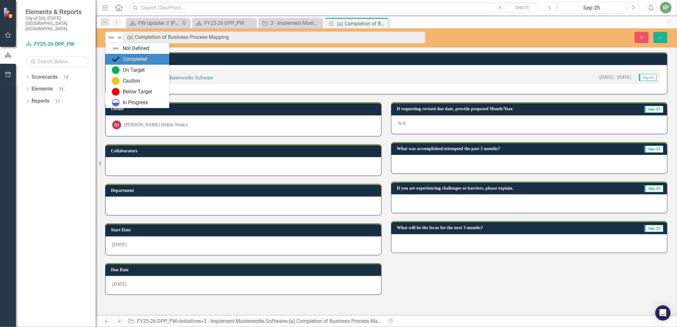
click at [117, 61] on img at bounding box center [116, 59] width 8 height 8
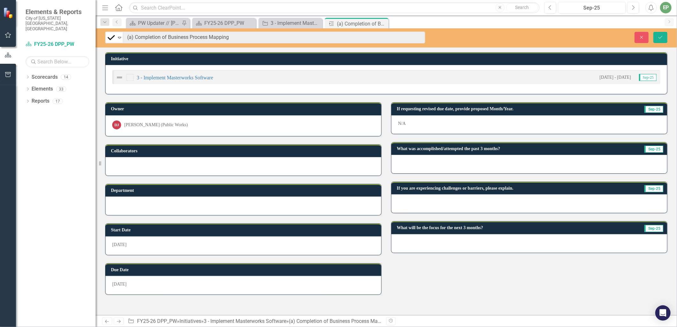
click at [510, 156] on div at bounding box center [529, 164] width 276 height 18
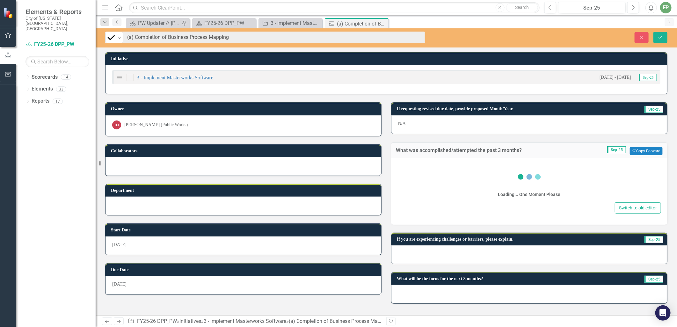
click at [463, 183] on div "Loading... One Moment Please" at bounding box center [529, 182] width 264 height 37
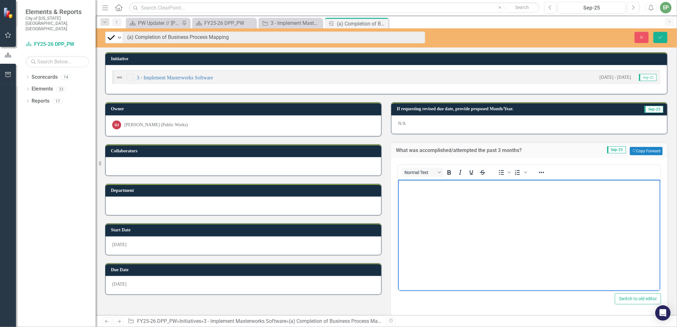
click at [464, 188] on p "Rich Text Area. Press ALT-0 for help." at bounding box center [528, 185] width 259 height 8
click at [498, 169] on icon "Bullet list" at bounding box center [502, 173] width 8 height 8
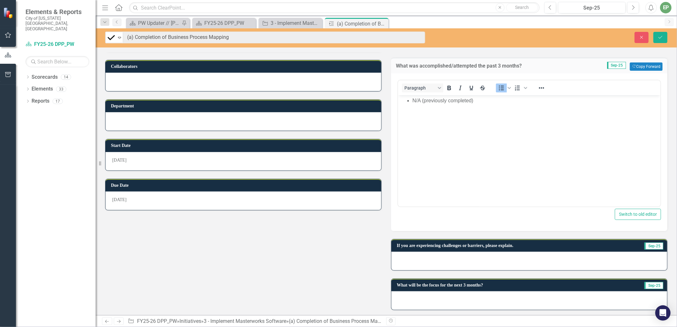
click at [492, 256] on div at bounding box center [529, 261] width 276 height 18
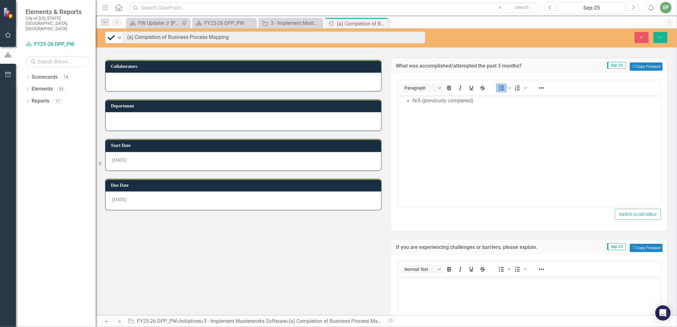
scroll to position [0, 0]
click at [478, 282] on p "Rich Text Area. Press ALT-0 for help." at bounding box center [528, 282] width 259 height 8
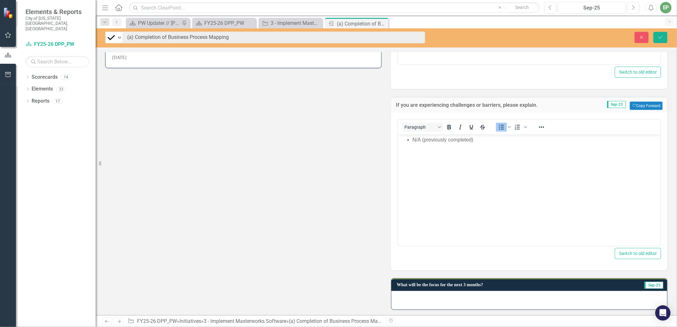
click at [477, 302] on div at bounding box center [529, 300] width 276 height 18
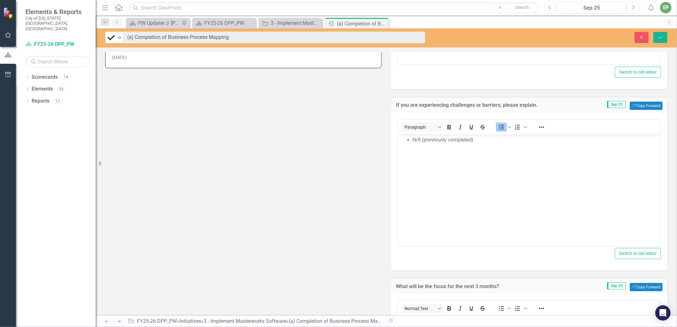
scroll to position [368, 0]
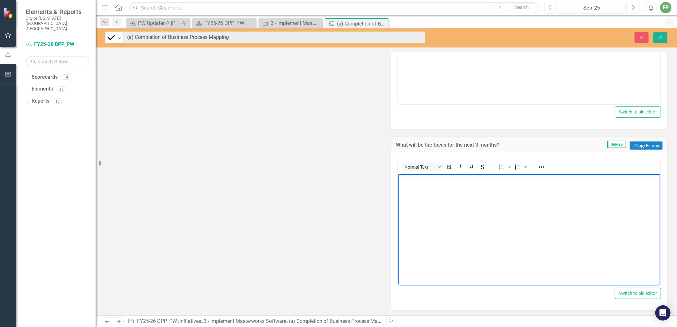
click at [481, 260] on body "Rich Text Area. Press ALT-0 for help." at bounding box center [529, 222] width 262 height 96
click at [657, 42] on button "Save" at bounding box center [660, 37] width 14 height 11
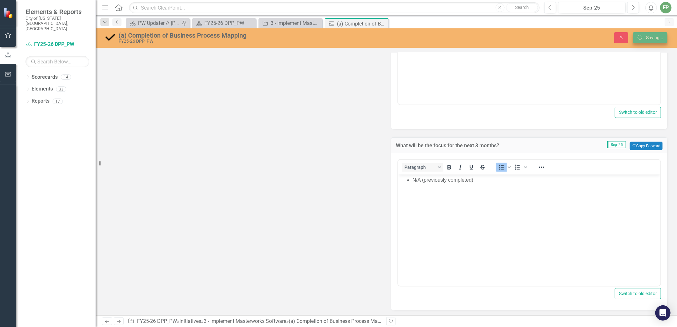
scroll to position [0, 0]
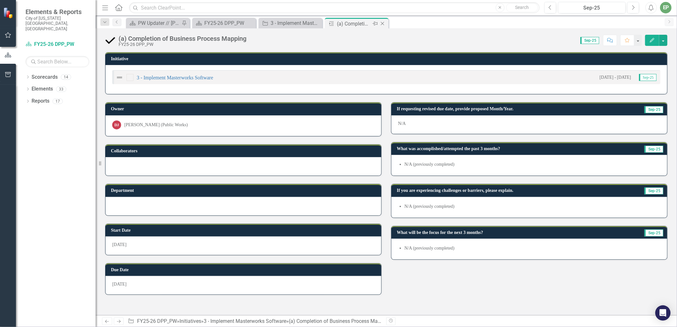
click at [383, 24] on icon at bounding box center [383, 24] width 4 height 4
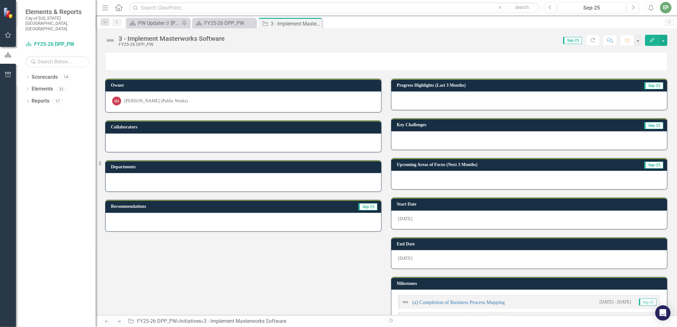
click at [110, 32] on div "3 - Implement Masterworks Software FY25-26 DPP_PW Score: N/A Sep-25 Completed R…" at bounding box center [386, 37] width 581 height 19
click at [110, 39] on img at bounding box center [110, 40] width 10 height 10
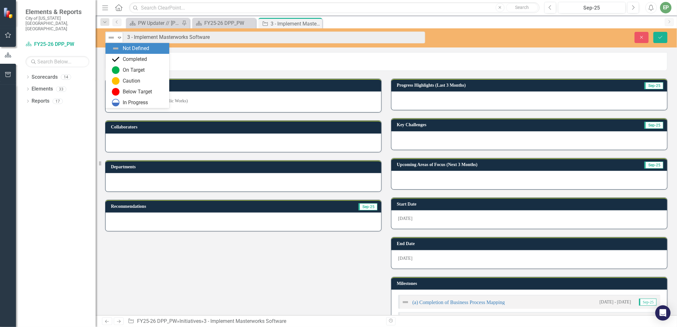
click at [113, 40] on img at bounding box center [111, 38] width 8 height 8
click at [124, 106] on div "In Progress" at bounding box center [135, 102] width 25 height 7
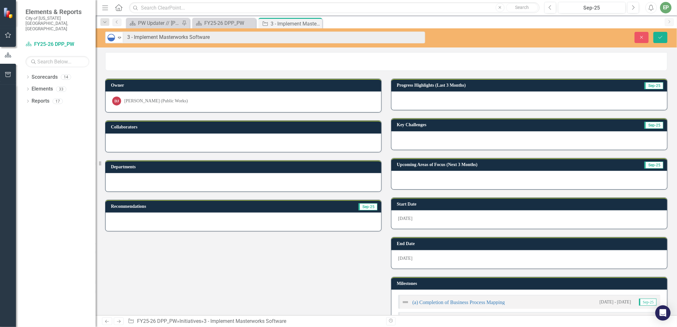
click at [517, 94] on div at bounding box center [529, 100] width 276 height 18
click at [451, 107] on div at bounding box center [529, 100] width 276 height 18
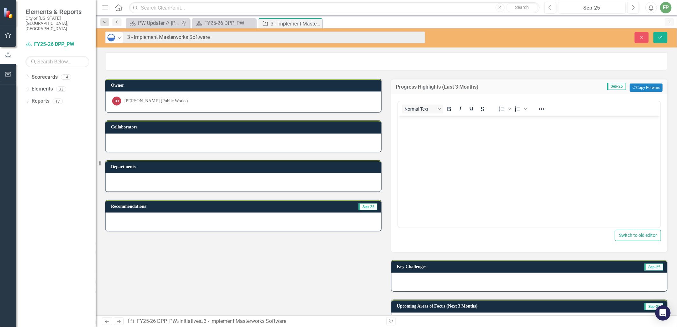
click at [435, 122] on p "Rich Text Area. Press ALT-0 for help." at bounding box center [528, 122] width 259 height 8
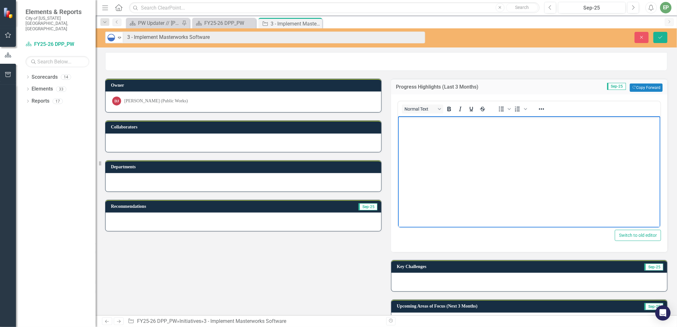
paste body "Rich Text Area. Press ALT-0 for help."
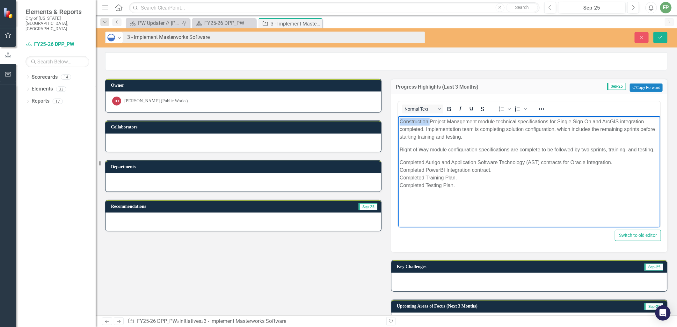
drag, startPoint x: 430, startPoint y: 121, endPoint x: 376, endPoint y: 118, distance: 53.9
click at [398, 118] on html "Construction Project Management module technical specifications for Single Sign…" at bounding box center [529, 164] width 262 height 96
click at [450, 119] on p "Project Management module technical specifications for Single Sign On and ArcGI…" at bounding box center [528, 129] width 259 height 23
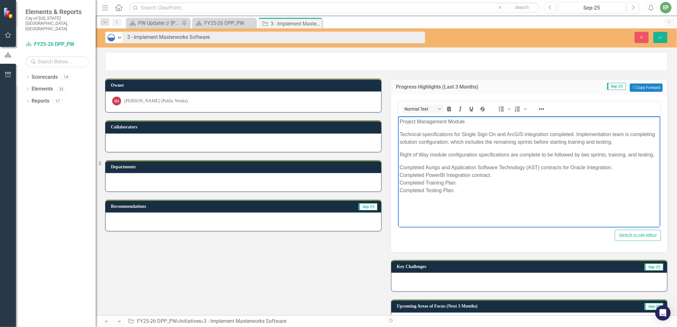
click at [576, 131] on p "Technical specifications for Single Sign On and ArcGIS integration completed. I…" at bounding box center [528, 137] width 259 height 15
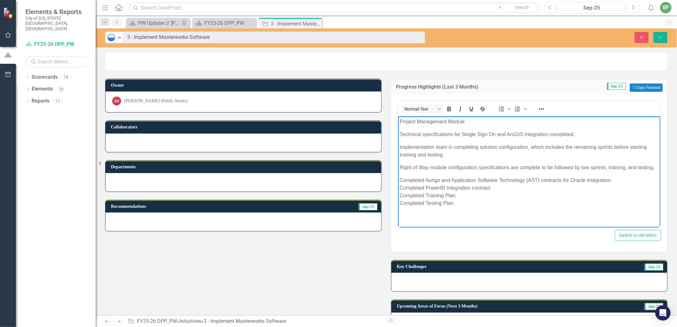
click at [435, 166] on p "Right of Way module configuration specifications are complete to be followed by…" at bounding box center [528, 167] width 259 height 8
click at [451, 166] on p "Right of Way Module configuration specifications are complete to be followed by…" at bounding box center [528, 167] width 259 height 8
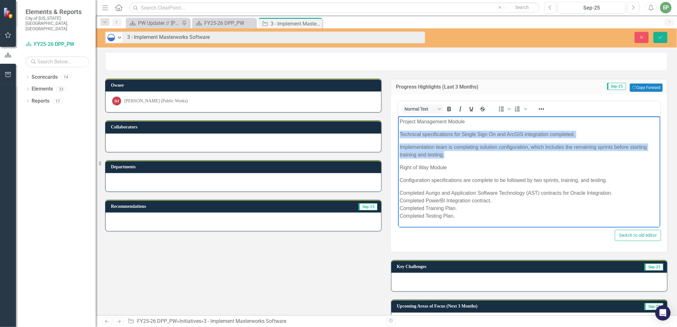
drag, startPoint x: 448, startPoint y: 154, endPoint x: 374, endPoint y: 129, distance: 78.5
click at [398, 129] on html "Project Management Module Technical specifications for Single Sign On and ArcGI…" at bounding box center [529, 171] width 262 height 110
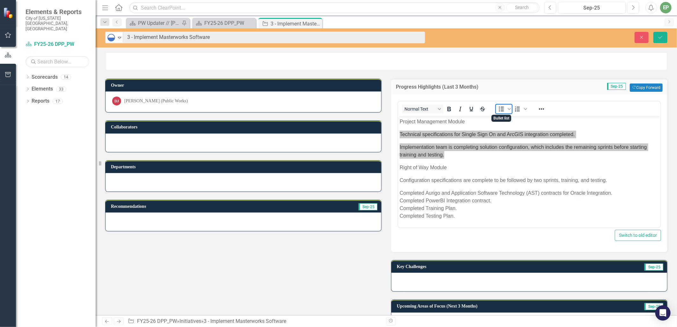
click at [498, 109] on icon "Bullet list" at bounding box center [502, 109] width 8 height 8
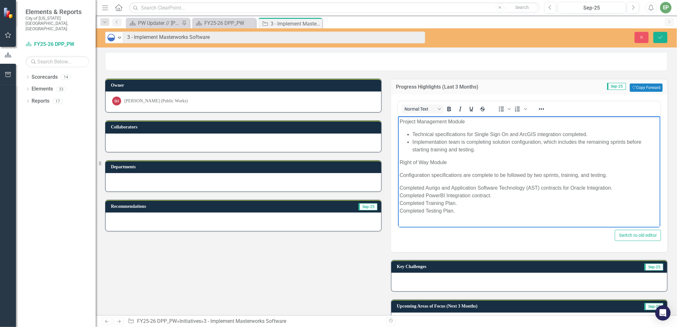
click at [454, 118] on p "Project Management Module" at bounding box center [528, 122] width 259 height 8
click at [449, 109] on icon "Bold" at bounding box center [449, 109] width 8 height 8
click at [435, 161] on p "Right of Way Module" at bounding box center [528, 162] width 259 height 8
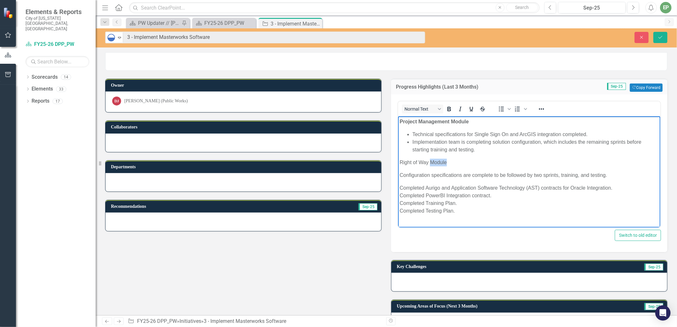
click at [435, 161] on p "Right of Way Module" at bounding box center [528, 162] width 259 height 8
click at [445, 109] on icon "Bold" at bounding box center [449, 109] width 8 height 8
click at [441, 171] on p "Configuration specifications are complete to be followed by two sprints, traini…" at bounding box center [528, 175] width 259 height 8
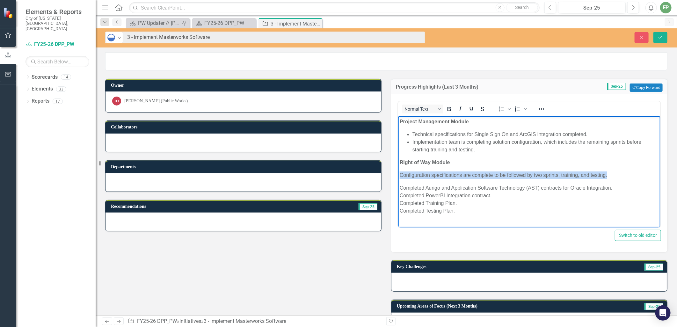
click at [441, 171] on p "Configuration specifications are complete to be followed by two sprints, traini…" at bounding box center [528, 175] width 259 height 8
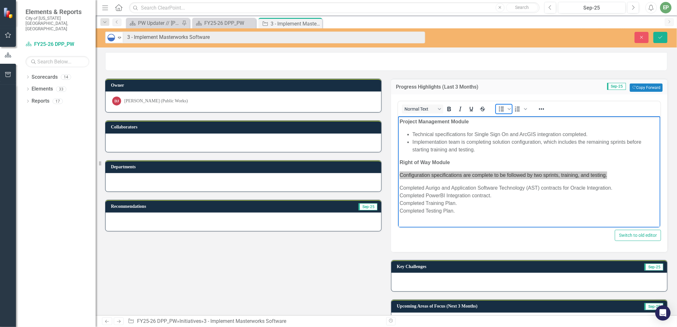
click at [499, 106] on icon "Bullet list" at bounding box center [501, 108] width 5 height 5
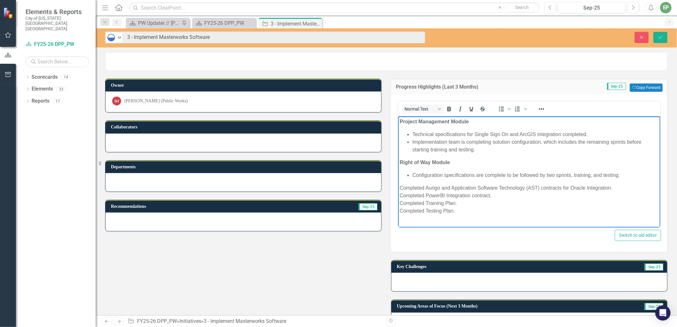
click at [400, 184] on p "Completed Aurigo and Application Software Technology (AST) contracts for Oracle…" at bounding box center [528, 199] width 259 height 31
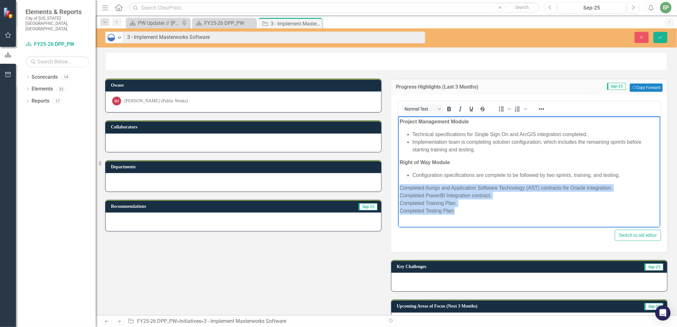
drag, startPoint x: 469, startPoint y: 210, endPoint x: 393, endPoint y: 188, distance: 78.8
click at [398, 188] on html "Project Management Module Technical specifications for Single Sign On and ArcGI…" at bounding box center [529, 168] width 262 height 105
copy p "Completed Aurigo and Application Software Technology (AST) contracts for Oracle…"
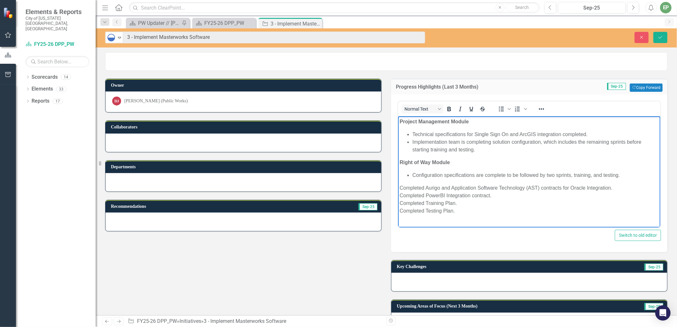
click at [433, 154] on body "Project Management Module Technical specifications for Single Sign On and ArcGI…" at bounding box center [529, 168] width 262 height 105
click at [485, 152] on li "Implementation team is completing solution configuration, which includes the re…" at bounding box center [535, 145] width 246 height 15
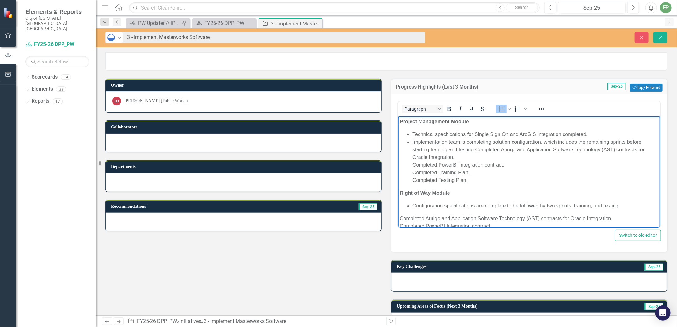
click at [478, 149] on li "Implementation team is completing solution configuration, which includes the re…" at bounding box center [535, 161] width 246 height 46
click at [409, 163] on ul "Technical specifications for Single Sign On and ArcGIS integration completed. I…" at bounding box center [528, 157] width 259 height 54
click at [410, 174] on ul "Technical specifications for Single Sign On and ArcGIS integration completed. I…" at bounding box center [528, 157] width 259 height 54
click at [411, 180] on ul "Technical specifications for Single Sign On and ArcGIS integration completed. I…" at bounding box center [528, 157] width 259 height 54
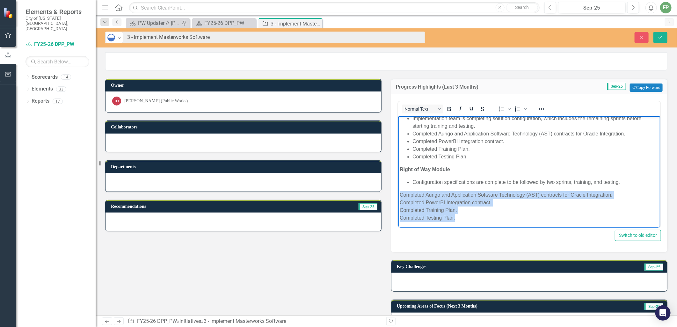
drag, startPoint x: 470, startPoint y: 223, endPoint x: 780, endPoint y: 309, distance: 321.0
click at [398, 193] on html "Project Management Module Technical specifications for Single Sign On and ArcGI…" at bounding box center [529, 160] width 262 height 136
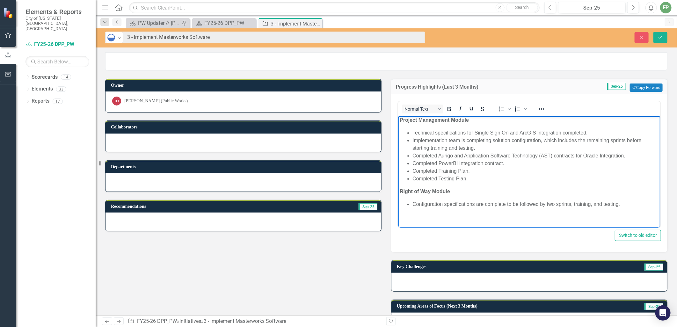
scroll to position [0, 0]
click at [451, 279] on div at bounding box center [529, 282] width 276 height 18
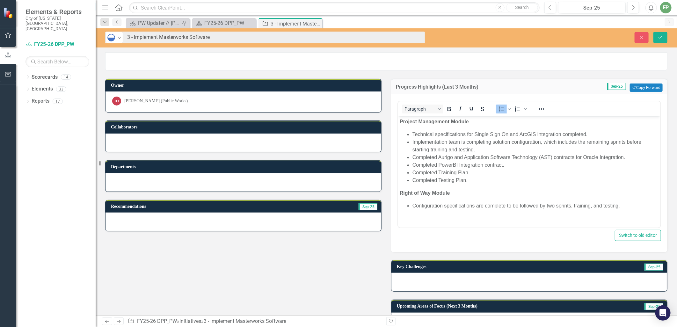
click at [451, 279] on div at bounding box center [529, 282] width 276 height 18
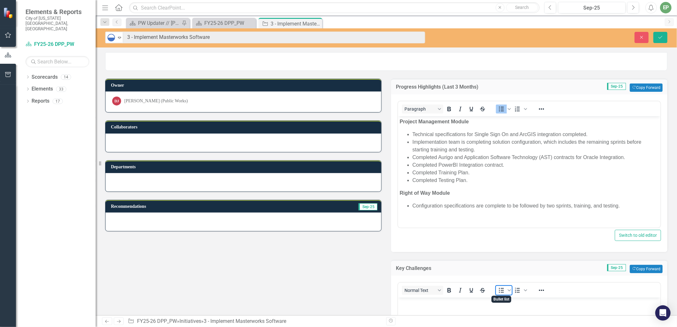
click at [500, 288] on icon "Bullet list" at bounding box center [502, 291] width 8 height 8
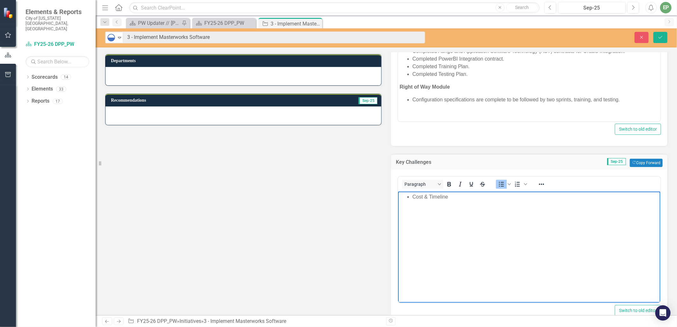
scroll to position [319, 0]
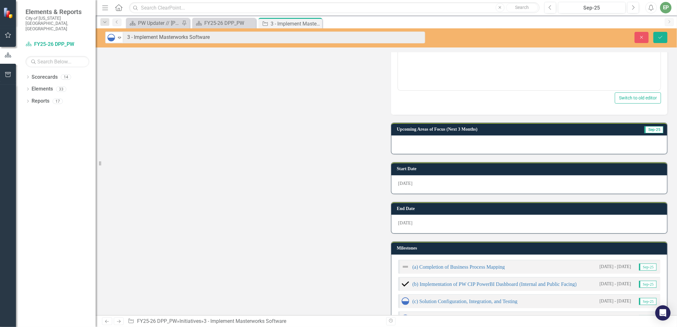
click at [473, 144] on div at bounding box center [529, 144] width 276 height 18
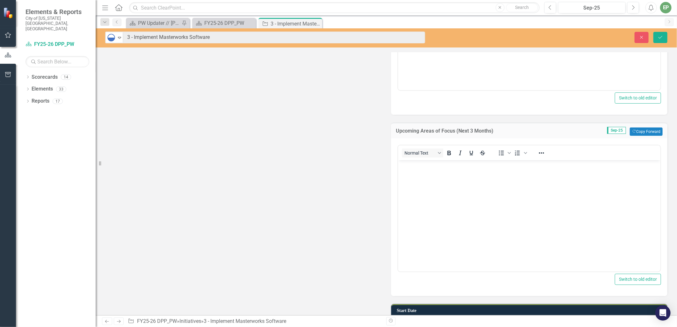
scroll to position [0, 0]
click at [498, 152] on icon "Bullet list" at bounding box center [502, 153] width 8 height 8
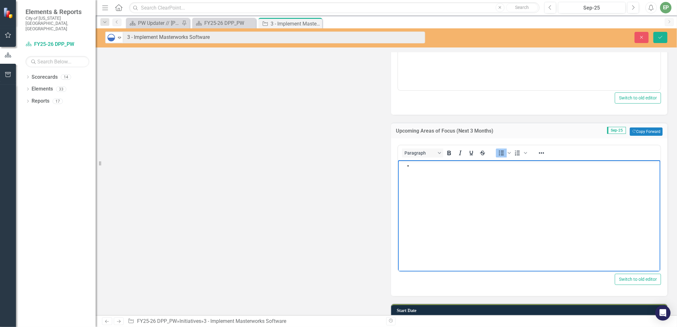
click at [479, 214] on body "Rich Text Area. Press ALT-0 for help." at bounding box center [529, 208] width 262 height 96
paste body "Rich Text Area. Press ALT-0 for help."
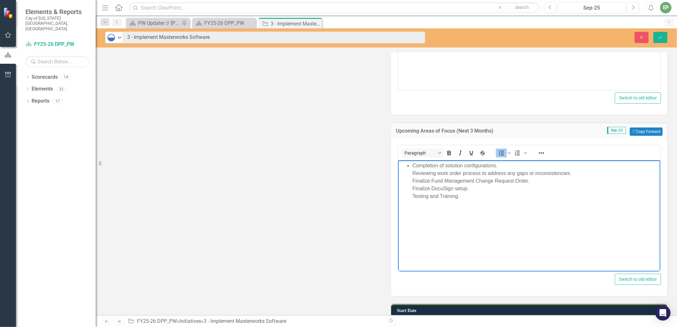
click at [413, 172] on li "Completion of solution configurations. Reviewing work order process to address …" at bounding box center [535, 181] width 246 height 38
click at [412, 178] on li "Reviewing work order process to address any gaps or inconsistencies. Finalize F…" at bounding box center [535, 184] width 246 height 31
click at [411, 189] on ul "Completion of solution configurations. Reviewing work order process to address …" at bounding box center [528, 181] width 259 height 38
click at [411, 194] on ul "Completion of solution configurations. Reviewing work order process to address …" at bounding box center [528, 181] width 259 height 38
click at [507, 167] on li "Completion of solution configurations." at bounding box center [535, 166] width 246 height 8
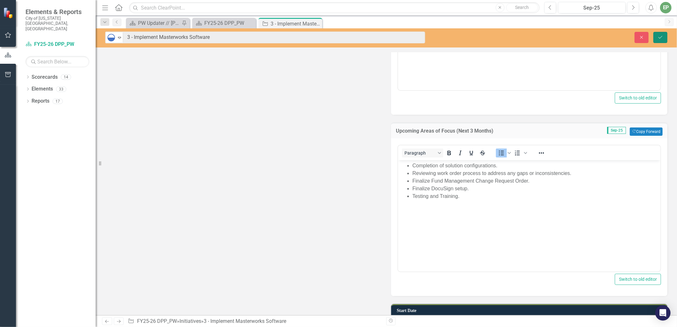
click at [660, 34] on button "Save" at bounding box center [660, 37] width 14 height 11
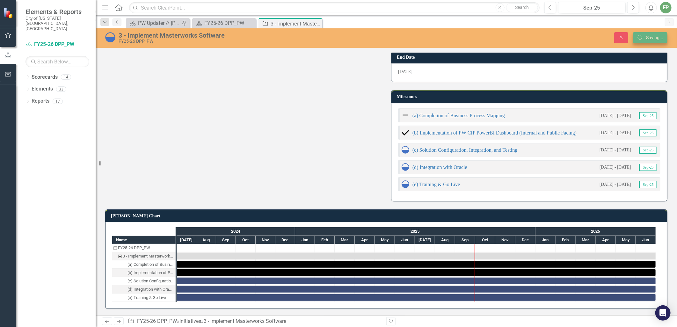
scroll to position [174, 0]
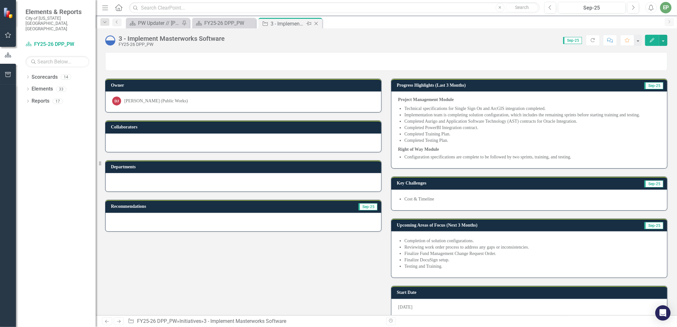
click at [318, 21] on icon "Close" at bounding box center [316, 23] width 6 height 5
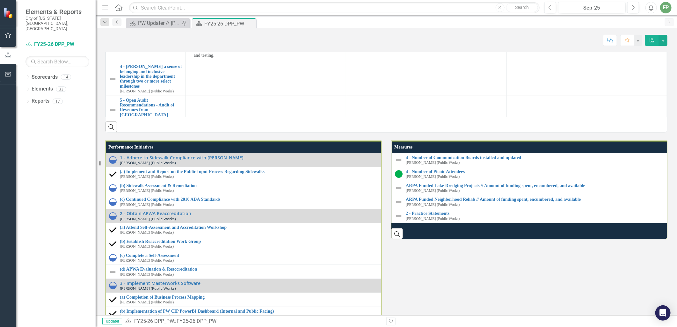
scroll to position [779, 0]
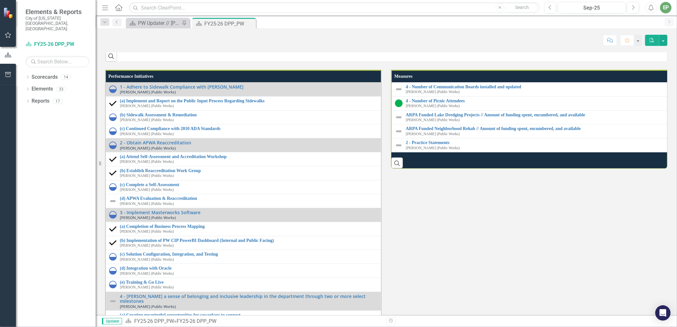
click at [152, 47] on link "5 - Open Audit Recommendations - Audit of Revenues from [GEOGRAPHIC_DATA]" at bounding box center [151, 37] width 62 height 20
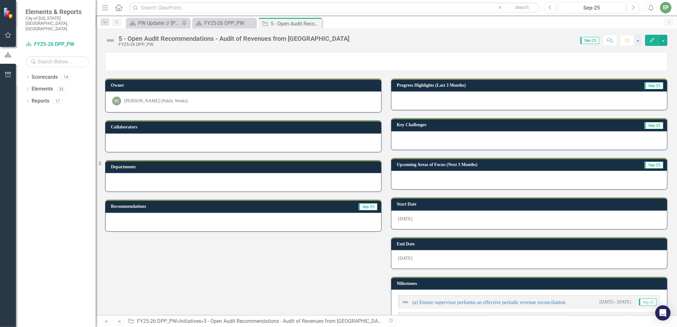
click at [113, 39] on img at bounding box center [110, 40] width 10 height 10
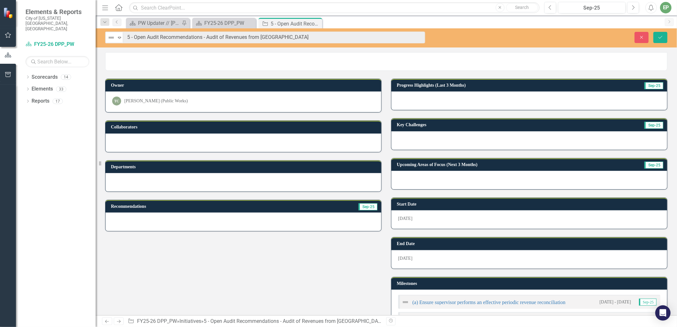
click at [113, 39] on img at bounding box center [111, 38] width 8 height 8
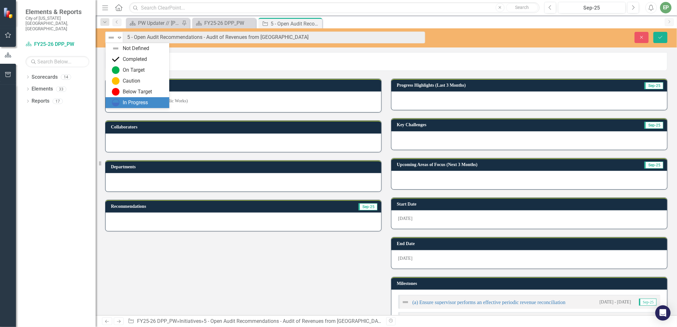
click at [114, 101] on img at bounding box center [116, 103] width 8 height 8
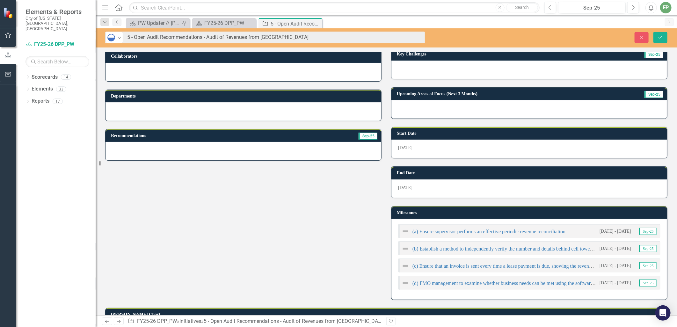
scroll to position [106, 0]
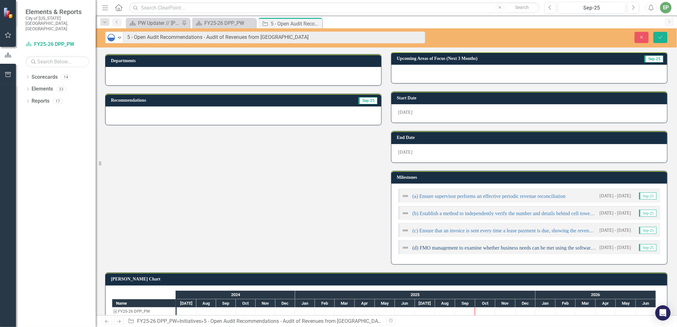
click at [556, 245] on link "(d) FMO management to examine whether business needs can be met using the softw…" at bounding box center [621, 247] width 419 height 5
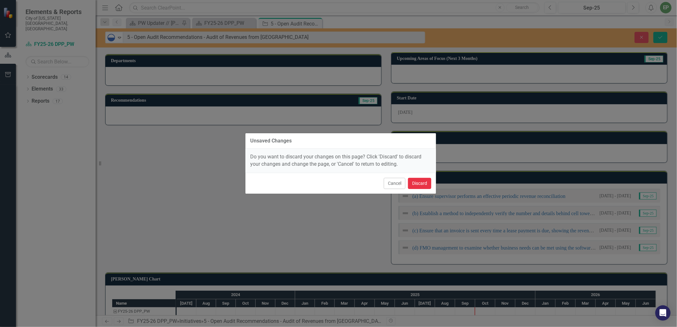
click at [418, 185] on button "Discard" at bounding box center [419, 183] width 23 height 11
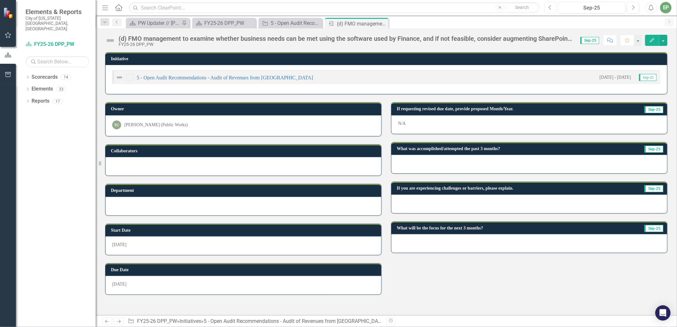
click at [549, 8] on icon "Previous" at bounding box center [551, 8] width 4 height 6
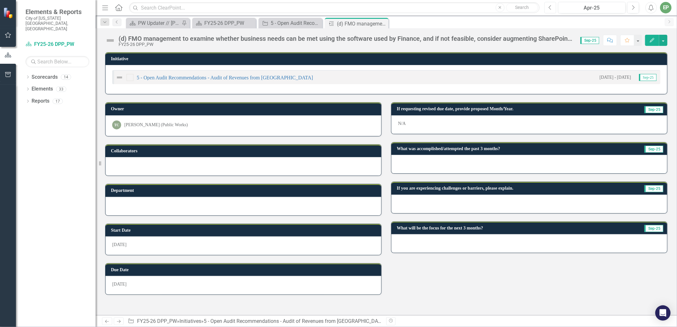
click at [549, 8] on icon "Previous" at bounding box center [551, 8] width 4 height 6
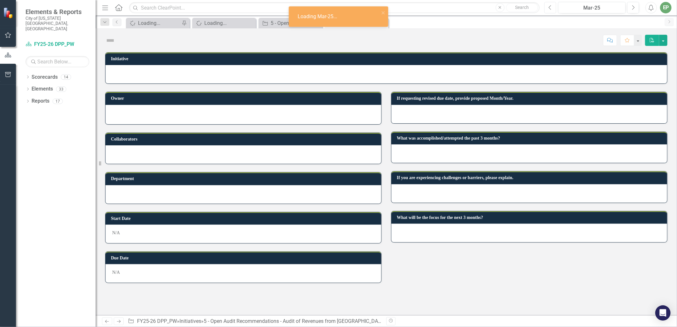
click at [549, 8] on icon "Previous" at bounding box center [551, 8] width 4 height 6
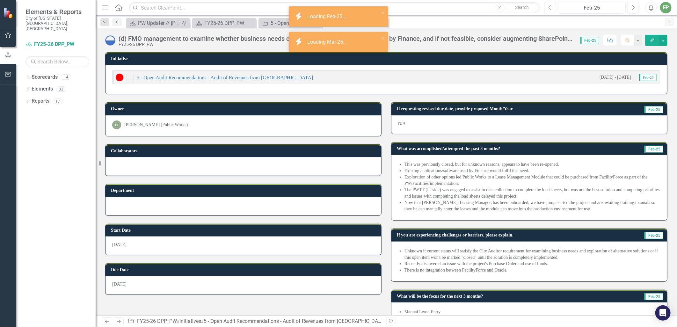
scroll to position [20, 0]
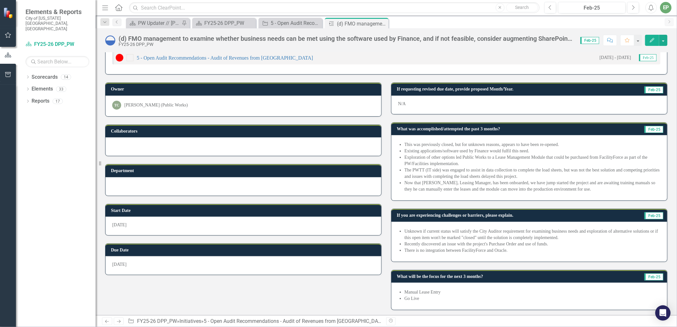
click at [422, 291] on li "Manual Lease Entry" at bounding box center [532, 292] width 256 height 6
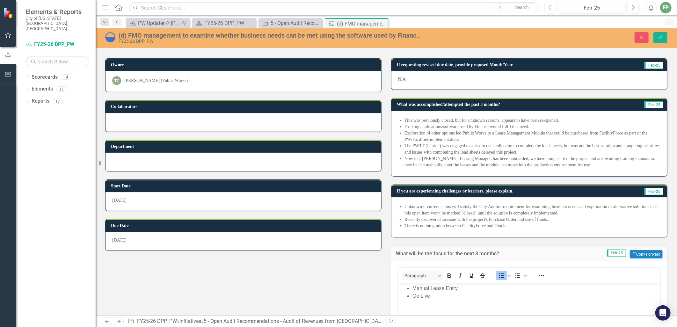
scroll to position [0, 0]
drag, startPoint x: 450, startPoint y: 303, endPoint x: 399, endPoint y: 274, distance: 58.9
click at [399, 283] on html "Manual Lease Entry Go Live" at bounding box center [529, 331] width 262 height 96
copy ul "Manual Lease Entry Go Live"
click at [665, 38] on button "Save" at bounding box center [660, 37] width 14 height 11
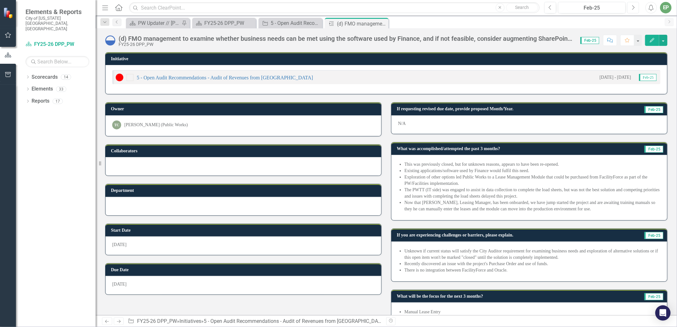
click at [633, 7] on icon "Next" at bounding box center [633, 8] width 4 height 6
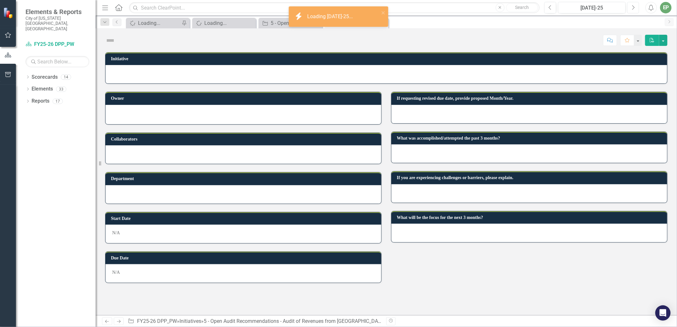
click at [633, 7] on icon "Next" at bounding box center [633, 8] width 4 height 6
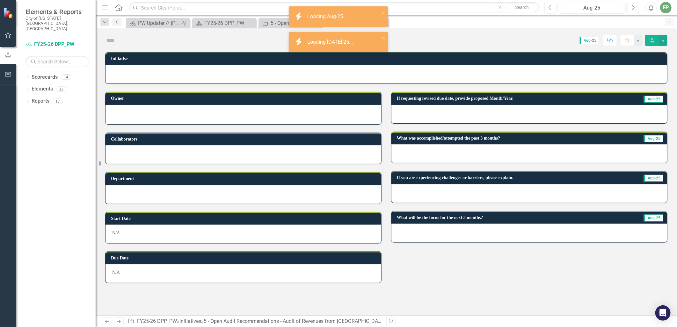
click at [633, 7] on icon "Next" at bounding box center [633, 8] width 4 height 6
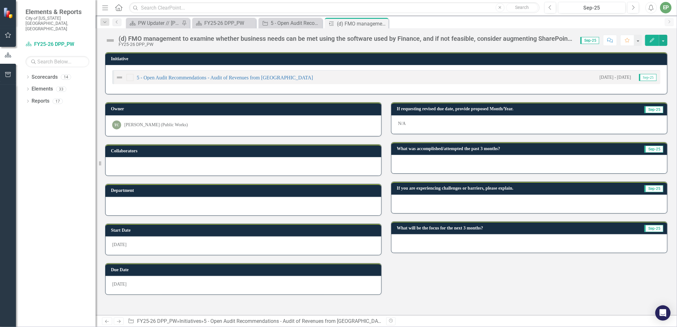
click at [435, 246] on div at bounding box center [529, 243] width 276 height 18
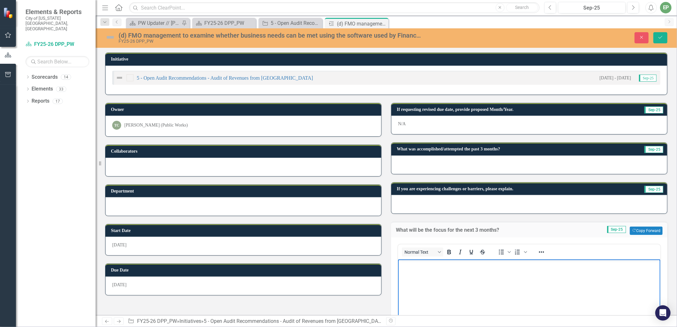
click at [437, 269] on body "Rich Text Area. Press ALT-0 for help." at bounding box center [529, 307] width 262 height 96
click at [655, 34] on button "Save" at bounding box center [660, 37] width 14 height 11
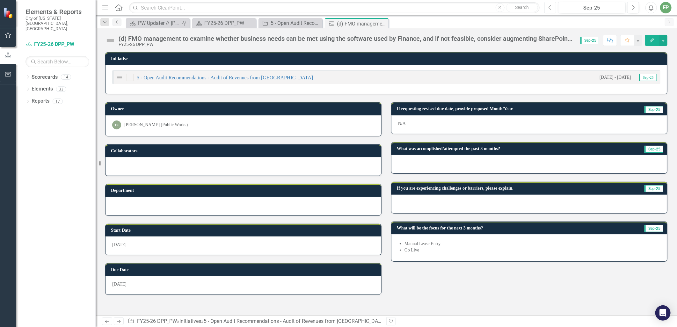
click at [550, 5] on icon "button" at bounding box center [550, 7] width 3 height 4
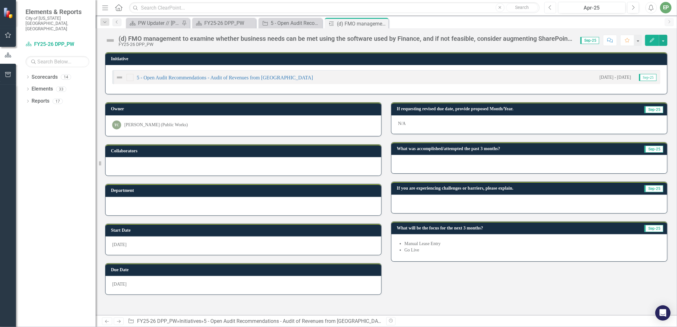
click at [550, 5] on icon "button" at bounding box center [550, 7] width 3 height 4
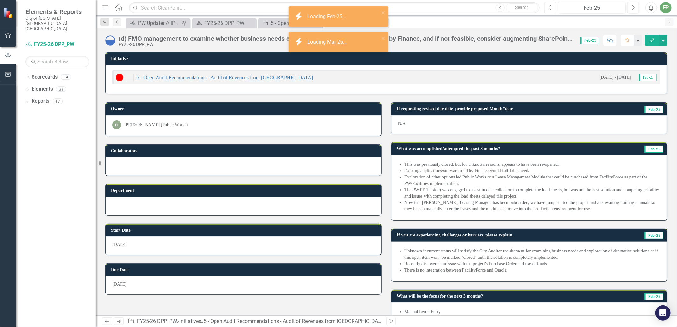
scroll to position [20, 0]
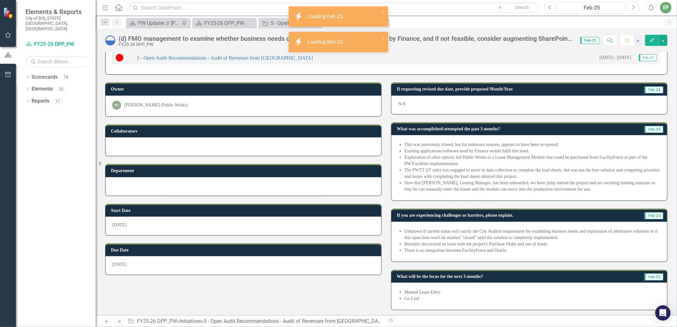
click at [520, 243] on li "Recently discovered an issue with the project's Purchase Order and use of funds." at bounding box center [532, 244] width 256 height 6
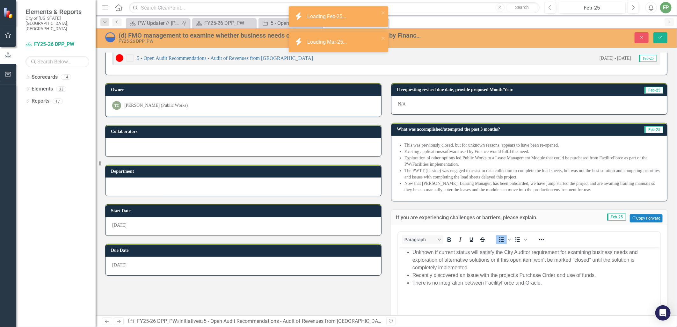
scroll to position [0, 0]
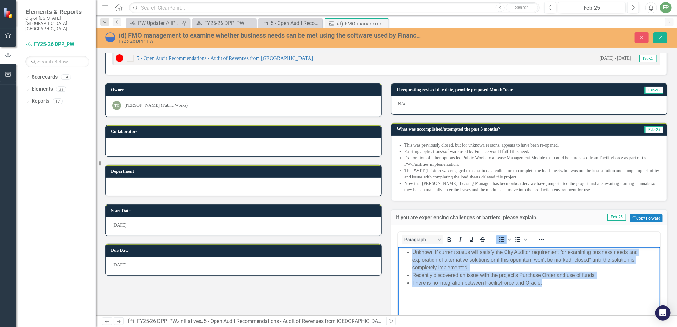
drag, startPoint x: 560, startPoint y: 282, endPoint x: 730, endPoint y: 472, distance: 254.6
click at [398, 247] on html "Unknown if current status will satisfy the City Auditor requirement for examini…" at bounding box center [529, 295] width 262 height 96
copy ul "Unknown if current status will satisfy the City Auditor requirement for examini…"
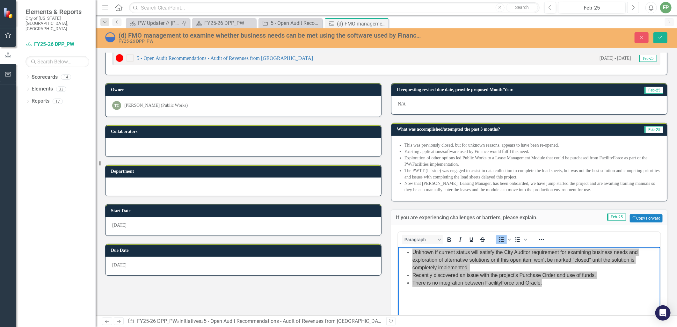
click at [633, 8] on icon "Next" at bounding box center [633, 8] width 4 height 6
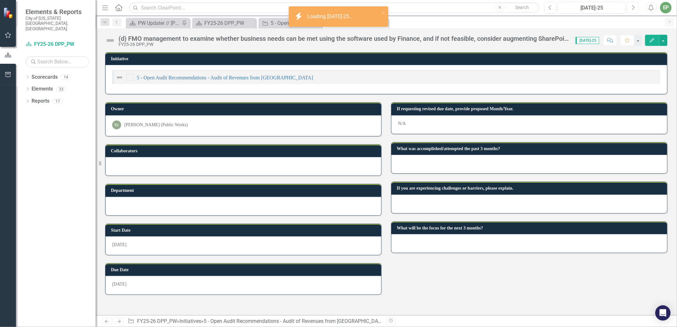
click at [633, 8] on icon "Next" at bounding box center [633, 8] width 4 height 6
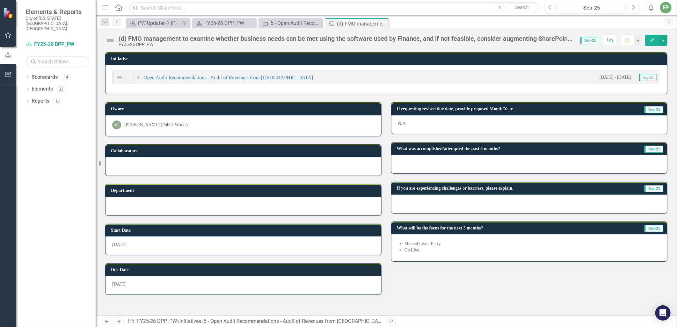
click at [498, 207] on div at bounding box center [529, 204] width 276 height 18
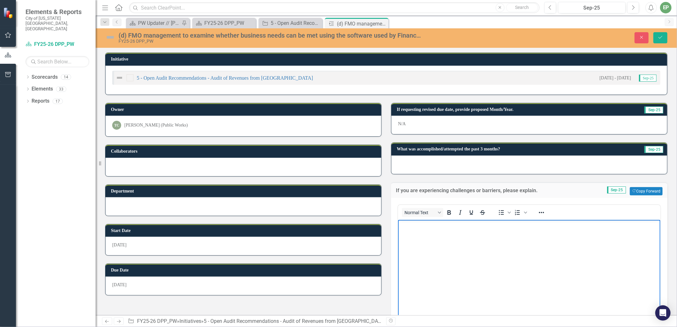
click at [472, 234] on body "Rich Text Area. Press ALT-0 for help." at bounding box center [529, 268] width 262 height 96
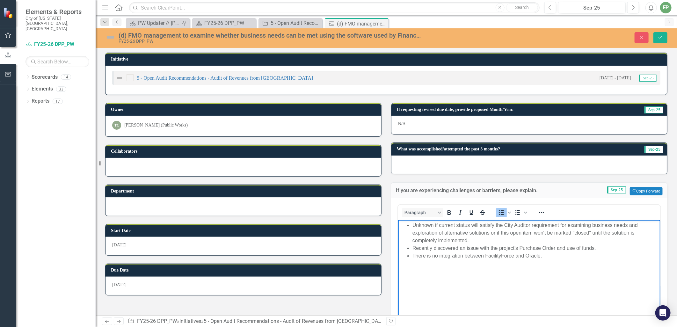
click at [467, 246] on li "Recently discovered an issue with the project's Purchase Order and use of funds." at bounding box center [535, 248] width 246 height 8
drag, startPoint x: 466, startPoint y: 247, endPoint x: 403, endPoint y: 248, distance: 62.2
click at [403, 248] on ul "Unknown if current status will satisfy the City Auditor requirement for examini…" at bounding box center [528, 240] width 259 height 38
click at [554, 252] on li "There is no integration between FacilityForce and Oracle." at bounding box center [535, 256] width 246 height 8
click at [657, 40] on button "Save" at bounding box center [660, 37] width 14 height 11
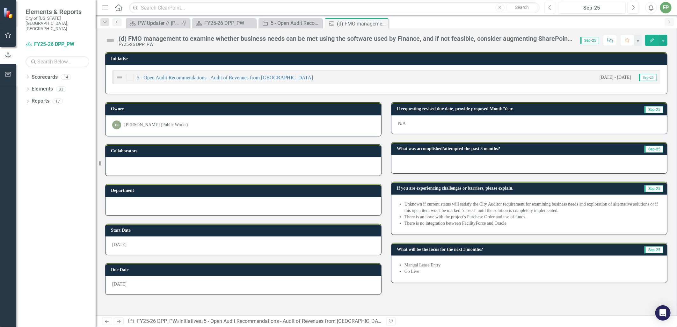
click at [546, 6] on button "Previous" at bounding box center [550, 7] width 12 height 11
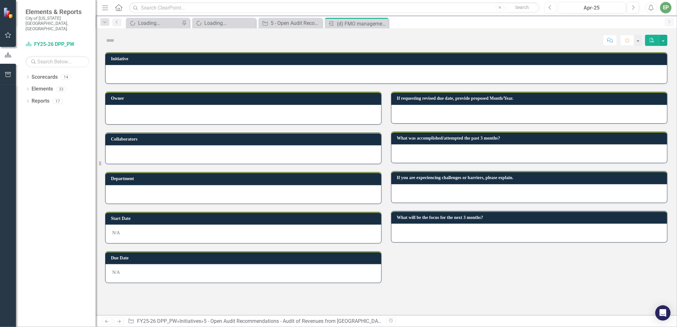
click at [546, 6] on button "Previous" at bounding box center [550, 7] width 12 height 11
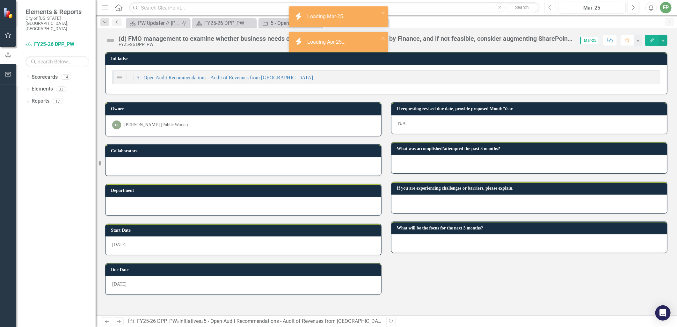
click at [546, 6] on button "Previous" at bounding box center [550, 7] width 12 height 11
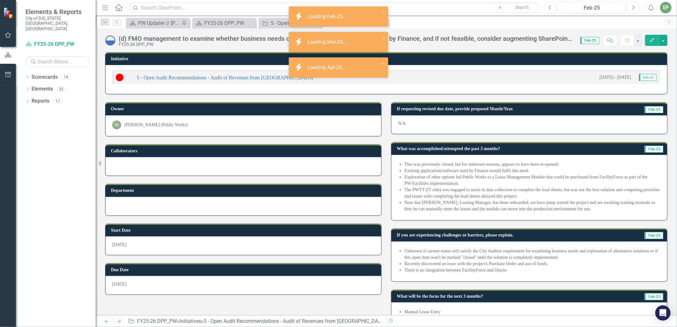
click at [512, 195] on li "The PWTT (IT side) was engaged to assist in data collection to complete the loa…" at bounding box center [532, 193] width 256 height 13
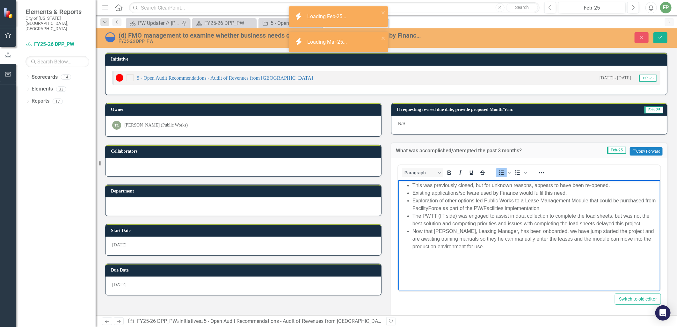
drag, startPoint x: 518, startPoint y: 249, endPoint x: 355, endPoint y: 163, distance: 184.9
click at [398, 180] on html "This was previously closed, but for unknown reasons, appears to have been re-op…" at bounding box center [529, 228] width 262 height 96
copy ul "This was previously closed, but for unknown reasons, appears to have been re-op…"
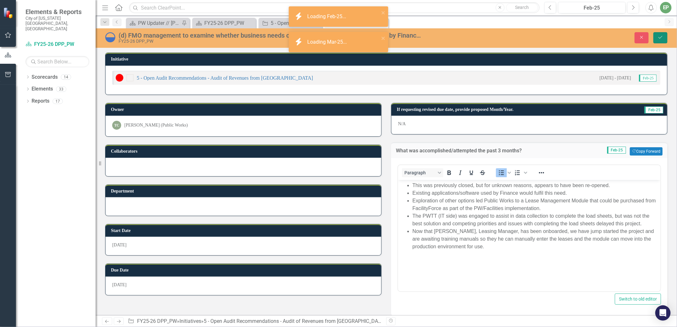
click at [658, 35] on icon "Save" at bounding box center [661, 37] width 6 height 4
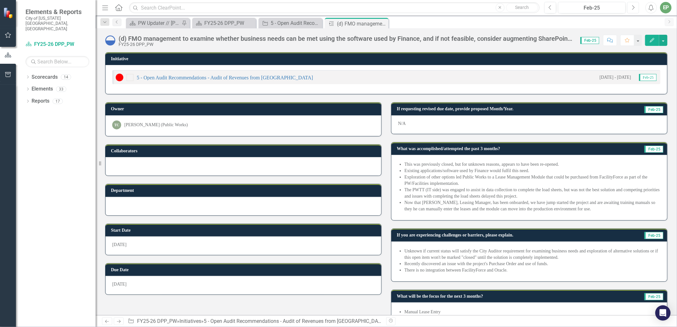
click at [632, 5] on icon "Next" at bounding box center [633, 8] width 4 height 6
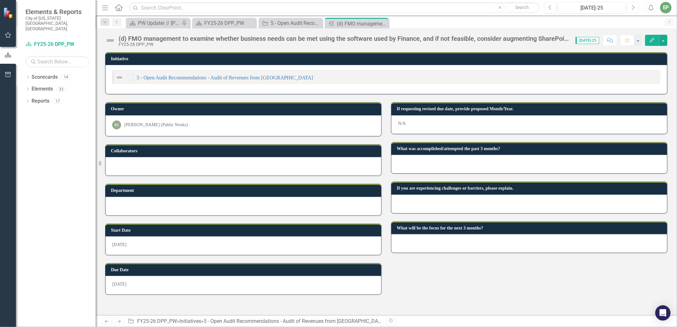
click at [632, 5] on icon "Next" at bounding box center [633, 8] width 4 height 6
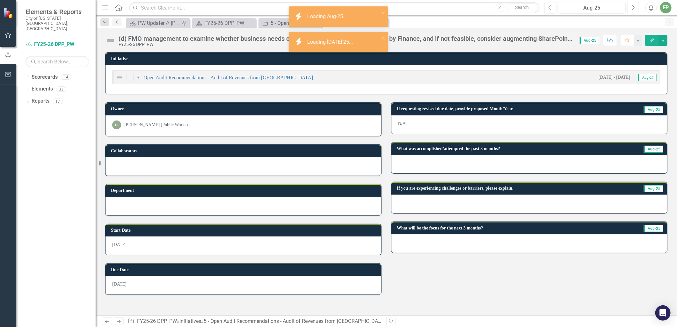
click at [632, 5] on icon "Next" at bounding box center [633, 8] width 4 height 6
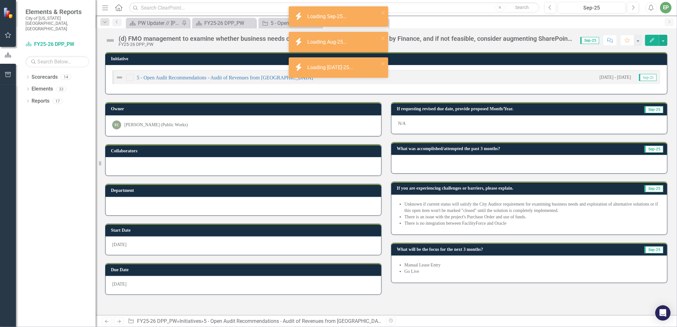
click at [463, 158] on div at bounding box center [529, 164] width 276 height 18
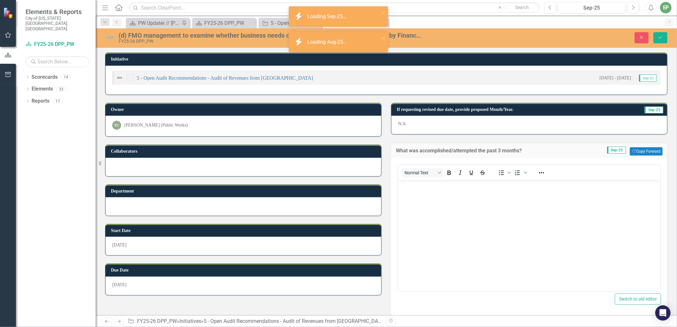
click at [452, 200] on body "Rich Text Area. Press ALT-0 for help." at bounding box center [529, 228] width 262 height 96
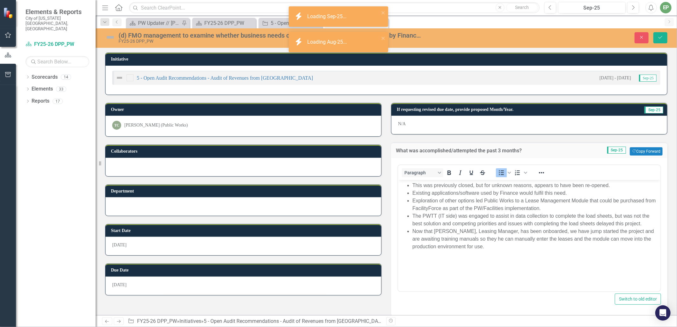
click at [652, 38] on div "Close Save" at bounding box center [556, 37] width 233 height 11
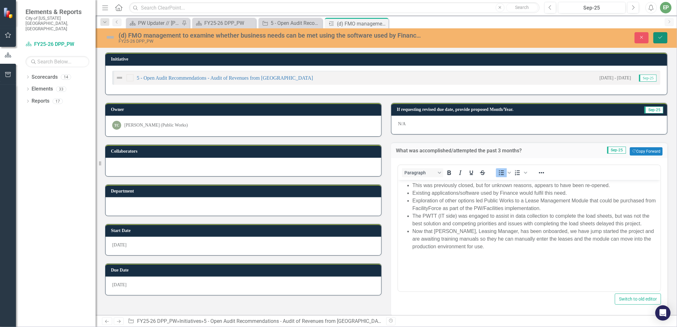
click at [654, 38] on button "Save" at bounding box center [660, 37] width 14 height 11
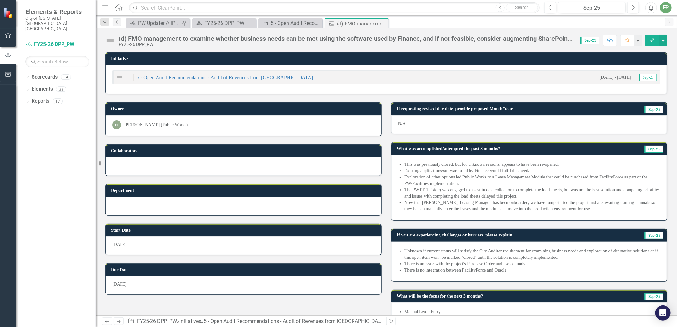
click at [222, 74] on div "5 - Open Audit Recommendations - Audit of Revenues from [GEOGRAPHIC_DATA]" at bounding box center [214, 78] width 197 height 8
click at [225, 76] on link "5 - Open Audit Recommendations - Audit of Revenues from [GEOGRAPHIC_DATA]" at bounding box center [225, 77] width 176 height 5
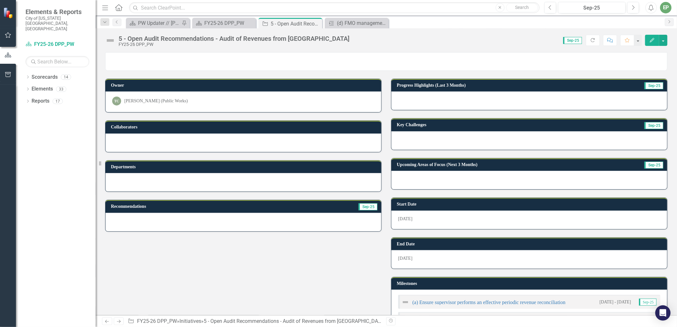
scroll to position [160, 0]
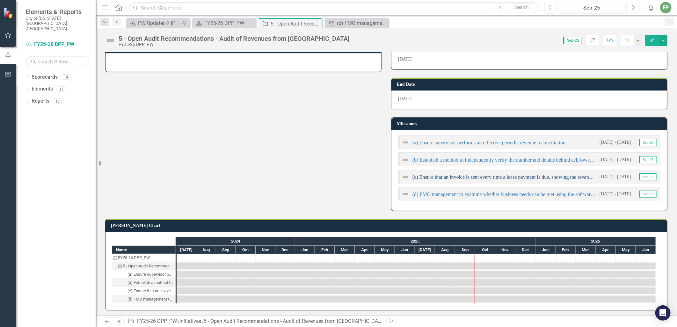
click at [466, 176] on link "(c) Ensure that an invoice is sent every time a lease payment is due, showing t…" at bounding box center [579, 176] width 334 height 5
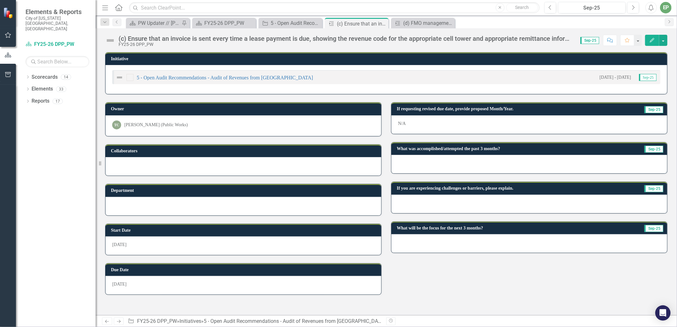
click at [467, 164] on div at bounding box center [529, 164] width 276 height 18
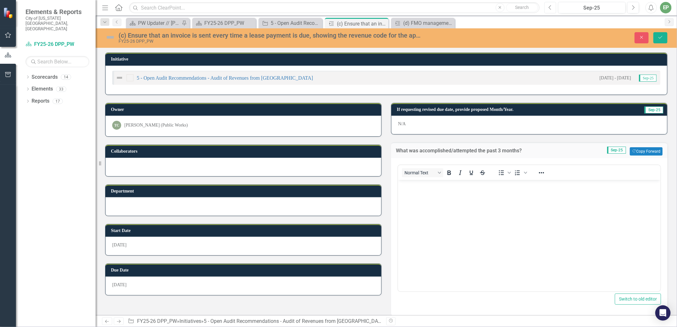
click at [554, 8] on button "Previous" at bounding box center [550, 7] width 12 height 11
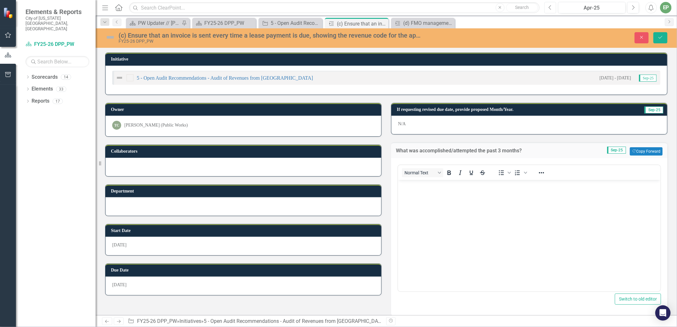
click at [554, 8] on button "Previous" at bounding box center [550, 7] width 12 height 11
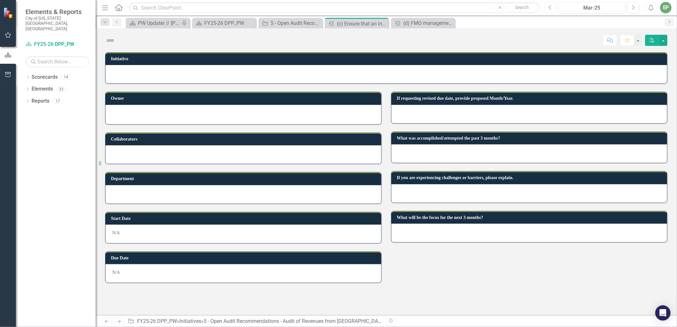
click at [554, 8] on button "Previous" at bounding box center [550, 7] width 12 height 11
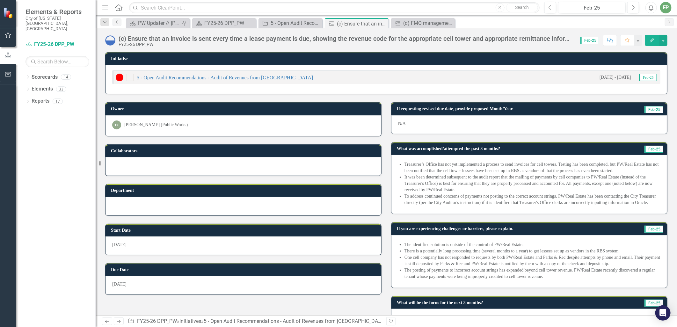
click at [508, 200] on li "To address continued concerns of payments not posting to the correct account st…" at bounding box center [532, 199] width 256 height 13
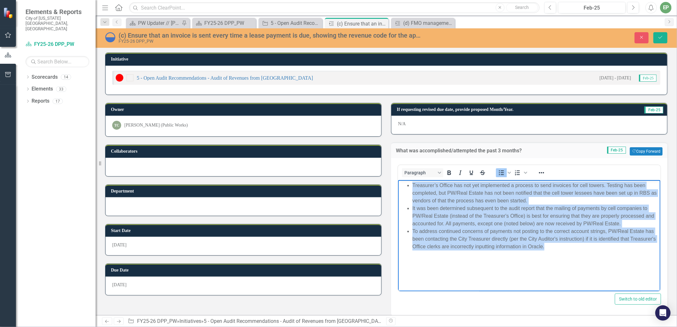
drag, startPoint x: 554, startPoint y: 245, endPoint x: 797, endPoint y: 345, distance: 262.8
click at [402, 180] on html "Treasurer’s Office has not yet implemented a process to send invoices for cell …" at bounding box center [529, 228] width 262 height 96
copy ul "Treasurer’s Office has not yet implemented a process to send invoices for cell …"
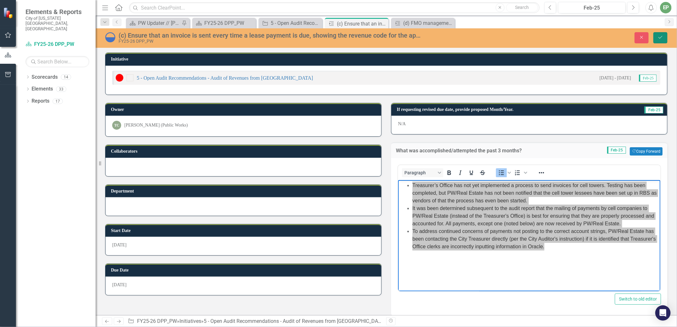
click at [664, 39] on button "Save" at bounding box center [660, 37] width 14 height 11
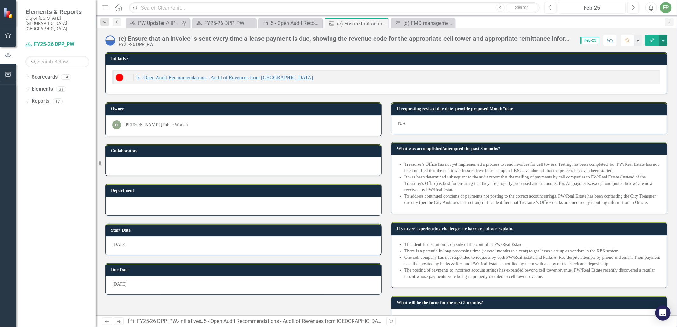
click at [664, 39] on button "button" at bounding box center [663, 40] width 8 height 11
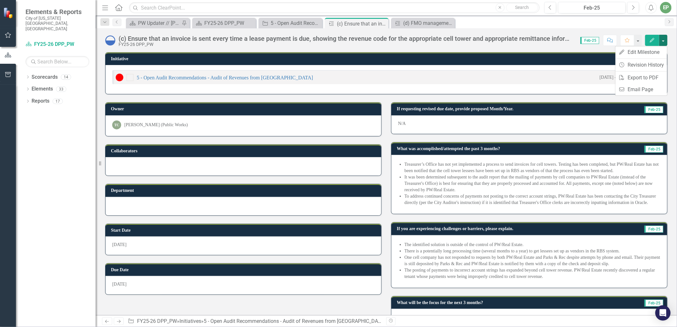
click at [664, 39] on button "button" at bounding box center [663, 40] width 8 height 11
click at [630, 10] on button "Next" at bounding box center [633, 7] width 12 height 11
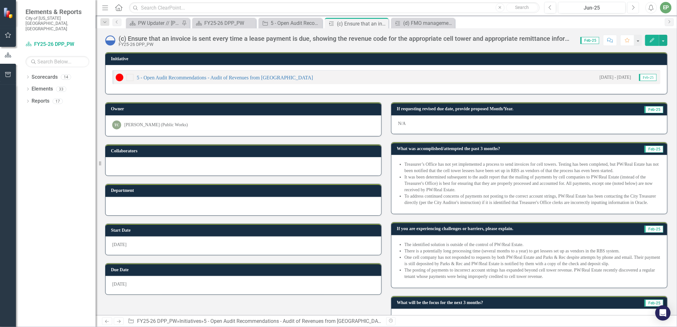
click at [630, 10] on button "Next" at bounding box center [633, 7] width 12 height 11
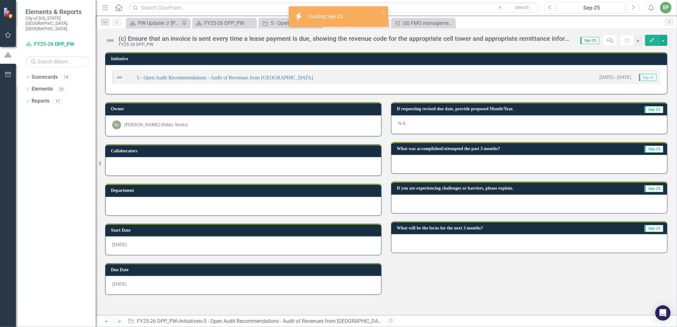
click at [461, 163] on div at bounding box center [529, 164] width 276 height 18
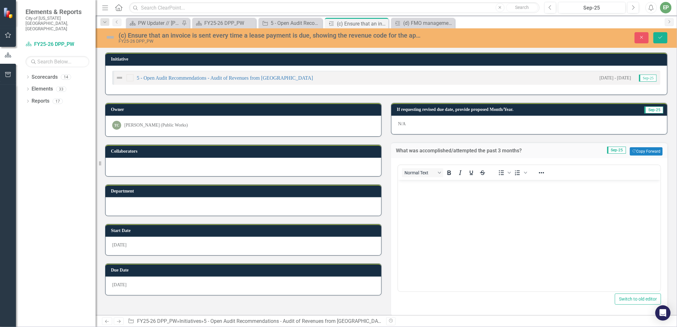
click at [447, 204] on body "Rich Text Area. Press ALT-0 for help." at bounding box center [529, 228] width 262 height 96
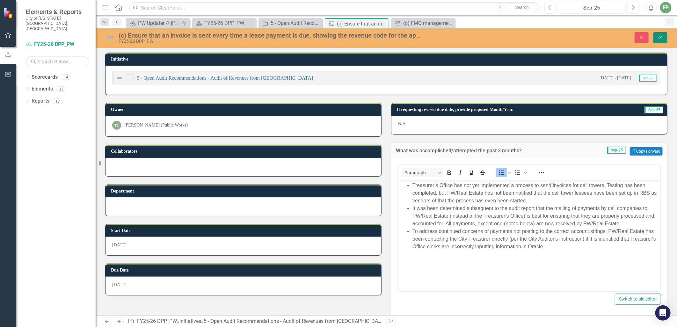
click at [661, 39] on icon "Save" at bounding box center [661, 37] width 6 height 4
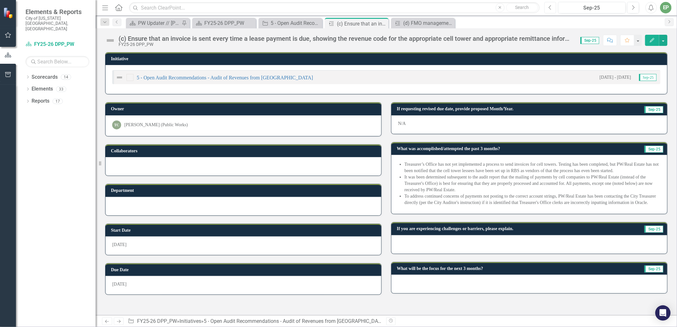
click at [552, 7] on button "Previous" at bounding box center [550, 7] width 12 height 11
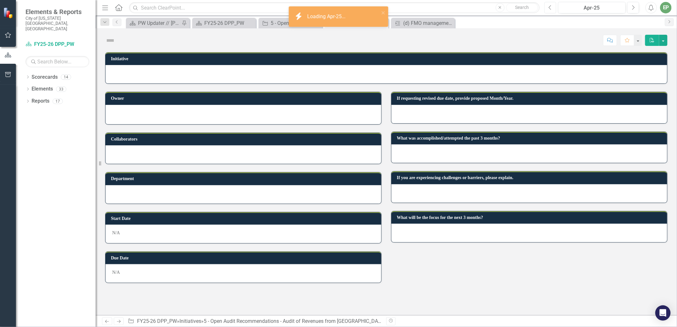
click at [552, 7] on button "Previous" at bounding box center [550, 7] width 12 height 11
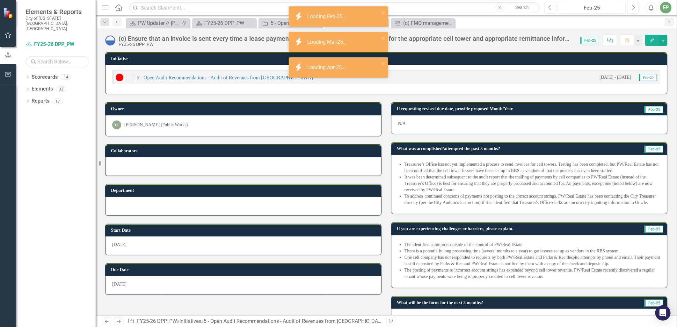
click at [469, 242] on li "The identified solution is outside of the control of PW/Real Estate." at bounding box center [532, 245] width 256 height 6
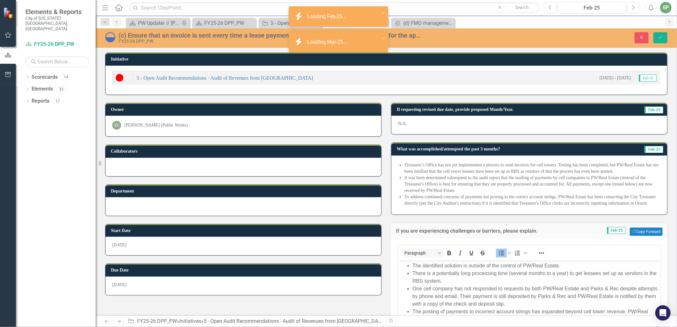
scroll to position [106, 0]
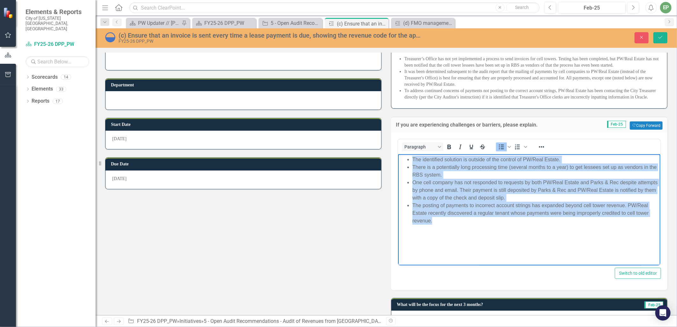
drag, startPoint x: 454, startPoint y: 228, endPoint x: 373, endPoint y: 143, distance: 117.0
click at [398, 154] on html "The identified solution is outside of the control of PW/Real Estate. There is a…" at bounding box center [529, 202] width 262 height 96
copy ul "The identified solution is outside of the control of PW/Real Estate. There is a…"
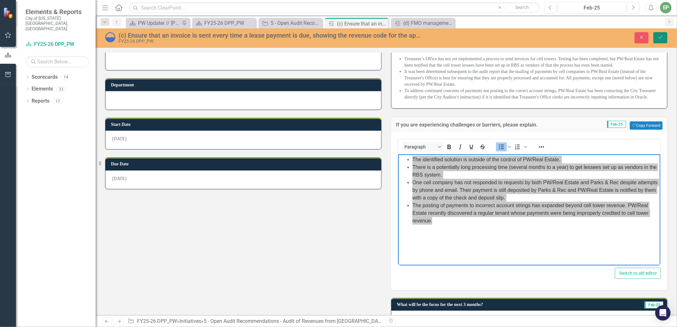
click at [665, 40] on button "Save" at bounding box center [660, 37] width 14 height 11
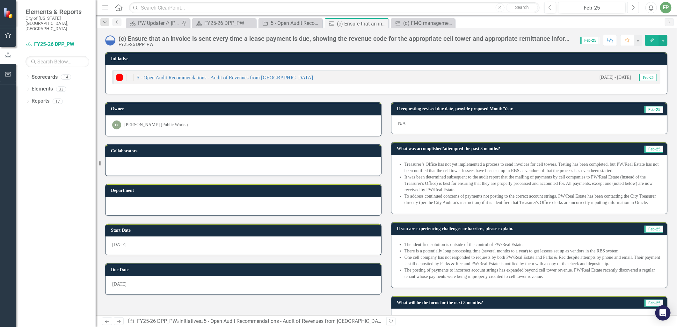
click at [631, 7] on icon "Next" at bounding box center [633, 8] width 4 height 6
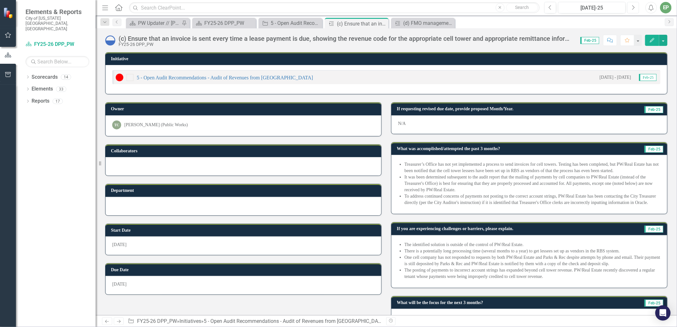
click at [631, 7] on icon "Next" at bounding box center [633, 8] width 4 height 6
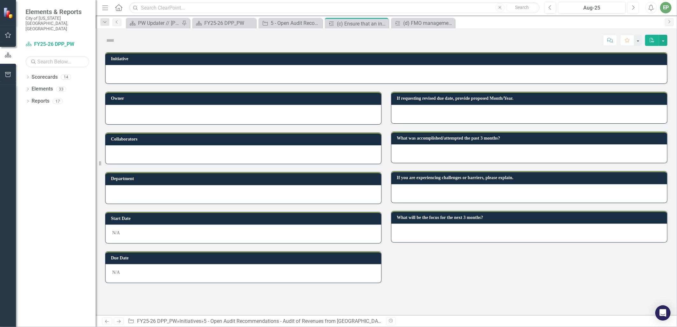
click at [631, 7] on icon "Next" at bounding box center [633, 8] width 4 height 6
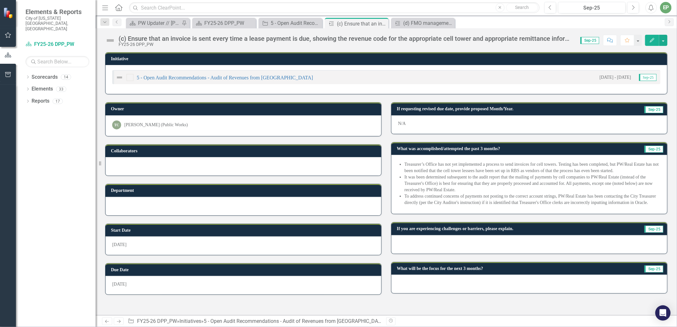
click at [512, 238] on div at bounding box center [529, 244] width 276 height 18
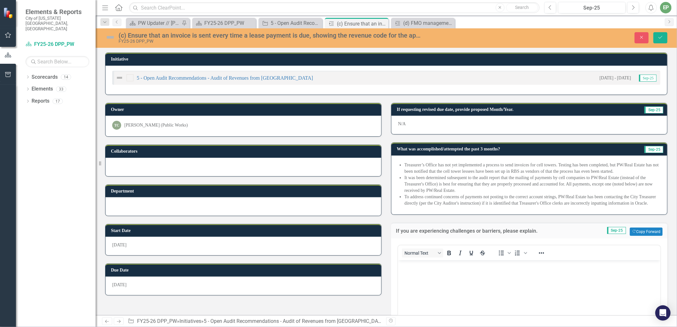
click at [446, 275] on body "Rich Text Area. Press ALT-0 for help." at bounding box center [529, 308] width 262 height 96
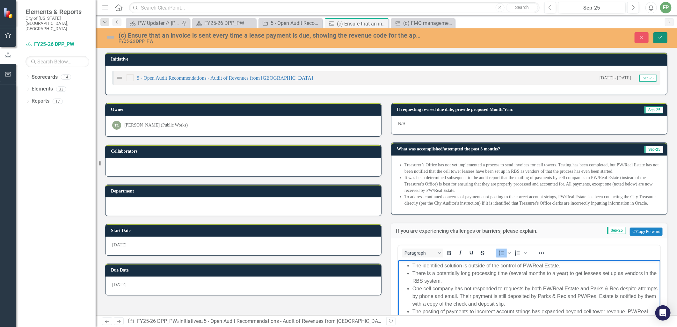
click at [662, 35] on icon "Save" at bounding box center [661, 37] width 6 height 4
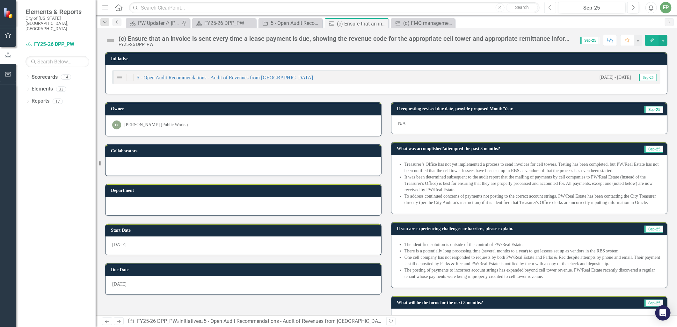
click at [549, 7] on icon "Previous" at bounding box center [551, 8] width 4 height 6
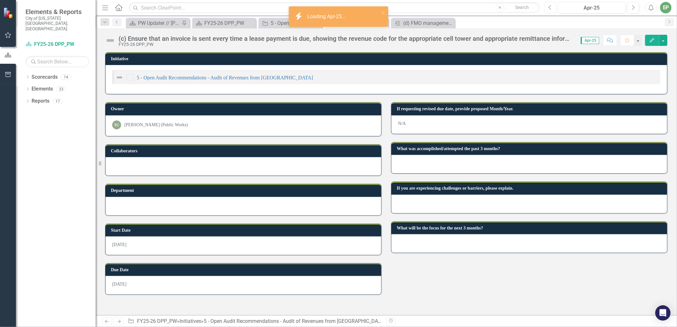
click at [549, 7] on icon "Previous" at bounding box center [551, 8] width 4 height 6
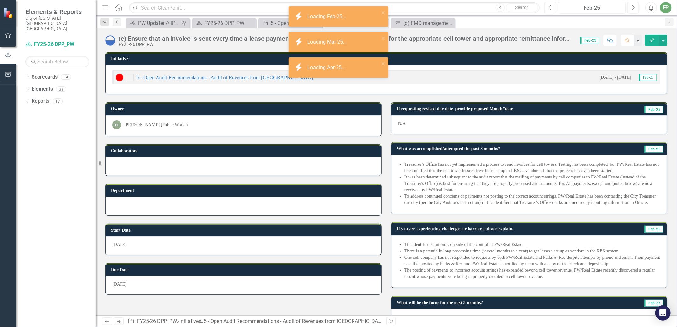
scroll to position [20, 0]
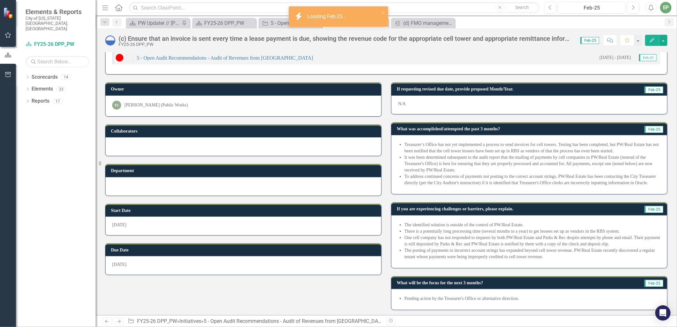
click at [512, 298] on li "Pending action by the Treasurer's Office or alternative direction." at bounding box center [532, 298] width 256 height 6
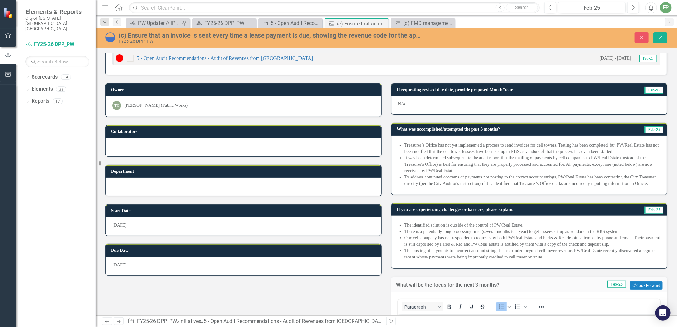
scroll to position [160, 0]
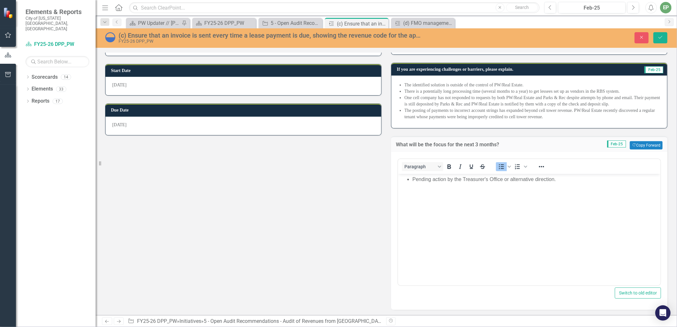
click at [501, 180] on li "Pending action by the Treasurer's Office or alternative direction." at bounding box center [535, 179] width 246 height 8
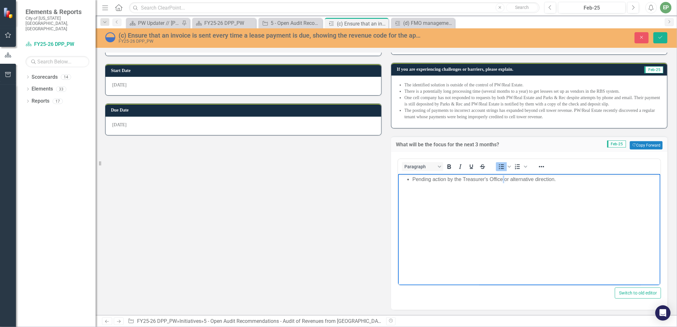
click at [501, 180] on li "Pending action by the Treasurer's Office or alternative direction." at bounding box center [535, 179] width 246 height 8
copy li "Pending action by the Treasurer's Office or alternative direction."
click at [635, 6] on icon "Next" at bounding box center [633, 8] width 4 height 6
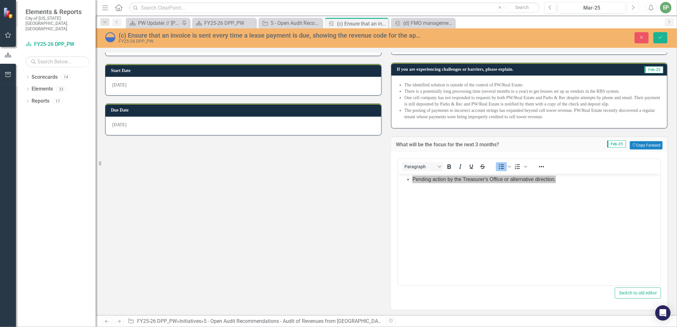
click at [635, 6] on icon "Next" at bounding box center [633, 8] width 4 height 6
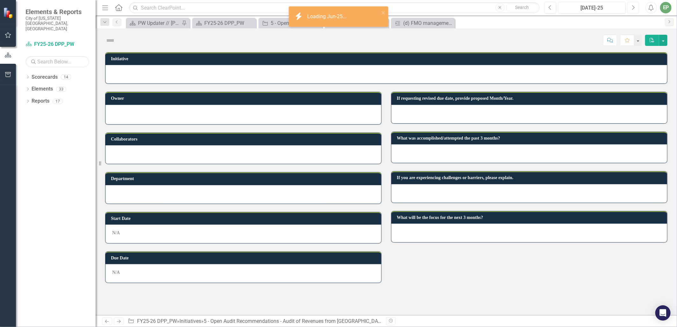
click at [635, 6] on icon "Next" at bounding box center [633, 8] width 4 height 6
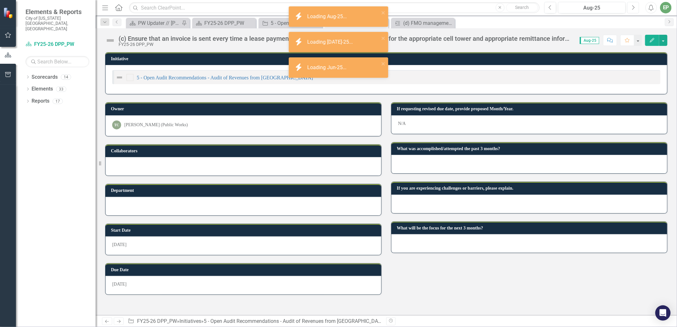
click at [635, 6] on icon "Next" at bounding box center [633, 8] width 4 height 6
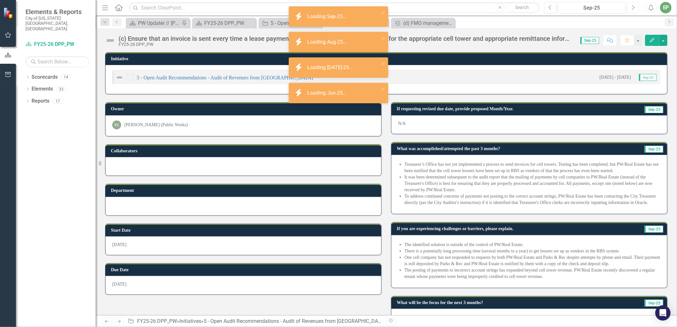
scroll to position [18, 0]
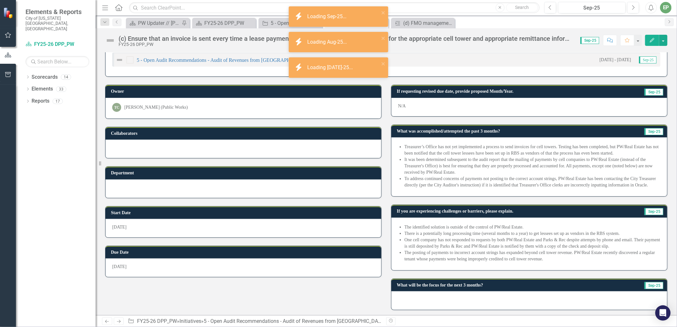
click at [447, 307] on div at bounding box center [529, 300] width 276 height 18
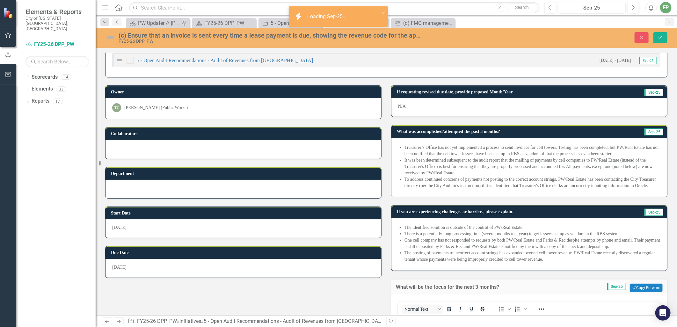
scroll to position [159, 0]
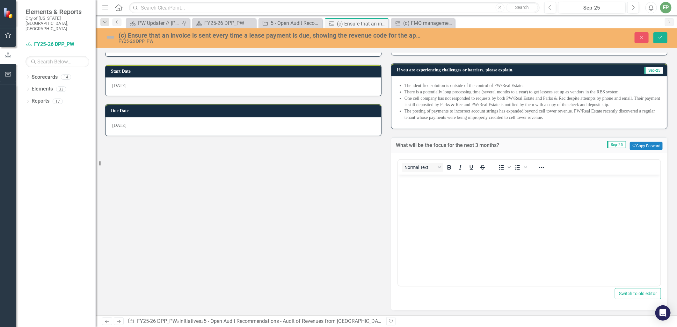
click at [453, 232] on body "Rich Text Area. Press ALT-0 for help." at bounding box center [529, 222] width 262 height 96
click at [660, 38] on icon "Save" at bounding box center [661, 37] width 6 height 4
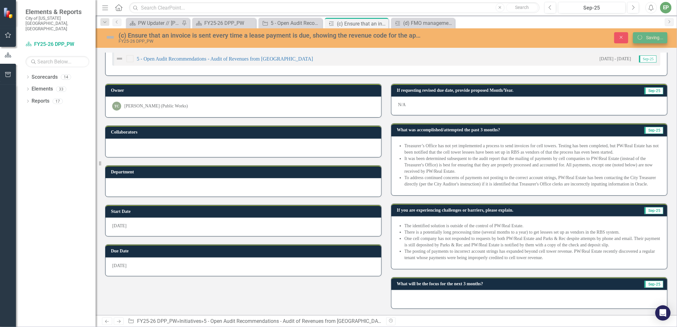
scroll to position [18, 0]
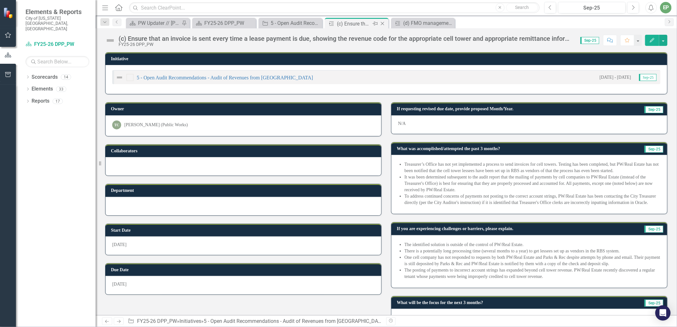
click at [383, 25] on icon "Close" at bounding box center [382, 23] width 6 height 5
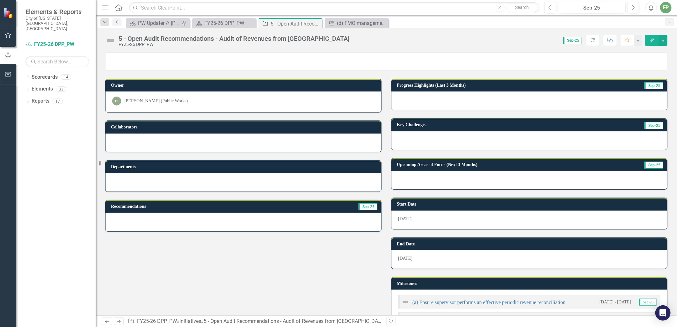
click at [0, 0] on icon "Close" at bounding box center [0, 0] width 0 height 0
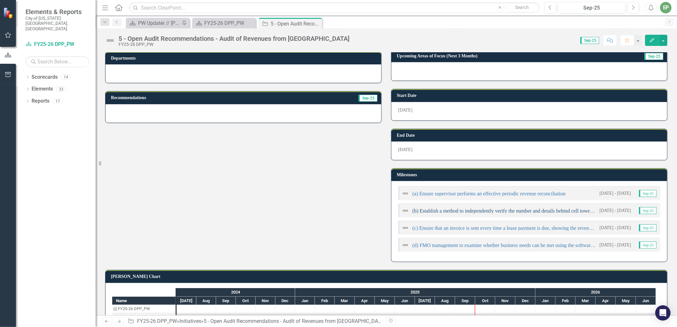
click at [444, 209] on link "(b) Establish a method to independently verify the number and details behind ce…" at bounding box center [583, 210] width 343 height 5
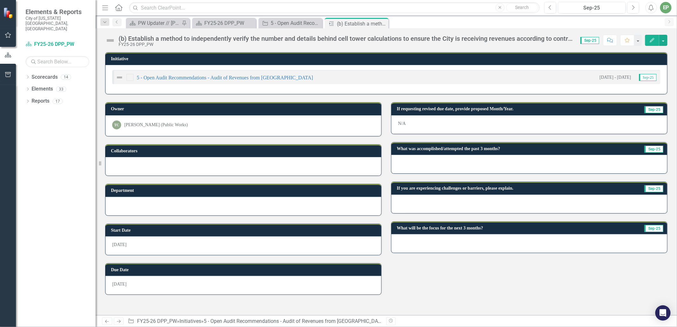
click at [434, 239] on div at bounding box center [529, 243] width 276 height 18
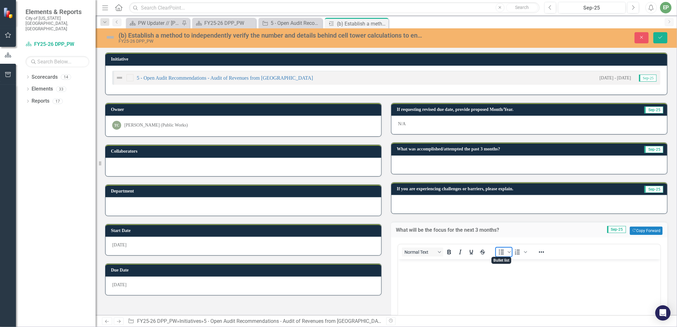
click at [498, 250] on icon "Bullet list" at bounding box center [502, 252] width 8 height 8
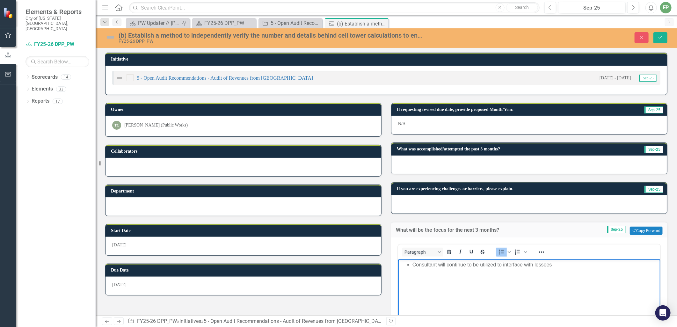
drag, startPoint x: 445, startPoint y: 184, endPoint x: 447, endPoint y: 193, distance: 8.5
click at [447, 187] on td "If you are experiencing challenges or barriers, please explain." at bounding box center [511, 190] width 229 height 10
click at [447, 198] on div at bounding box center [529, 204] width 276 height 18
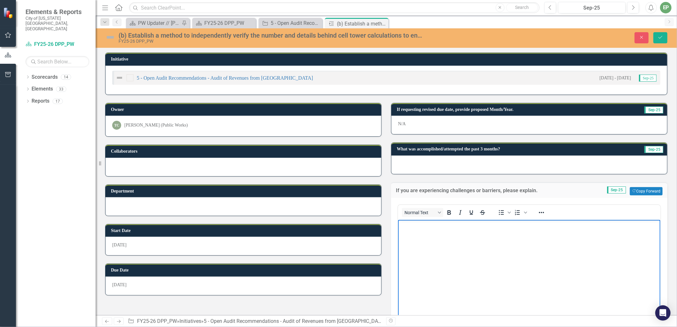
click at [444, 222] on p "Rich Text Area. Press ALT-0 for help." at bounding box center [528, 225] width 259 height 8
click at [499, 211] on icon "Bullet list" at bounding box center [501, 212] width 5 height 5
click at [454, 163] on div at bounding box center [529, 165] width 276 height 18
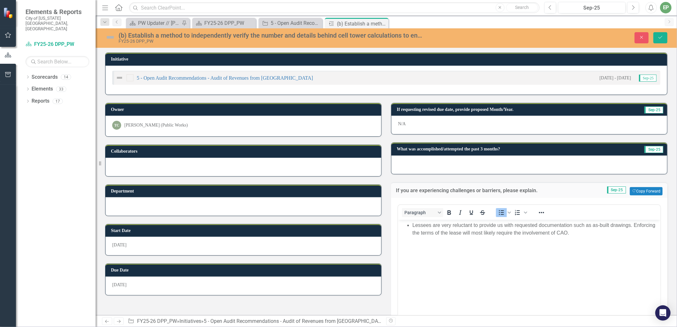
click at [454, 163] on div at bounding box center [529, 165] width 276 height 18
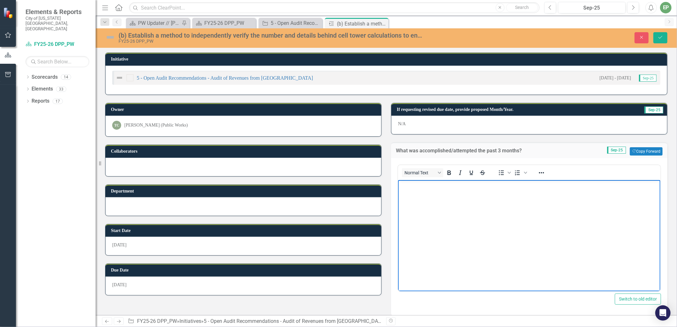
click at [434, 207] on body "Rich Text Area. Press ALT-0 for help." at bounding box center [529, 228] width 262 height 96
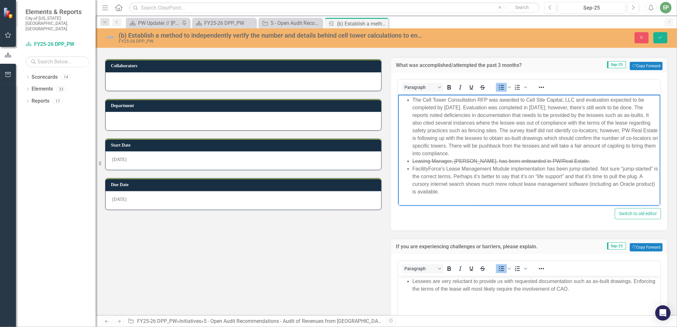
scroll to position [50, 0]
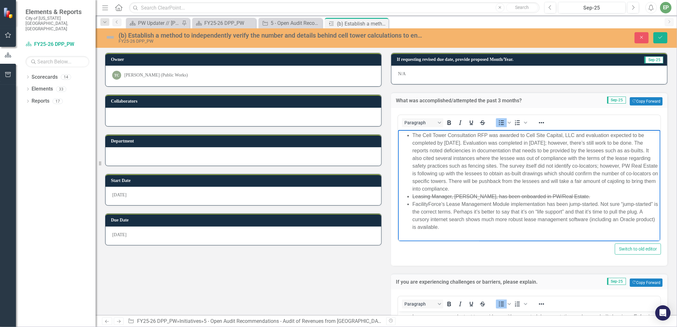
click at [587, 136] on li "The Cell Tower Consultation RFP was awarded to Cell Site Capital, LLC and evalu…" at bounding box center [535, 162] width 246 height 61
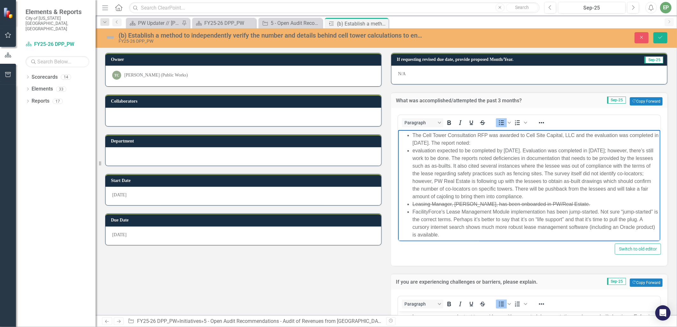
click at [522, 138] on li "The Cell Tower Consultation RFP was awarded to Cell Site Capital, LLC and the e…" at bounding box center [535, 139] width 246 height 15
click at [527, 142] on li "The Cell Tower Consultation RFP was awarded to Cell Site Capital, LLC and the e…" at bounding box center [535, 139] width 246 height 15
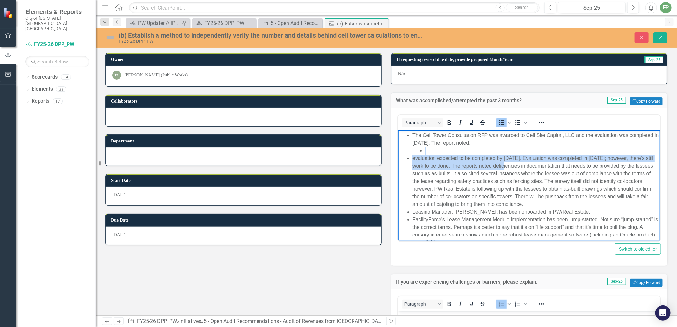
drag, startPoint x: 518, startPoint y: 167, endPoint x: 454, endPoint y: 149, distance: 66.3
click at [454, 149] on ul "The Cell Tower Consultation RFP was awarded to Cell Site Capital, LLC and the e…" at bounding box center [528, 189] width 259 height 115
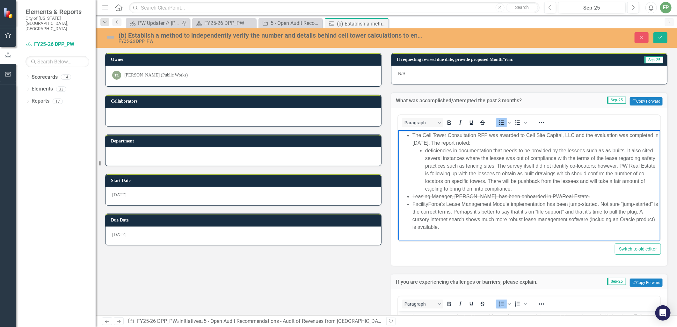
click at [586, 151] on li "deficiencies in documentation that needs to be provided by the lessees such as …" at bounding box center [542, 170] width 234 height 46
click at [479, 142] on li "The Cell Tower Consultation RFP was awarded to Cell Site Capital, LLC and the e…" at bounding box center [535, 162] width 246 height 61
click at [470, 143] on li "The Cell Tower Consultation RFP was awarded to Cell Site Capital, LLC and the e…" at bounding box center [535, 162] width 246 height 61
click at [629, 149] on li "deficiencies in documentation that needs to be provided by the lessees (such as…" at bounding box center [542, 170] width 234 height 46
click at [446, 165] on li "several instances where the lessee was out of compliance with the terms of the …" at bounding box center [542, 174] width 234 height 38
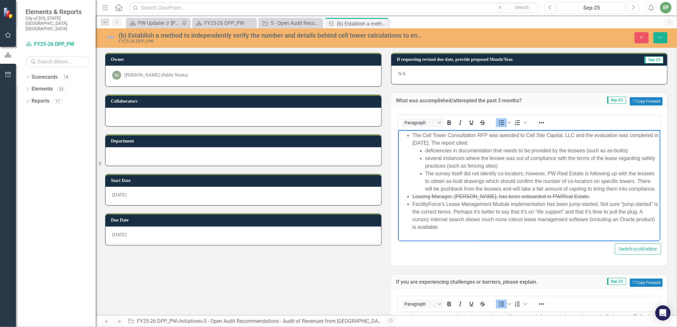
click at [533, 120] on div at bounding box center [541, 122] width 18 height 12
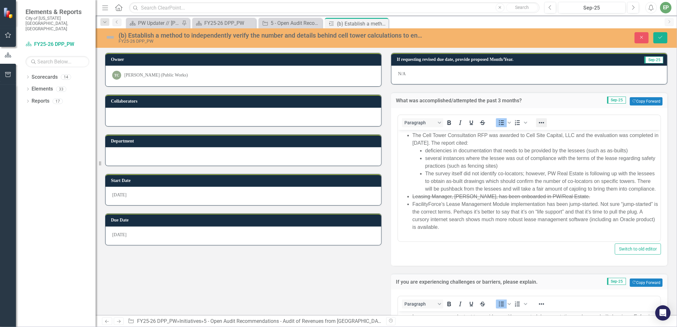
click at [538, 123] on icon "Reveal or hide additional toolbar items" at bounding box center [542, 123] width 8 height 8
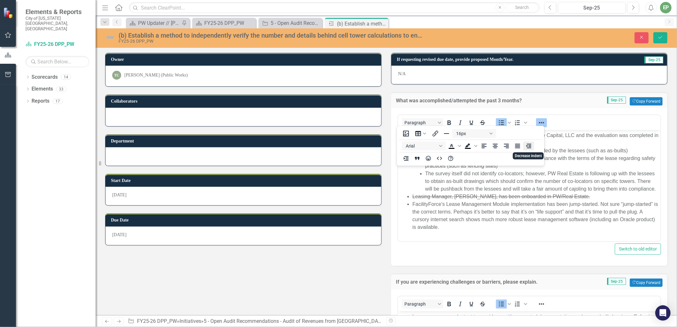
click at [527, 145] on icon "Decrease indent" at bounding box center [528, 146] width 5 height 4
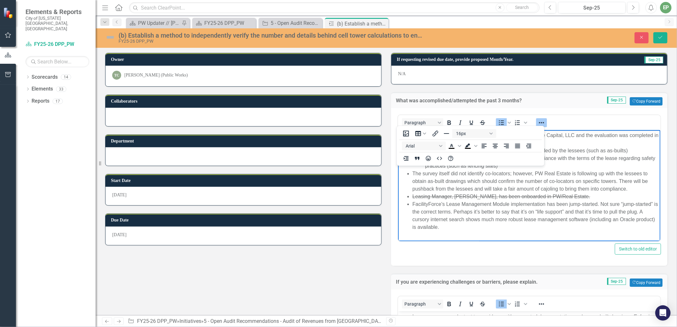
click at [463, 175] on li "The survey itself did not identify co-locators; however, PW Real Estate is foll…" at bounding box center [535, 181] width 246 height 23
click at [539, 122] on icon "Reveal or hide additional toolbar items" at bounding box center [541, 122] width 5 height 1
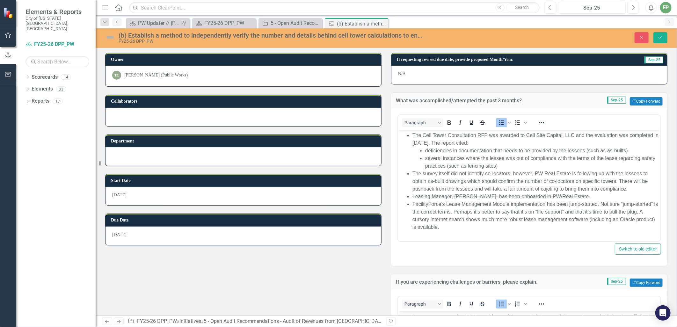
click at [436, 172] on li "The survey itself did not identify co-locators; however, PW Real Estate is foll…" at bounding box center [535, 181] width 246 height 23
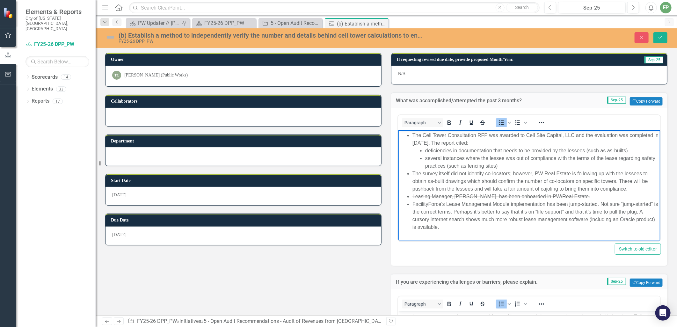
click at [546, 173] on li "The survey itself did not identify co-locators; however, PW Real Estate is foll…" at bounding box center [535, 181] width 246 height 23
drag, startPoint x: 597, startPoint y: 194, endPoint x: 404, endPoint y: 195, distance: 192.2
click at [404, 195] on ul "The Cell Tower Consultation RFP was awarded to Cell Site Capital, LLC and the e…" at bounding box center [528, 181] width 259 height 99
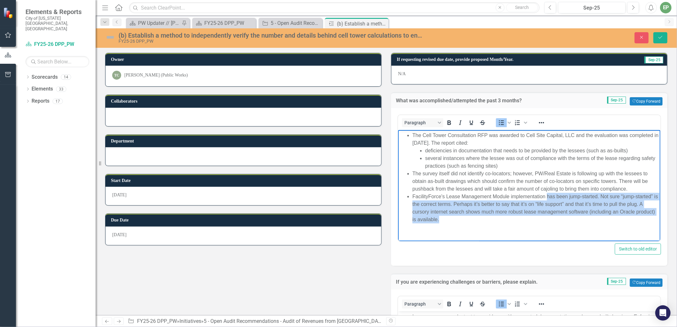
drag, startPoint x: 548, startPoint y: 197, endPoint x: 552, endPoint y: 219, distance: 21.9
click at [552, 219] on li "FacilityForce's Lease Management Module implementation has been jump-started. N…" at bounding box center [535, 208] width 246 height 31
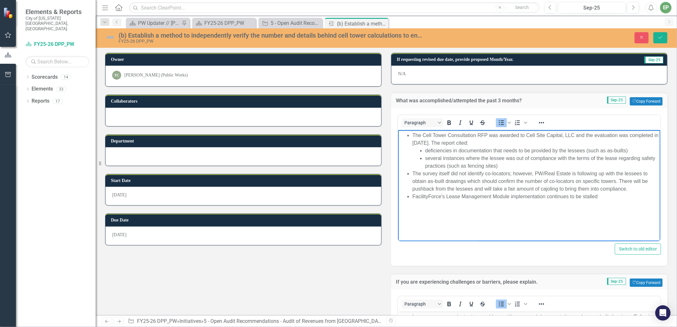
scroll to position [121, 0]
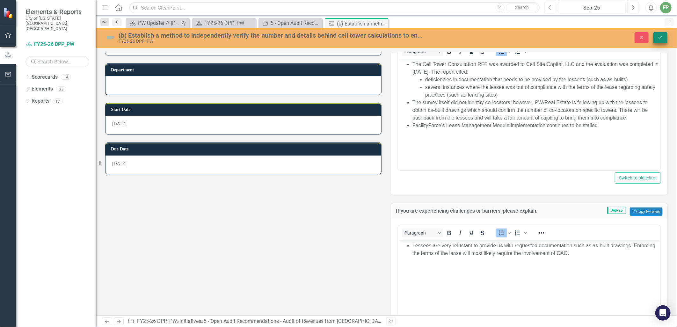
click at [661, 37] on icon "Save" at bounding box center [661, 37] width 6 height 4
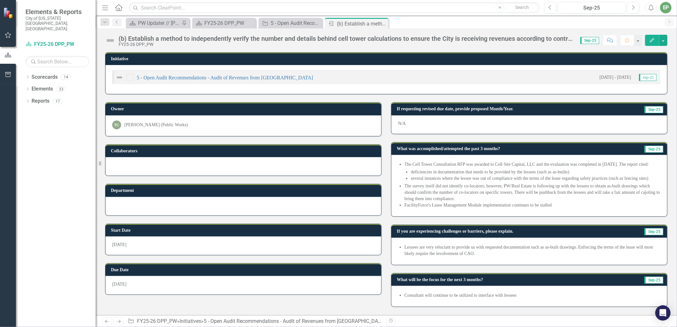
click at [476, 203] on li "FacilityForce's Lease Management Module implementation continues to be stalled" at bounding box center [532, 205] width 256 height 6
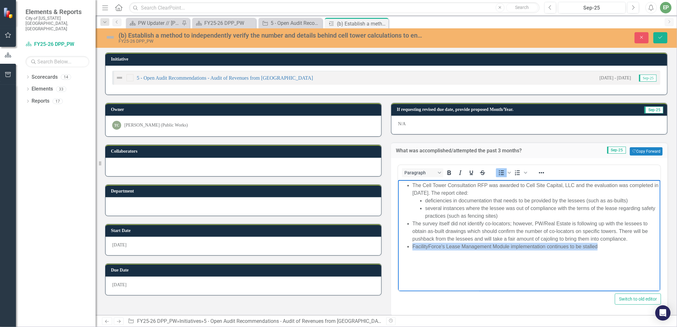
drag, startPoint x: 602, startPoint y: 248, endPoint x: 382, endPoint y: 252, distance: 219.6
click at [398, 252] on html "The Cell Tower Consultation RFP was awarded to Cell Site Capital, LLC and the e…" at bounding box center [529, 228] width 262 height 96
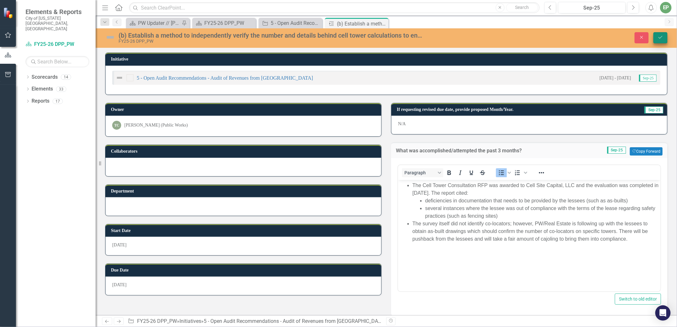
click at [657, 43] on button "Save" at bounding box center [660, 37] width 14 height 11
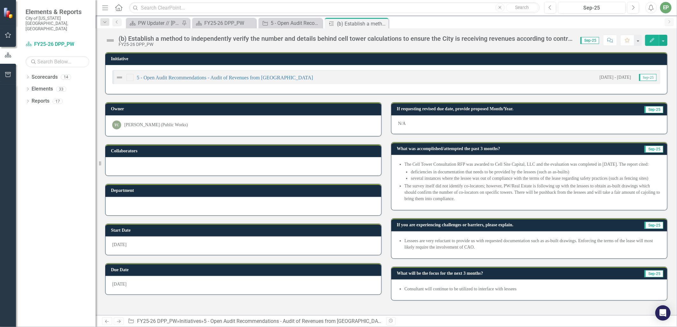
click at [113, 40] on img at bounding box center [110, 40] width 10 height 10
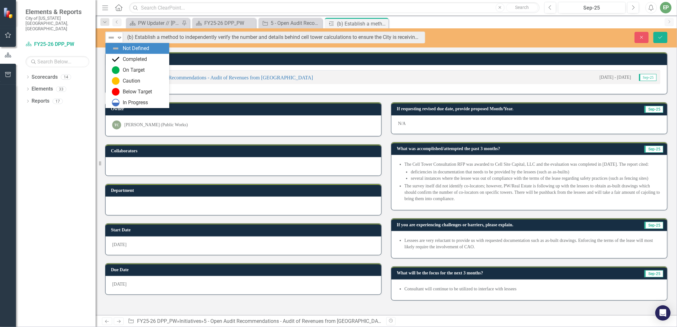
click at [120, 35] on icon "Expand" at bounding box center [119, 37] width 6 height 5
click at [117, 104] on img at bounding box center [116, 103] width 8 height 8
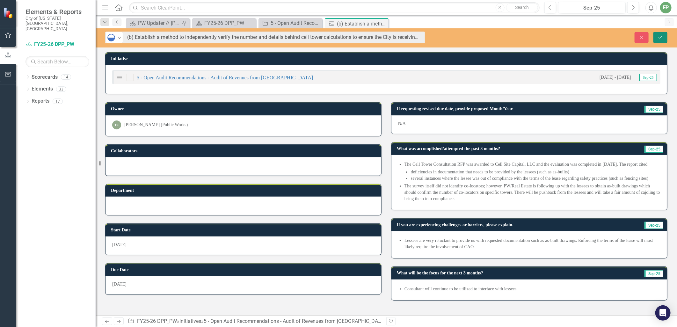
click at [658, 40] on button "Save" at bounding box center [660, 37] width 14 height 11
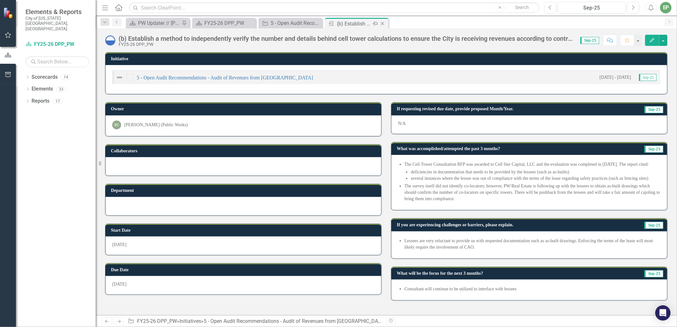
click at [384, 24] on icon "Close" at bounding box center [382, 23] width 6 height 5
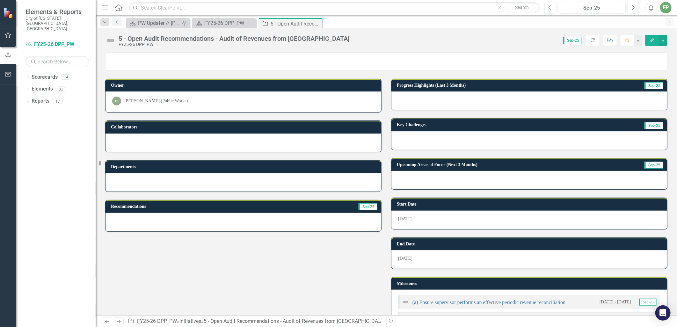
click at [108, 39] on img at bounding box center [110, 40] width 10 height 10
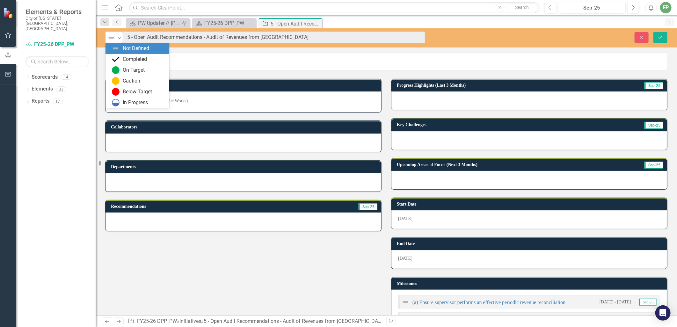
click at [113, 40] on img at bounding box center [111, 38] width 8 height 8
click at [114, 101] on img at bounding box center [116, 103] width 8 height 8
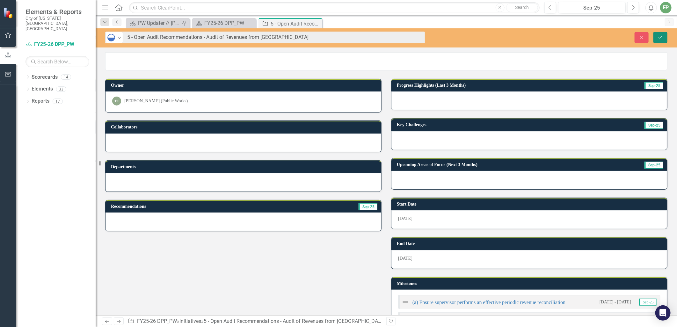
click at [656, 36] on button "Save" at bounding box center [660, 37] width 14 height 11
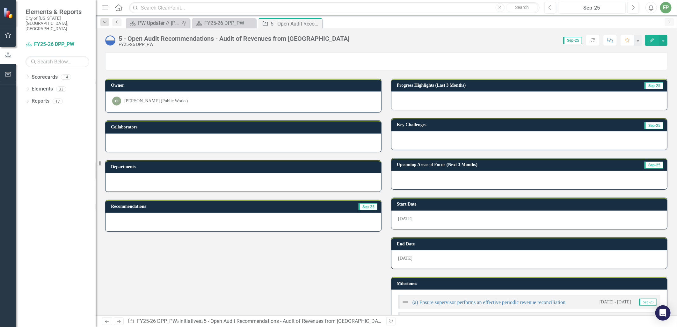
scroll to position [106, 0]
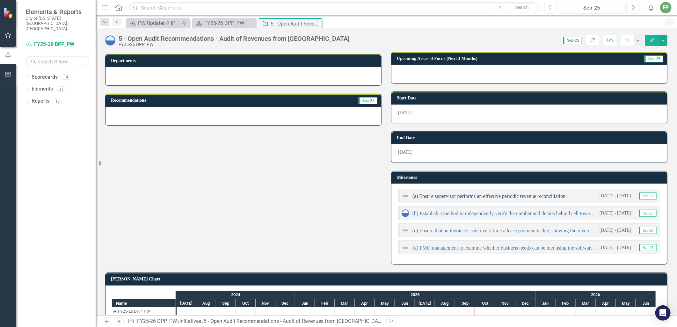
click at [488, 193] on link "(a) Ensure supervisor performs an effective periodic revenue reconciliation" at bounding box center [488, 195] width 153 height 5
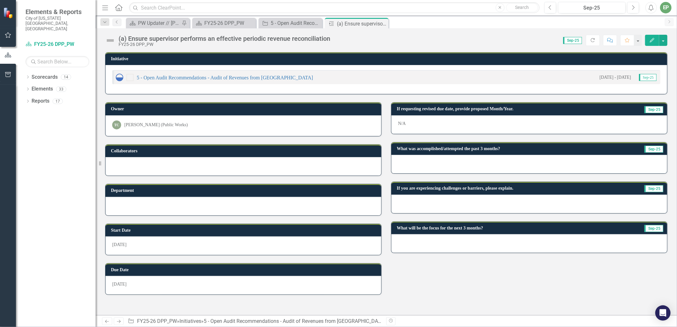
click at [117, 40] on div "(a) Ensure supervisor performs an effective periodic revenue reconciliation FY2…" at bounding box center [219, 41] width 228 height 12
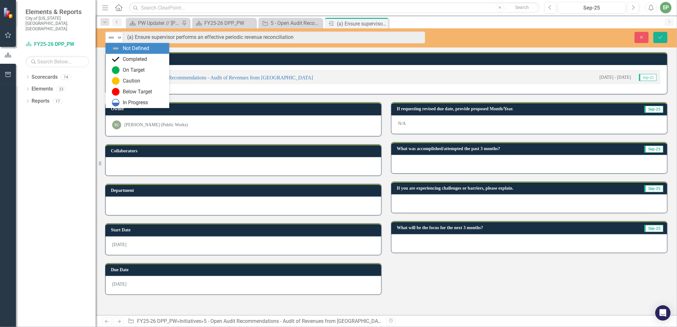
click at [116, 40] on div "Not Defined" at bounding box center [112, 37] width 10 height 9
click at [117, 58] on img at bounding box center [116, 59] width 8 height 8
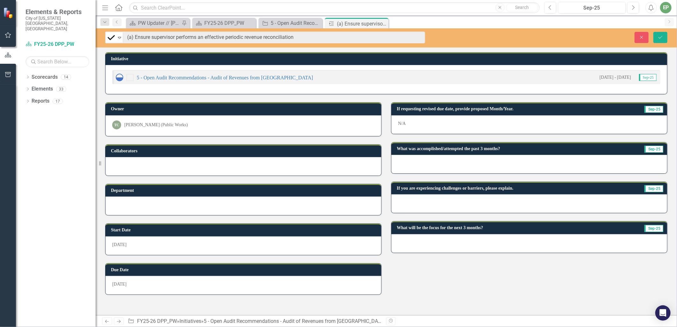
click at [433, 167] on div at bounding box center [529, 164] width 276 height 18
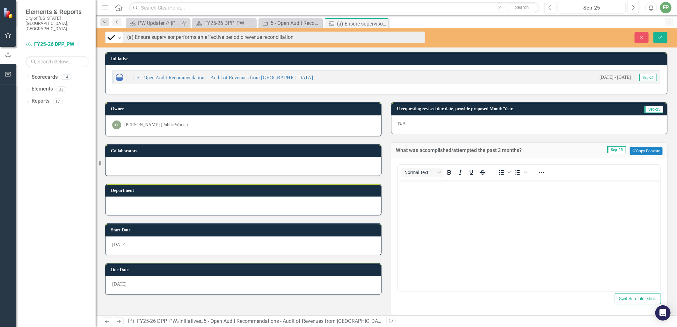
click at [437, 177] on div "Normal Text" at bounding box center [445, 172] width 94 height 12
click at [440, 184] on p "Rich Text Area. Press ALT-0 for help." at bounding box center [528, 185] width 259 height 8
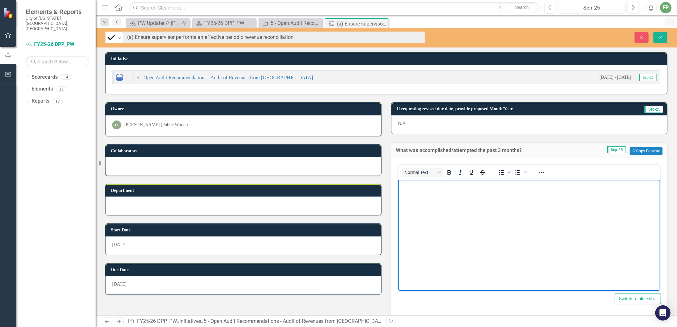
click at [492, 171] on div "To open the popup, press Shift+Enter To open the popup, press Shift+Enter" at bounding box center [512, 172] width 40 height 12
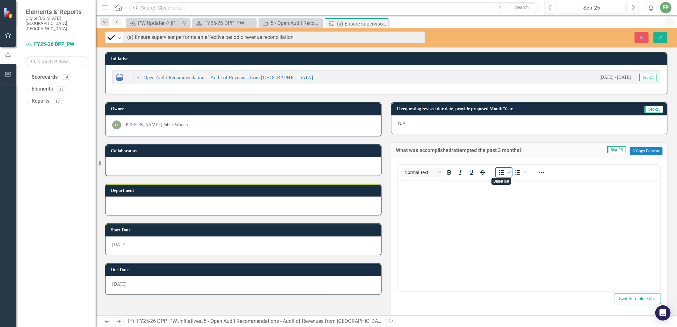
click at [498, 171] on icon "Bullet list" at bounding box center [502, 173] width 8 height 8
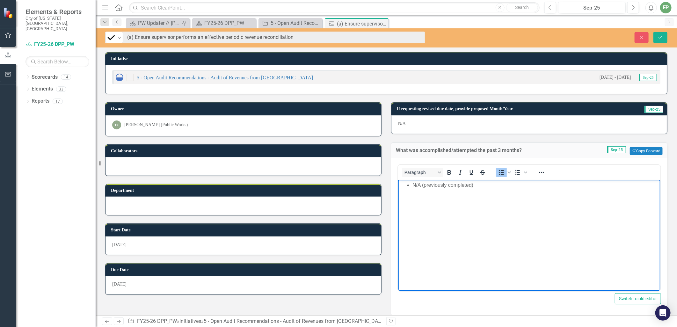
scroll to position [84, 0]
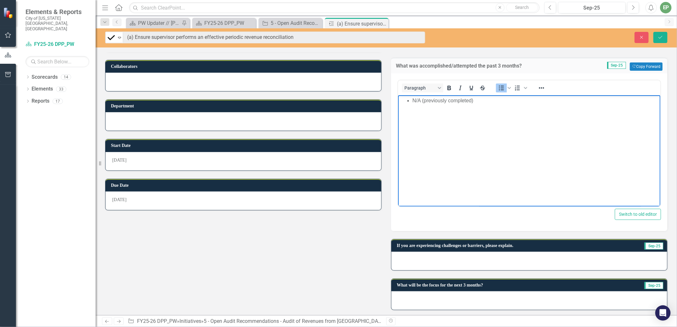
click at [463, 258] on div at bounding box center [529, 261] width 276 height 18
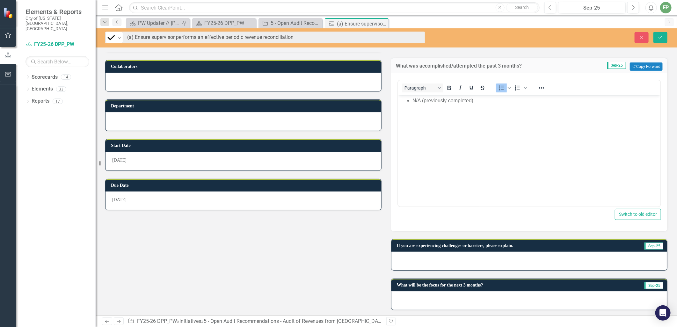
click at [463, 258] on div at bounding box center [529, 261] width 276 height 18
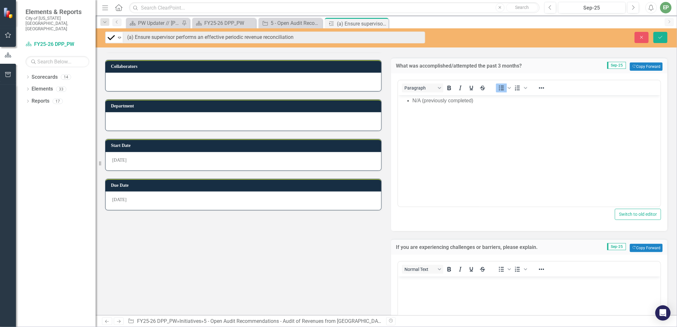
scroll to position [191, 0]
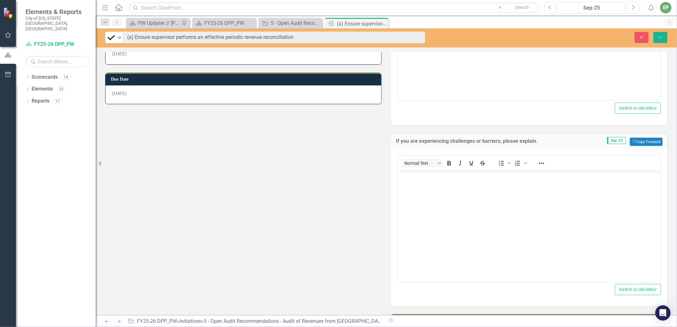
click at [460, 248] on body "Rich Text Area. Press ALT-0 for help." at bounding box center [529, 218] width 262 height 96
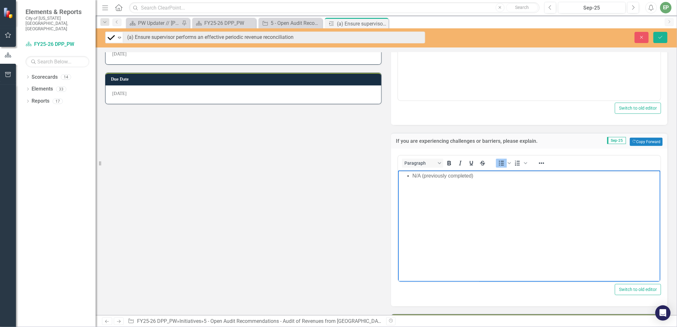
scroll to position [227, 0]
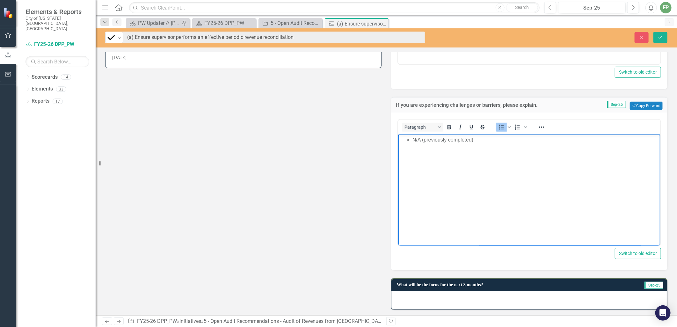
click at [456, 295] on div at bounding box center [529, 300] width 276 height 18
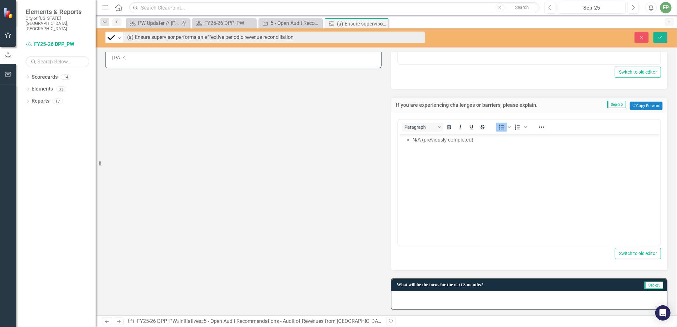
click at [456, 295] on div at bounding box center [529, 300] width 276 height 18
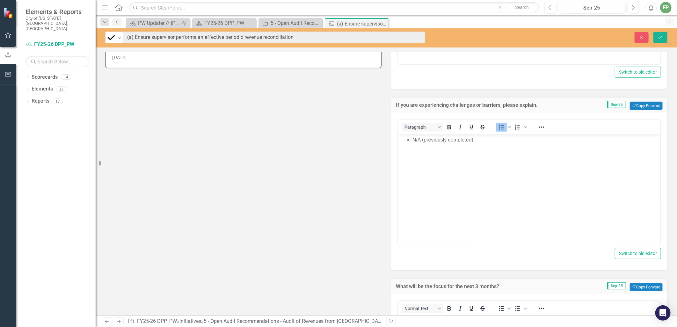
scroll to position [368, 0]
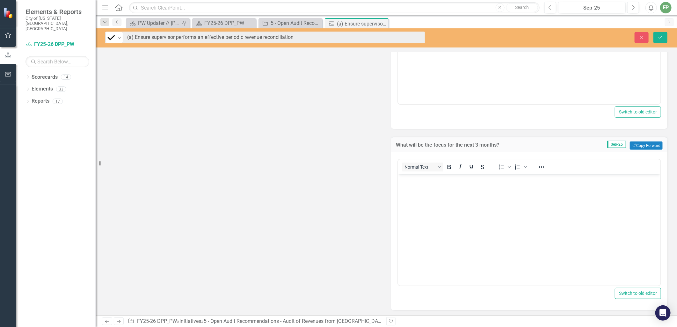
click at [464, 248] on body "Rich Text Area. Press ALT-0 for help." at bounding box center [529, 222] width 262 height 96
click at [660, 38] on icon "Save" at bounding box center [661, 37] width 6 height 4
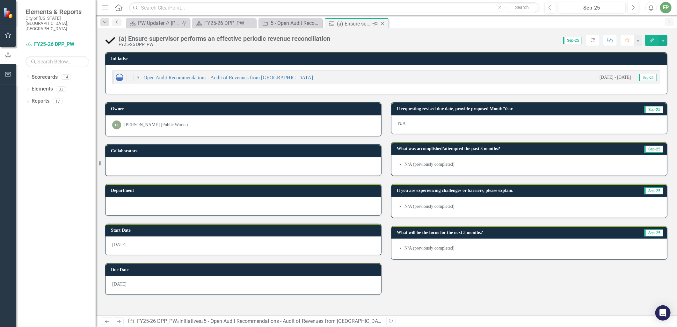
click at [382, 25] on icon "Close" at bounding box center [382, 23] width 6 height 5
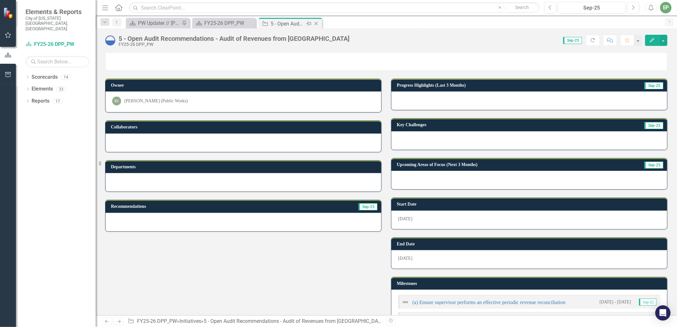
click at [271, 23] on div "5 - Open Audit Recommendations - Audit of Revenues from [GEOGRAPHIC_DATA]" at bounding box center [288, 24] width 34 height 8
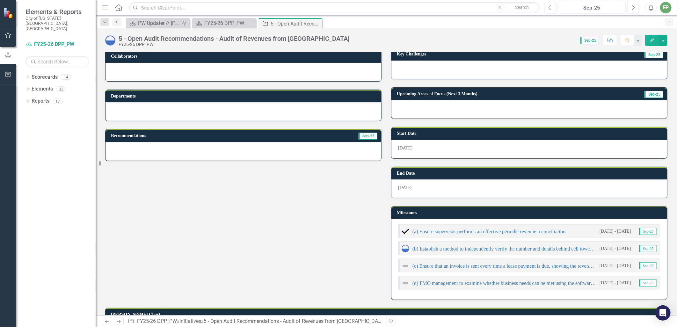
scroll to position [106, 0]
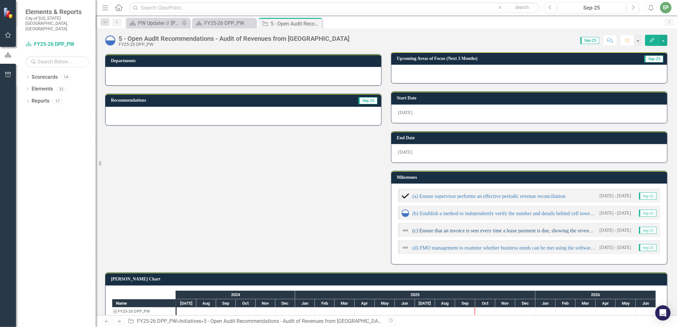
click at [542, 230] on link "(c) Ensure that an invoice is sent every time a lease payment is due, showing t…" at bounding box center [579, 230] width 334 height 5
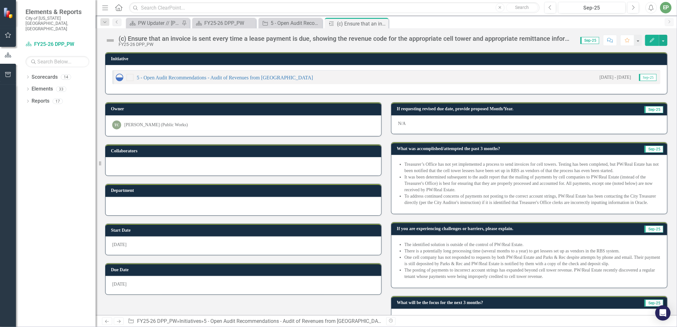
click at [110, 42] on img at bounding box center [110, 40] width 10 height 10
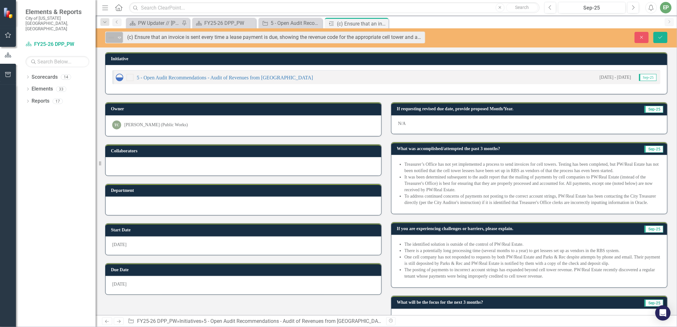
click at [119, 35] on icon "Expand" at bounding box center [119, 37] width 6 height 5
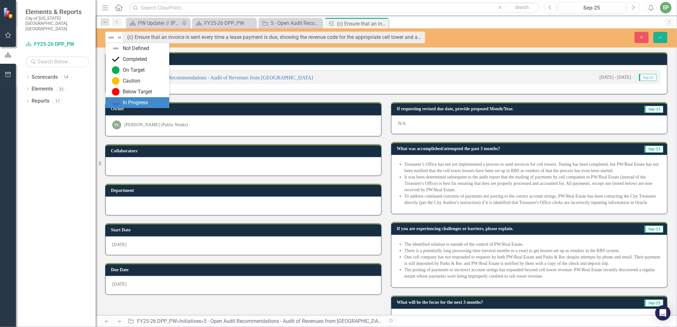
click at [123, 105] on div "In Progress" at bounding box center [135, 102] width 25 height 7
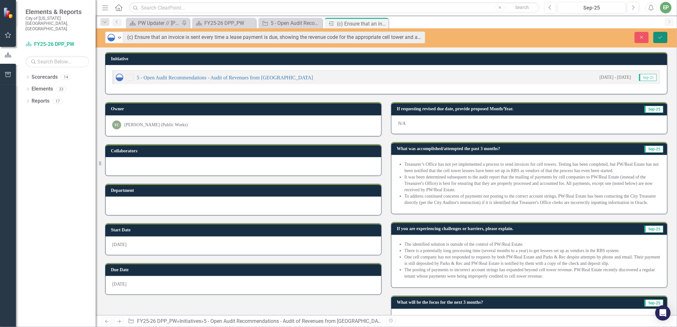
click at [662, 37] on icon "Save" at bounding box center [661, 37] width 6 height 4
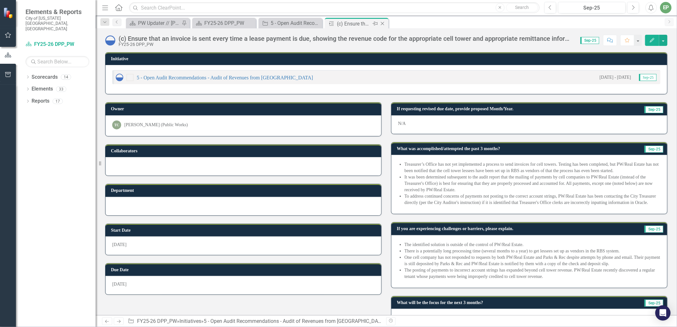
click at [384, 24] on icon "Close" at bounding box center [382, 23] width 6 height 5
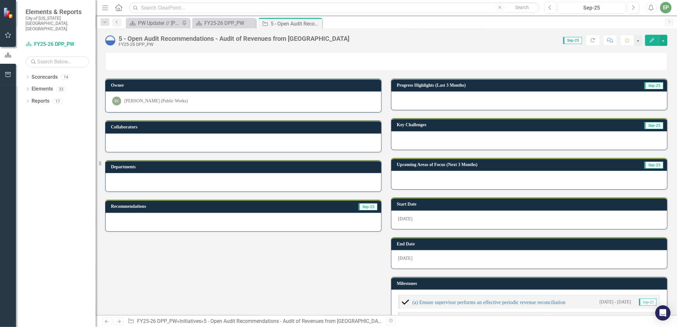
scroll to position [160, 0]
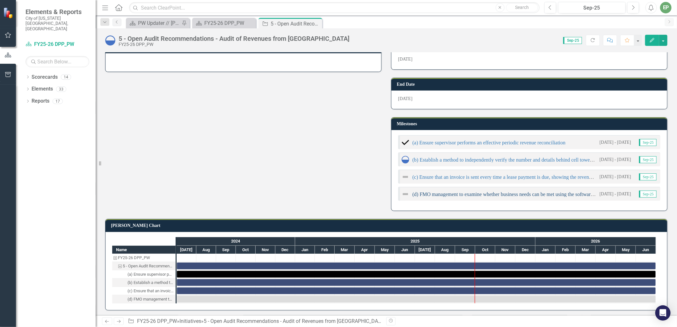
click at [467, 193] on link "(d) FMO management to examine whether business needs can be met using the softw…" at bounding box center [621, 194] width 419 height 5
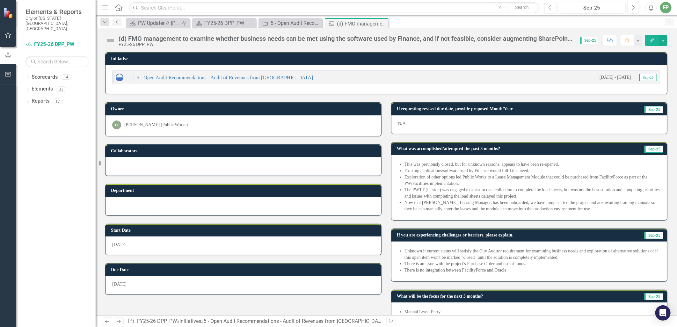
click at [113, 40] on img at bounding box center [110, 40] width 10 height 10
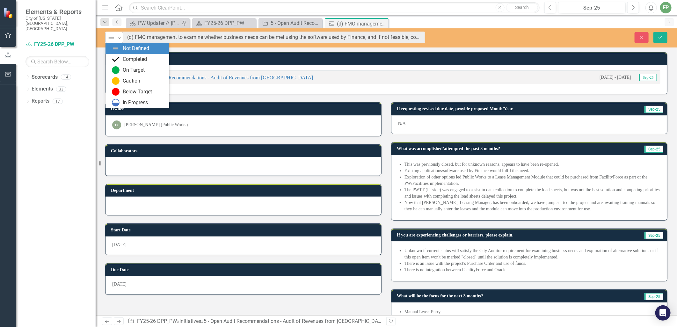
click at [116, 38] on icon "Expand" at bounding box center [119, 37] width 6 height 5
click at [135, 106] on div "In Progress" at bounding box center [135, 102] width 25 height 7
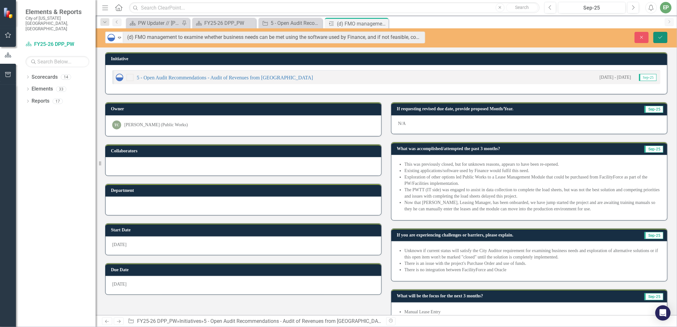
click at [658, 38] on icon "Save" at bounding box center [661, 37] width 6 height 4
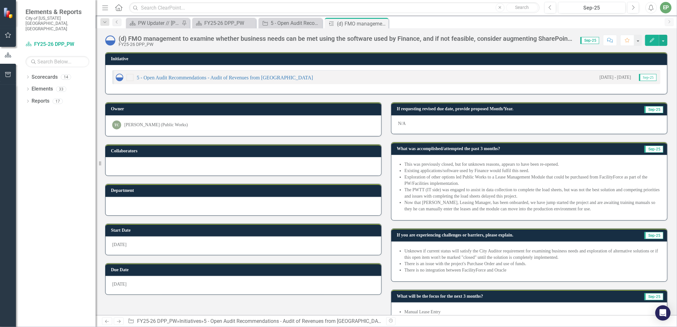
click at [579, 261] on li "There is an issue with the project's Purchase Order and use of funds." at bounding box center [532, 264] width 256 height 6
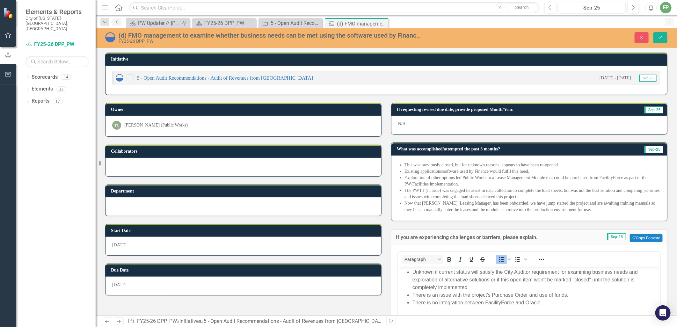
click at [367, 297] on div "Owner TC [PERSON_NAME] (Public Works) Collaborators Department Start Date [DATE…" at bounding box center [386, 273] width 572 height 356
click at [384, 23] on icon "Close" at bounding box center [382, 23] width 6 height 5
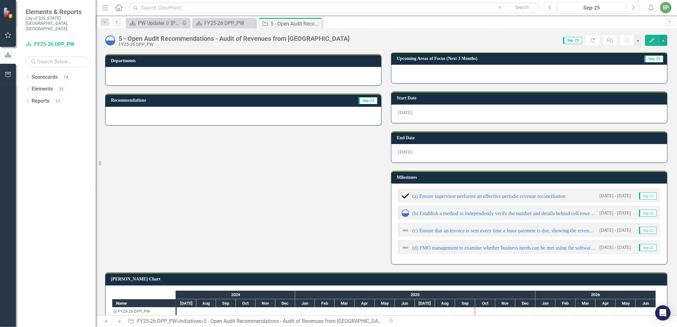
scroll to position [142, 0]
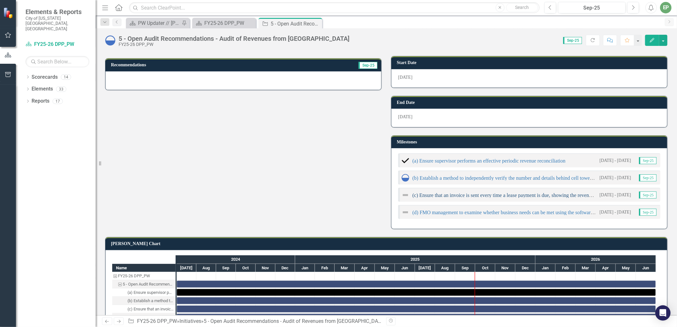
click at [470, 194] on link "(c) Ensure that an invoice is sent every time a lease payment is due, showing t…" at bounding box center [579, 195] width 334 height 5
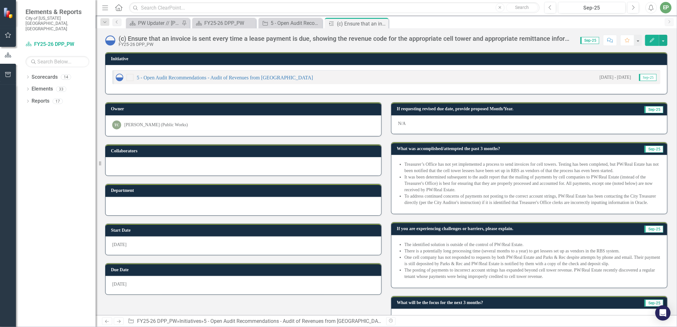
click at [581, 183] on li "It was been determined subsequent to the audit report that the mailing of payme…" at bounding box center [532, 183] width 256 height 19
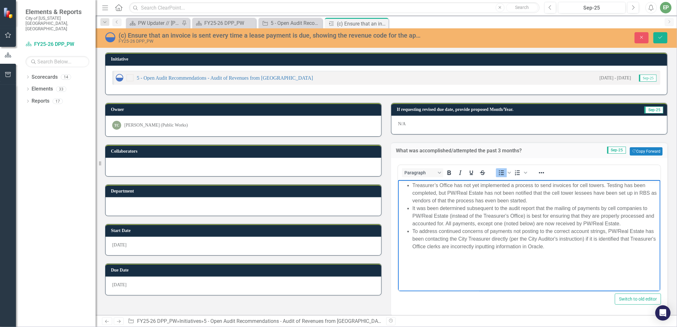
click at [537, 222] on li "It was been determined subsequent to the audit report that the mailing of payme…" at bounding box center [535, 216] width 246 height 23
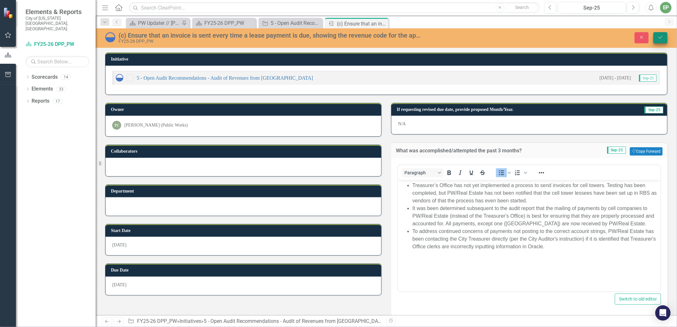
click at [661, 34] on button "Save" at bounding box center [660, 37] width 14 height 11
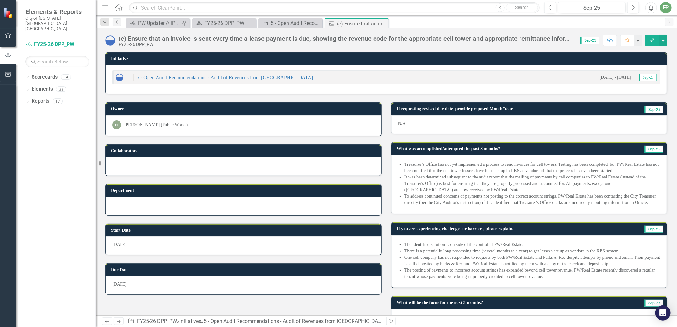
click at [434, 165] on li "Treasurer’s Office has not yet implemented a process to send invoices for cell …" at bounding box center [532, 167] width 256 height 13
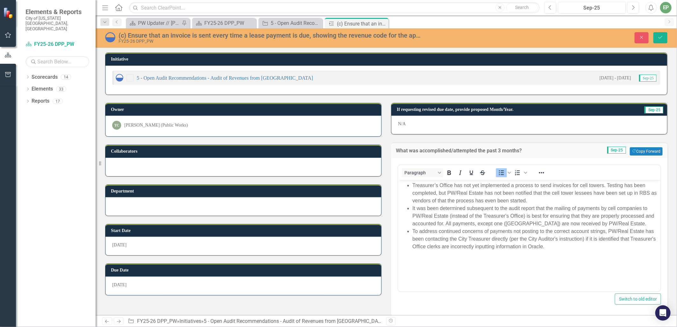
drag, startPoint x: 412, startPoint y: 186, endPoint x: 837, endPoint y: 353, distance: 456.3
click at [412, 186] on li "Treasurer’s Office has not yet implemented a process to send invoices for cell …" at bounding box center [535, 193] width 246 height 23
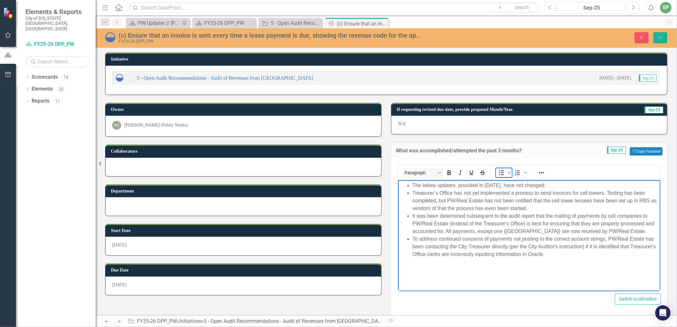
click at [501, 171] on icon "Bullet list" at bounding box center [502, 173] width 8 height 8
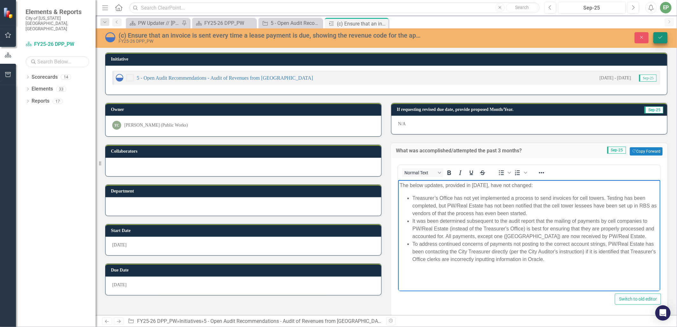
click at [660, 38] on icon "Save" at bounding box center [661, 37] width 6 height 4
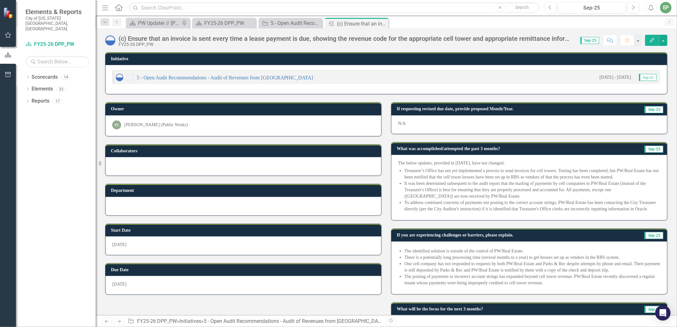
click at [496, 158] on div "The below updates, provided in [DATE], have not changed: Treasurer’s Office has…" at bounding box center [529, 187] width 276 height 65
click at [494, 163] on p "The below updates, provided in [DATE], have not changed:" at bounding box center [529, 163] width 262 height 6
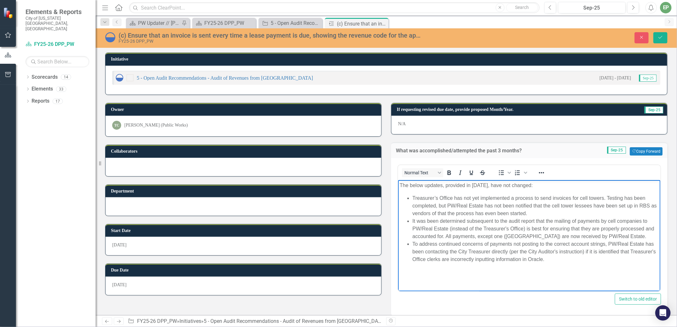
click at [451, 185] on p "The below updates, provided in [DATE], have not changed:" at bounding box center [528, 186] width 259 height 8
copy p "The below updates, provided in [DATE], have not changed:"
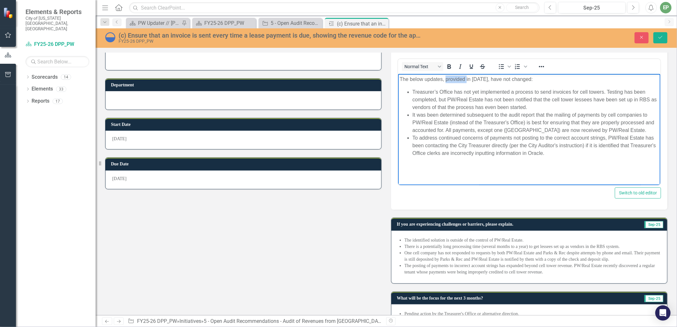
scroll to position [122, 0]
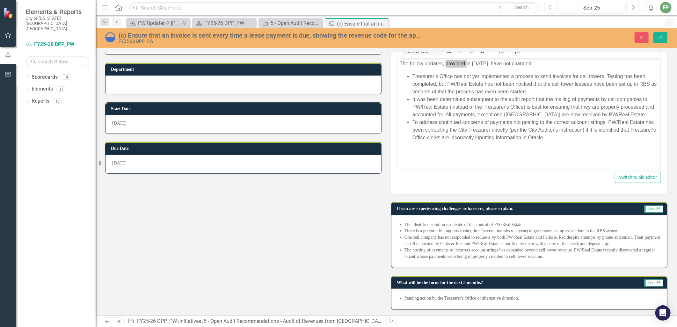
click at [472, 222] on li "The identified solution is outside of the control of PW/Real Estate." at bounding box center [532, 225] width 256 height 6
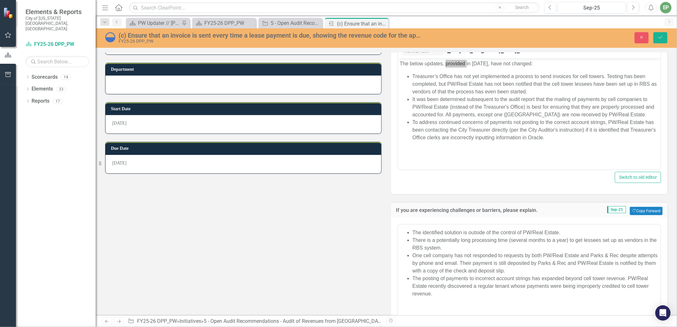
scroll to position [0, 0]
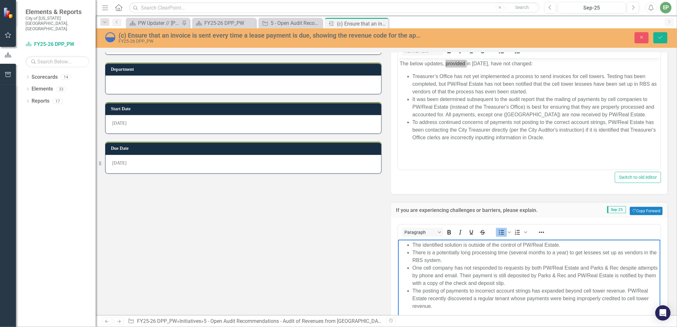
click at [412, 246] on li "The identified solution is outside of the control of PW/Real Estate." at bounding box center [535, 245] width 246 height 8
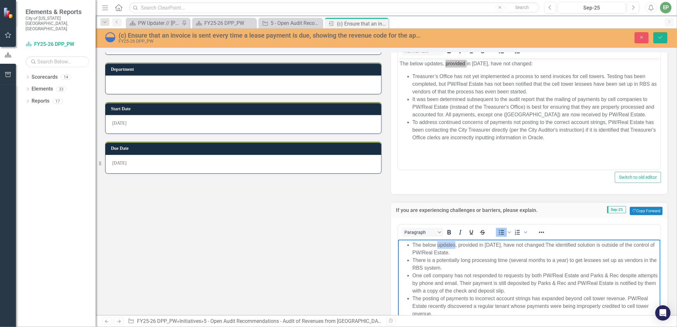
drag, startPoint x: 454, startPoint y: 243, endPoint x: 438, endPoint y: 241, distance: 16.8
click at [438, 241] on body "The below updates, provided in [DATE], have not changed:The identified solution…" at bounding box center [529, 288] width 262 height 96
click at [449, 244] on li "The below chal;lenges and barriers, provided in [DATE], have not changed:The id…" at bounding box center [535, 248] width 246 height 15
click at [597, 245] on li "The below challenges and barriers, provided in [DATE], have not changed:The ide…" at bounding box center [535, 248] width 246 height 15
click at [525, 243] on li "The below challenges and barriers, provided in [DATE], have not changed:" at bounding box center [535, 245] width 246 height 8
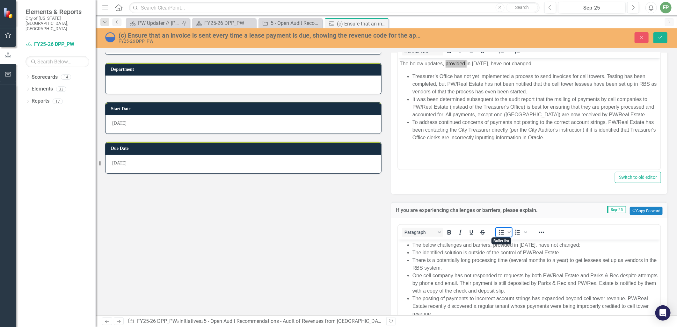
click at [498, 229] on icon "Bullet list" at bounding box center [502, 233] width 8 height 8
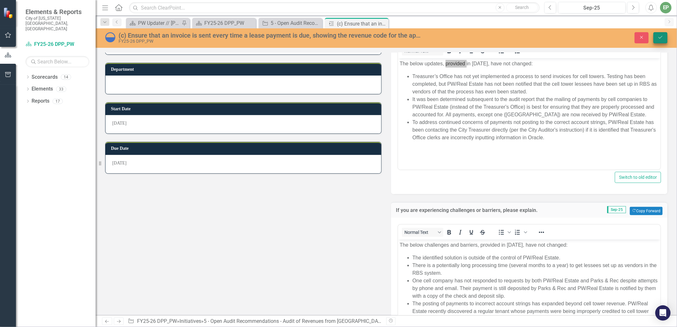
click at [658, 38] on icon "Save" at bounding box center [661, 37] width 6 height 4
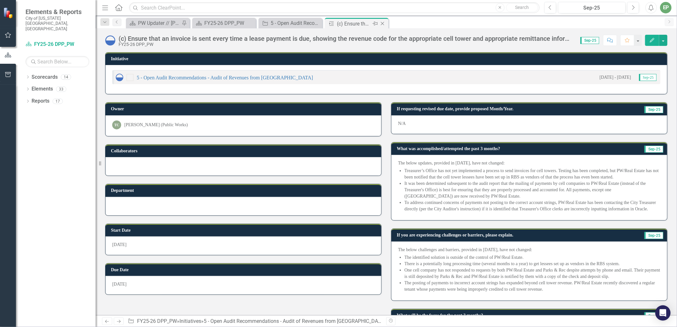
click at [382, 22] on icon "Close" at bounding box center [382, 23] width 6 height 5
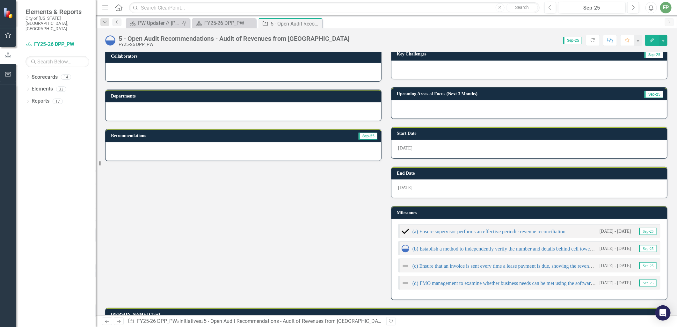
scroll to position [106, 0]
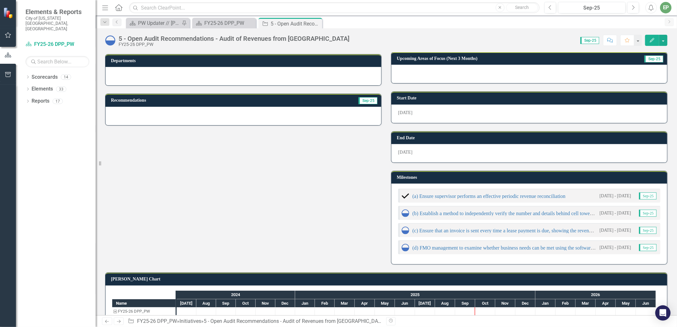
scroll to position [142, 0]
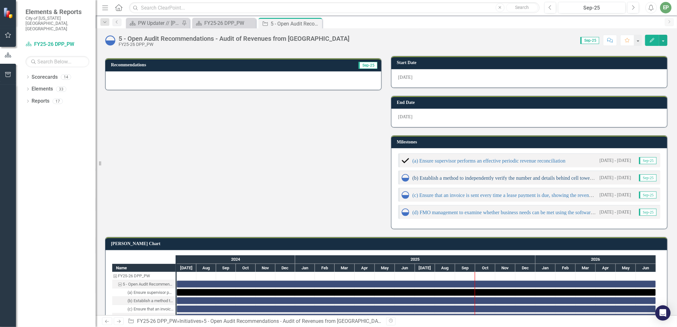
click at [492, 176] on link "(b) Establish a method to independently verify the number and details behind ce…" at bounding box center [583, 177] width 343 height 5
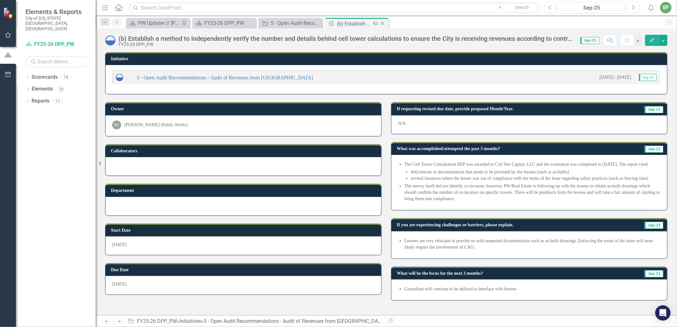
click at [383, 24] on icon "Close" at bounding box center [382, 23] width 6 height 5
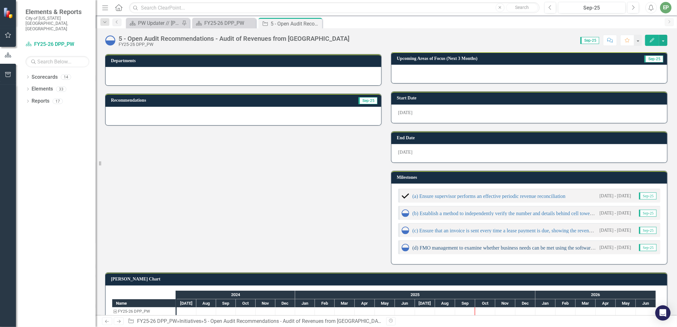
scroll to position [160, 0]
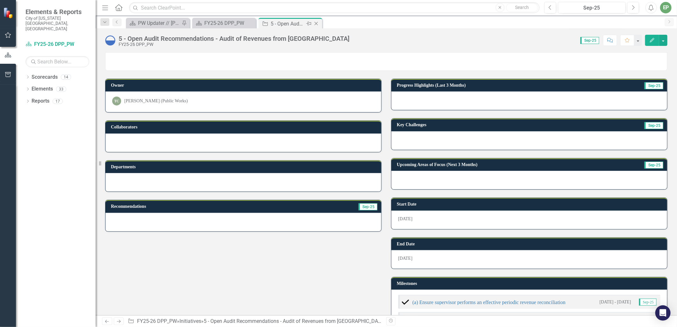
click at [318, 25] on icon "Close" at bounding box center [316, 23] width 6 height 5
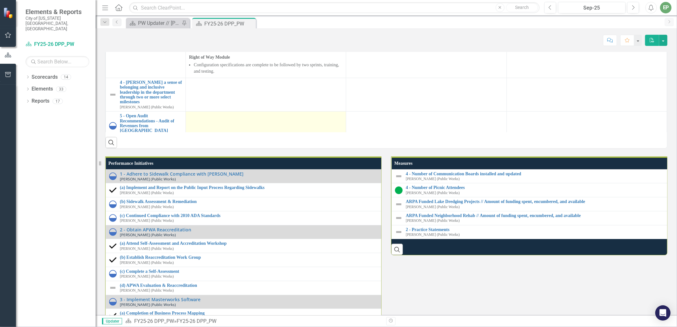
scroll to position [693, 0]
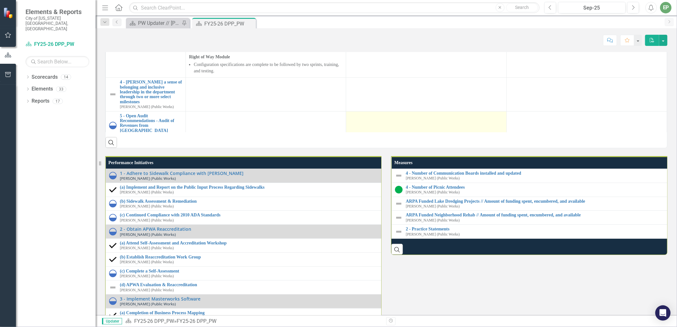
click at [367, 121] on div at bounding box center [426, 117] width 154 height 8
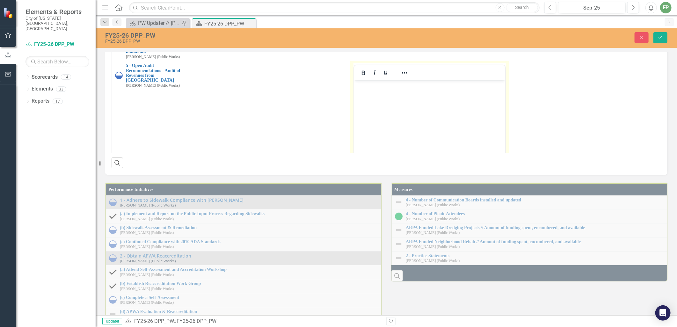
scroll to position [0, 0]
click at [379, 106] on body "Rich Text Area. Press ALT-0 for help." at bounding box center [429, 128] width 151 height 96
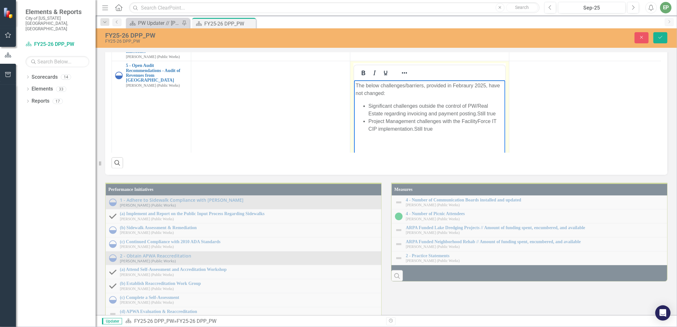
drag, startPoint x: 464, startPoint y: 80, endPoint x: 464, endPoint y: 88, distance: 7.7
click at [464, 88] on p "The below challenges/barriers, provided in Febraury 2025, have not changed:" at bounding box center [429, 89] width 148 height 15
drag, startPoint x: 390, startPoint y: 94, endPoint x: 348, endPoint y: 80, distance: 44.2
click at [354, 80] on html "The below challenges/barriers, provided in [DATE], have not changed: Significan…" at bounding box center [429, 128] width 151 height 96
click at [658, 35] on icon "Save" at bounding box center [661, 37] width 6 height 4
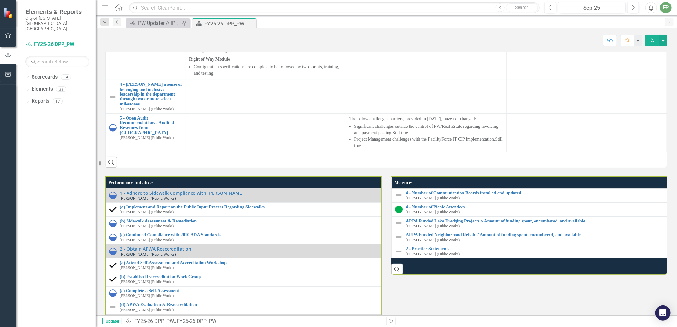
scroll to position [744, 0]
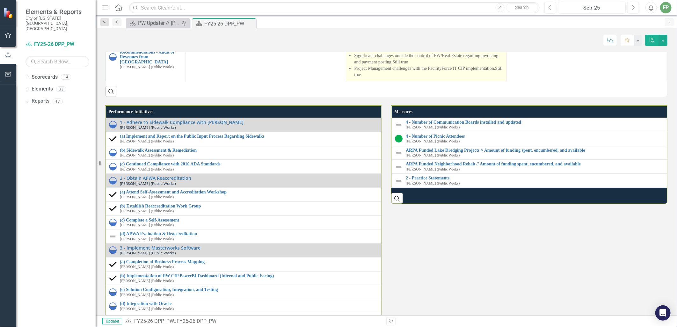
click at [403, 64] on span "Still true" at bounding box center [401, 62] width 16 height 5
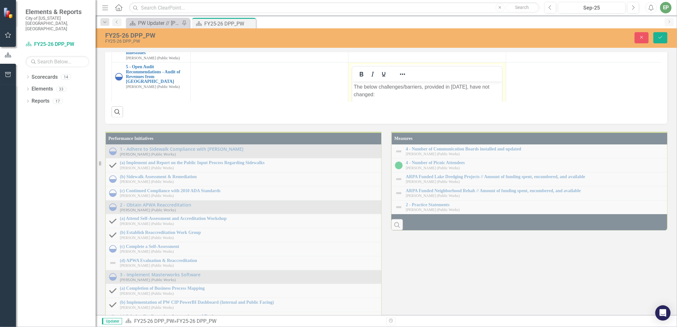
scroll to position [135, 0]
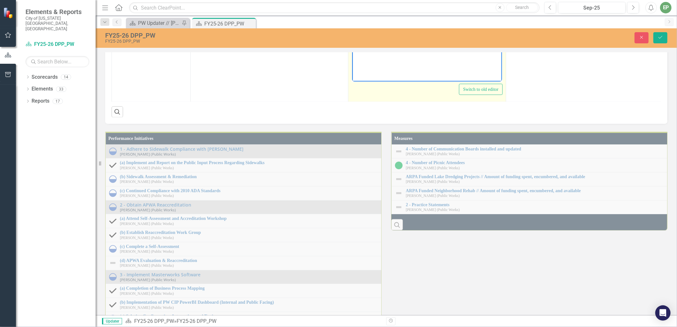
drag, startPoint x: 495, startPoint y: 5, endPoint x: 475, endPoint y: 4, distance: 20.4
click at [475, 4] on li "Significant challenges outside the control of PW/Real Estate regarding invoicin…" at bounding box center [433, 0] width 134 height 15
drag, startPoint x: 366, startPoint y: -5, endPoint x: 325, endPoint y: -41, distance: 54.6
click at [352, 0] on html "The below challenges/barriers, provided in [DATE], have not changed: Significan…" at bounding box center [427, 19] width 150 height 96
drag, startPoint x: 438, startPoint y: -1, endPoint x: 426, endPoint y: -3, distance: 11.6
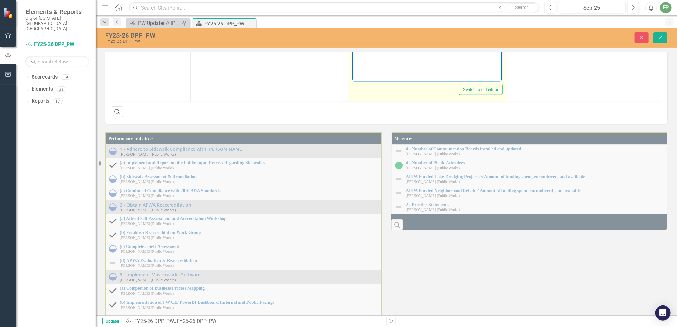
drag, startPoint x: 403, startPoint y: -8, endPoint x: 486, endPoint y: -9, distance: 83.2
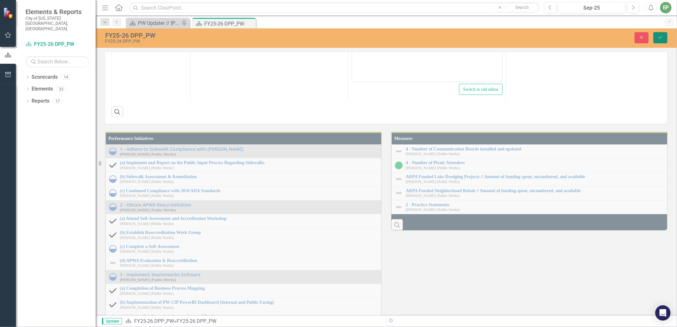
click at [657, 39] on button "Save" at bounding box center [660, 37] width 14 height 11
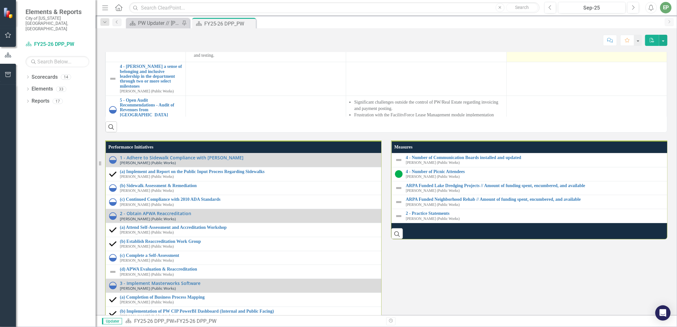
scroll to position [779, 0]
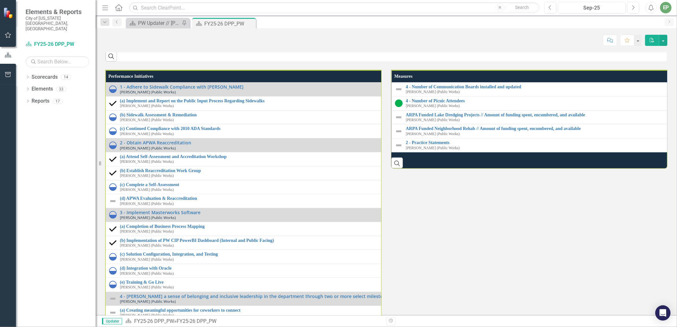
click at [576, 54] on td at bounding box center [586, 39] width 160 height 29
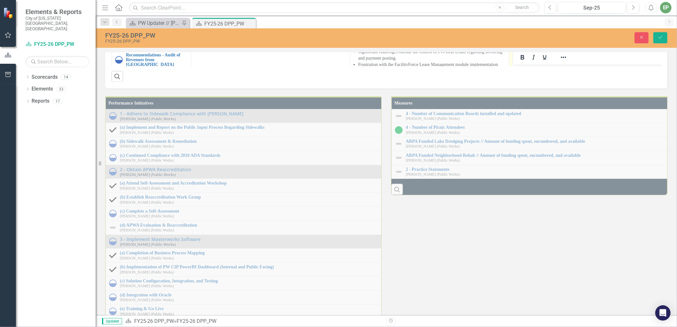
scroll to position [106, 0]
click at [558, 10] on body "Rich Text Area. Press ALT-0 for help." at bounding box center [588, 7] width 151 height 96
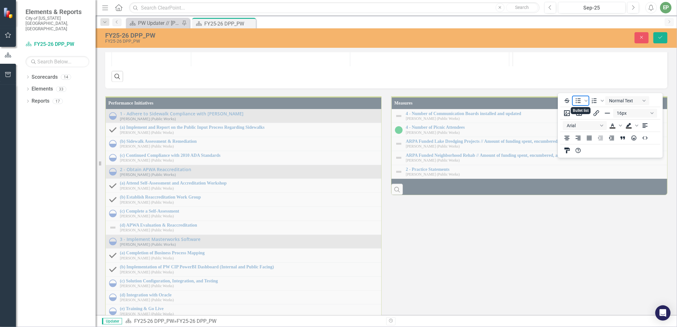
click at [578, 101] on icon "Bullet list" at bounding box center [578, 101] width 8 height 8
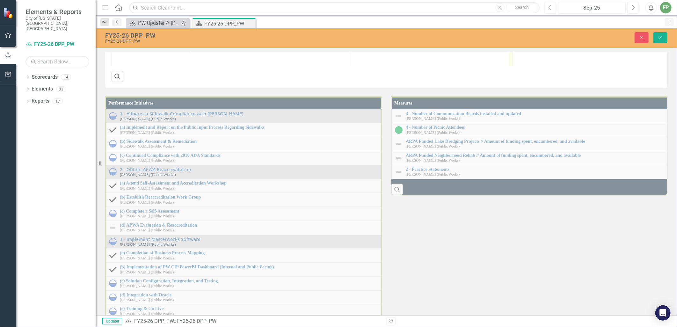
drag, startPoint x: 556, startPoint y: -20, endPoint x: 627, endPoint y: -12, distance: 71.2
drag, startPoint x: 552, startPoint y: -5, endPoint x: 554, endPoint y: 28, distance: 33.5
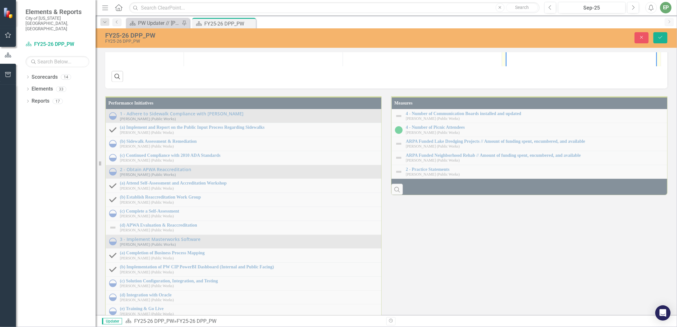
click at [662, 37] on icon "Save" at bounding box center [661, 37] width 6 height 4
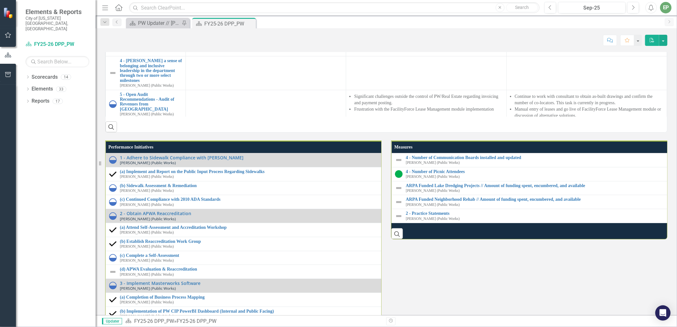
scroll to position [744, 0]
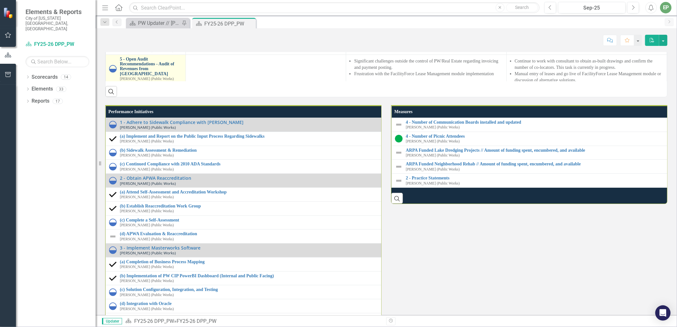
click at [151, 76] on link "5 - Open Audit Recommendations - Audit of Revenues from [GEOGRAPHIC_DATA]" at bounding box center [151, 67] width 62 height 20
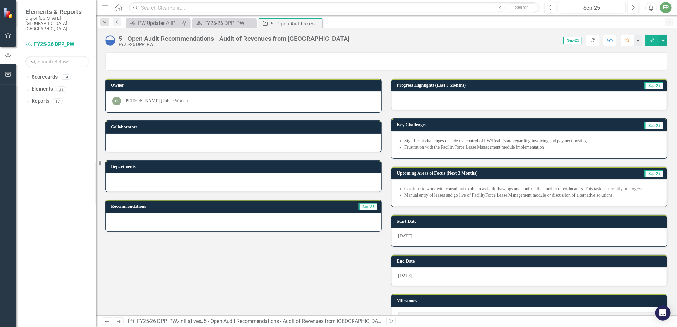
scroll to position [177, 0]
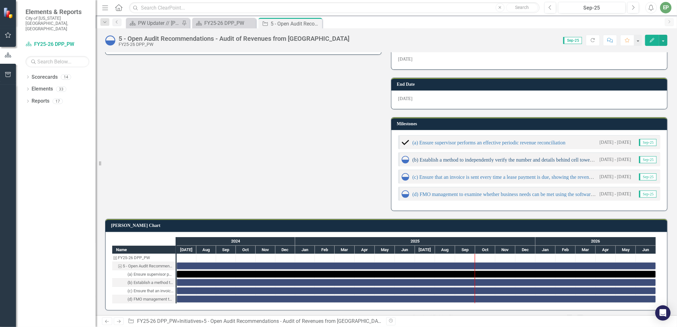
click at [484, 157] on link "(b) Establish a method to independently verify the number and details behind ce…" at bounding box center [583, 159] width 343 height 5
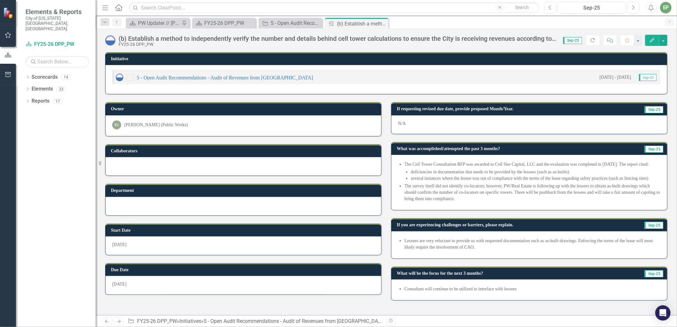
click at [483, 189] on li "The survey itself did not identify co-locators; however, PW/Real Estate is foll…" at bounding box center [532, 192] width 256 height 19
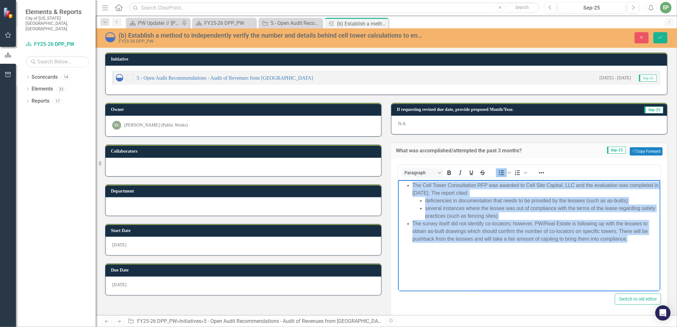
drag, startPoint x: 635, startPoint y: 240, endPoint x: 753, endPoint y: 356, distance: 165.9
click at [398, 180] on html "The Cell Tower Consultation RFP was awarded to Cell Site Capital, LLC and the e…" at bounding box center [529, 228] width 262 height 96
copy ul "The Cell Tower Consultation RFP was awarded to Cell Site Capital, LLC and the e…"
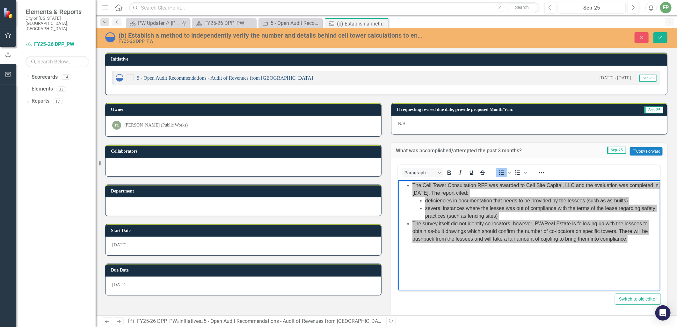
click at [184, 77] on link "5 - Open Audit Recommendations - Audit of Revenues from [GEOGRAPHIC_DATA]" at bounding box center [225, 77] width 176 height 5
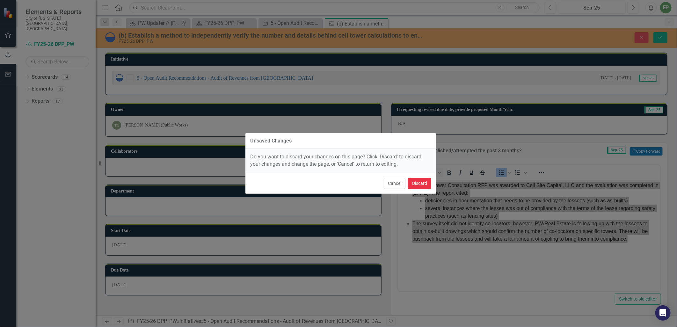
click at [417, 186] on button "Discard" at bounding box center [419, 183] width 23 height 11
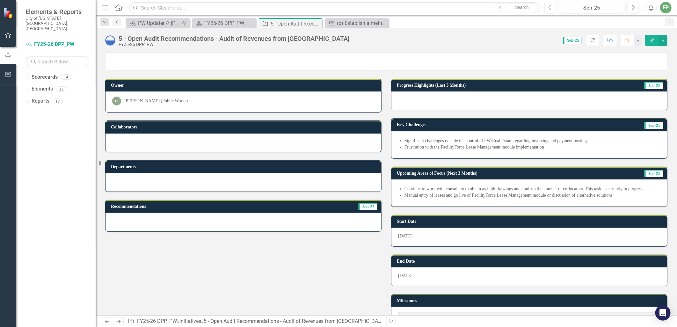
click at [471, 99] on div at bounding box center [529, 100] width 276 height 18
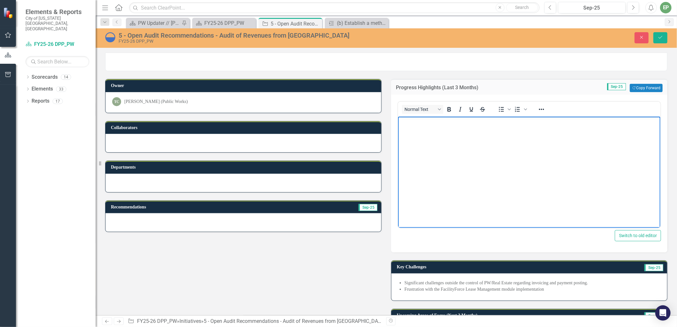
click at [453, 185] on body "Rich Text Area. Press ALT-0 for help." at bounding box center [529, 165] width 262 height 96
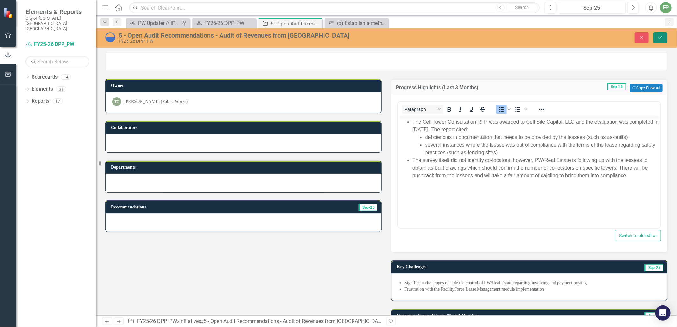
click at [661, 37] on icon "submit" at bounding box center [660, 37] width 4 height 3
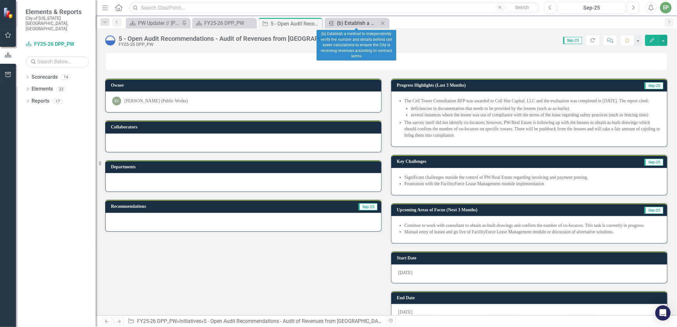
click at [348, 24] on div "(b) Establish a method to independently verify the number and details behind ce…" at bounding box center [358, 23] width 42 height 8
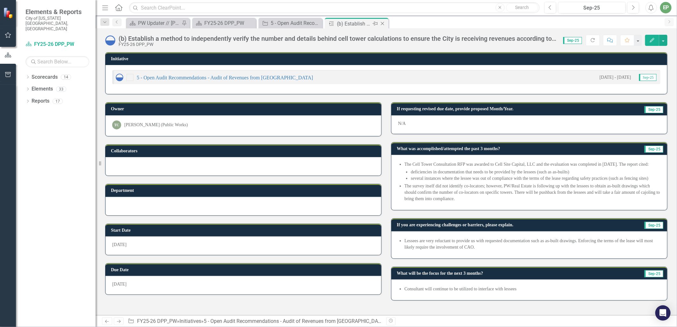
click at [381, 23] on icon "Close" at bounding box center [382, 23] width 6 height 5
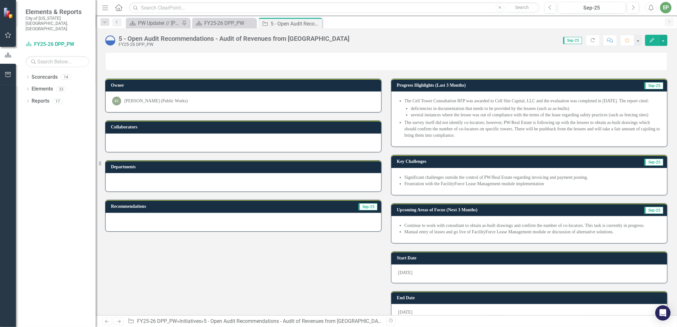
click at [431, 133] on li "The survey itself did not identify co-locators; however, PW/Real Estate is foll…" at bounding box center [532, 129] width 256 height 19
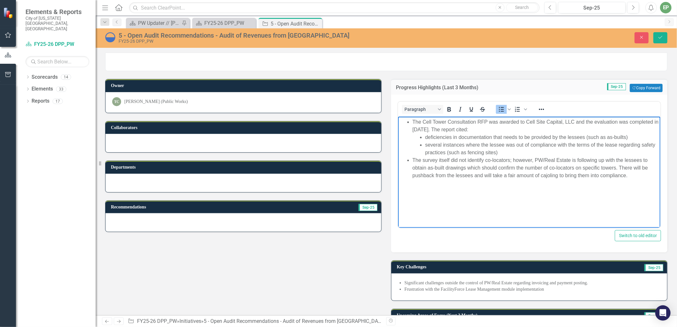
click at [442, 128] on li "The Cell Tower Consultation RFP was awarded to Cell Site Capital, LLC and the e…" at bounding box center [535, 137] width 246 height 38
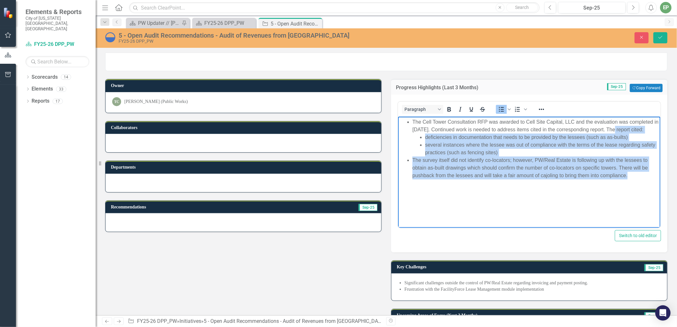
drag, startPoint x: 618, startPoint y: 128, endPoint x: 642, endPoint y: 192, distance: 68.4
click at [642, 192] on body "The Cell Tower Consultation RFP was awarded to Cell Site Capital, LLC and the e…" at bounding box center [529, 165] width 262 height 96
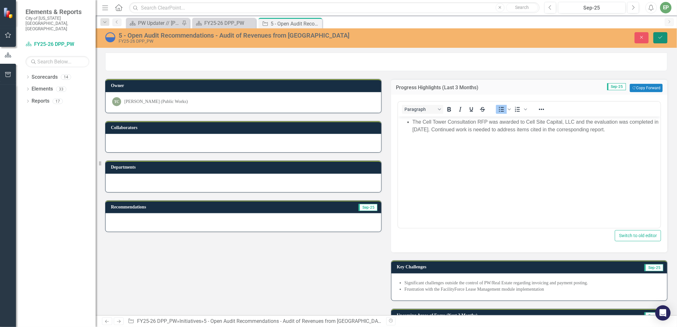
click at [657, 42] on button "Save" at bounding box center [660, 37] width 14 height 11
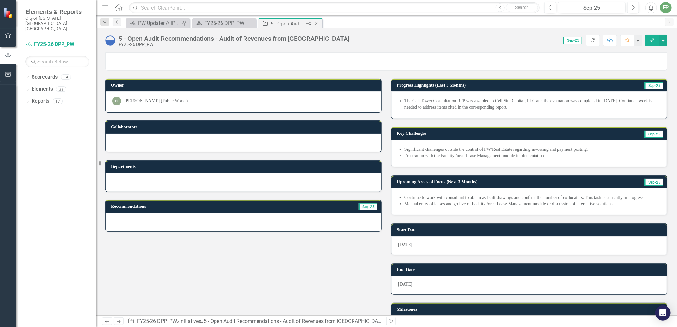
click at [315, 24] on icon "Close" at bounding box center [316, 23] width 6 height 5
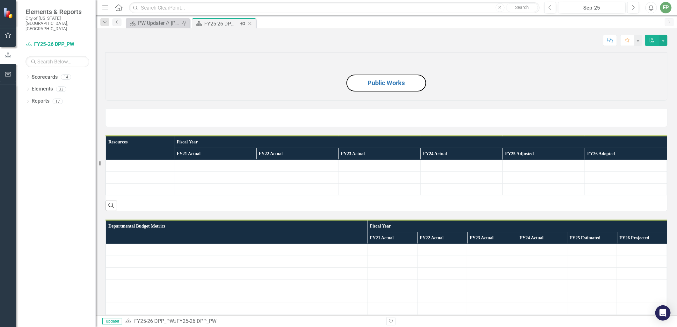
click at [222, 21] on div "FY25-26 DPP_PW" at bounding box center [221, 24] width 34 height 8
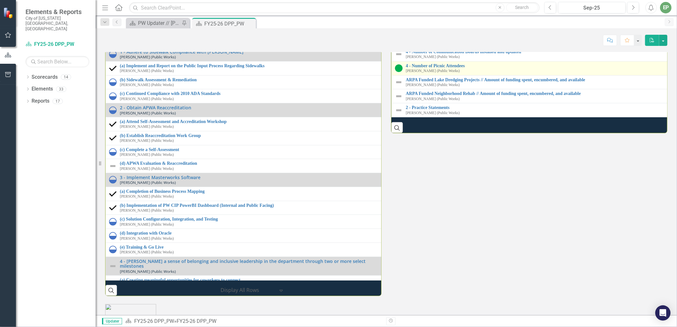
scroll to position [779, 0]
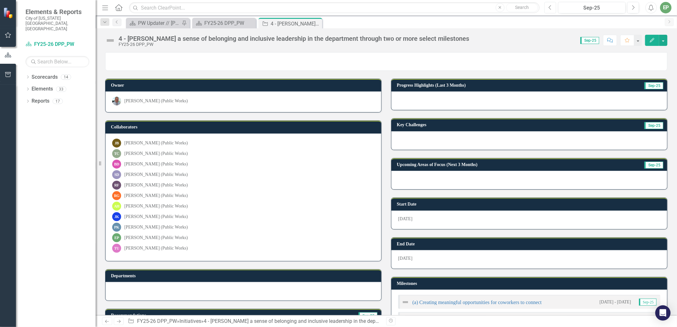
click at [550, 4] on button "Previous" at bounding box center [550, 7] width 12 height 11
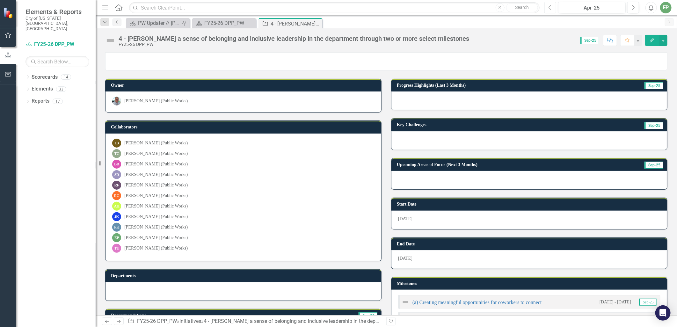
click at [550, 4] on button "Previous" at bounding box center [550, 7] width 12 height 11
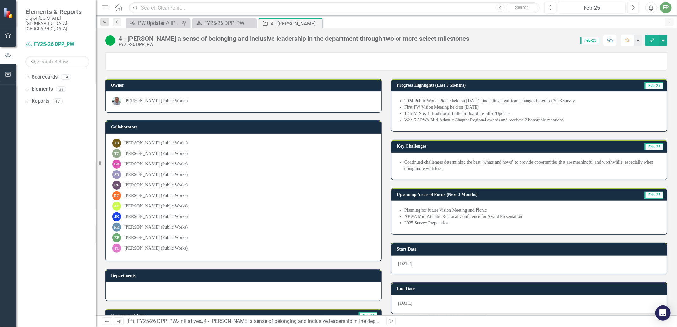
click at [454, 115] on li "12 MVIX & 1 Traditional Bulletin Board Installed/Updates" at bounding box center [532, 114] width 256 height 6
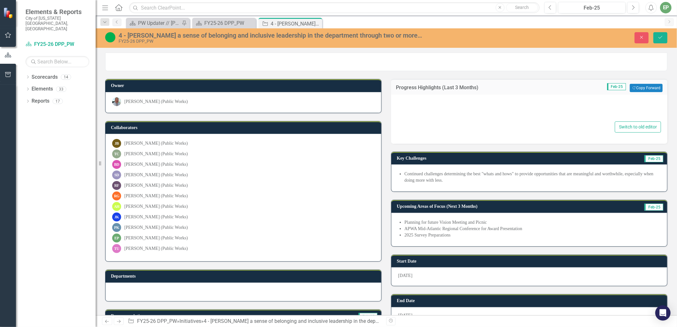
type textarea "<ul> <li>2024 Public Works Picnic held on [DATE], including significant changes…"
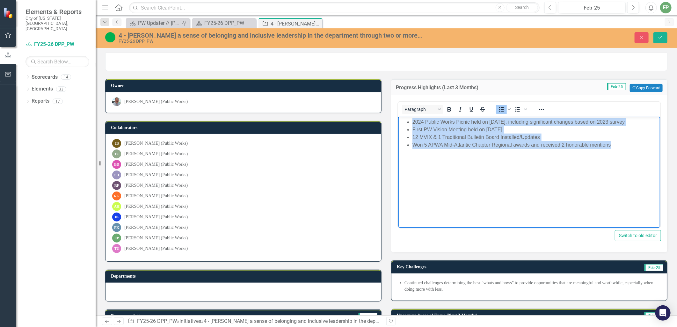
drag, startPoint x: 618, startPoint y: 144, endPoint x: 265, endPoint y: 95, distance: 356.6
click at [398, 117] on html "2024 Public Works Picnic held on [DATE], including significant changes based on…" at bounding box center [529, 165] width 262 height 96
copy ul "2024 Public Works Picnic held on [DATE], including significant changes based on…"
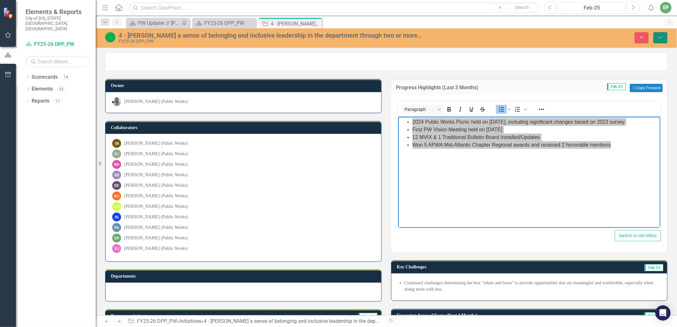
click at [657, 39] on button "Save" at bounding box center [660, 37] width 14 height 11
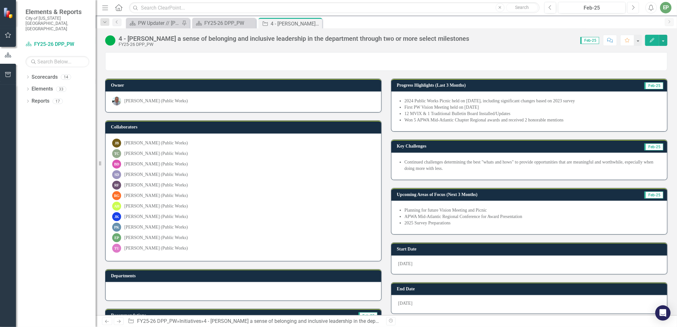
click at [633, 7] on icon "Next" at bounding box center [633, 8] width 4 height 6
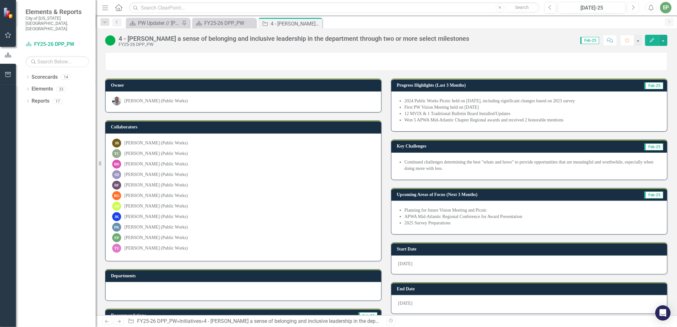
click at [633, 7] on icon "Next" at bounding box center [633, 8] width 4 height 6
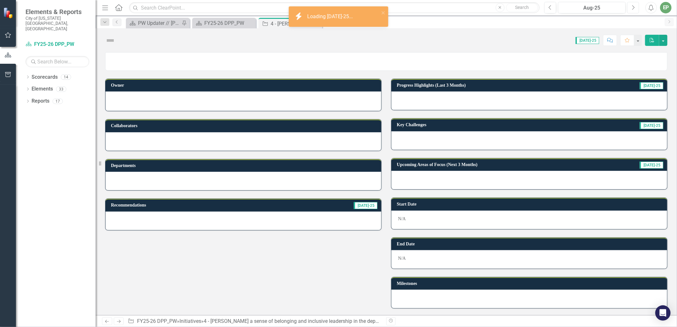
click at [633, 7] on icon "Next" at bounding box center [633, 8] width 4 height 6
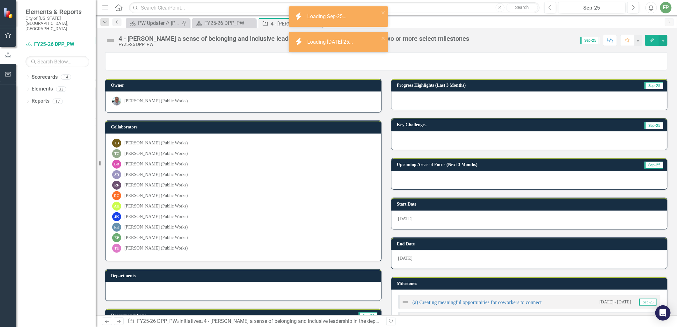
click at [466, 106] on div at bounding box center [529, 100] width 276 height 18
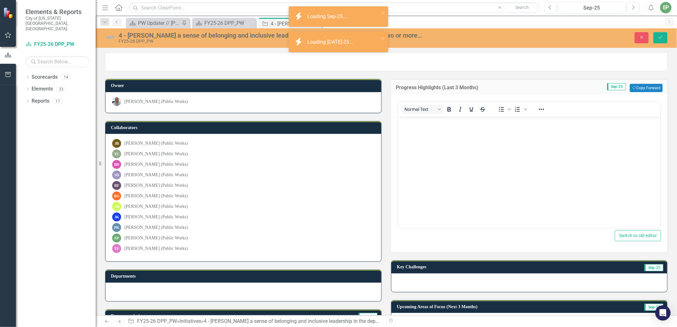
click at [433, 148] on body "Rich Text Area. Press ALT-0 for help." at bounding box center [529, 165] width 262 height 96
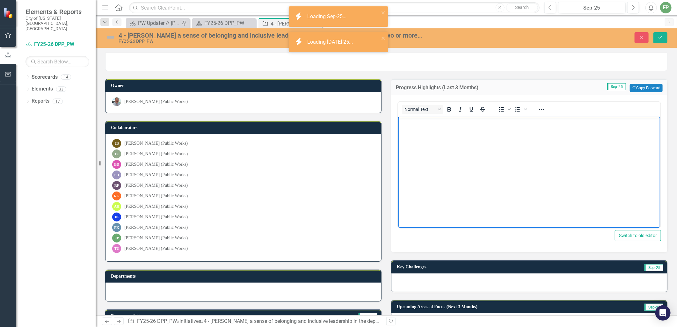
paste body "Rich Text Area. Press ALT-0 for help."
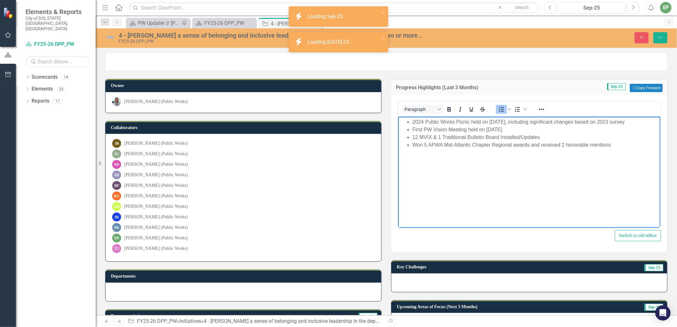
click at [459, 120] on li "2024 Public Works Picnic held on [DATE], including significant changes based on…" at bounding box center [535, 122] width 246 height 8
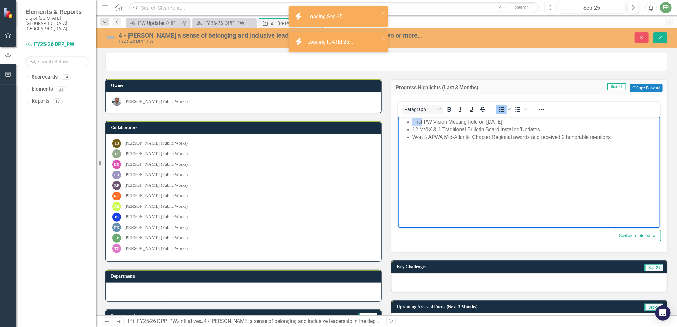
drag, startPoint x: 422, startPoint y: 122, endPoint x: 411, endPoint y: 122, distance: 10.2
click at [411, 122] on ul "First PW Vision Meeting held on [DATE] 12 MVIX & 1 Traditional Bulletin Board I…" at bounding box center [528, 129] width 259 height 23
drag, startPoint x: 512, startPoint y: 122, endPoint x: 894, endPoint y: 229, distance: 396.4
click at [484, 118] on li "2nd PW Vision Meeting held on [DATE]" at bounding box center [535, 122] width 246 height 8
click at [523, 128] on li "12 MVIX & 1 Traditional Bulletin Board Installed/Updates" at bounding box center [535, 130] width 246 height 8
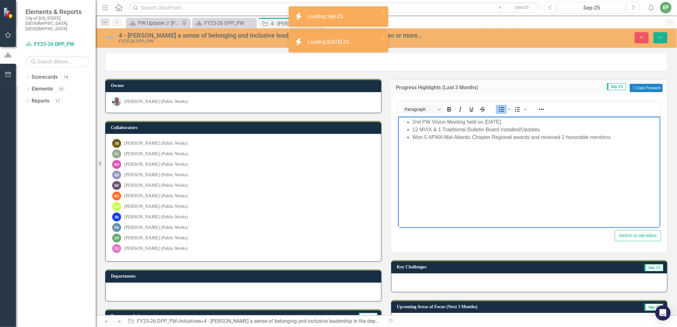
click at [551, 128] on li "12 MVIX & 1 Traditional Bulletin Board Installed/Updates" at bounding box center [535, 130] width 246 height 8
click at [441, 136] on li "Won 5 APWA Mid-Atlantic Chapter Regional awards and received 2 honorable mentio…" at bounding box center [535, 138] width 246 height 8
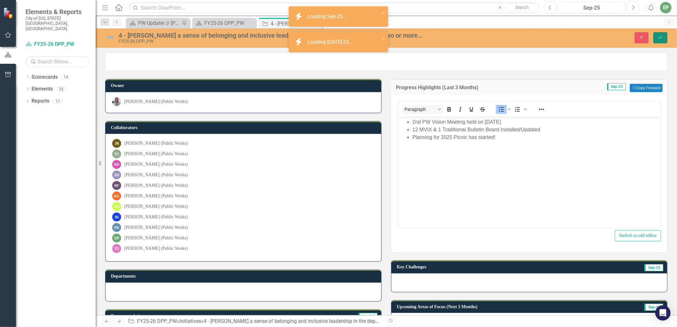
click at [656, 34] on button "Save" at bounding box center [660, 37] width 14 height 11
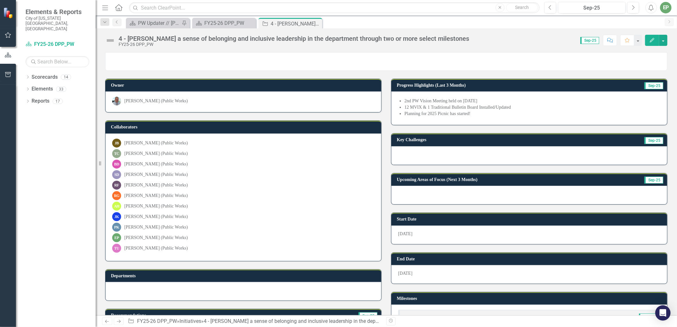
click at [110, 38] on img at bounding box center [110, 40] width 10 height 10
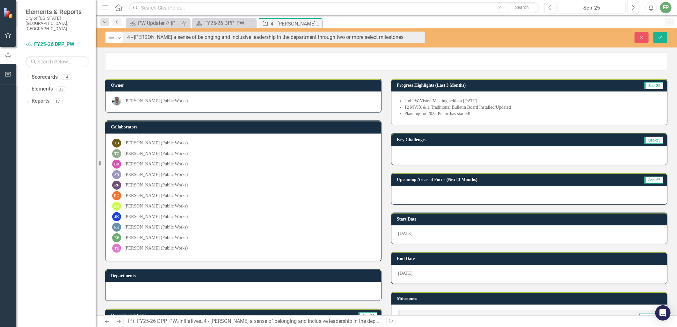
click at [110, 38] on img at bounding box center [111, 38] width 8 height 8
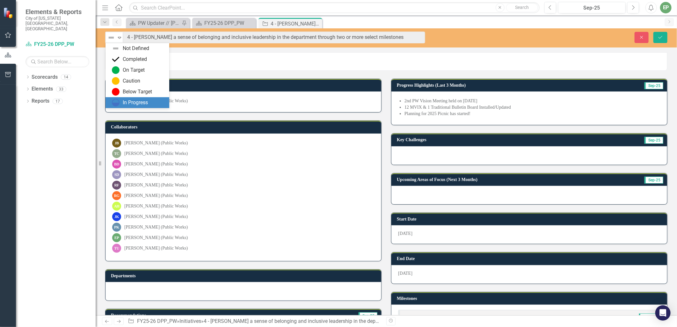
click at [127, 100] on div "In Progress" at bounding box center [135, 102] width 25 height 7
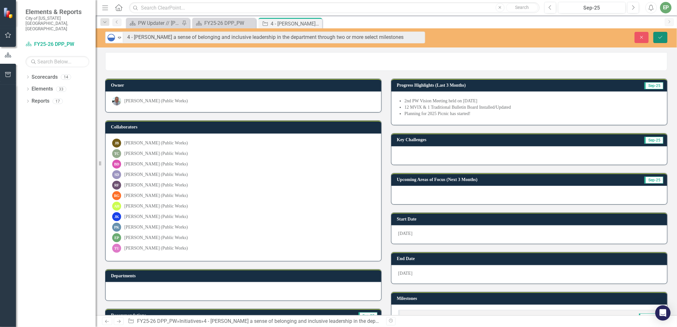
click at [658, 36] on icon "Save" at bounding box center [661, 37] width 6 height 4
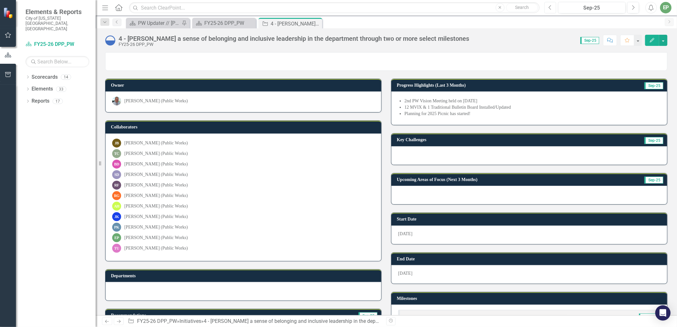
click at [550, 7] on icon "Previous" at bounding box center [551, 8] width 4 height 6
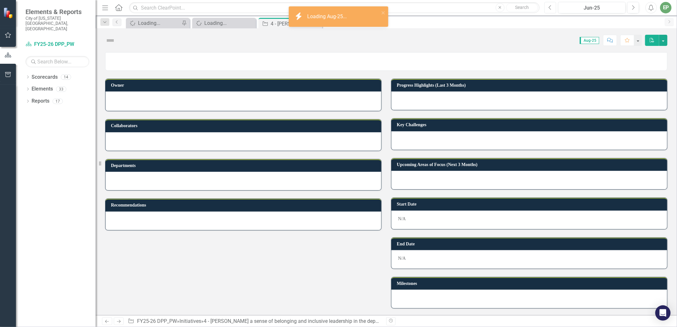
click at [550, 7] on icon "Previous" at bounding box center [551, 8] width 4 height 6
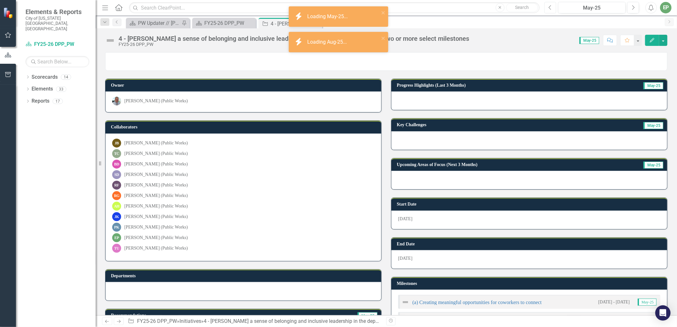
click at [550, 7] on icon "Previous" at bounding box center [551, 8] width 4 height 6
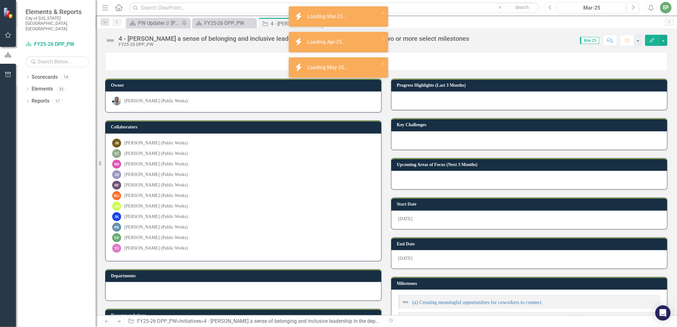
click at [550, 7] on icon "Previous" at bounding box center [551, 8] width 4 height 6
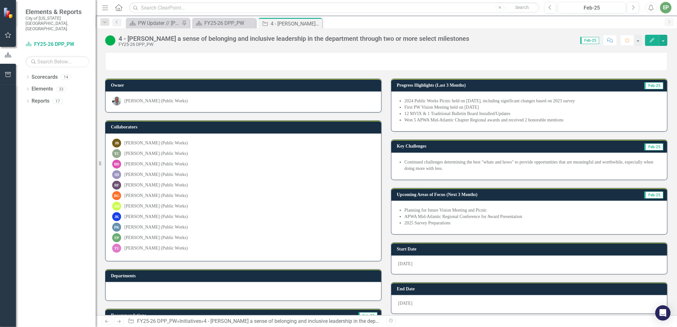
click at [482, 160] on li "Continued challenges determining the best "whats and hows" to provide opportuni…" at bounding box center [532, 165] width 256 height 13
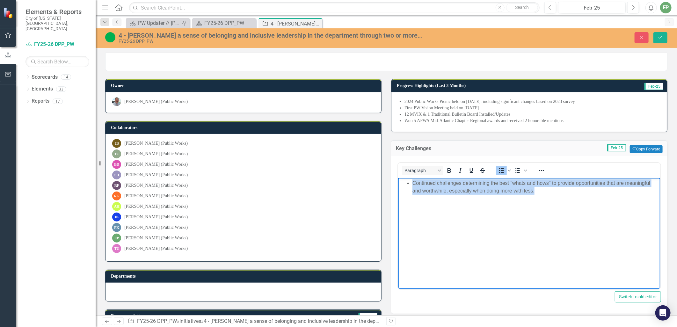
drag, startPoint x: 557, startPoint y: 188, endPoint x: 650, endPoint y: 320, distance: 161.7
click at [398, 178] on html "Continued challenges determining the best "whats and hows" to provide opportuni…" at bounding box center [529, 226] width 262 height 96
copy li "Continued challenges determining the best "whats and hows" to provide opportuni…"
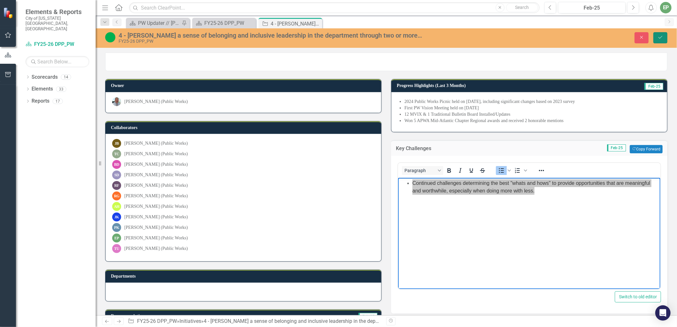
click at [660, 36] on icon "Save" at bounding box center [661, 37] width 6 height 4
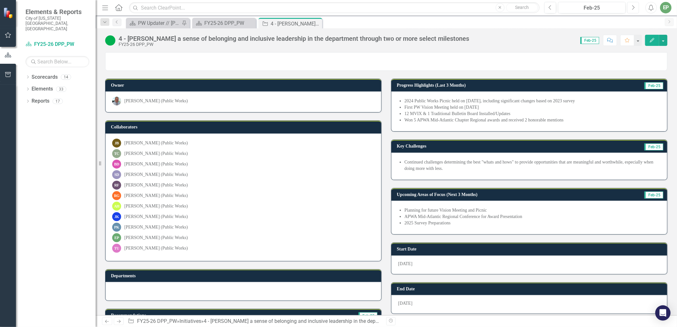
click at [631, 8] on button "Next" at bounding box center [633, 7] width 12 height 11
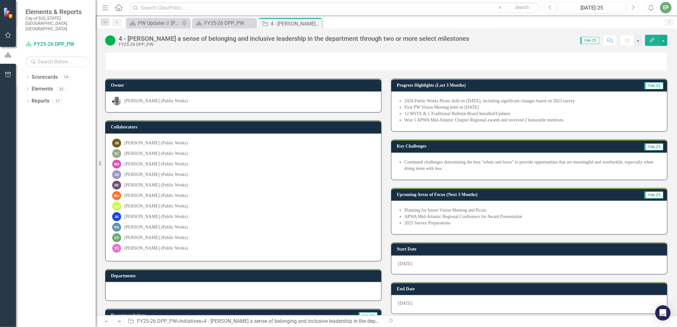
click at [631, 8] on button "Next" at bounding box center [633, 7] width 12 height 11
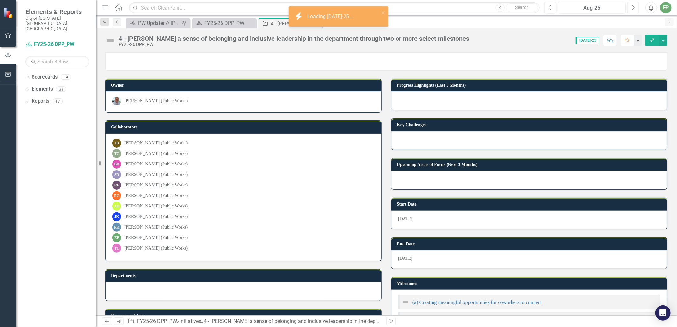
click at [631, 8] on button "Next" at bounding box center [633, 7] width 12 height 11
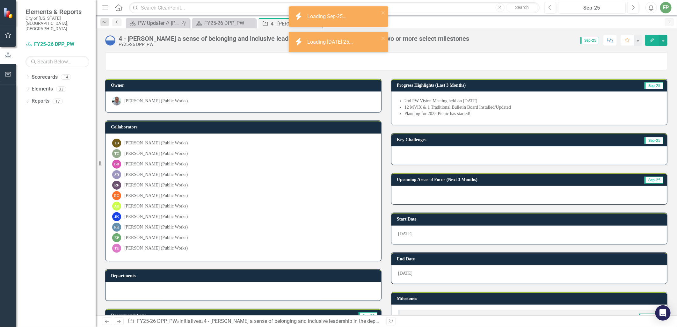
click at [461, 154] on div at bounding box center [529, 155] width 276 height 18
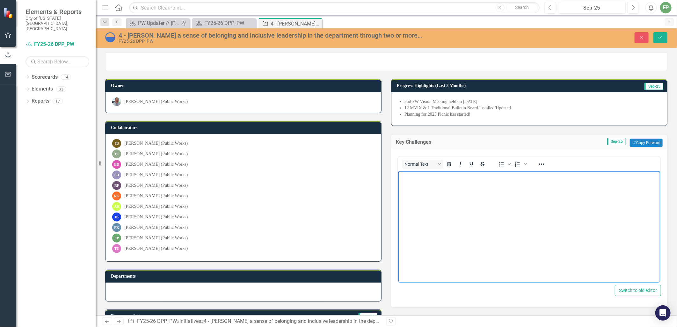
click at [446, 218] on body "Rich Text Area. Press ALT-0 for help." at bounding box center [529, 219] width 262 height 96
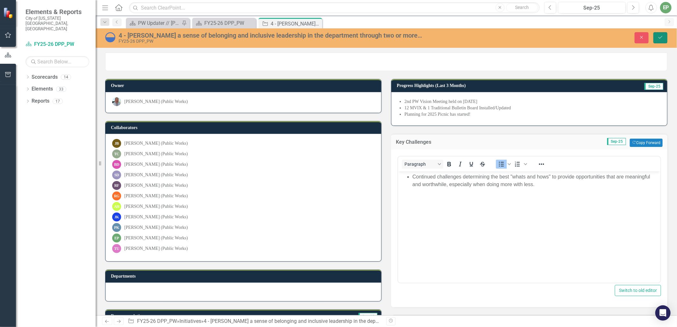
click at [660, 39] on icon "Save" at bounding box center [661, 37] width 6 height 4
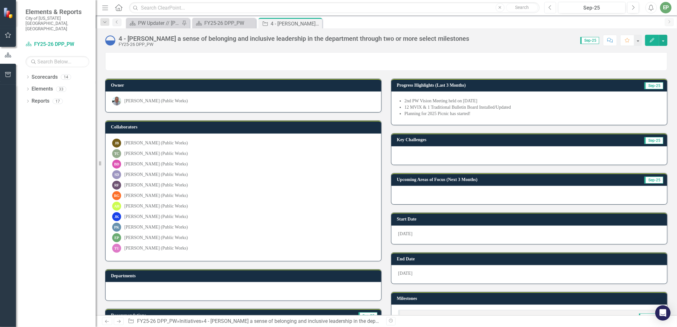
click at [549, 12] on button "Previous" at bounding box center [550, 7] width 12 height 11
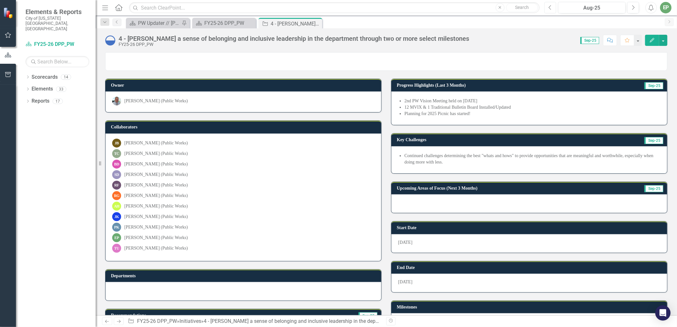
click at [549, 12] on button "Previous" at bounding box center [550, 7] width 12 height 11
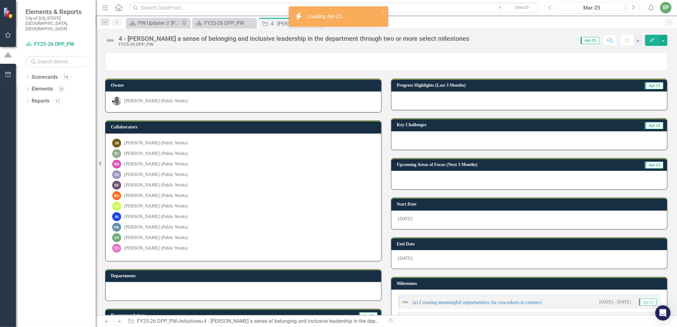
click at [549, 12] on button "Previous" at bounding box center [550, 7] width 12 height 11
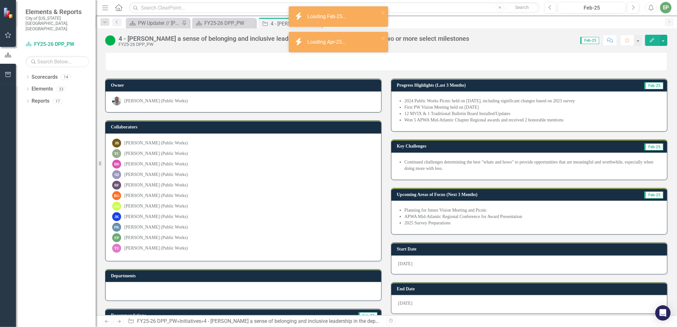
click at [495, 215] on li "APWA Mid-Atlantic Regional Conference for Award Presentation" at bounding box center [532, 217] width 256 height 6
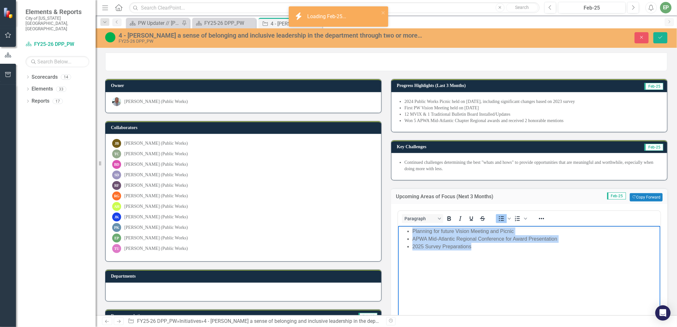
drag, startPoint x: 485, startPoint y: 252, endPoint x: 748, endPoint y: 451, distance: 329.9
click at [398, 226] on html "Planning for future Vision Meeting and Picnic APWA Mid-Atlantic Regional Confer…" at bounding box center [529, 274] width 262 height 96
copy ul "Planning for future Vision Meeting and Picnic APWA Mid-Atlantic Regional Confer…"
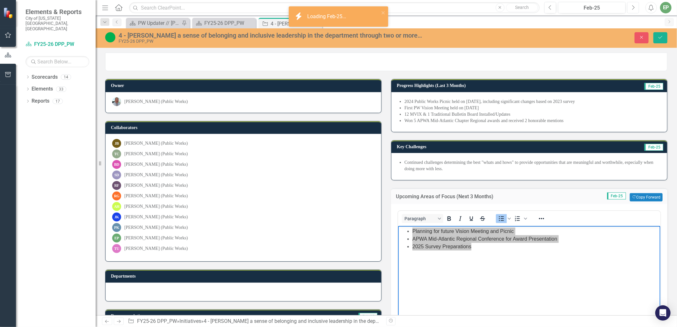
click at [631, 5] on icon "Next" at bounding box center [633, 8] width 4 height 6
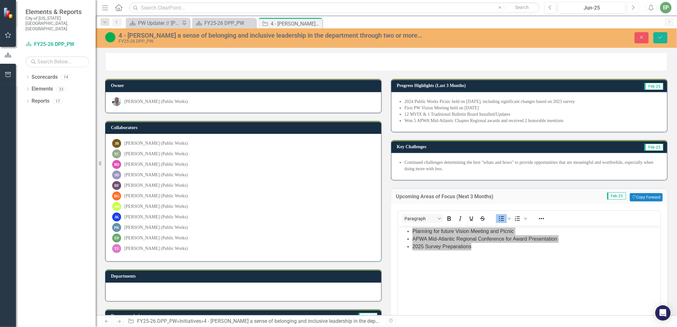
click at [631, 5] on icon "Next" at bounding box center [633, 8] width 4 height 6
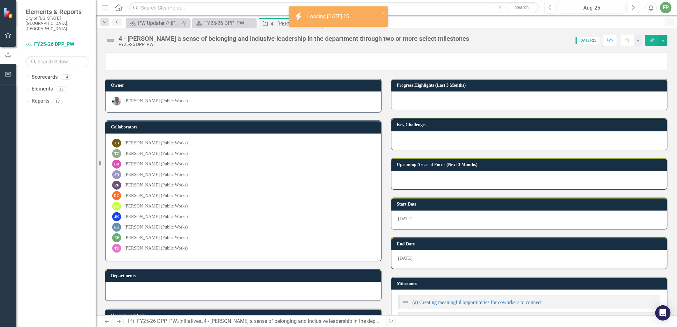
click at [631, 5] on icon "Next" at bounding box center [633, 8] width 4 height 6
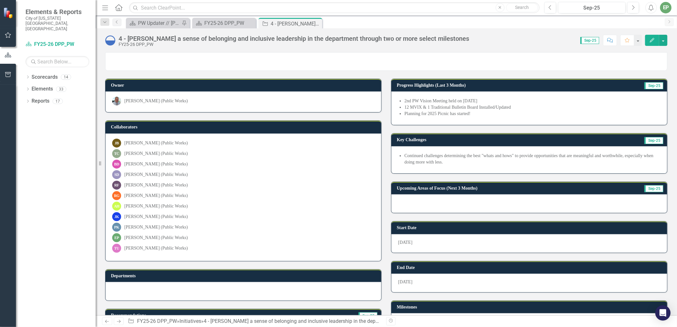
click at [488, 208] on div at bounding box center [529, 203] width 276 height 18
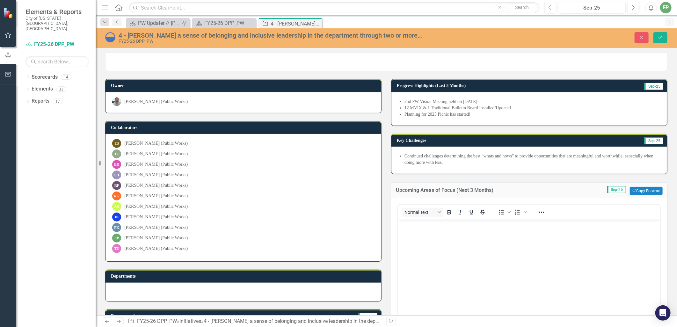
click at [425, 247] on body "Rich Text Area. Press ALT-0 for help." at bounding box center [529, 268] width 262 height 96
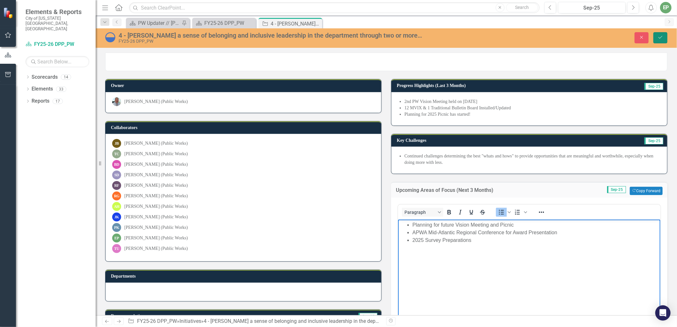
click at [662, 39] on icon "Save" at bounding box center [661, 37] width 6 height 4
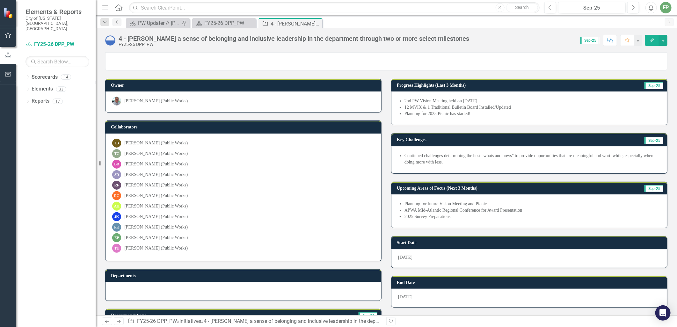
click at [489, 113] on li "Planning for 2025 Picnic has started!" at bounding box center [532, 114] width 256 height 6
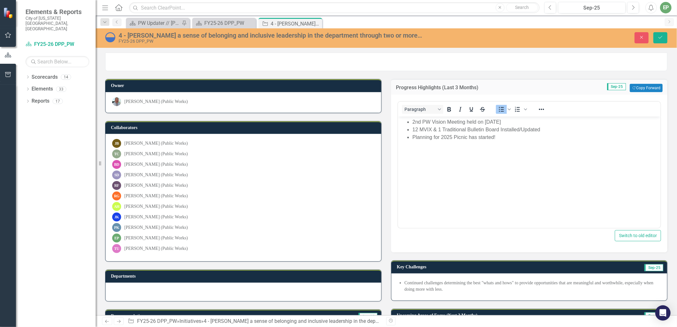
click at [412, 122] on li "2nd PW Vision Meeting held on [DATE]" at bounding box center [535, 122] width 246 height 8
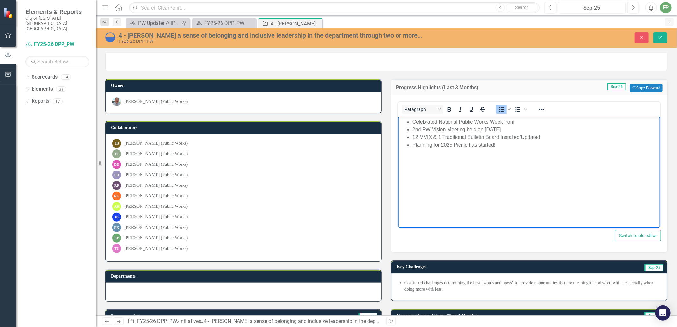
drag, startPoint x: 533, startPoint y: 119, endPoint x: 504, endPoint y: 118, distance: 29.3
click at [504, 118] on li "Celebrated National Public Works Week from" at bounding box center [535, 122] width 246 height 8
click at [549, 119] on li "Celebrated National Public Works Week (5/19-5/23" at bounding box center [535, 122] width 246 height 8
drag, startPoint x: 532, startPoint y: 121, endPoint x: 505, endPoint y: 121, distance: 26.8
click at [505, 121] on li "Celebrated National Public Works Week (5/19-5/23)" at bounding box center [535, 122] width 246 height 8
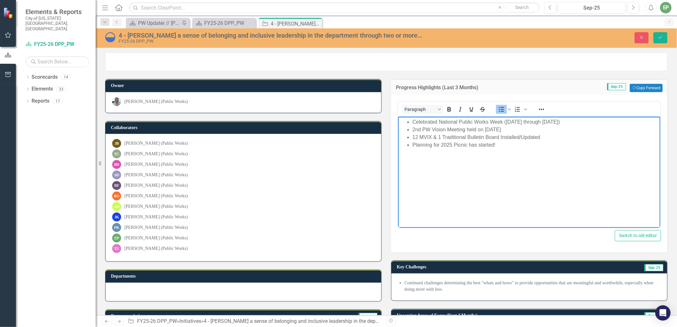
click at [540, 119] on li "Celebrated National Public Works Week (May 19 through 23, 2025)" at bounding box center [535, 122] width 246 height 8
drag, startPoint x: 508, startPoint y: 145, endPoint x: 409, endPoint y: 143, distance: 99.1
click at [409, 143] on ul "Celebrated National Public Works Week (May 19-23, 2025) 2nd PW Vision Meeting h…" at bounding box center [528, 133] width 259 height 31
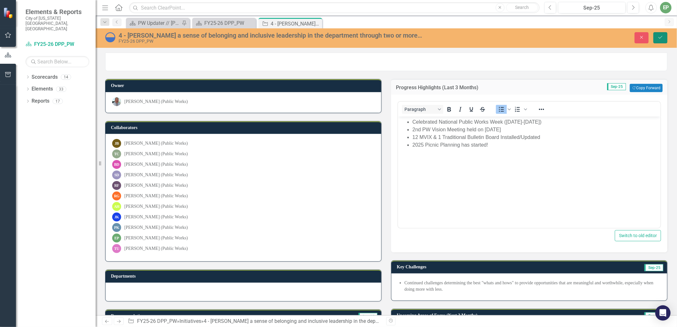
click at [657, 35] on button "Save" at bounding box center [660, 37] width 14 height 11
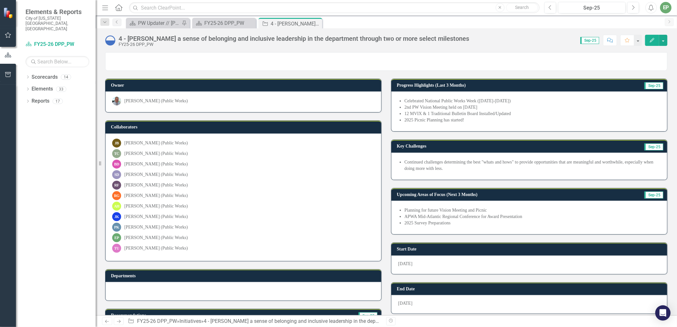
click at [464, 104] on li "Celebrated National Public Works Week ([DATE]-[DATE])" at bounding box center [532, 101] width 256 height 6
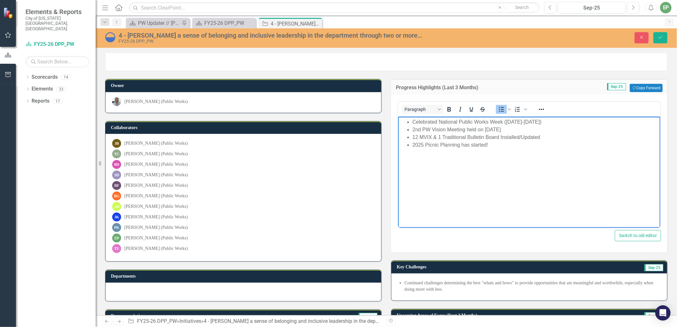
click at [521, 129] on li "2nd PW Vision Meeting held on [DATE]" at bounding box center [535, 130] width 246 height 8
click at [586, 134] on li "Staff attended APWA's Regional Conference in Ocean City, MD (April" at bounding box center [535, 138] width 246 height 8
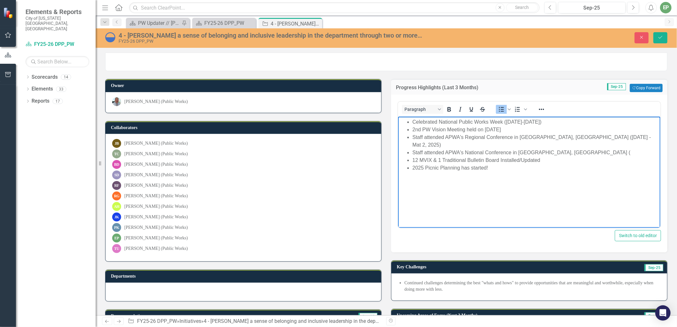
click at [559, 149] on li "Staff attended APWA's National Conference in Chicago, IL (" at bounding box center [535, 153] width 246 height 8
click at [588, 137] on li "Staff attended APWA's Regional Conference in Ocean City, MD (April 30 - Mat 2, …" at bounding box center [535, 141] width 246 height 15
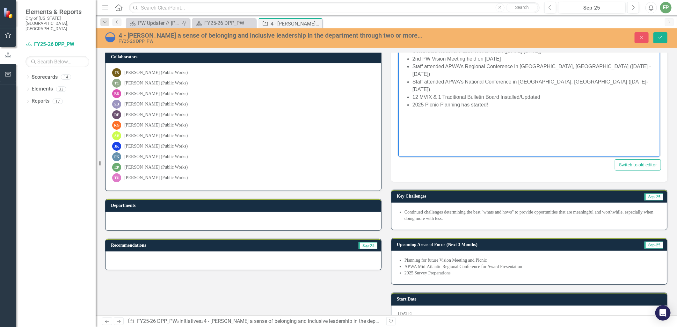
scroll to position [35, 0]
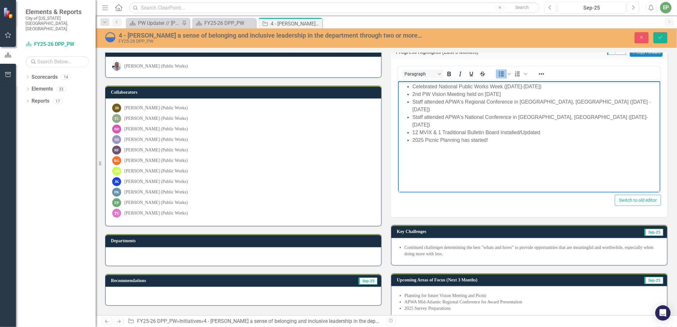
click at [460, 295] on li "Planning for future Vision Meeting and Picnic" at bounding box center [532, 296] width 256 height 6
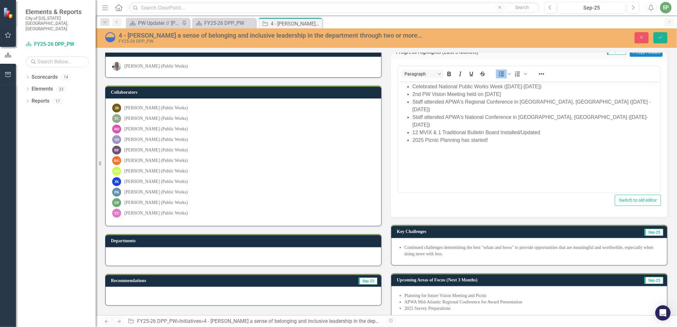
click at [460, 295] on li "Planning for future Vision Meeting and Picnic" at bounding box center [532, 296] width 256 height 6
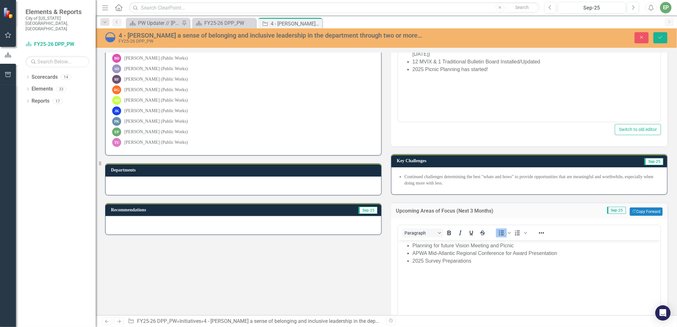
scroll to position [142, 0]
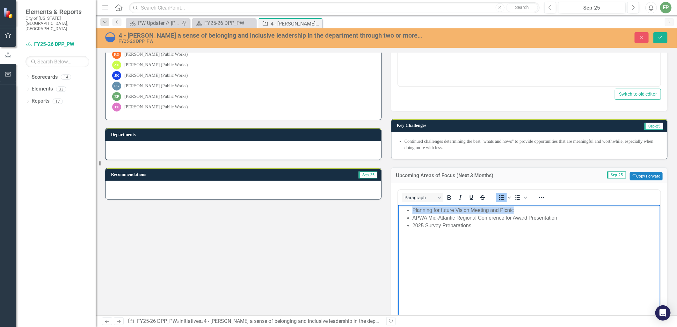
drag, startPoint x: 516, startPoint y: 211, endPoint x: 414, endPoint y: 209, distance: 102.6
click at [414, 209] on li "Planning for future Vision Meeting and Picnic" at bounding box center [535, 210] width 246 height 8
click at [540, 218] on li "APWA Mid-Atlantic Regional Conference for Award Presentation" at bounding box center [535, 218] width 246 height 8
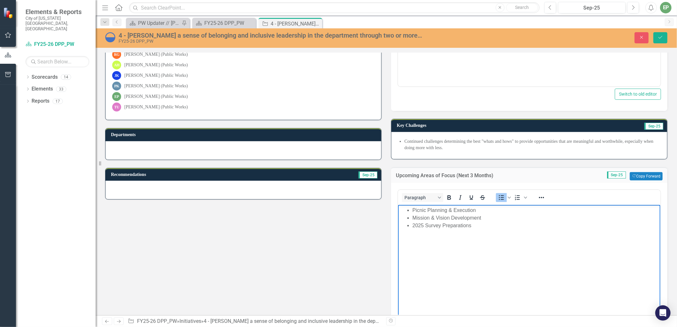
click at [479, 224] on li "2025 Survey Preparations" at bounding box center [535, 226] width 246 height 8
click at [663, 39] on icon "Save" at bounding box center [661, 37] width 6 height 4
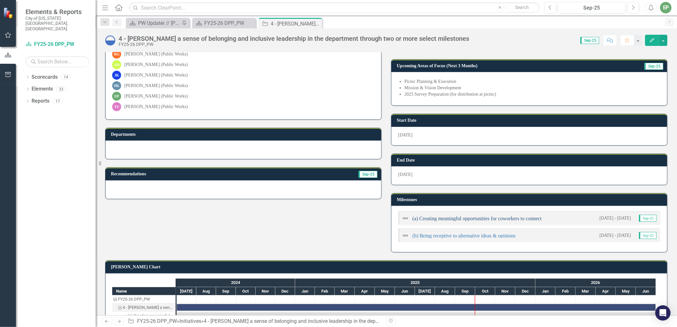
click at [451, 218] on link "(a) Creating meaningful opportunities for coworkers to connect" at bounding box center [476, 218] width 129 height 5
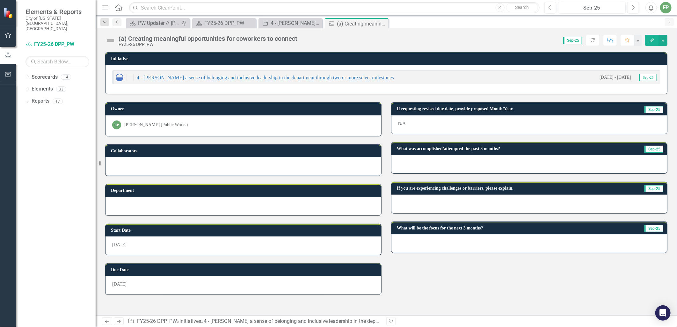
click at [116, 37] on div "(a) Creating meaningful opportunities for coworkers to connect FY25-26 DPP_PW" at bounding box center [202, 41] width 195 height 12
click at [114, 39] on img at bounding box center [110, 40] width 10 height 10
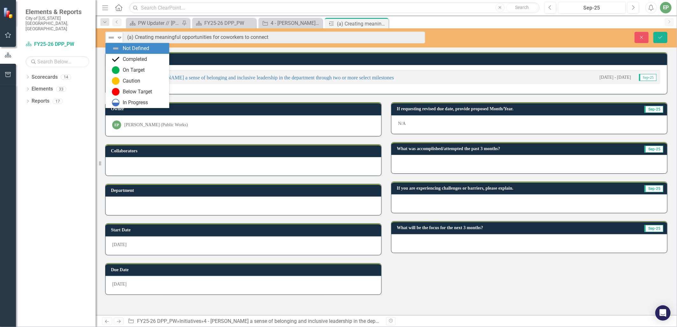
click at [116, 39] on icon "Expand" at bounding box center [119, 37] width 6 height 5
click at [116, 101] on img at bounding box center [116, 103] width 8 height 8
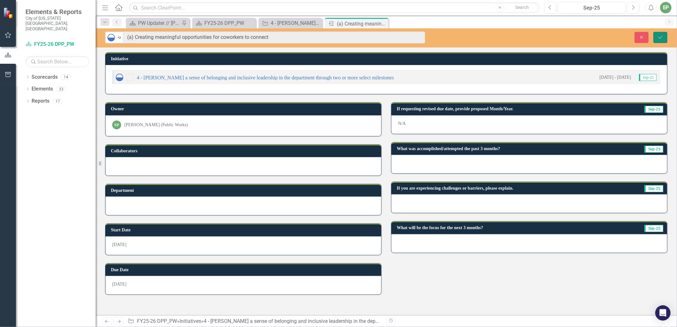
click at [659, 37] on icon "submit" at bounding box center [660, 37] width 4 height 3
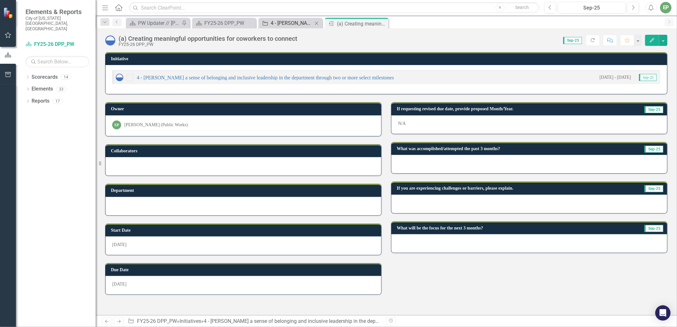
click at [302, 19] on div "4 - [PERSON_NAME] a sense of belonging and inclusive leadership in the departme…" at bounding box center [292, 23] width 42 height 8
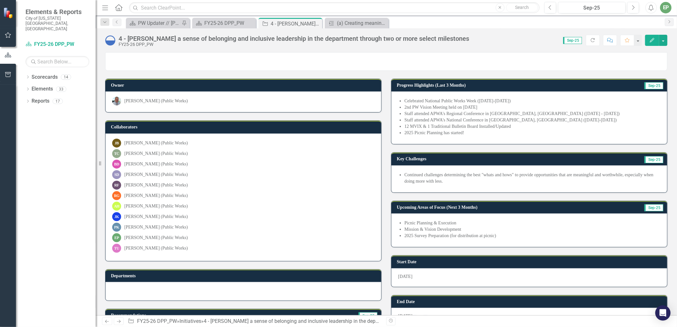
click at [442, 118] on li "Staff attended APWA's National Conference in [GEOGRAPHIC_DATA], [GEOGRAPHIC_DAT…" at bounding box center [532, 120] width 256 height 6
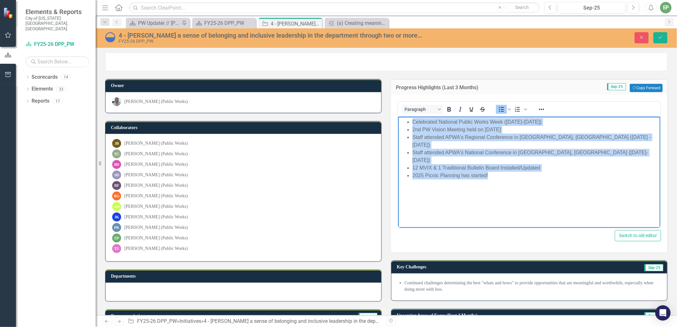
drag, startPoint x: 459, startPoint y: 149, endPoint x: 384, endPoint y: 104, distance: 86.9
click at [398, 117] on html "Celebrated National Public Works Week (May 19-23, 2025) 2nd PW Vision Meeting h…" at bounding box center [529, 165] width 262 height 96
copy ul "Celebrated National Public Works Week (May 19-23, 2025) 2nd PW Vision Meeting h…"
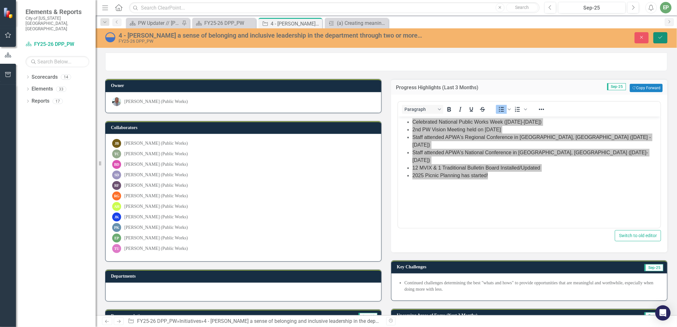
click at [660, 37] on icon "Save" at bounding box center [661, 37] width 6 height 4
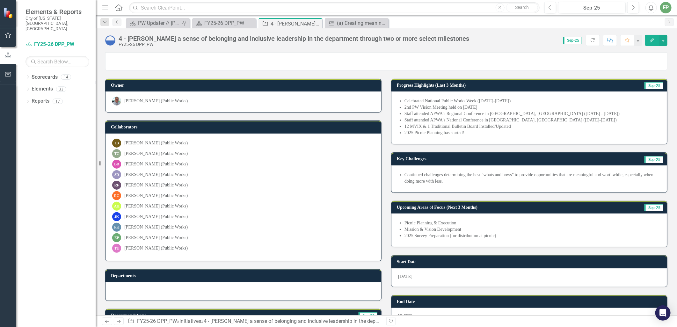
scroll to position [142, 0]
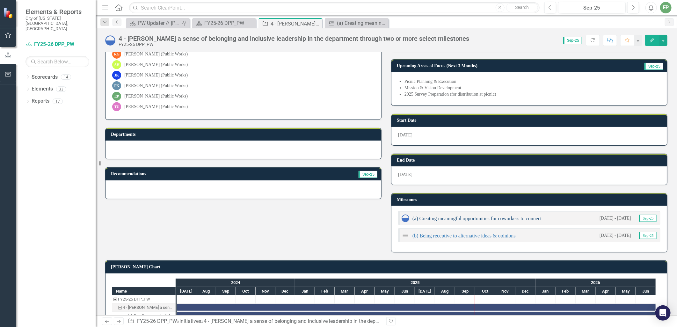
click at [456, 216] on link "(a) Creating meaningful opportunities for coworkers to connect" at bounding box center [476, 218] width 129 height 5
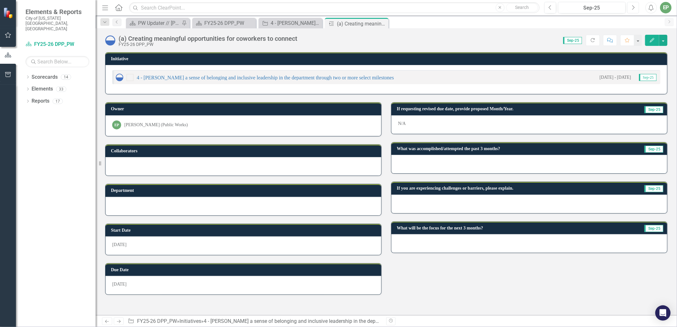
click at [632, 7] on icon "Next" at bounding box center [633, 8] width 4 height 6
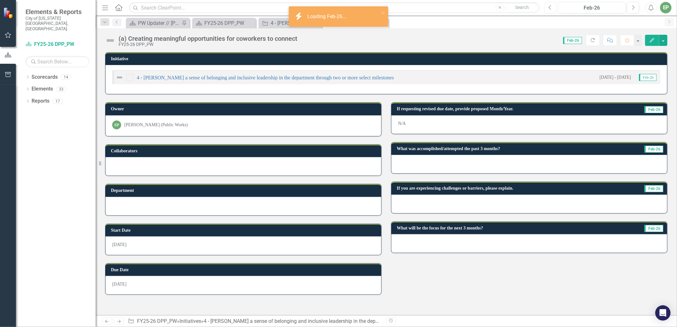
click at [550, 8] on icon "Previous" at bounding box center [551, 8] width 4 height 6
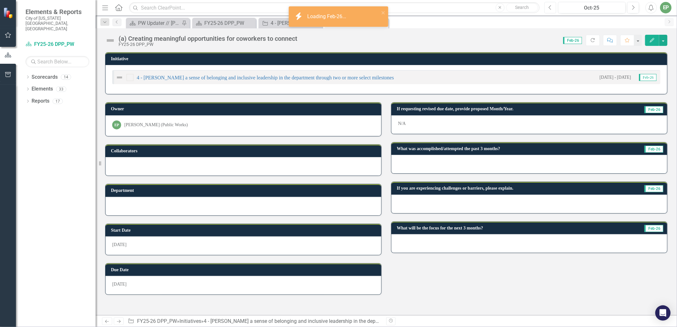
click at [550, 8] on icon "Previous" at bounding box center [551, 8] width 4 height 6
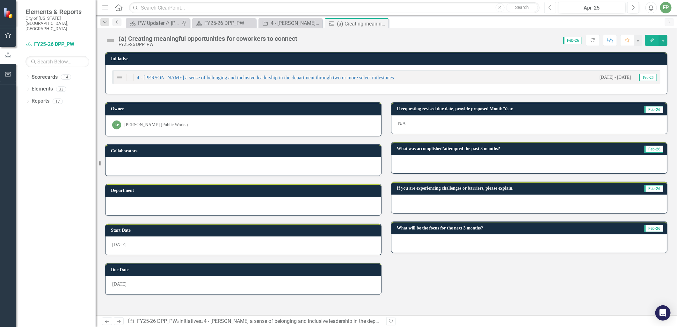
click at [550, 8] on icon "Previous" at bounding box center [551, 8] width 4 height 6
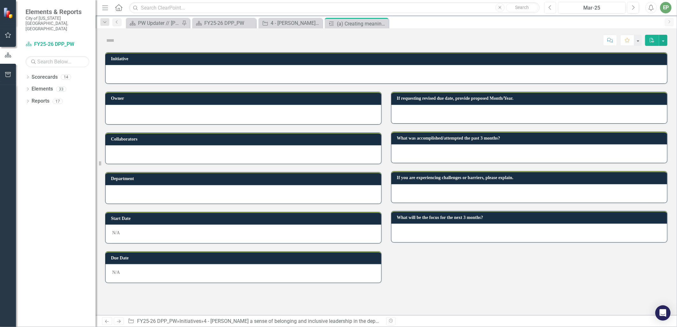
click at [550, 8] on icon "Previous" at bounding box center [551, 8] width 4 height 6
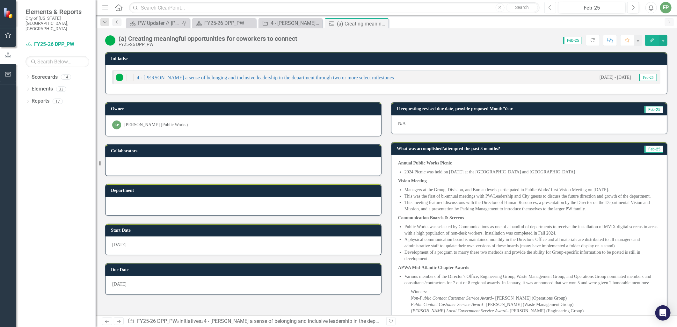
scroll to position [106, 0]
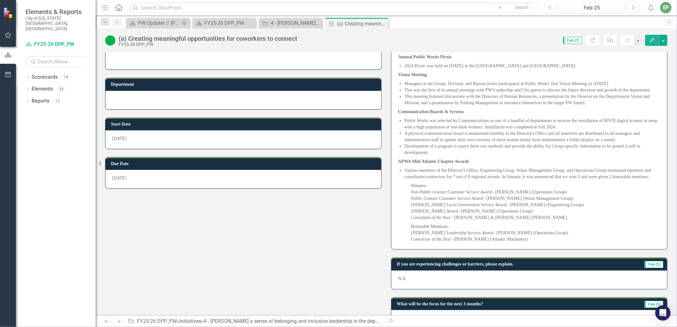
click at [473, 141] on li "A physical communication board is maintained monthly in the Director's Office a…" at bounding box center [532, 136] width 256 height 13
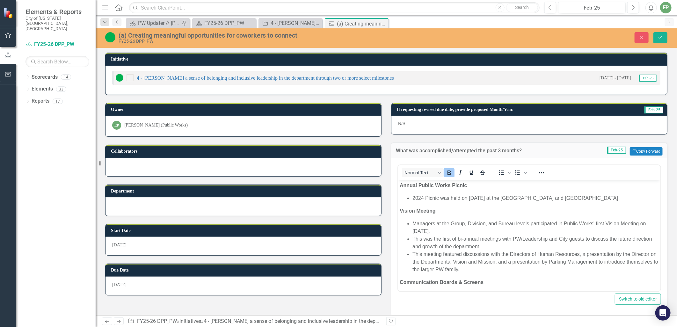
scroll to position [0, 0]
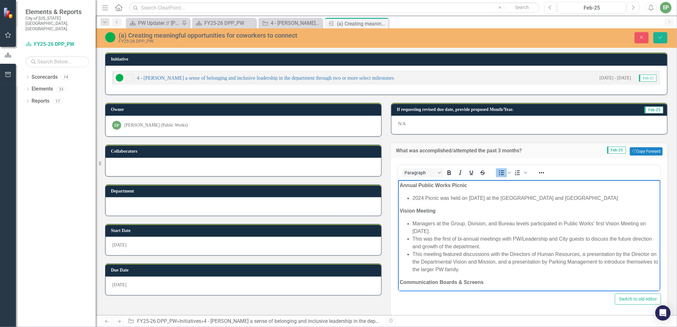
click at [471, 223] on li "Managers at the Group, Division, and Bureau levels participated in Public Works…" at bounding box center [535, 227] width 246 height 15
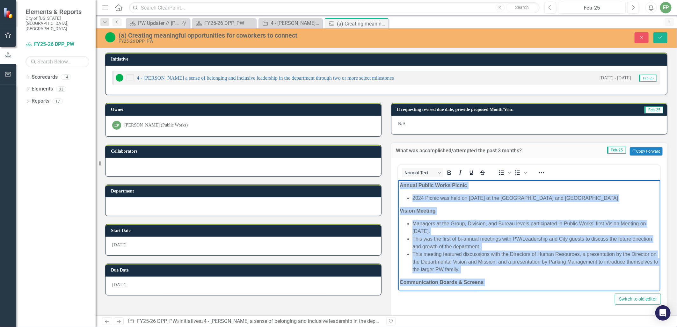
copy body "Annual Public Works Picnic 2024 Picnic was held on November 7th at the Great Ne…"
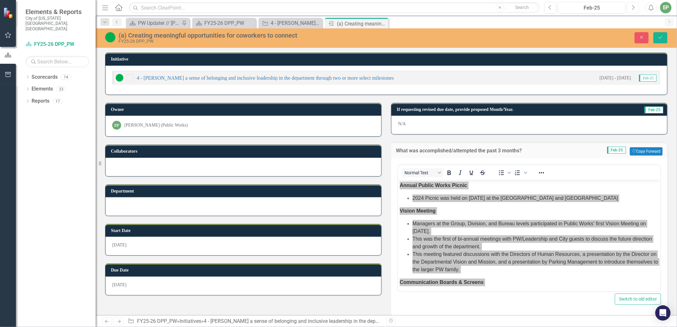
click at [635, 7] on icon "Next" at bounding box center [633, 8] width 4 height 6
click at [635, 7] on button "Next" at bounding box center [633, 7] width 12 height 11
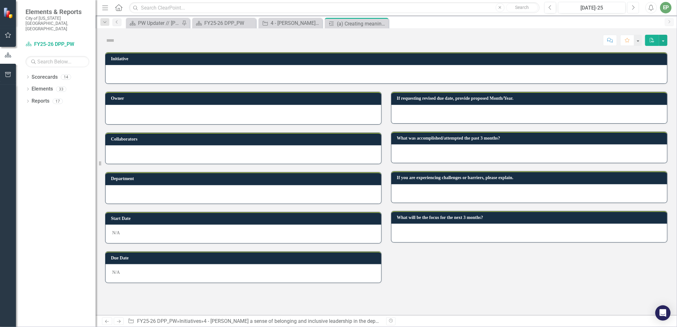
click at [633, 7] on icon "Next" at bounding box center [633, 8] width 4 height 6
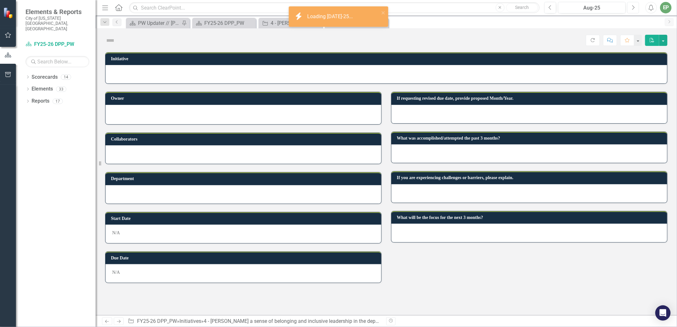
click at [633, 7] on icon "Next" at bounding box center [633, 8] width 4 height 6
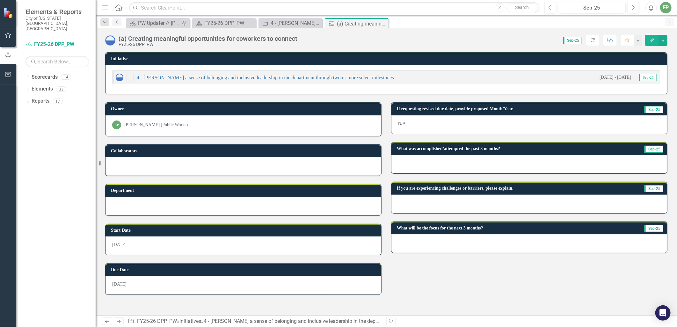
click at [424, 167] on div at bounding box center [529, 164] width 276 height 18
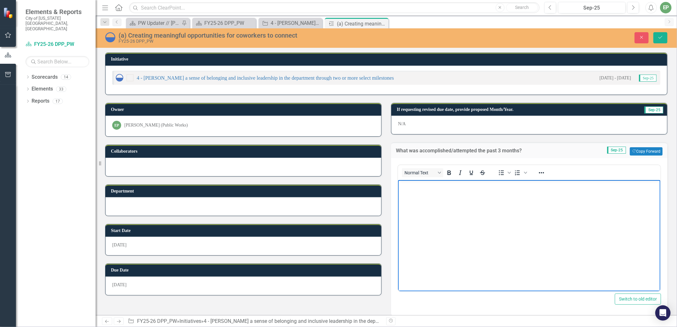
click at [429, 203] on body "Rich Text Area. Press ALT-0 for help." at bounding box center [529, 228] width 262 height 96
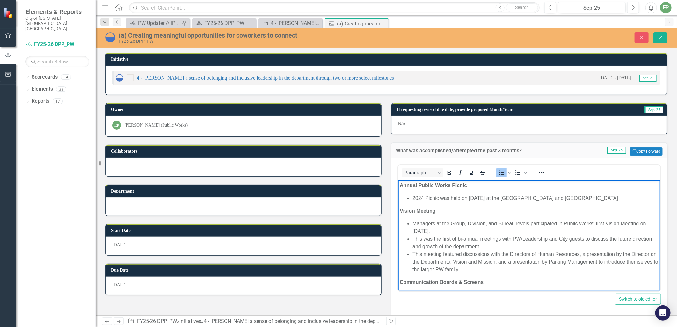
click at [413, 199] on li "2024 Picnic was held on November 7th at the Great Neck Park and Pavilion" at bounding box center [535, 198] width 246 height 8
click at [488, 198] on li "Planning for the 2025 Picnic was held on November 7th at the Great Neck Park an…" at bounding box center [535, 198] width 246 height 8
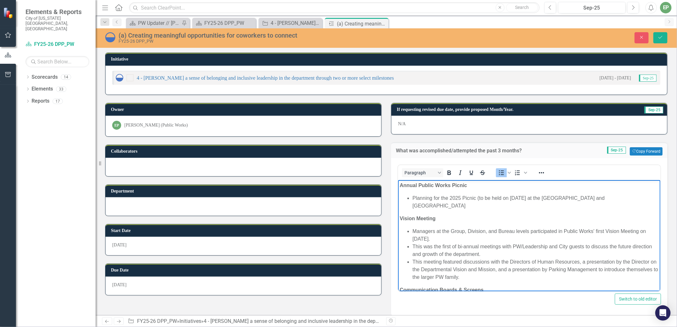
click at [540, 198] on li "Planning for the 2025 Picnic (to be held on November 7th at the Great Neck Park…" at bounding box center [535, 201] width 246 height 15
click at [642, 195] on li "Planning for the 2025 Picnic (to be held on November 13th at the Great Neck Par…" at bounding box center [535, 201] width 246 height 15
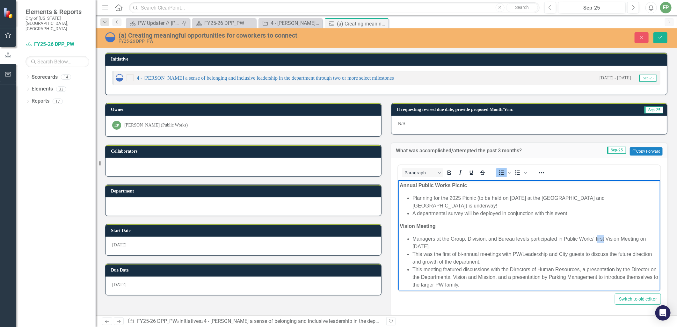
drag, startPoint x: 604, startPoint y: 238, endPoint x: 597, endPoint y: 238, distance: 6.4
click at [597, 238] on li "Managers at the Group, Division, and Bureau levels participated in Public Works…" at bounding box center [535, 242] width 246 height 15
drag, startPoint x: 439, startPoint y: 247, endPoint x: 411, endPoint y: 247, distance: 27.1
click at [411, 247] on ul "Managers at the Group, Division, and Bureau levels participated in Public Works…" at bounding box center [528, 262] width 259 height 54
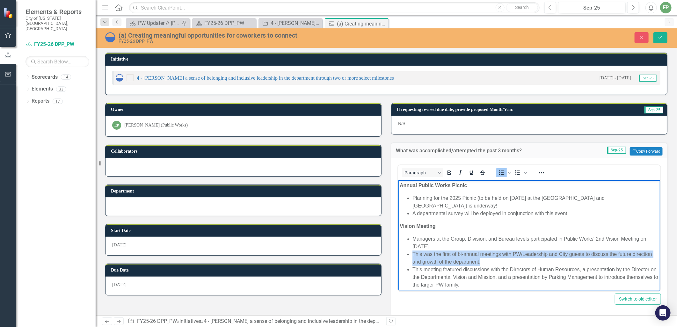
drag, startPoint x: 507, startPoint y: 262, endPoint x: 412, endPoint y: 252, distance: 95.5
click at [412, 252] on li "This was the first of bi-annual meetings with PW/Leadership and City guests to …" at bounding box center [535, 258] width 246 height 15
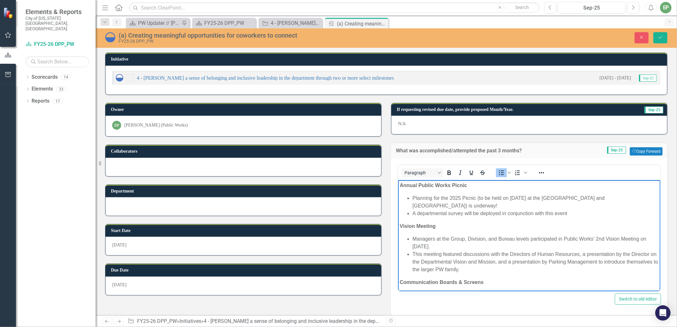
click at [465, 255] on li "This meeting featured discussions with the Directors of Human Resources, a pres…" at bounding box center [535, 262] width 246 height 23
click at [462, 253] on li "This meeting featured discussions with the Directors of Human Resources, a pres…" at bounding box center [535, 262] width 246 height 23
click at [489, 254] on li "This meeting featured a discussions with the Directors of Human Resources, a pr…" at bounding box center [535, 262] width 246 height 23
drag, startPoint x: 503, startPoint y: 254, endPoint x: 581, endPoint y: 252, distance: 78.4
click at [581, 252] on li "This meeting featured a discussion with the Directors of Human Resources, a pre…" at bounding box center [535, 262] width 246 height 23
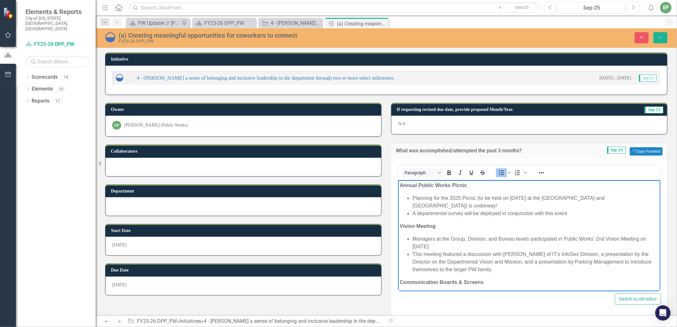
click at [590, 254] on li "This meeting featured a discussion with Bob Branch of IT's InfoSec Division, a …" at bounding box center [535, 262] width 246 height 23
click at [520, 262] on li "This meeting featured a discussion with Bob Branch of IT's InfoSec Division, a …" at bounding box center [535, 262] width 246 height 23
click at [543, 262] on li "This meeting featured a discussion with Bob Branch of IT's InfoSec Division, a …" at bounding box center [535, 262] width 246 height 23
click at [555, 263] on li "This meeting featured a discussion with Bob Branch of IT's InfoSec Division, a …" at bounding box center [535, 262] width 246 height 23
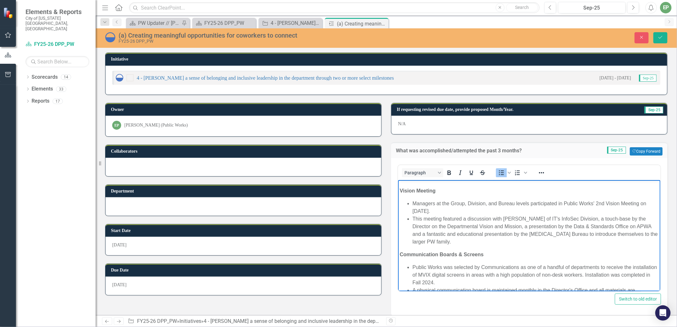
scroll to position [71, 0]
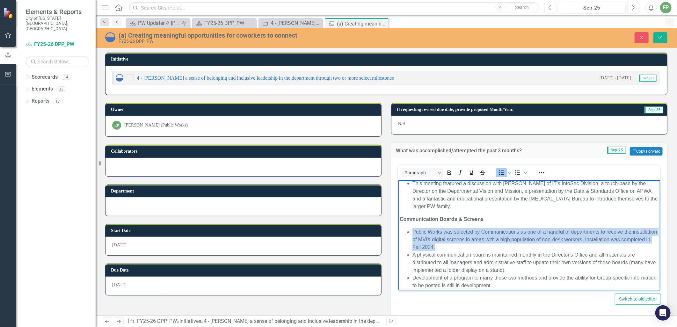
drag, startPoint x: 470, startPoint y: 247, endPoint x: 413, endPoint y: 233, distance: 58.7
click at [413, 233] on li "Public Works was selected by Communications as one of a handful of departments …" at bounding box center [535, 239] width 246 height 23
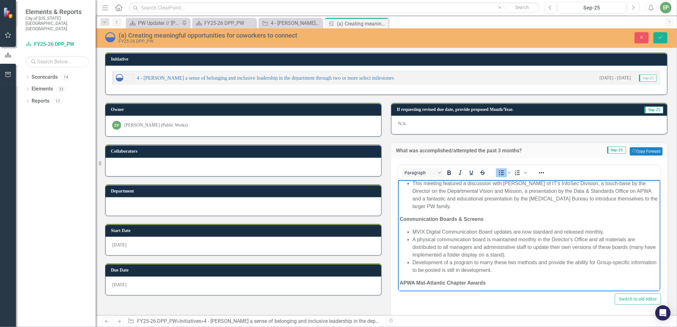
click at [418, 239] on li "A physical communication board is maintained monthly in the Director's Office a…" at bounding box center [535, 247] width 246 height 23
click at [511, 236] on li "The optional physical communication board is maintained monthly in the Director…" at bounding box center [535, 247] width 246 height 23
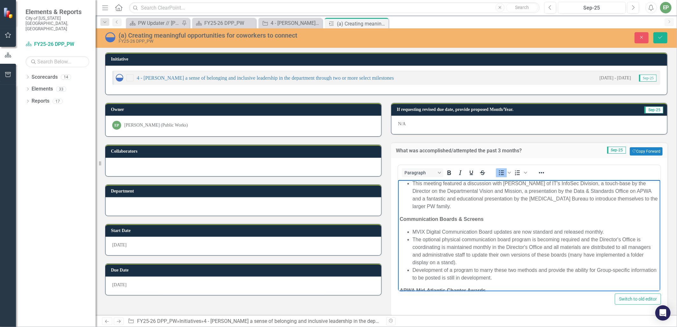
click at [444, 246] on li "The optional physical communication board program is becoming required and the …" at bounding box center [535, 251] width 246 height 31
click at [441, 247] on li "The optional physical communication board program is becoming required and the …" at bounding box center [535, 251] width 246 height 31
click at [523, 271] on li "Development of a program to marry these two methods and provide the ability for…" at bounding box center [535, 273] width 246 height 15
click at [520, 245] on li "The optional physical communication board program is becoming required and the …" at bounding box center [535, 251] width 246 height 31
click at [568, 247] on li "The optional physical communication board program is becoming required and the …" at bounding box center [535, 251] width 246 height 31
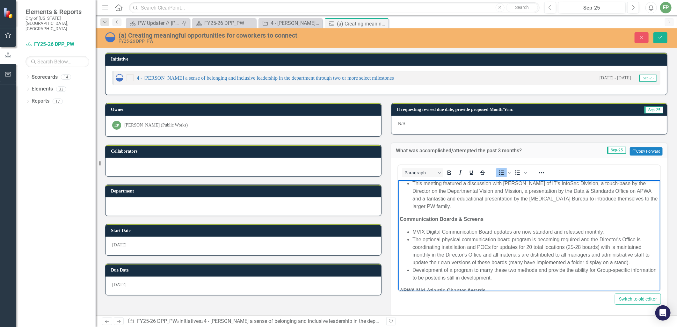
click at [601, 248] on li "The optional physical communication board program is becoming required and the …" at bounding box center [535, 251] width 246 height 31
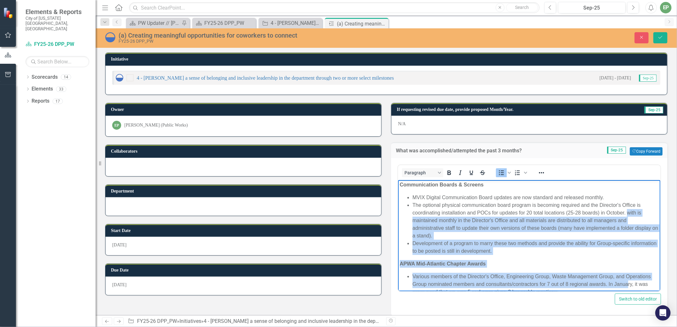
scroll to position [114, 0]
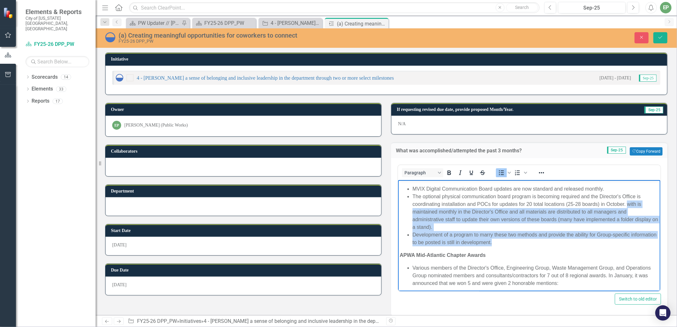
drag, startPoint x: 626, startPoint y: 248, endPoint x: 632, endPoint y: 244, distance: 7.2
click at [632, 244] on ul "MVIX Digital Communication Board updates are now standard and released monthly.…" at bounding box center [528, 215] width 259 height 61
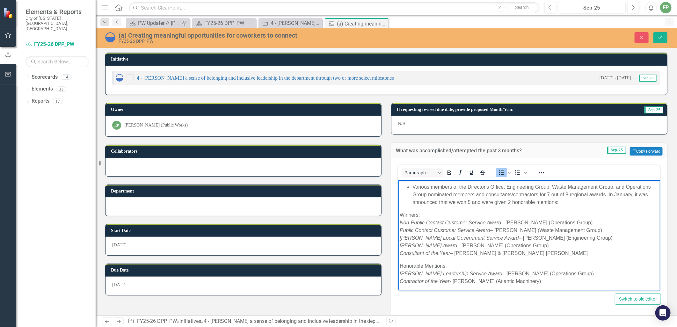
scroll to position [121, 0]
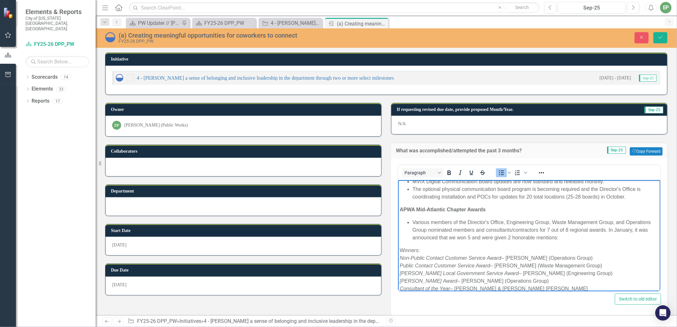
click at [415, 220] on li "Various members of the Director's Office, Engineering Group, Waste Management G…" at bounding box center [535, 230] width 246 height 23
click at [467, 230] on li "As announced in January 2025, staff and/or consultants/contractors of Virginia …" at bounding box center [535, 230] width 246 height 23
click at [454, 248] on p "Winners: Non-Public Contact Customer Service Award – Damanion Brown (Operations…" at bounding box center [528, 270] width 259 height 46
drag, startPoint x: 467, startPoint y: 211, endPoint x: 483, endPoint y: 211, distance: 15.9
click at [483, 211] on strong "APWA Mid-Atlantic Chapter Awards" at bounding box center [442, 209] width 86 height 5
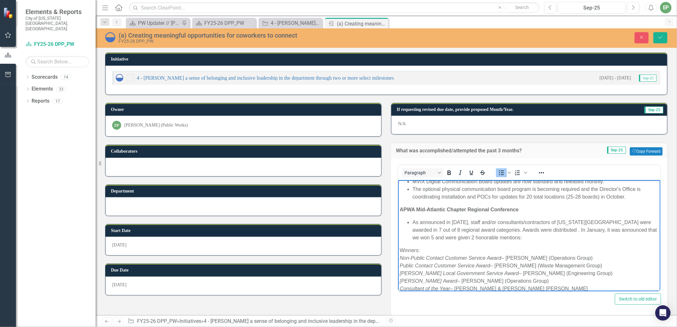
drag, startPoint x: 618, startPoint y: 221, endPoint x: 1074, endPoint y: 307, distance: 464.1
click at [618, 221] on li "As announced in January 2025, staff and/or consultants/contractors of Virginia …" at bounding box center [535, 230] width 246 height 23
drag, startPoint x: 647, startPoint y: 219, endPoint x: 1074, endPoint y: 362, distance: 450.4
click at [647, 219] on li "As announced in January 2025, staff and/or consultants/contractors of Virginia …" at bounding box center [535, 230] width 246 height 23
click at [643, 221] on li "As announced in January 2025, staff and/or consultants/contractors of Virginia …" at bounding box center [535, 230] width 246 height 23
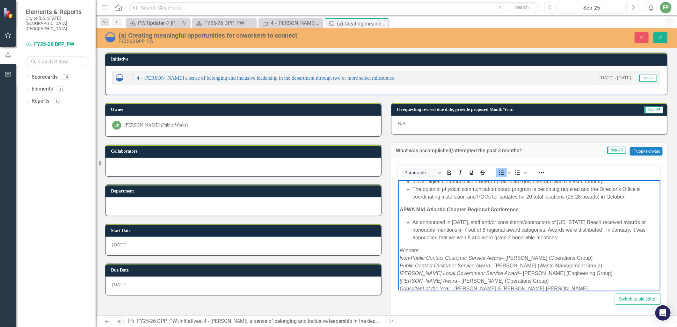
click at [604, 229] on li "As announced in January 2025, staff and/or consultants/contractors of Virginia …" at bounding box center [535, 230] width 246 height 23
click at [551, 236] on li "As announced in January 2025, staff and/or consultants/contractors of Virginia …" at bounding box center [535, 230] width 246 height 23
drag, startPoint x: 438, startPoint y: 236, endPoint x: 454, endPoint y: 235, distance: 16.4
click at [454, 235] on li "As announced in January 2025, staff and/or consultants/contractors of Virginia …" at bounding box center [535, 230] width 246 height 23
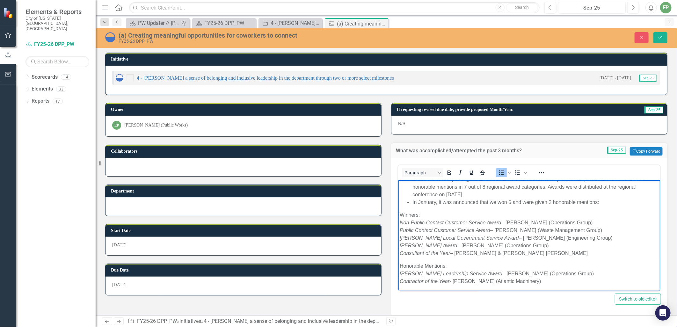
scroll to position [35, 0]
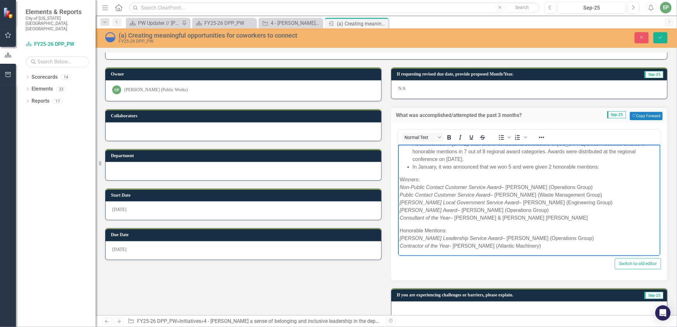
drag, startPoint x: 549, startPoint y: 243, endPoint x: 400, endPoint y: 178, distance: 162.1
click at [400, 178] on body "Annual Public Works Picnic Planning for the 2025 Picnic (to be held on November…" at bounding box center [529, 119] width 262 height 276
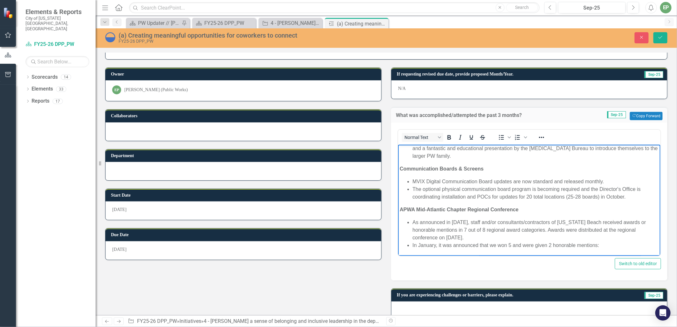
scroll to position [85, 0]
drag, startPoint x: 614, startPoint y: 247, endPoint x: 411, endPoint y: 249, distance: 203.0
click at [411, 249] on ul "As announced in January 2025, staff and/or consultants/contractors of Virginia …" at bounding box center [528, 235] width 259 height 31
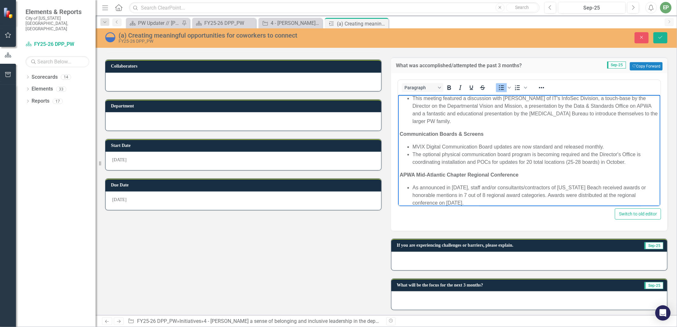
scroll to position [93, 0]
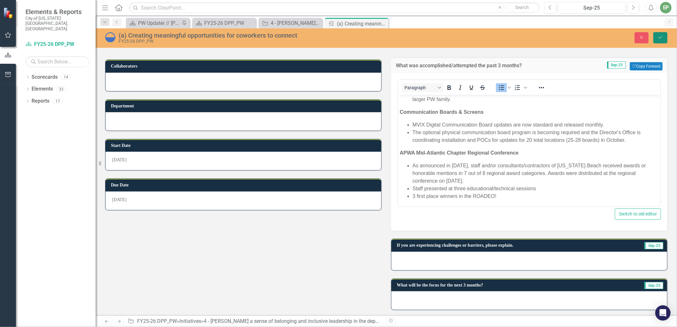
click at [663, 37] on icon "Save" at bounding box center [661, 37] width 6 height 4
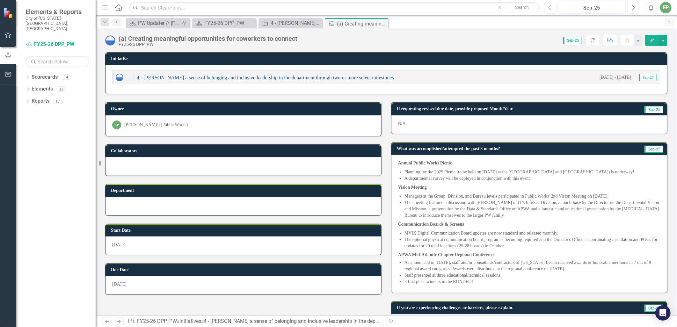
click at [244, 77] on link "4 - [PERSON_NAME] a sense of belonging and inclusive leadership in the departme…" at bounding box center [265, 77] width 257 height 5
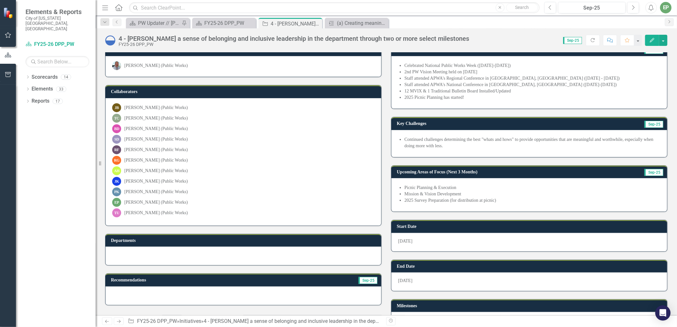
scroll to position [166, 0]
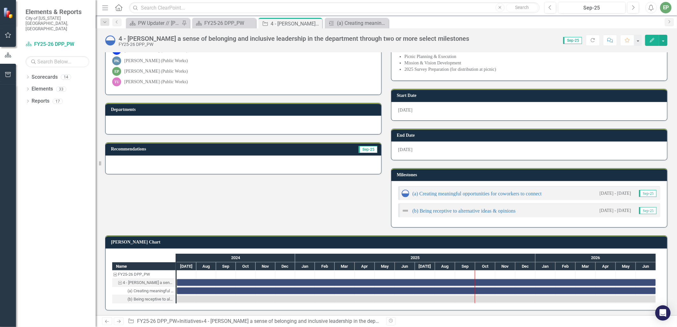
click at [492, 214] on div "(b) Being receptive to alternative ideas & opinions 7/1/24 - 6/30/26 Sep-25" at bounding box center [529, 210] width 262 height 14
click at [493, 213] on div "(b) Being receptive to alternative ideas & opinions" at bounding box center [459, 211] width 114 height 8
click at [494, 208] on link "(b) Being receptive to alternative ideas & opinions" at bounding box center [463, 210] width 103 height 5
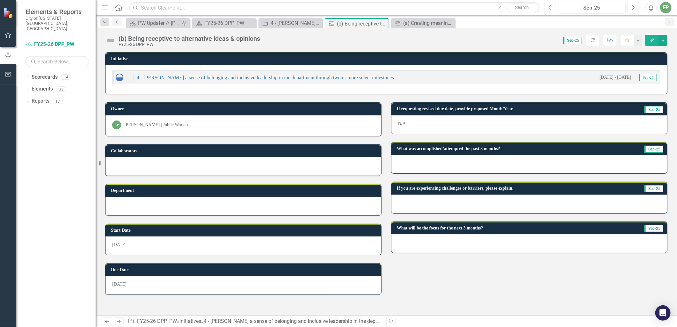
click at [549, 7] on icon "Previous" at bounding box center [551, 8] width 4 height 6
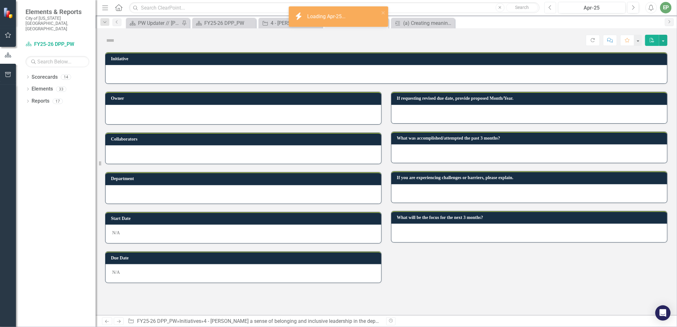
click at [549, 7] on icon "Previous" at bounding box center [551, 8] width 4 height 6
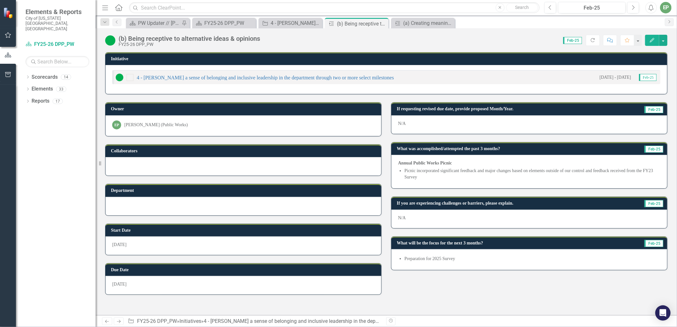
click at [450, 172] on li "Picnic incorporated significant feedback and major changes based on elements ou…" at bounding box center [532, 174] width 256 height 13
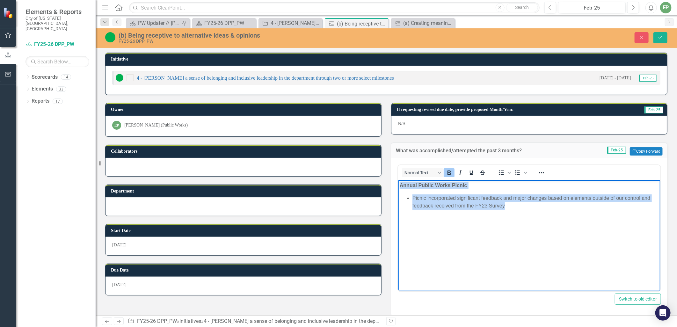
drag, startPoint x: 520, startPoint y: 206, endPoint x: 786, endPoint y: 362, distance: 308.7
click at [398, 183] on html "Annual Public Works Picnic Picnic incorporated significant feedback and major c…" at bounding box center [529, 228] width 262 height 96
copy body "Annual Public Works Picnic Picnic incorporated significant feedback and major c…"
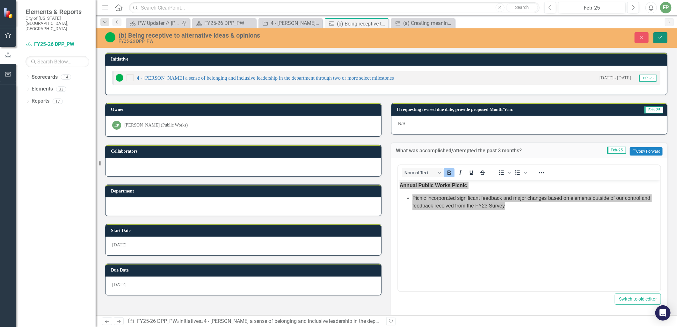
click at [658, 38] on icon "Save" at bounding box center [661, 37] width 6 height 4
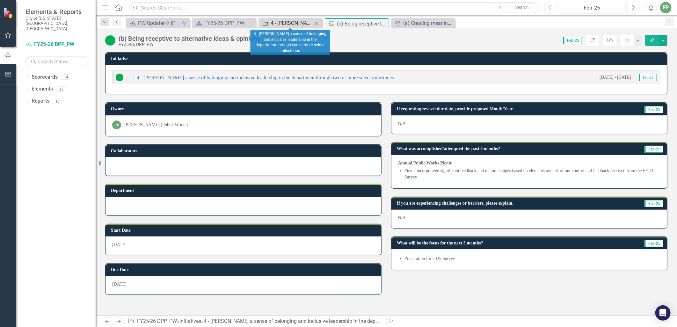
click at [287, 24] on div "4 - [PERSON_NAME] a sense of belonging and inclusive leadership in the departme…" at bounding box center [292, 23] width 42 height 8
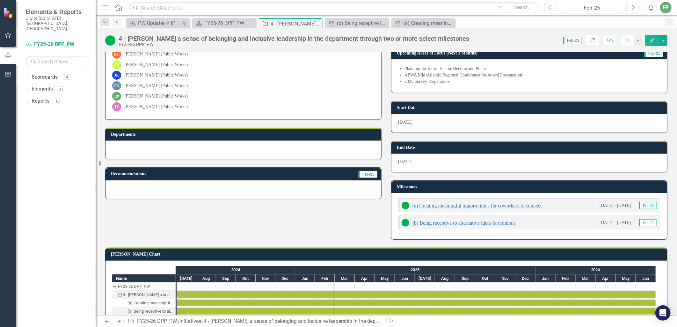
scroll to position [154, 0]
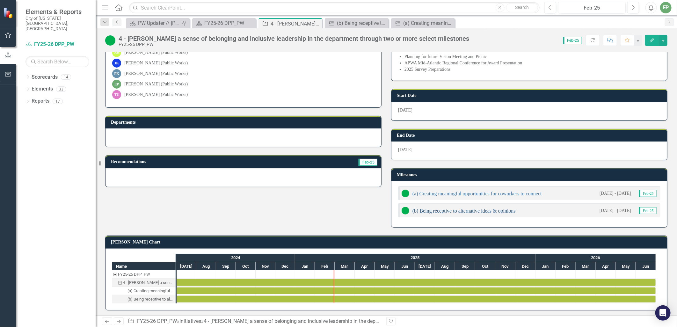
click at [469, 208] on link "(b) Being receptive to alternative ideas & opinions" at bounding box center [463, 210] width 103 height 5
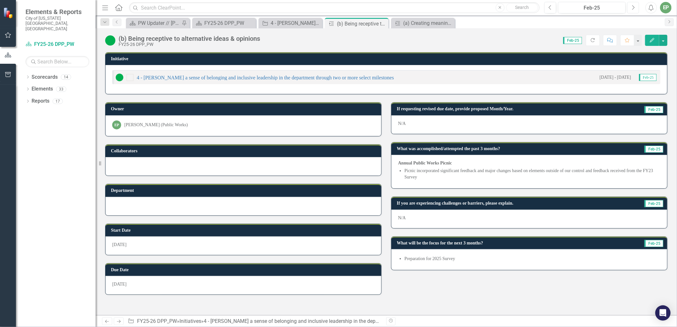
click at [635, 8] on button "Next" at bounding box center [633, 7] width 12 height 11
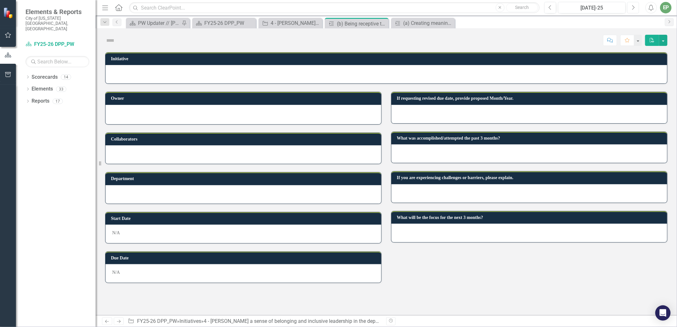
click at [635, 8] on button "Next" at bounding box center [633, 7] width 12 height 11
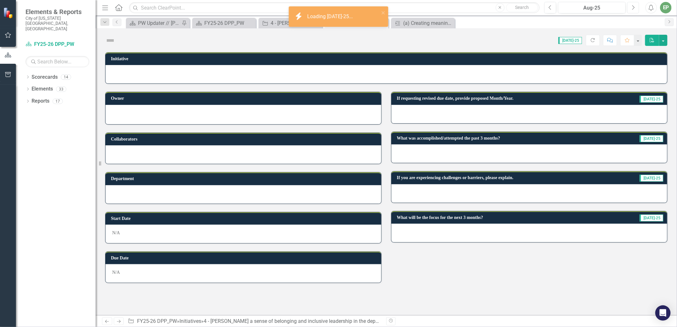
click at [635, 8] on button "Next" at bounding box center [633, 7] width 12 height 11
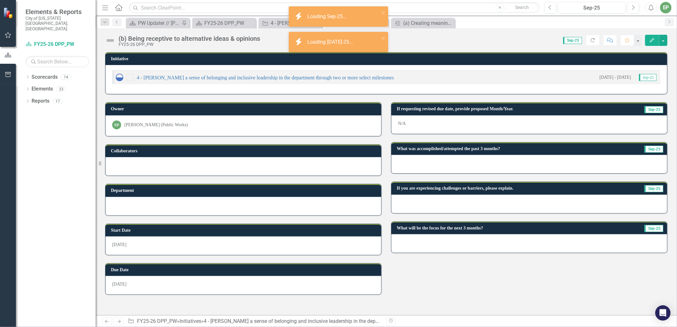
click at [434, 166] on div at bounding box center [529, 164] width 276 height 18
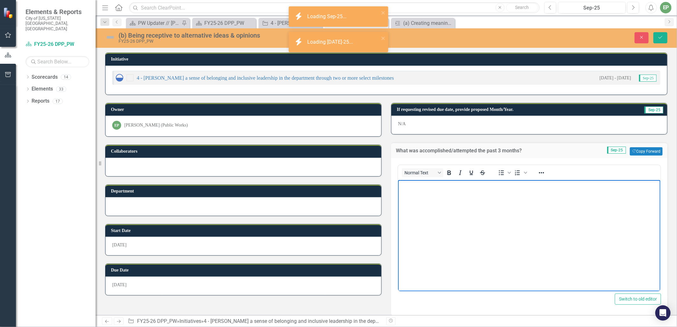
click at [432, 199] on body "Rich Text Area. Press ALT-0 for help." at bounding box center [529, 228] width 262 height 96
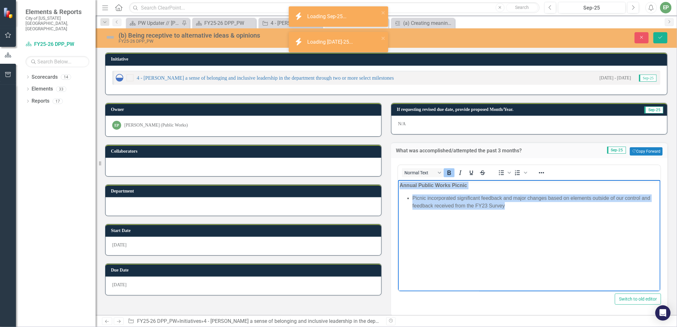
drag, startPoint x: 556, startPoint y: 233, endPoint x: 657, endPoint y: 344, distance: 150.7
click at [398, 180] on html "Annual Public Works Picnic Picnic incorporated significant feedback and major c…" at bounding box center [529, 228] width 262 height 96
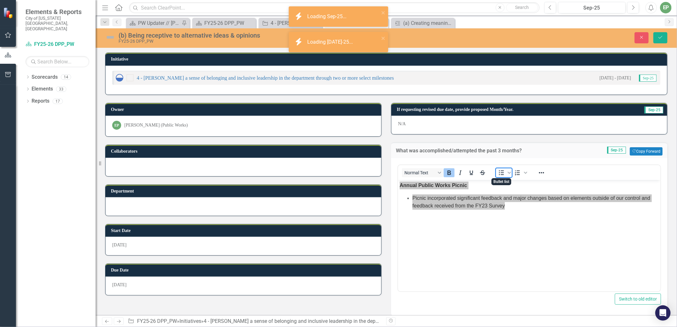
click at [499, 171] on icon "Bullet list" at bounding box center [502, 173] width 8 height 8
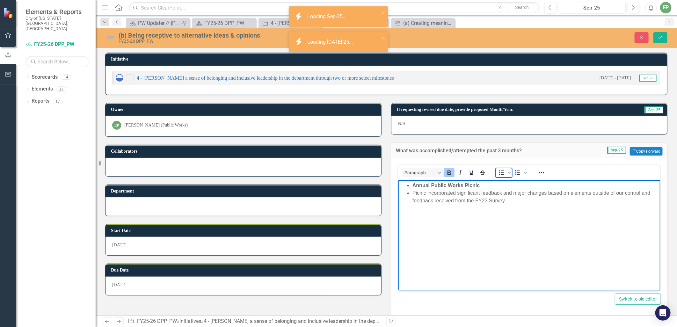
click at [499, 171] on icon "Bullet list" at bounding box center [502, 173] width 8 height 8
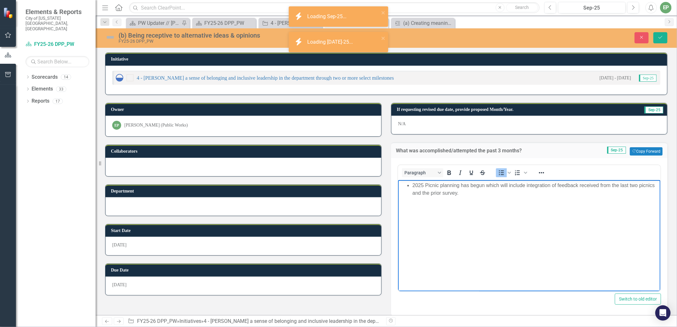
scroll to position [85, 0]
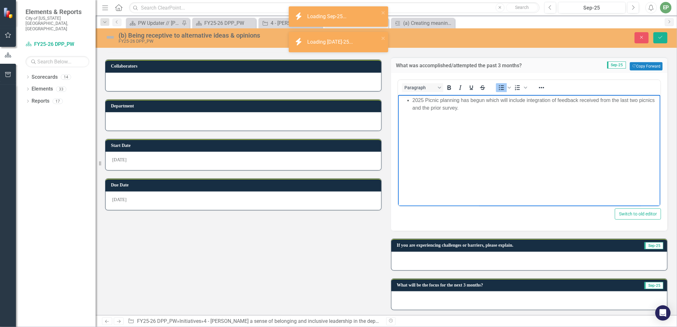
click at [486, 263] on div at bounding box center [529, 261] width 276 height 18
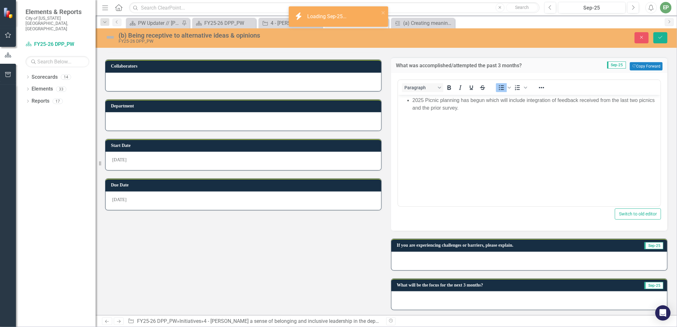
click at [486, 263] on div at bounding box center [529, 261] width 276 height 18
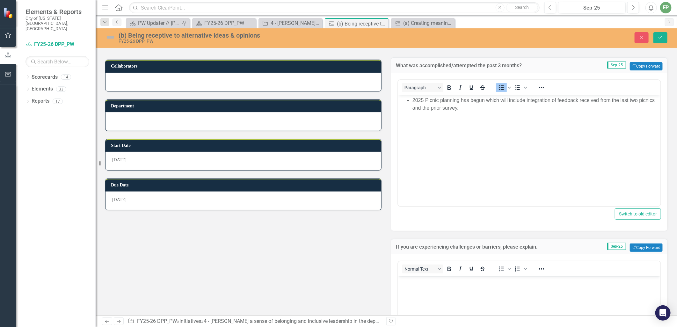
scroll to position [227, 0]
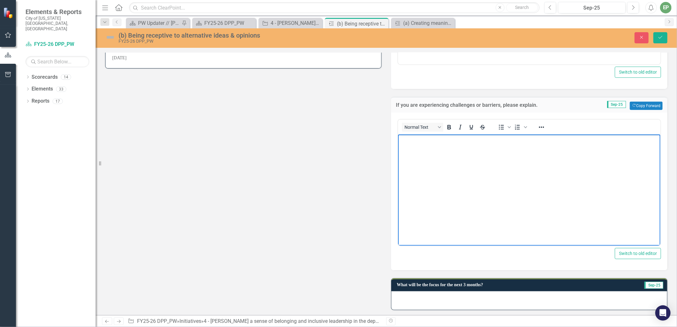
click at [488, 230] on html at bounding box center [529, 182] width 262 height 96
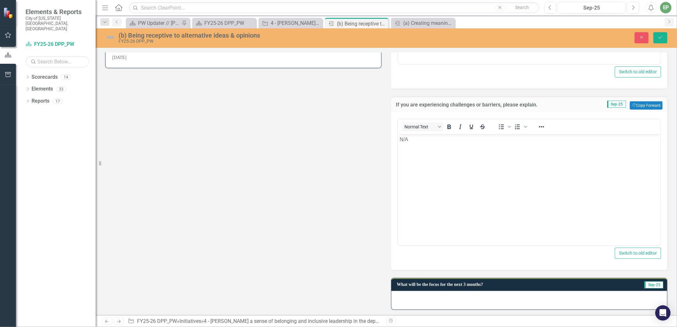
click at [460, 293] on div at bounding box center [529, 300] width 276 height 18
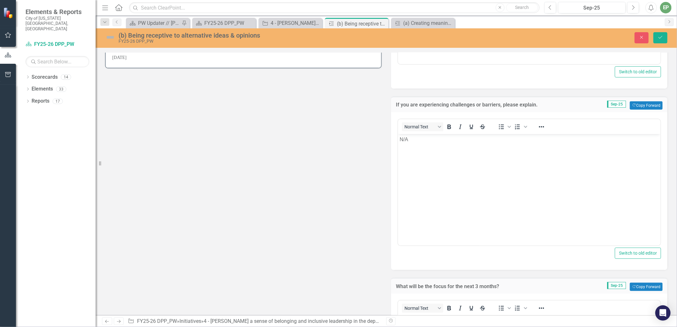
scroll to position [369, 0]
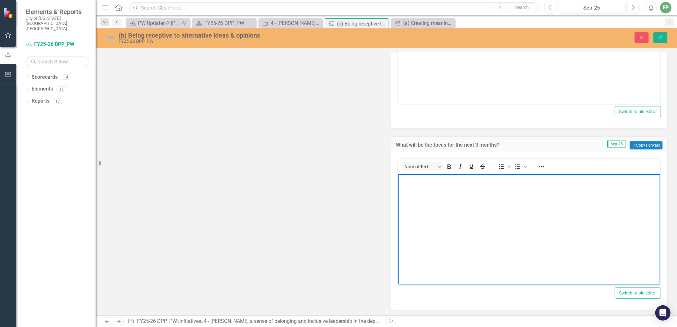
click at [466, 217] on body "Rich Text Area. Press ALT-0 for help." at bounding box center [529, 222] width 262 height 96
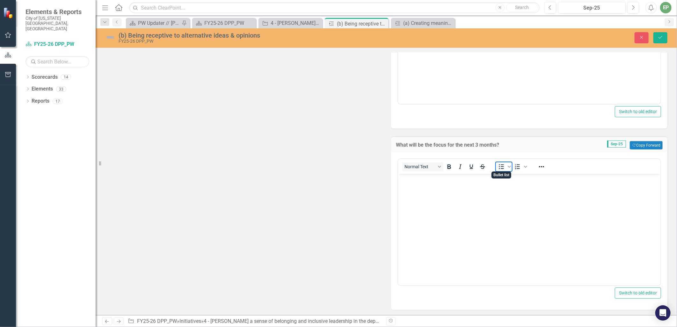
click at [500, 164] on icon "Bullet list" at bounding box center [502, 167] width 8 height 8
click at [111, 39] on img at bounding box center [110, 37] width 10 height 10
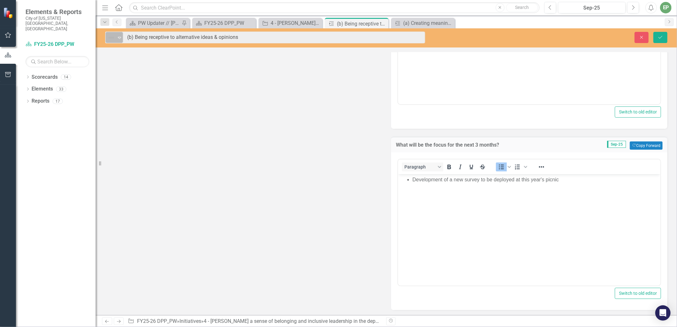
click at [122, 40] on div "Expand" at bounding box center [119, 37] width 6 height 11
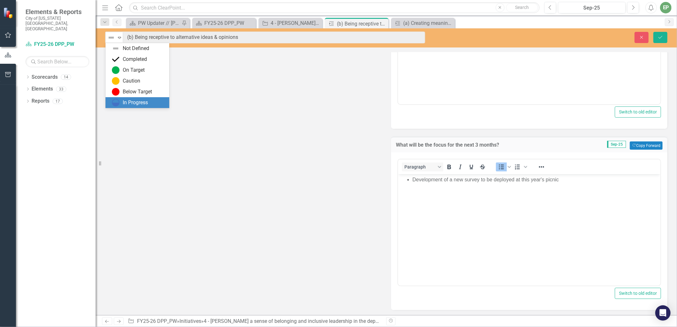
click at [119, 101] on img at bounding box center [116, 103] width 8 height 8
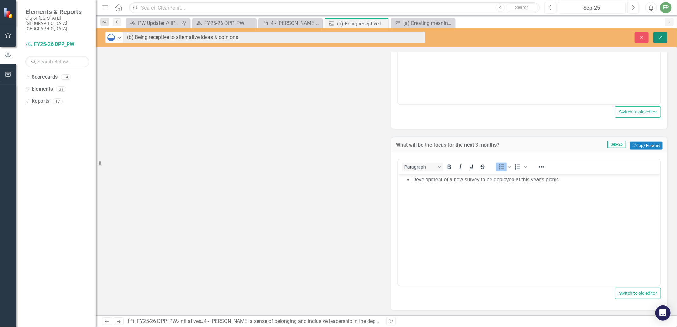
click at [660, 39] on icon "Save" at bounding box center [661, 37] width 6 height 4
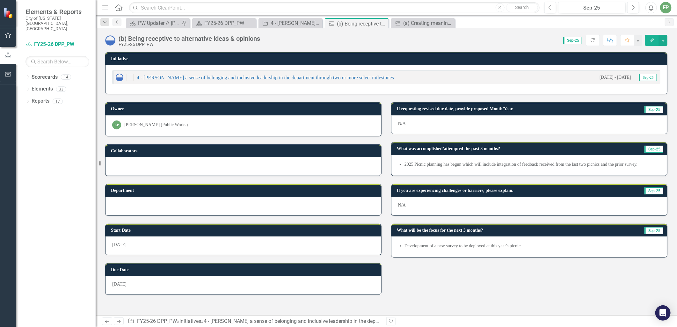
click at [190, 74] on div "4 - [PERSON_NAME] a sense of belonging and inclusive leadership in the departme…" at bounding box center [255, 78] width 278 height 8
click at [190, 75] on link "4 - [PERSON_NAME] a sense of belonging and inclusive leadership in the departme…" at bounding box center [265, 77] width 257 height 5
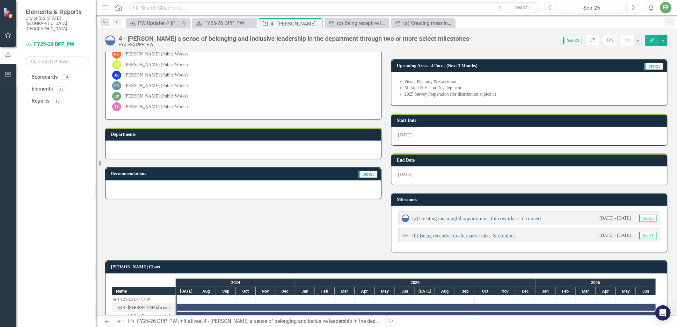
scroll to position [166, 0]
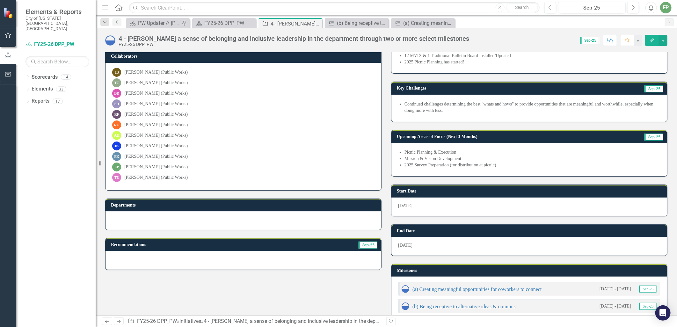
scroll to position [106, 0]
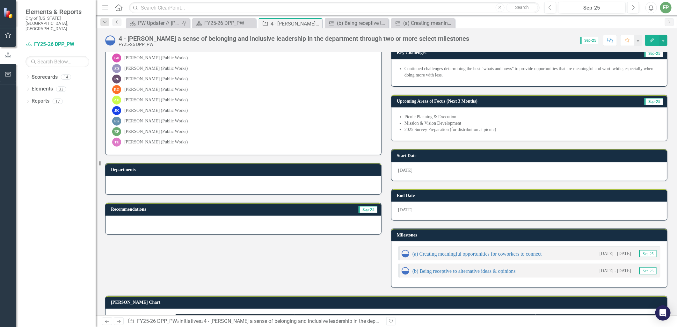
click at [497, 257] on div "(a) Creating meaningful opportunities for coworkers to connect [DATE] - [DATE] …" at bounding box center [529, 253] width 262 height 14
click at [498, 253] on link "(a) Creating meaningful opportunities for coworkers to connect" at bounding box center [476, 253] width 129 height 5
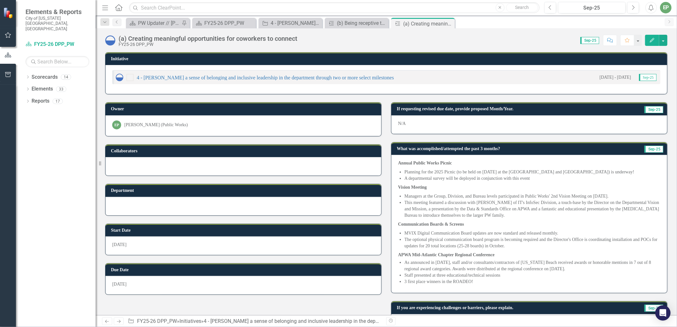
click at [421, 161] on strong "Annual Public Works Picnic" at bounding box center [425, 163] width 54 height 5
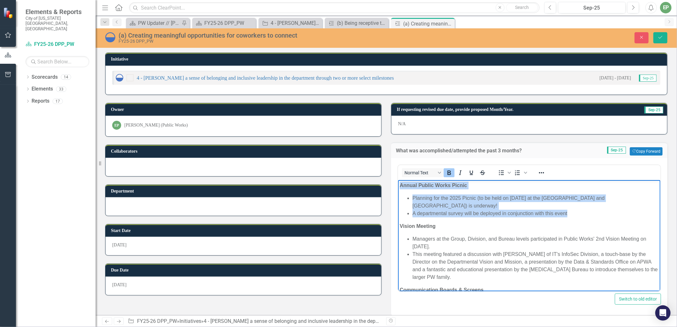
drag, startPoint x: 572, startPoint y: 212, endPoint x: 384, endPoint y: 174, distance: 191.8
click at [398, 180] on html "Annual Public Works Picnic Planning for the 2025 Picnic (to be held on [DATE] a…" at bounding box center [529, 282] width 262 height 205
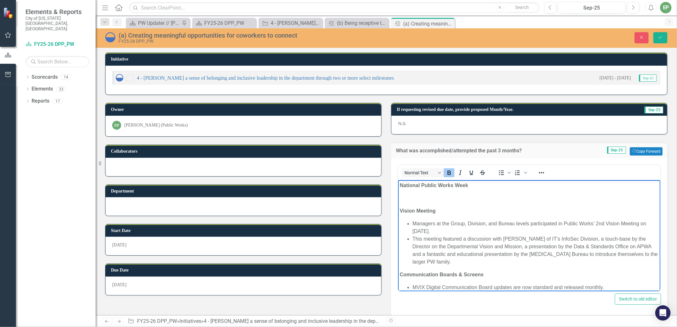
click at [447, 171] on icon "Bold" at bounding box center [449, 173] width 4 height 4
click at [499, 172] on icon "Bullet list" at bounding box center [501, 173] width 5 height 5
click at [436, 197] on li "﻿" at bounding box center [535, 198] width 246 height 8
click at [441, 196] on li "﻿2025" at bounding box center [535, 198] width 246 height 8
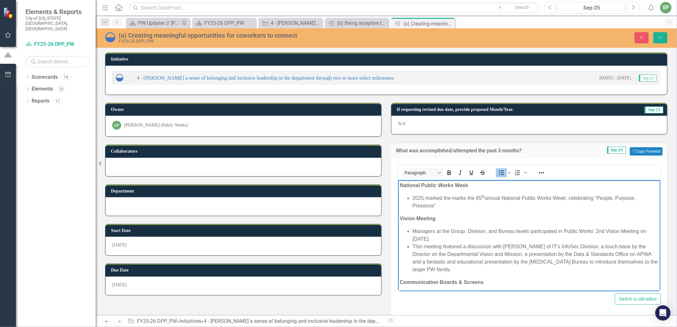
click at [467, 198] on span "﻿2025 marked the marks the 65 th annual National Public Works Week, celebrating…" at bounding box center [523, 201] width 223 height 13
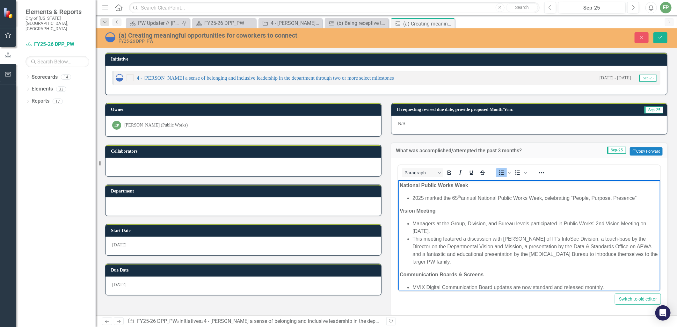
click at [571, 199] on span "﻿2025 marked the 65 th annual National Public Works Week, celebrating “People, …" at bounding box center [524, 197] width 224 height 5
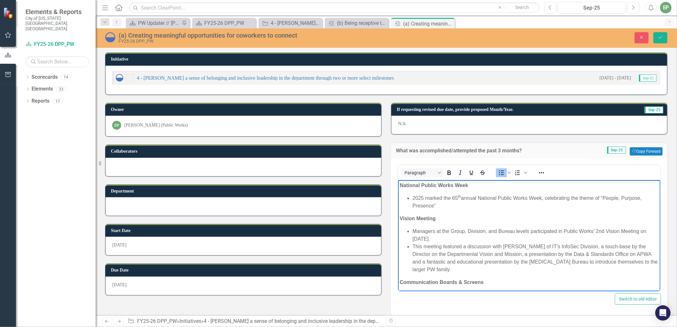
click at [461, 206] on li "﻿2025 marked the 65 th annual National Public Works Week, celebrating the theme…" at bounding box center [535, 201] width 246 height 15
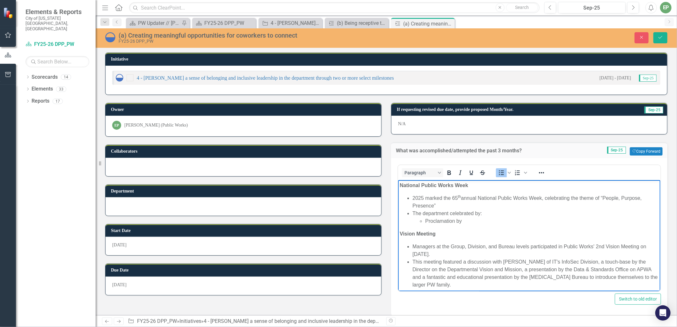
click at [485, 221] on li "Proclamation by" at bounding box center [542, 221] width 234 height 8
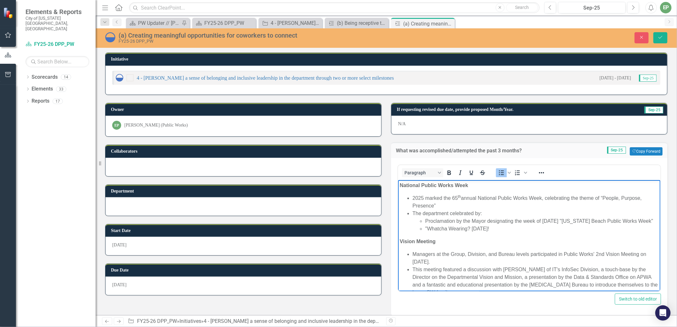
click at [425, 229] on li ""Whatcha Wearing? [DATE]!" at bounding box center [542, 229] width 234 height 8
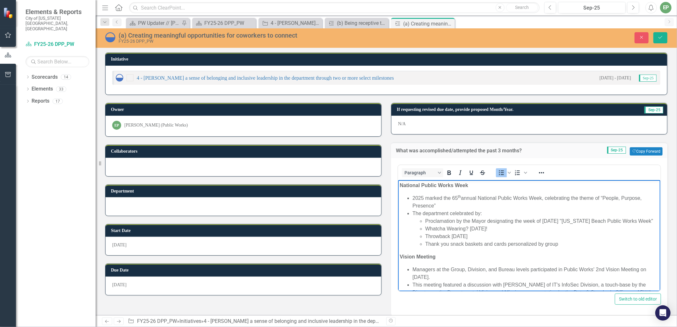
click at [465, 221] on li "Proclamation by the Mayor designating the week of [DATE] "[US_STATE] Beach Publ…" at bounding box center [542, 221] width 234 height 8
click at [658, 39] on icon "Save" at bounding box center [661, 37] width 6 height 4
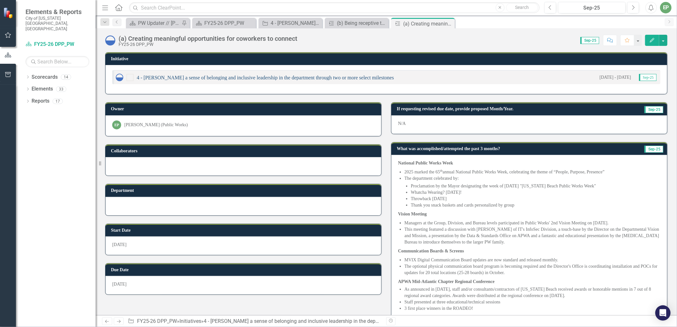
click at [211, 76] on link "4 - [PERSON_NAME] a sense of belonging and inclusive leadership in the departme…" at bounding box center [265, 77] width 257 height 5
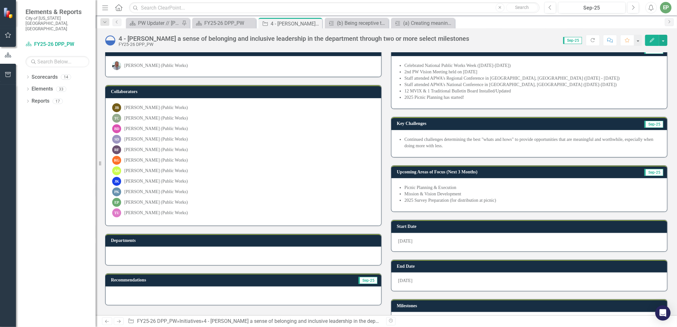
scroll to position [71, 0]
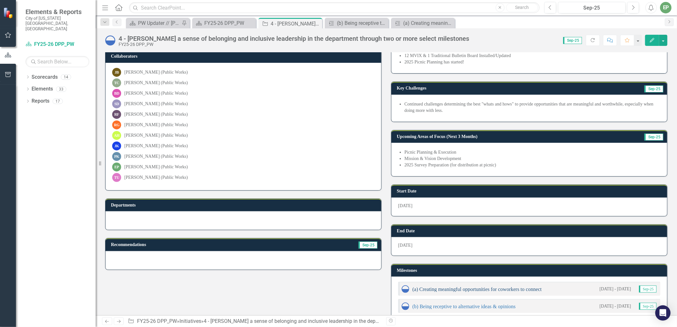
click at [456, 289] on link "(a) Creating meaningful opportunities for coworkers to connect" at bounding box center [476, 289] width 129 height 5
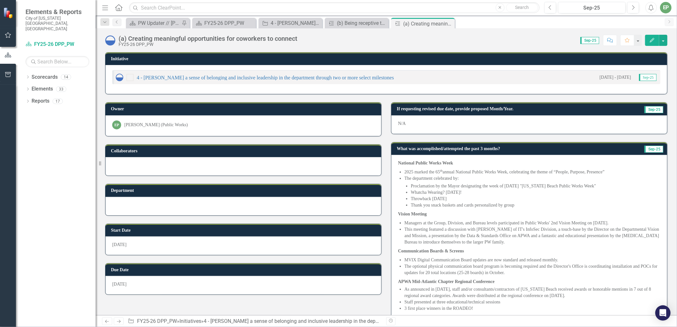
scroll to position [71, 0]
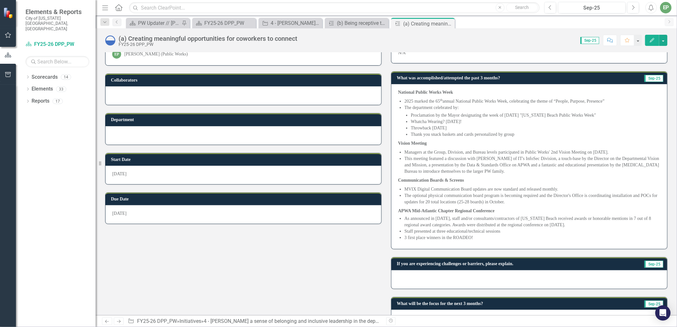
click at [461, 186] on li "MVIX Digital Communication Board updates are now standard and released monthly." at bounding box center [532, 189] width 256 height 6
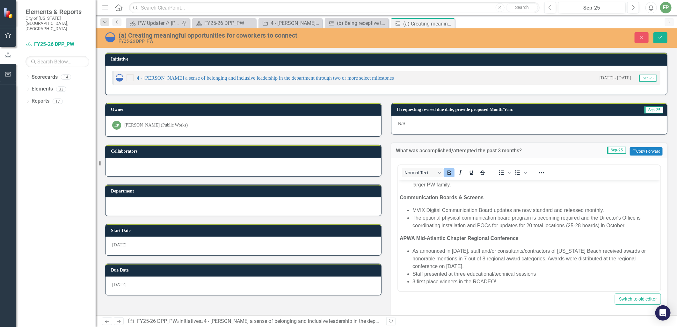
scroll to position [88, 0]
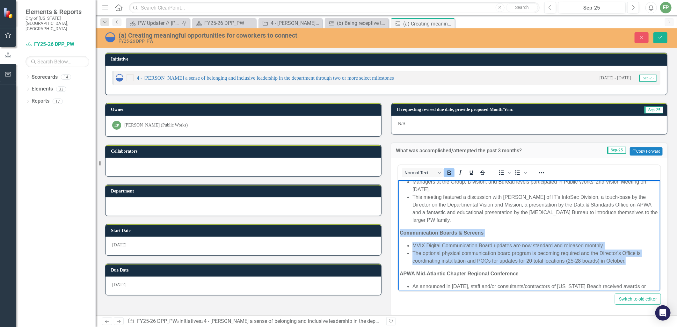
drag, startPoint x: 638, startPoint y: 258, endPoint x: 373, endPoint y: 228, distance: 267.5
click at [398, 228] on html "National Public Works Week 2025 marked the 65 th annual National Public Works W…" at bounding box center [529, 209] width 262 height 235
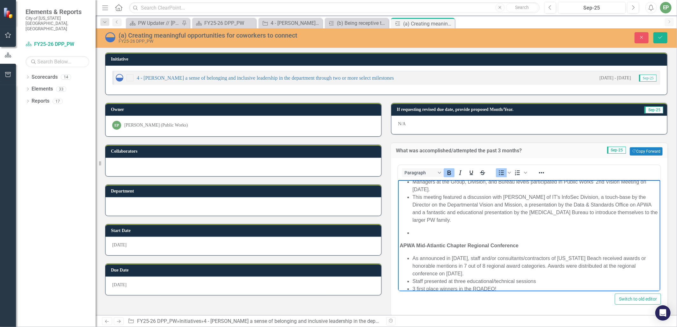
scroll to position [95, 0]
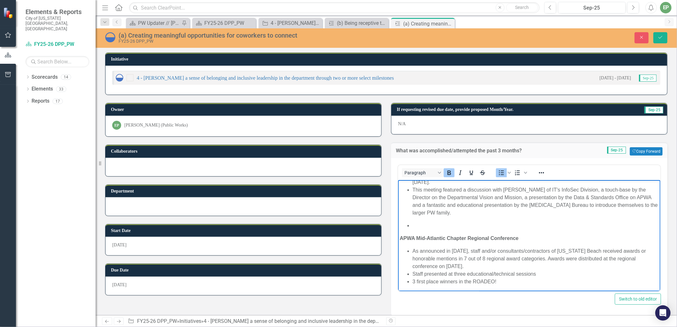
click at [502, 287] on body "National Public Works Week 2025 marked the 65 th annual National Public Works W…" at bounding box center [529, 188] width 262 height 207
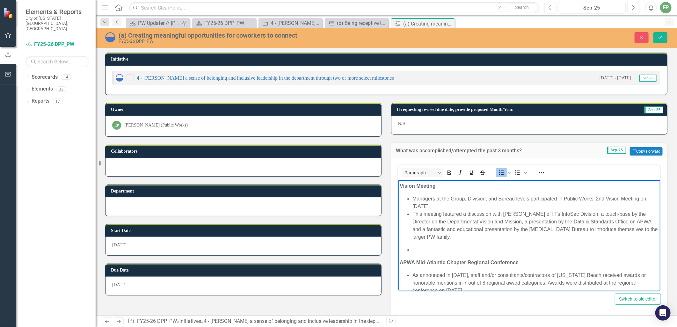
scroll to position [106, 0]
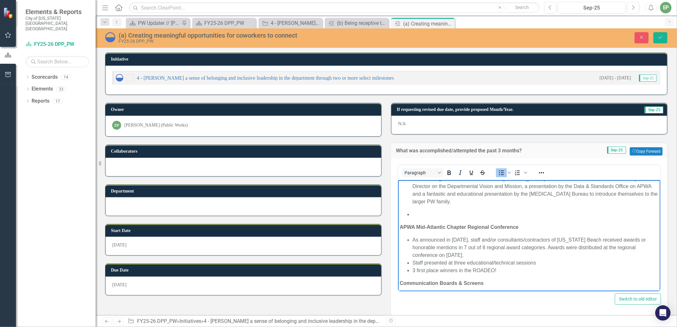
click at [440, 217] on li "Rich Text Area. Press ALT-0 for help." at bounding box center [535, 215] width 246 height 8
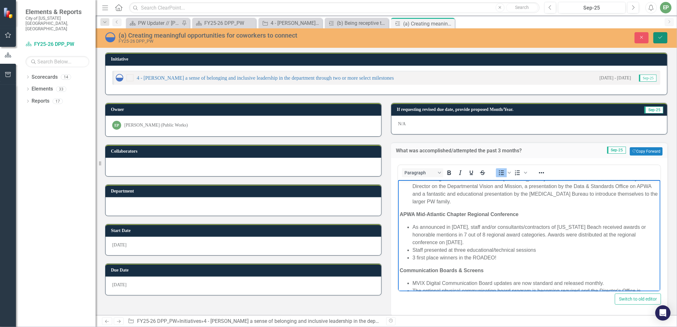
click at [662, 40] on button "Save" at bounding box center [660, 37] width 14 height 11
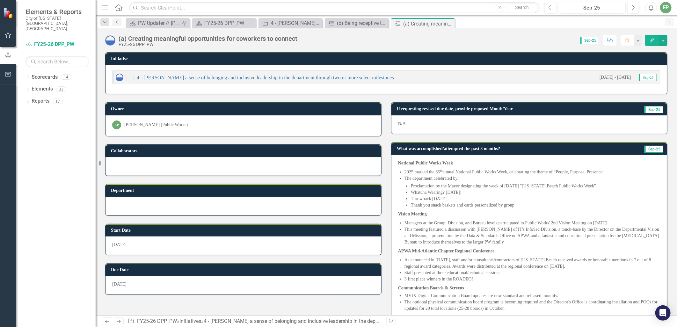
click at [468, 265] on li "As announced in [DATE], staff and/or consultants/contractors of [US_STATE] Beac…" at bounding box center [532, 263] width 256 height 13
click at [468, 265] on li "As announced in January 2025, staff and/or consultants/contractors of Virginia …" at bounding box center [532, 263] width 256 height 13
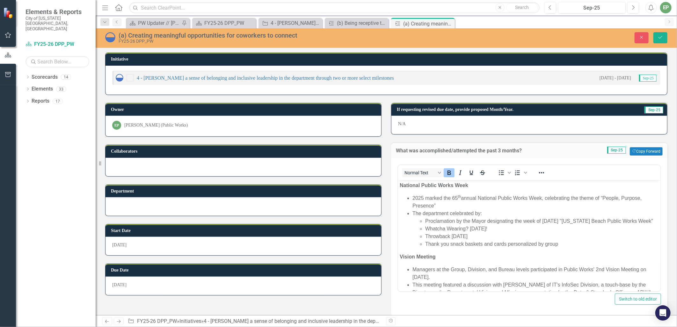
scroll to position [123, 0]
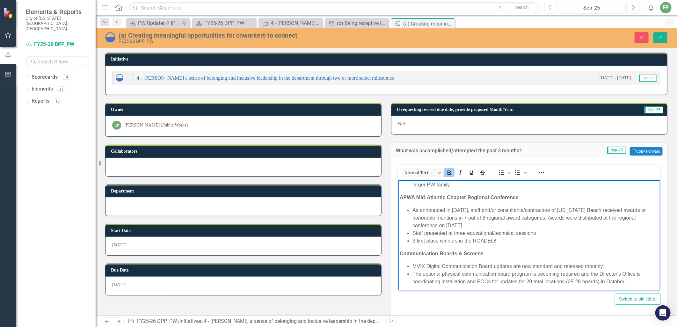
click at [467, 196] on strong "APWA Mid-Atlantic Chapter Regional Conference" at bounding box center [458, 197] width 119 height 5
copy strong "APWA Mid-Atlantic Chapter Regional Conference"
click at [514, 240] on li "3 first place winners in the ROADEO!" at bounding box center [535, 241] width 246 height 8
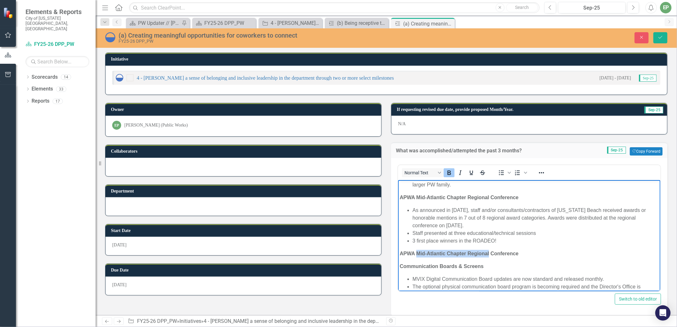
drag, startPoint x: 416, startPoint y: 252, endPoint x: 489, endPoint y: 251, distance: 72.7
click at [489, 251] on strong "APWA Mid-Atlantic Chapter Regional Conference" at bounding box center [458, 253] width 119 height 5
click at [474, 252] on p "APWA National Conference" at bounding box center [528, 254] width 259 height 8
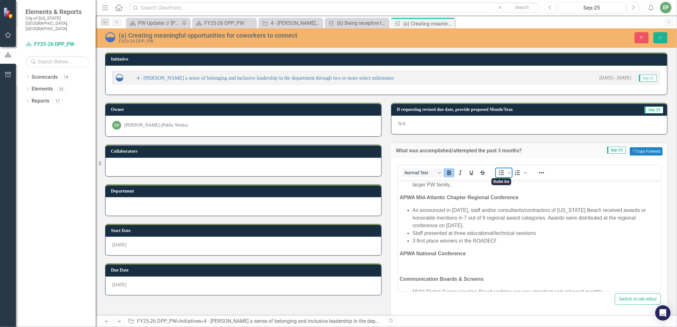
click at [499, 174] on icon "Bullet list" at bounding box center [501, 173] width 5 height 5
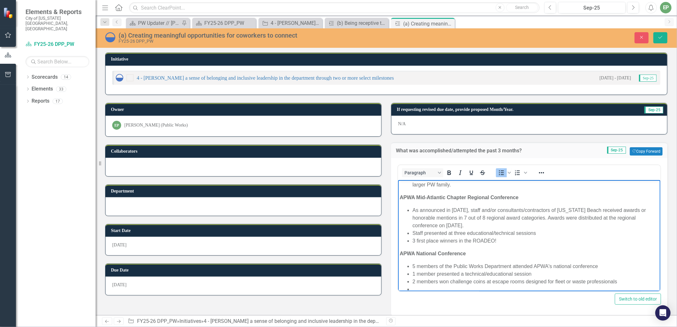
scroll to position [124, 0]
click at [413, 287] on li "opportunities with vendors and public works professionals from around the US an…" at bounding box center [535, 291] width 246 height 15
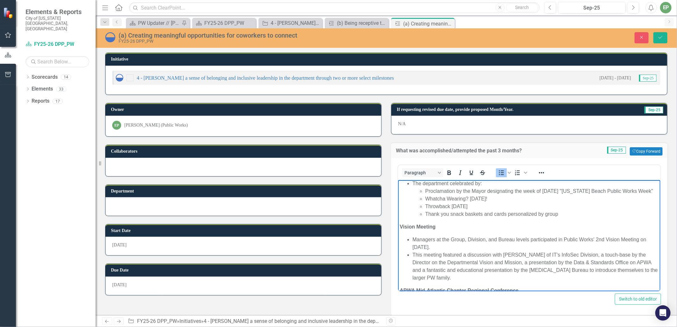
scroll to position [0, 0]
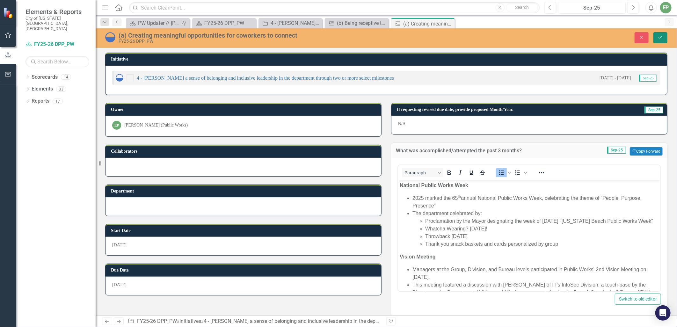
click at [662, 40] on button "Save" at bounding box center [660, 37] width 14 height 11
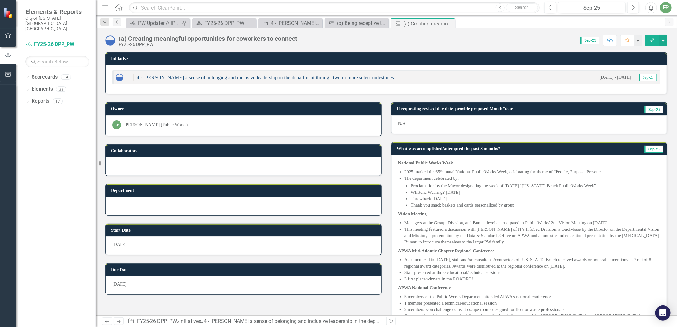
click at [183, 76] on link "4 - [PERSON_NAME] a sense of belonging and inclusive leadership in the departme…" at bounding box center [265, 77] width 257 height 5
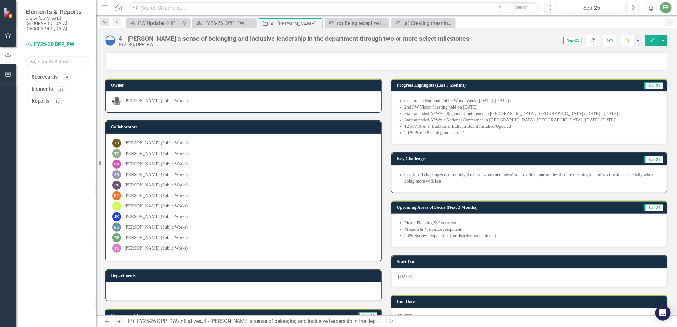
click at [479, 236] on li "2025 Survey Preparation (for distribution at picnic)" at bounding box center [532, 236] width 256 height 6
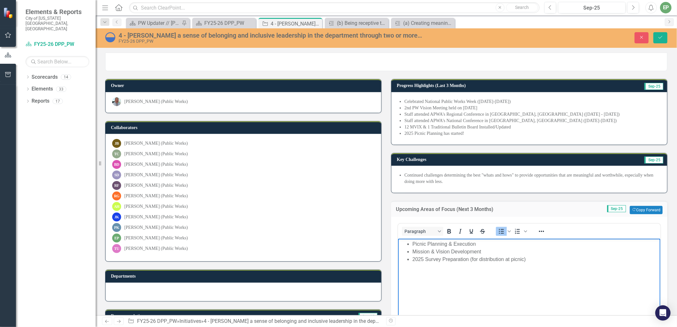
click at [532, 262] on li "2025 Survey Preparation (for distribution at picnic)" at bounding box center [535, 260] width 246 height 8
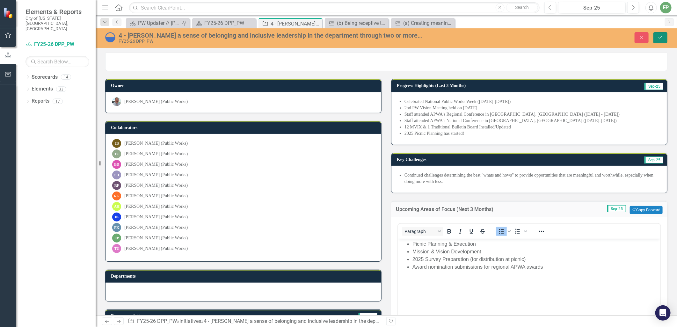
click at [663, 39] on icon "Save" at bounding box center [661, 37] width 6 height 4
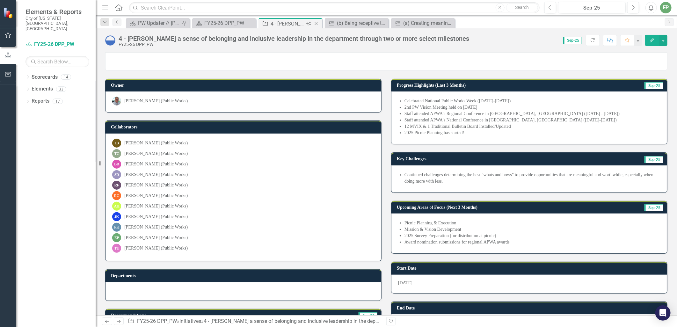
click at [316, 25] on icon "Close" at bounding box center [316, 23] width 6 height 5
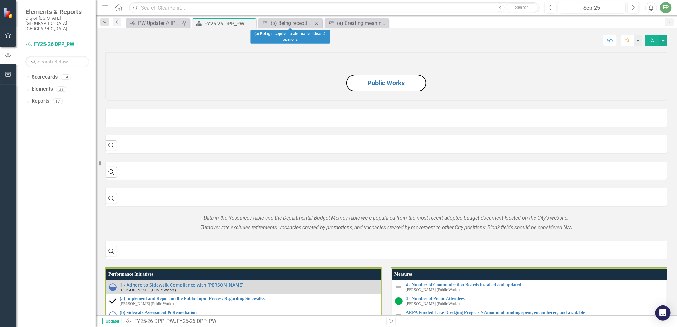
click at [317, 21] on icon "Close" at bounding box center [316, 23] width 6 height 5
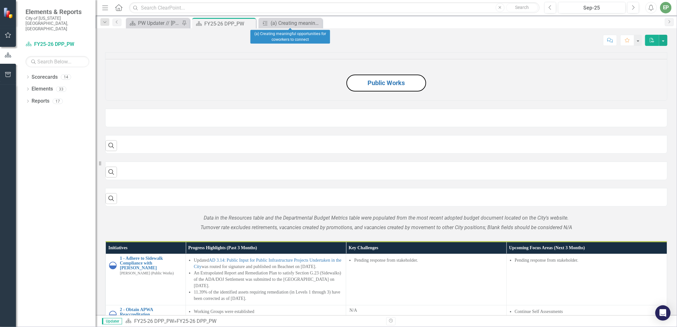
click at [0, 0] on icon "Close" at bounding box center [0, 0] width 0 height 0
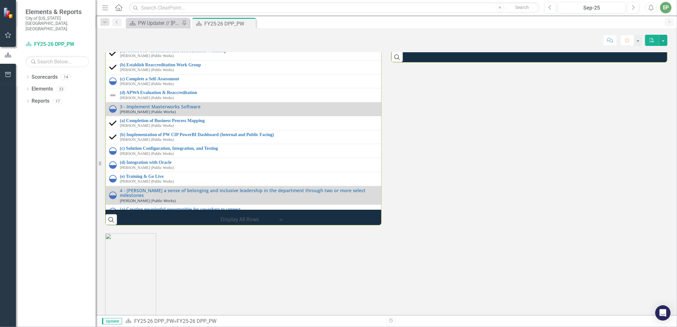
scroll to position [920, 0]
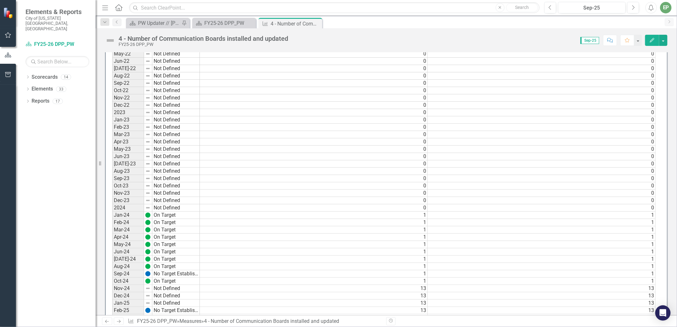
scroll to position [460, 0]
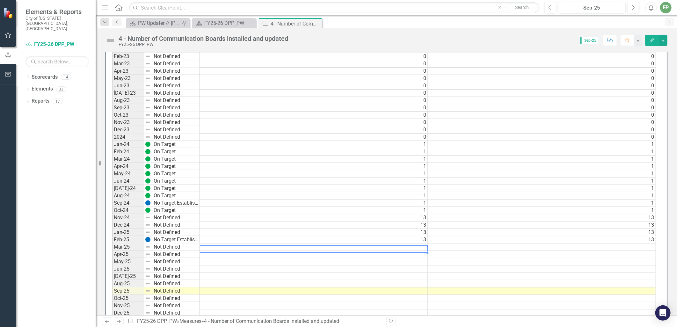
click at [410, 245] on td at bounding box center [314, 246] width 228 height 7
click at [402, 218] on td "13" at bounding box center [314, 217] width 228 height 7
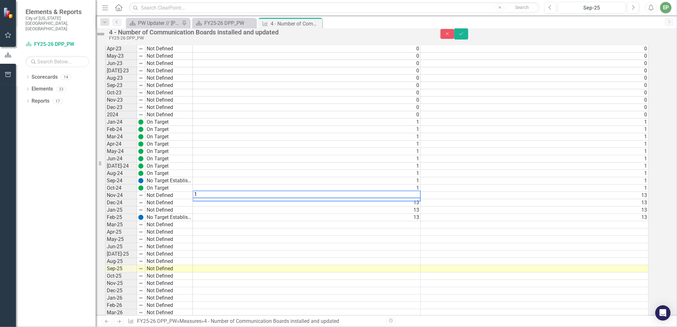
scroll to position [463, 0]
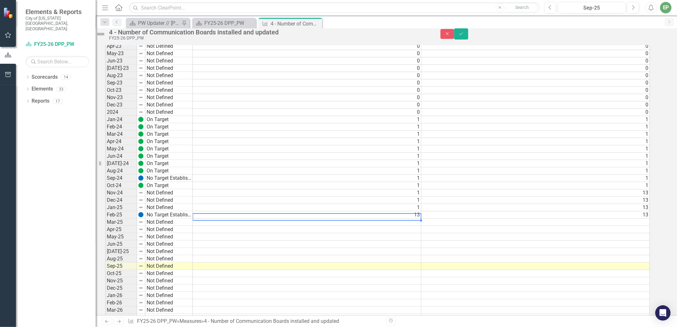
type textarea "1"
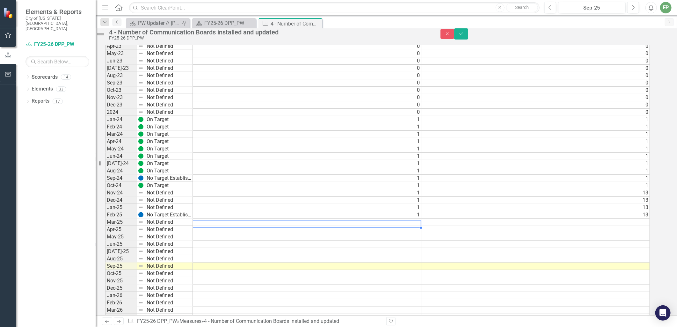
click at [469, 197] on td "13" at bounding box center [535, 192] width 229 height 7
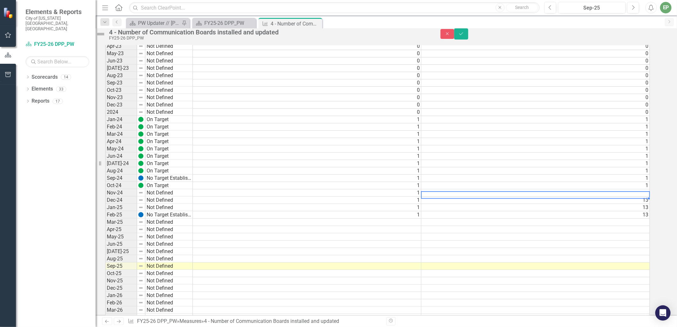
scroll to position [3, 4]
type textarea "1"
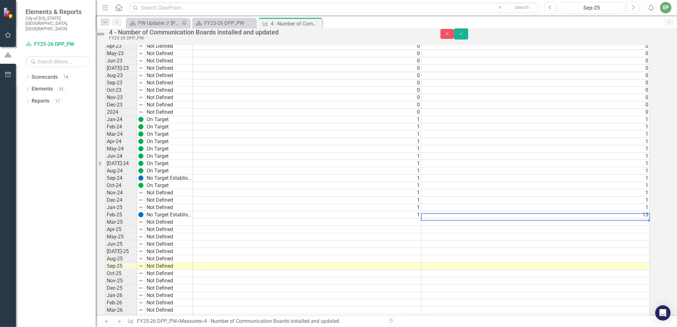
type textarea "1"
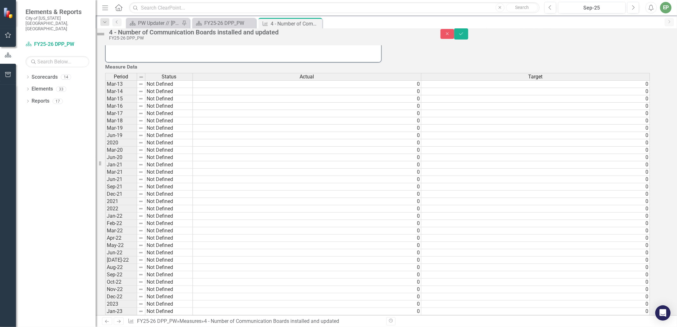
scroll to position [3, 4]
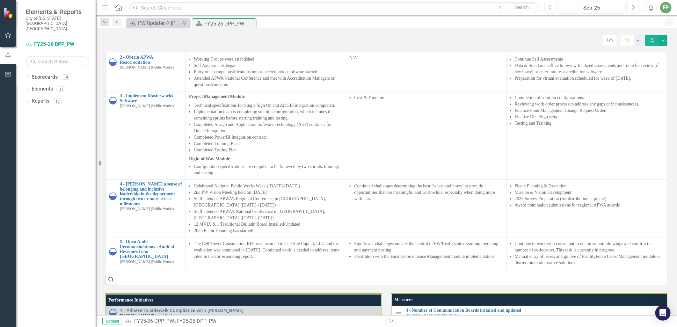
scroll to position [814, 0]
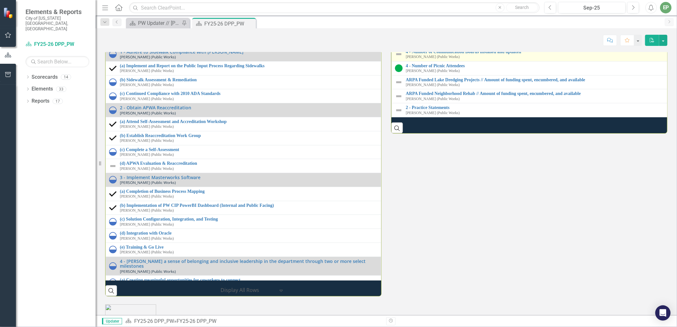
click at [464, 62] on td "4 - Number of Communication Boards installed and updated [PERSON_NAME] (Public …" at bounding box center [533, 55] width 282 height 14
click at [465, 54] on link "4 - Number of Communication Boards installed and updated" at bounding box center [538, 52] width 265 height 5
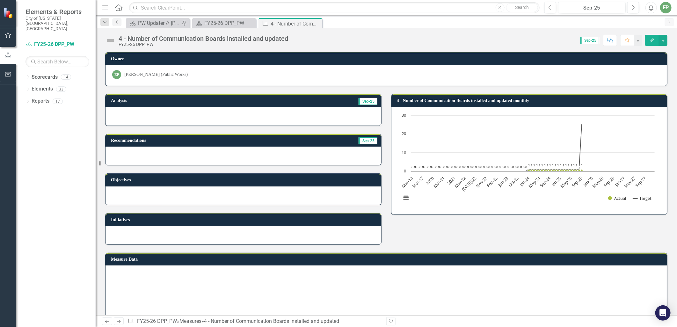
click at [110, 45] on img at bounding box center [110, 40] width 10 height 10
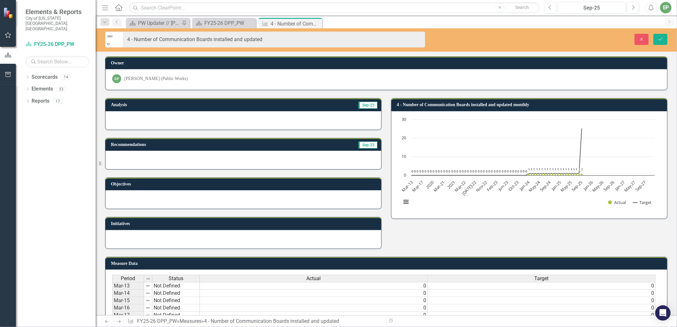
click at [110, 41] on div "Not Defined" at bounding box center [114, 36] width 18 height 9
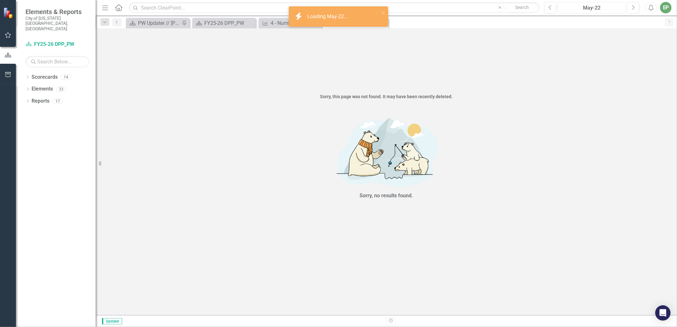
click at [619, 8] on div "May-22" at bounding box center [591, 8] width 63 height 8
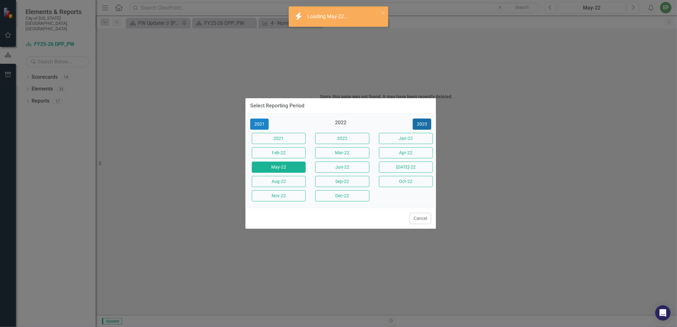
click at [426, 119] on button "2023" at bounding box center [422, 124] width 18 height 11
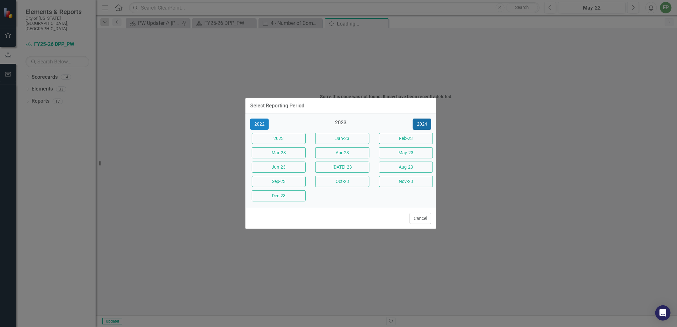
click at [426, 119] on button "2024" at bounding box center [422, 124] width 18 height 11
click at [426, 119] on button "2025" at bounding box center [422, 124] width 18 height 11
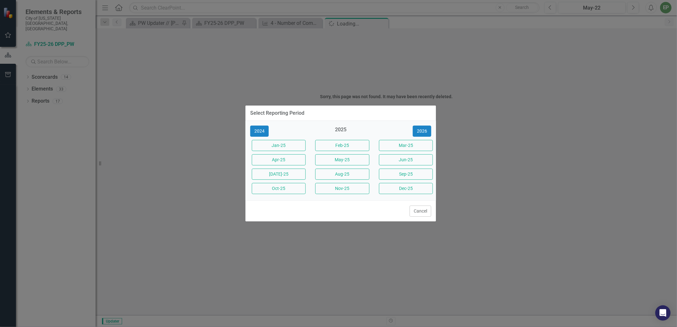
click at [335, 128] on div "2025" at bounding box center [341, 131] width 54 height 11
click at [343, 130] on div "2025" at bounding box center [341, 131] width 54 height 11
click at [393, 172] on button "Sep-25" at bounding box center [406, 174] width 54 height 11
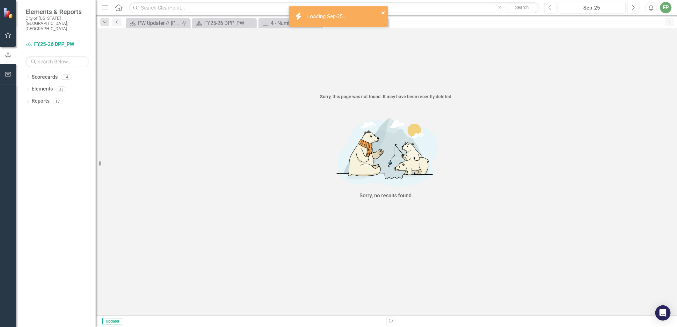
click at [384, 14] on icon "close" at bounding box center [382, 12] width 3 height 3
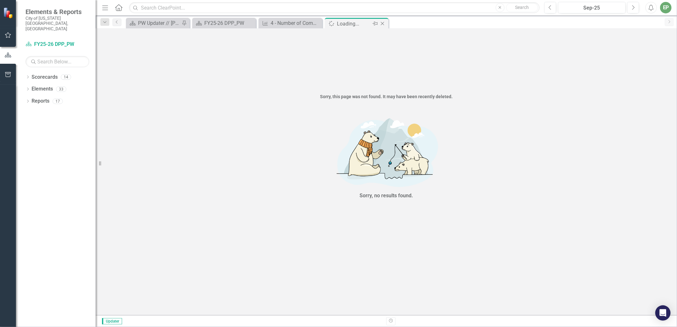
click at [385, 24] on icon "Close" at bounding box center [382, 23] width 6 height 5
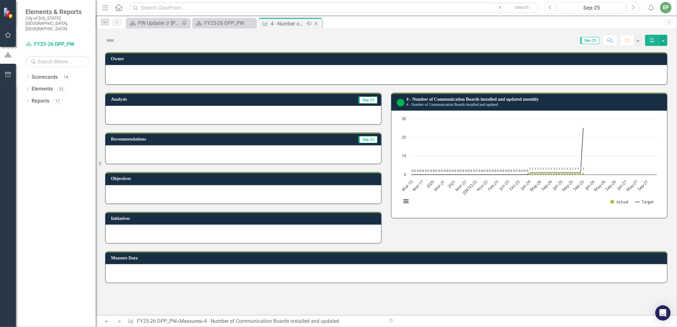
click at [317, 24] on icon "Close" at bounding box center [316, 23] width 6 height 5
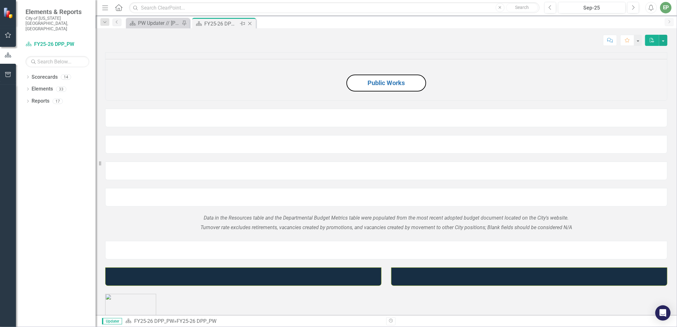
click at [236, 25] on div "FY25-26 DPP_PW" at bounding box center [221, 24] width 34 height 8
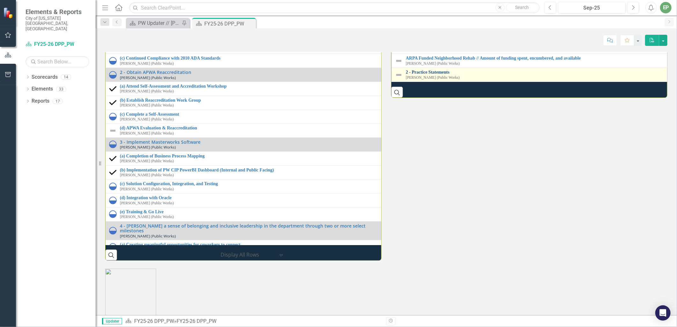
scroll to position [885, 0]
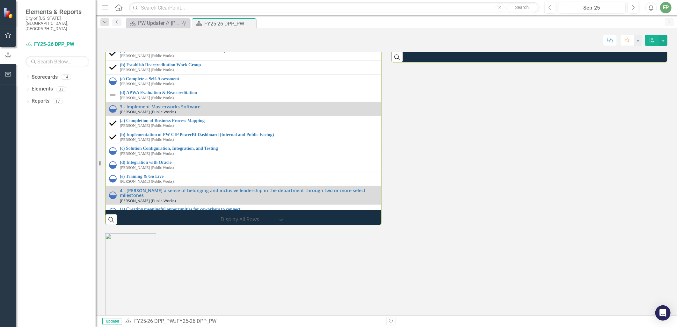
click at [437, 39] on link "2 - Practice Statements" at bounding box center [539, 36] width 267 height 5
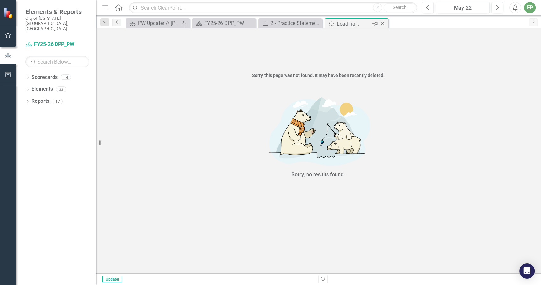
click at [385, 25] on icon "Close" at bounding box center [382, 23] width 6 height 5
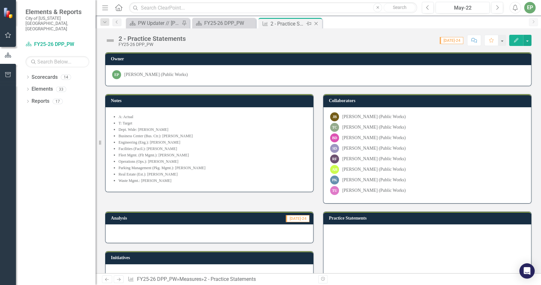
click at [315, 23] on icon "Close" at bounding box center [316, 23] width 6 height 5
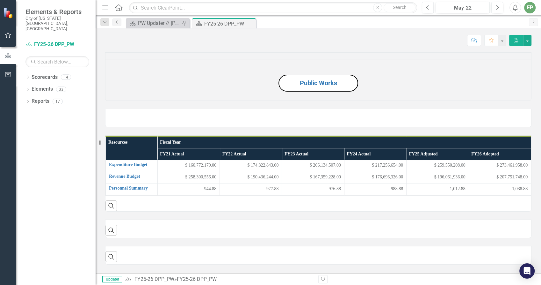
scroll to position [172, 0]
